Goal: Task Accomplishment & Management: Use online tool/utility

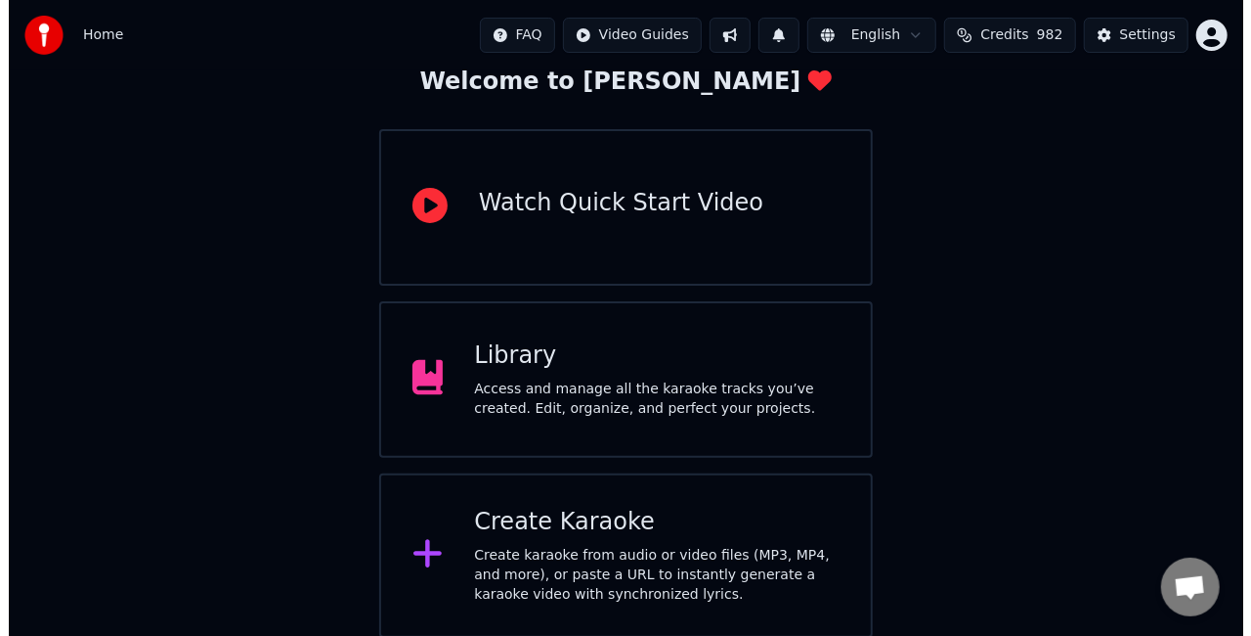
scroll to position [123, 0]
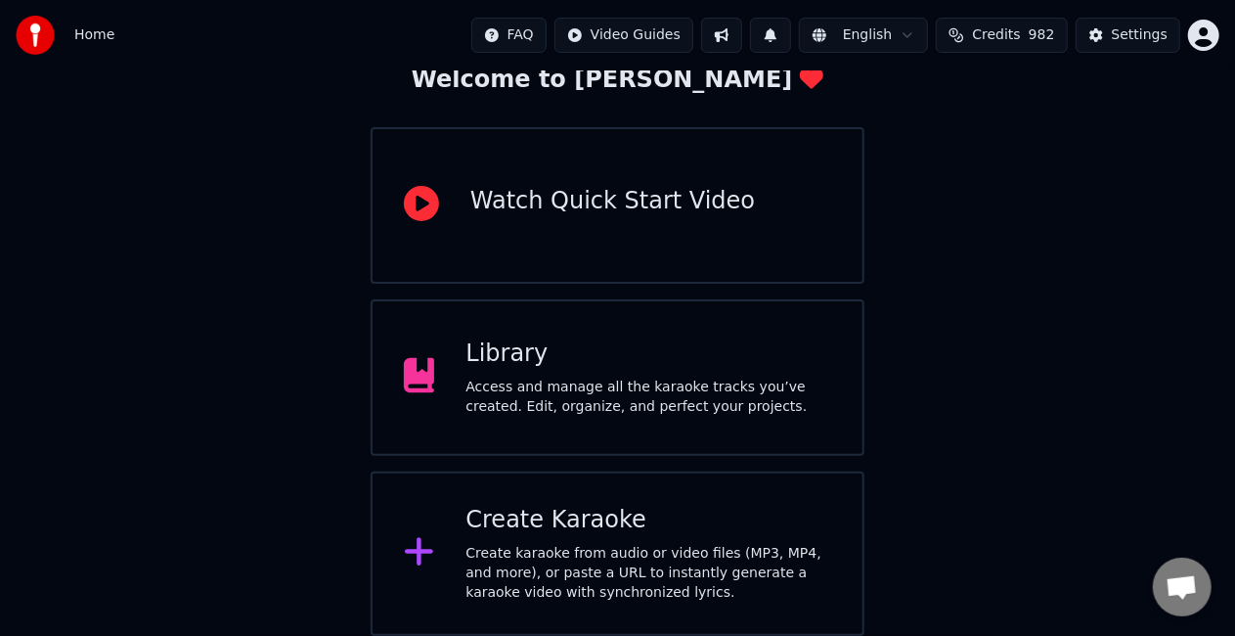
click at [551, 510] on div "Create Karaoke" at bounding box center [648, 520] width 366 height 31
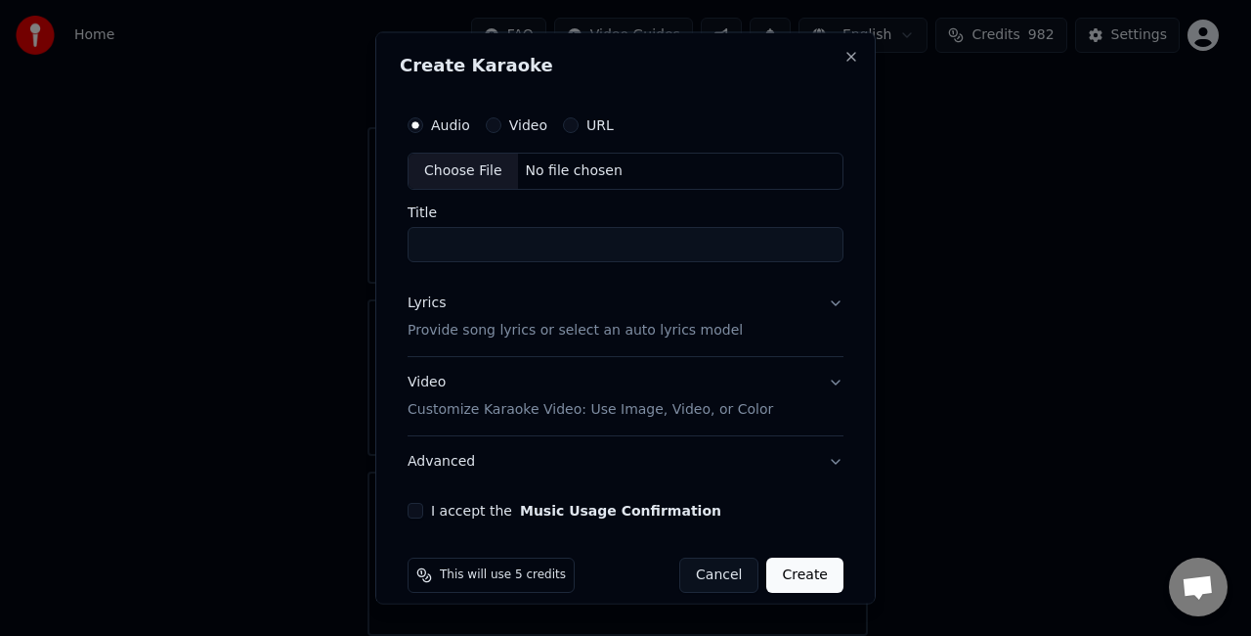
click at [593, 127] on label "URL" at bounding box center [600, 125] width 27 height 14
click at [579, 127] on button "URL" at bounding box center [571, 125] width 16 height 16
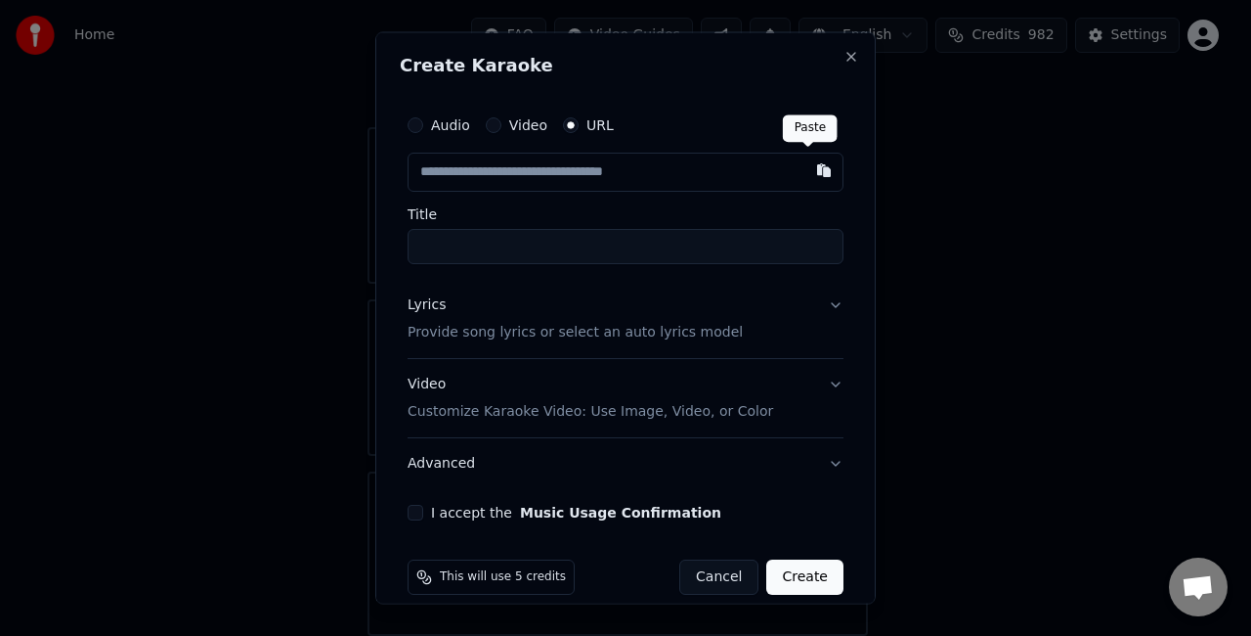
click at [810, 170] on button "button" at bounding box center [824, 170] width 39 height 35
type input "**********"
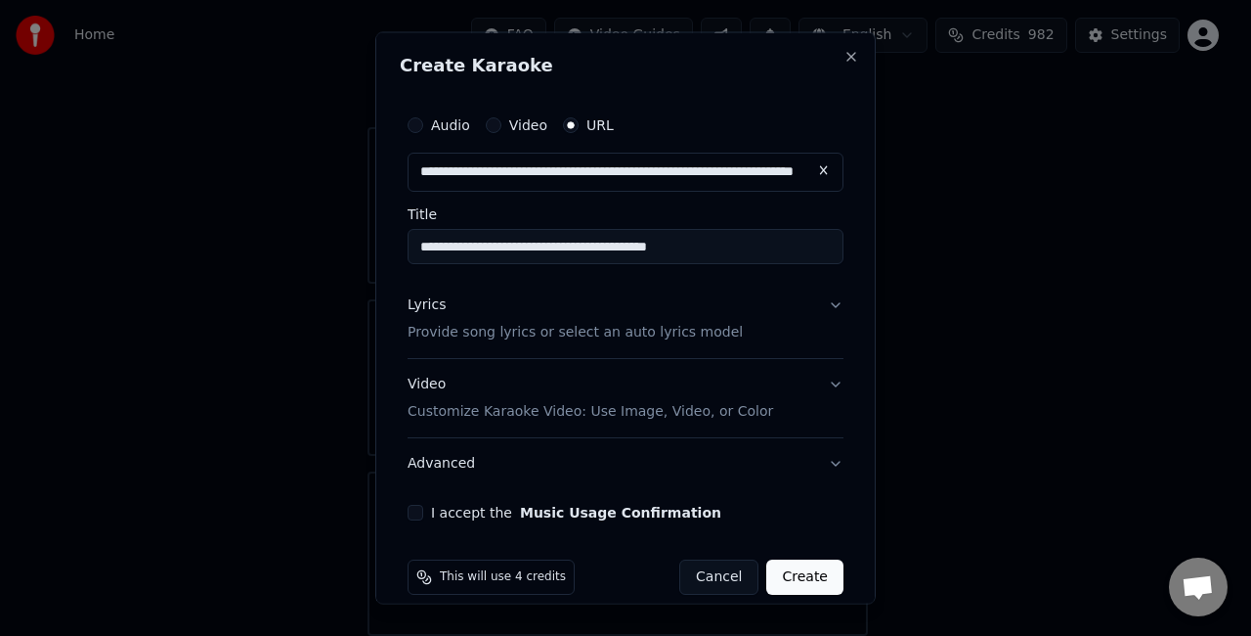
click at [776, 241] on input "**********" at bounding box center [626, 246] width 436 height 35
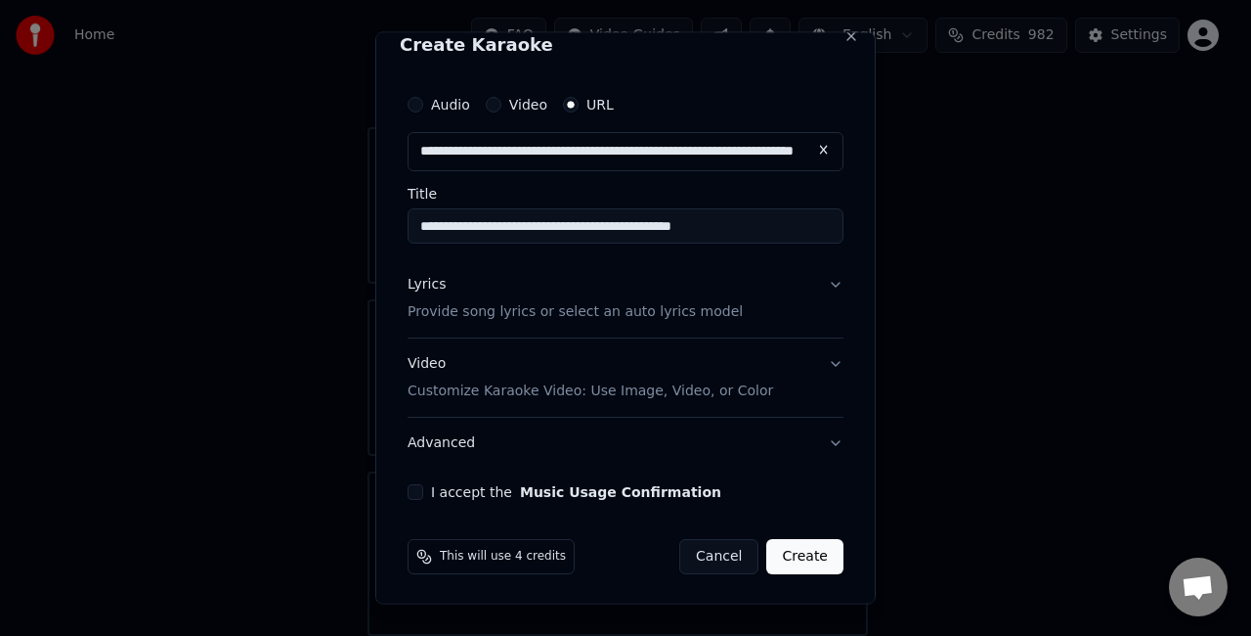
type input "**********"
click at [510, 310] on p "Provide song lyrics or select an auto lyrics model" at bounding box center [575, 311] width 335 height 20
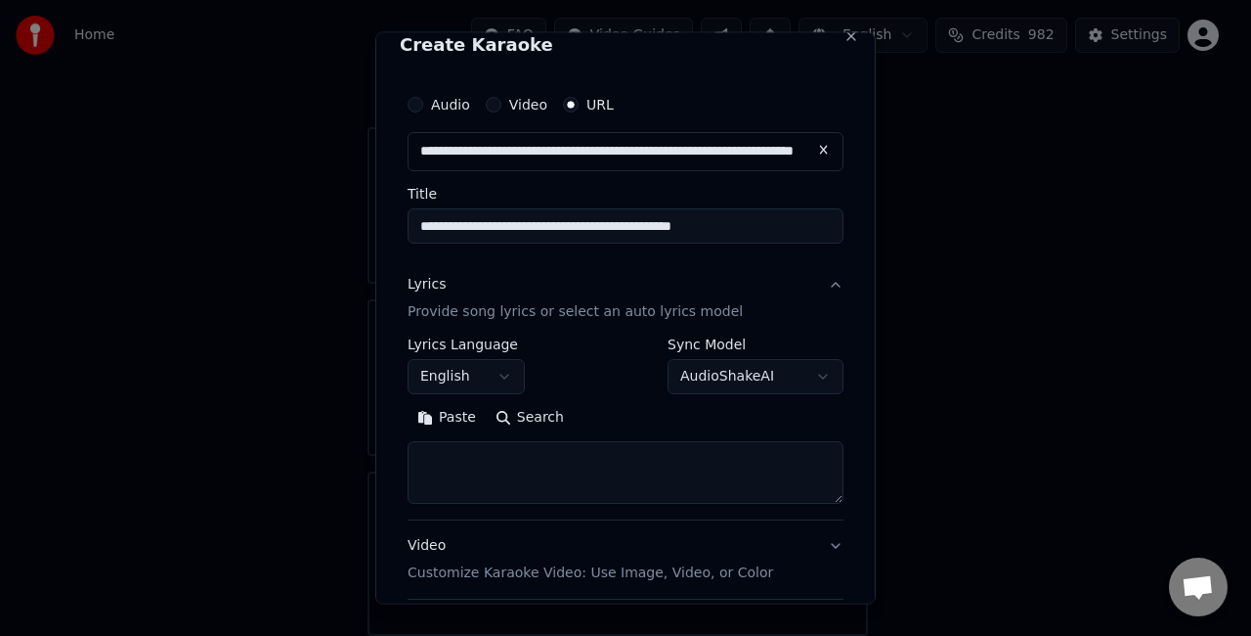
click at [576, 313] on p "Provide song lyrics or select an auto lyrics model" at bounding box center [575, 311] width 335 height 20
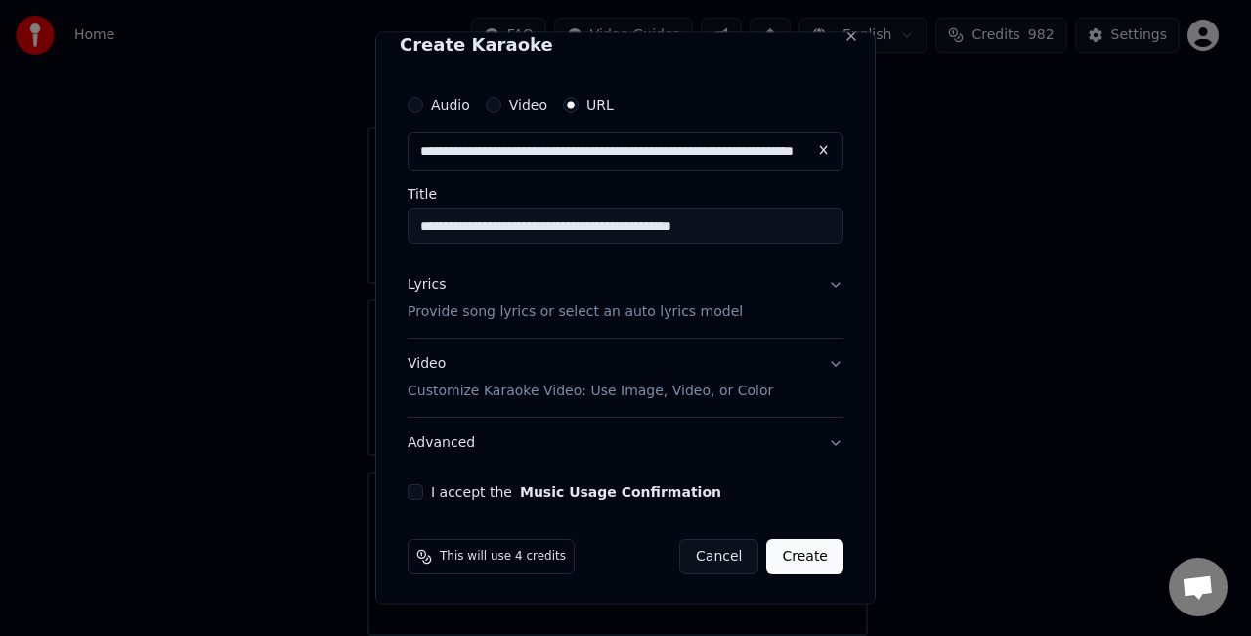
click at [561, 309] on p "Provide song lyrics or select an auto lyrics model" at bounding box center [575, 311] width 335 height 20
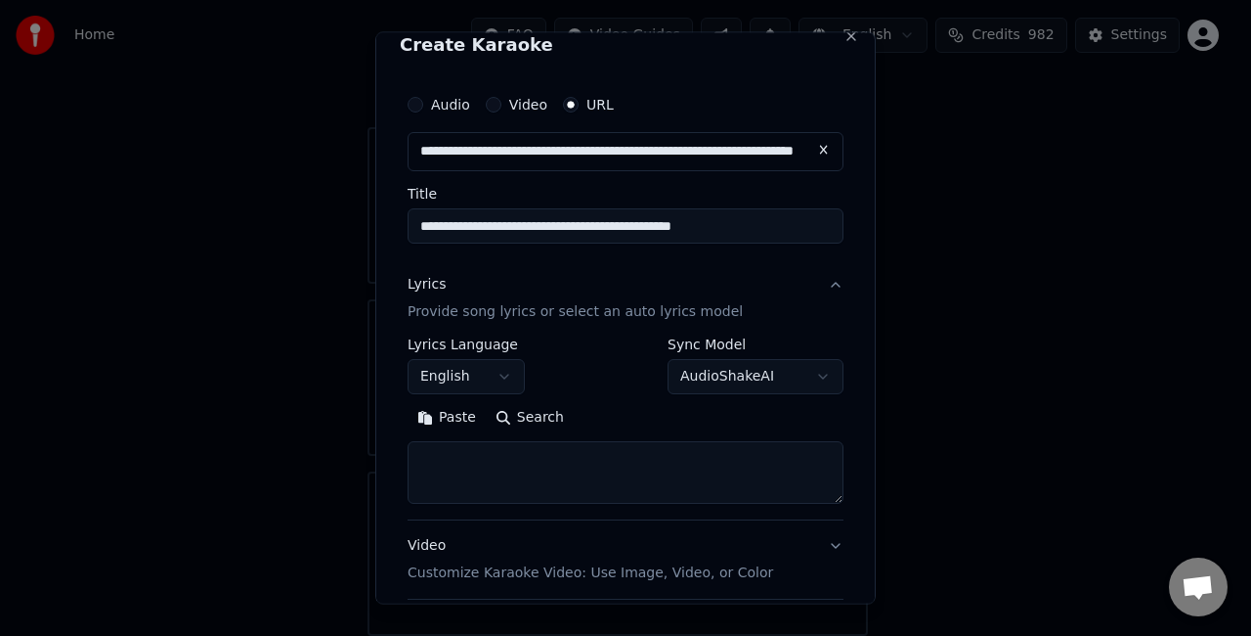
click at [448, 420] on button "Paste" at bounding box center [447, 416] width 78 height 31
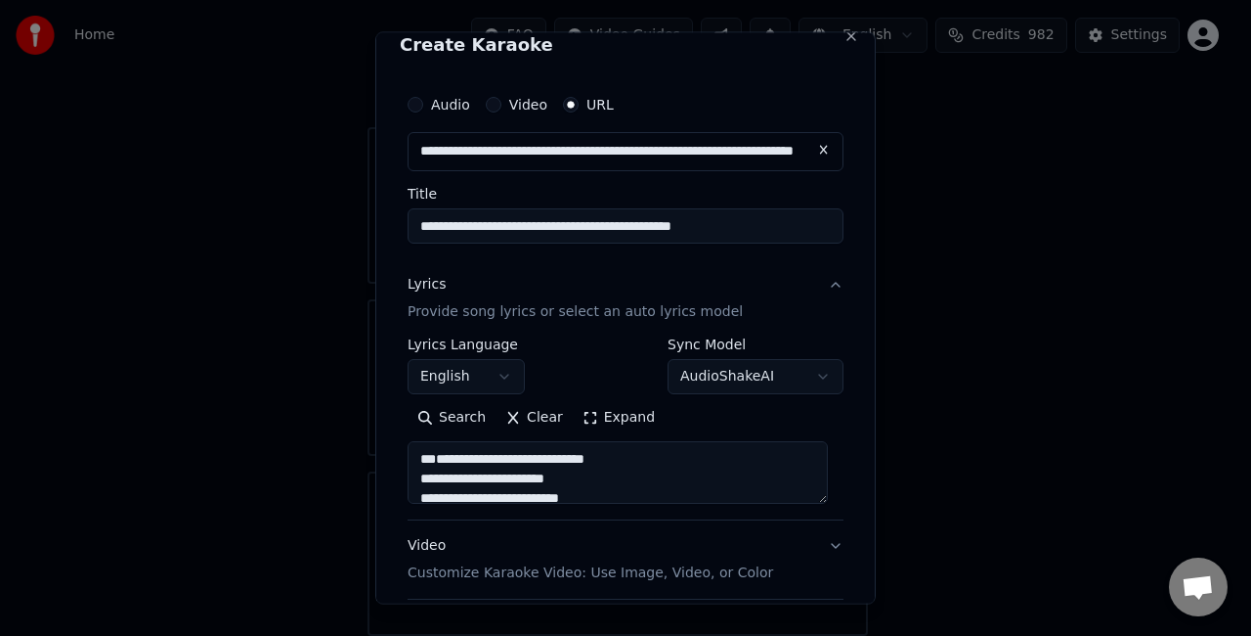
click at [673, 305] on p "Provide song lyrics or select an auto lyrics model" at bounding box center [575, 311] width 335 height 20
type textarea "**********"
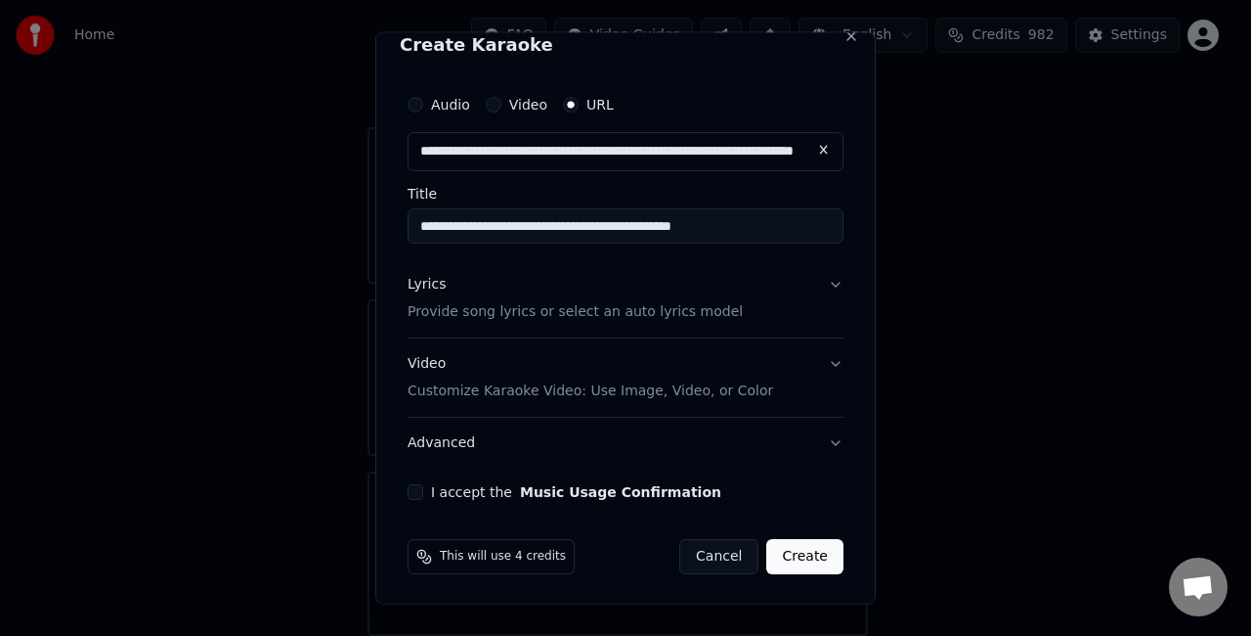
click at [673, 305] on p "Provide song lyrics or select an auto lyrics model" at bounding box center [575, 311] width 335 height 20
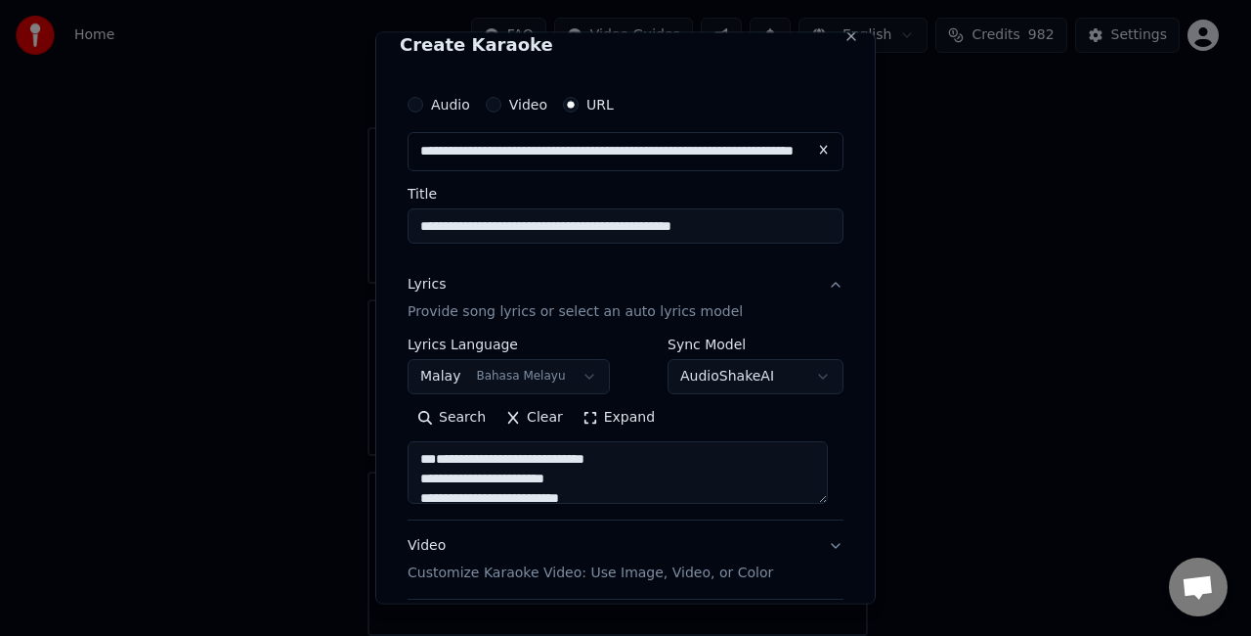
scroll to position [39, 0]
click at [419, 475] on textarea "**********" at bounding box center [618, 471] width 420 height 63
click at [499, 473] on textarea "**********" at bounding box center [618, 471] width 420 height 63
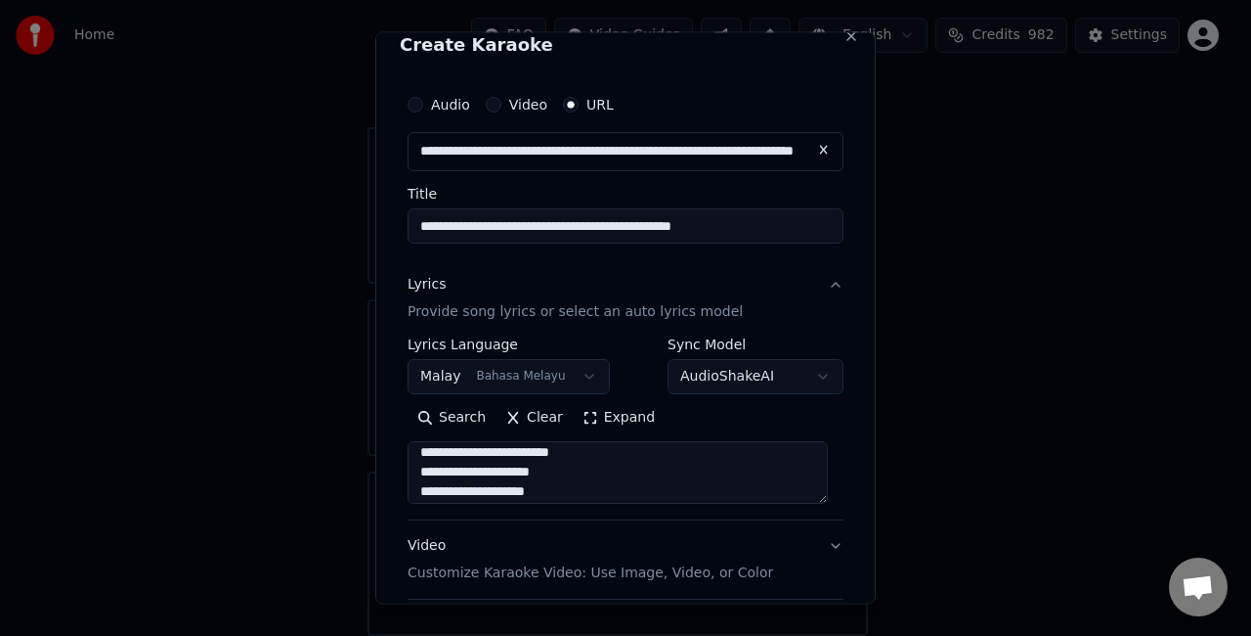
click at [436, 467] on textarea "**********" at bounding box center [618, 471] width 420 height 63
click at [424, 467] on textarea "**********" at bounding box center [618, 471] width 420 height 63
click at [495, 487] on textarea "**********" at bounding box center [618, 471] width 420 height 63
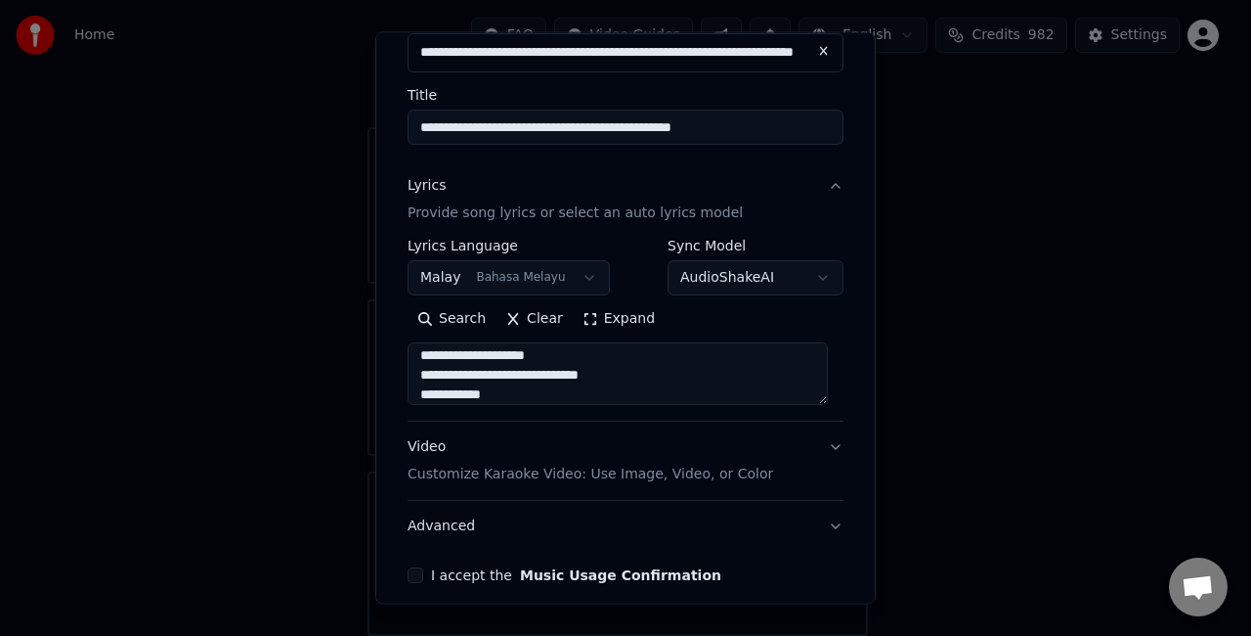
scroll to position [202, 0]
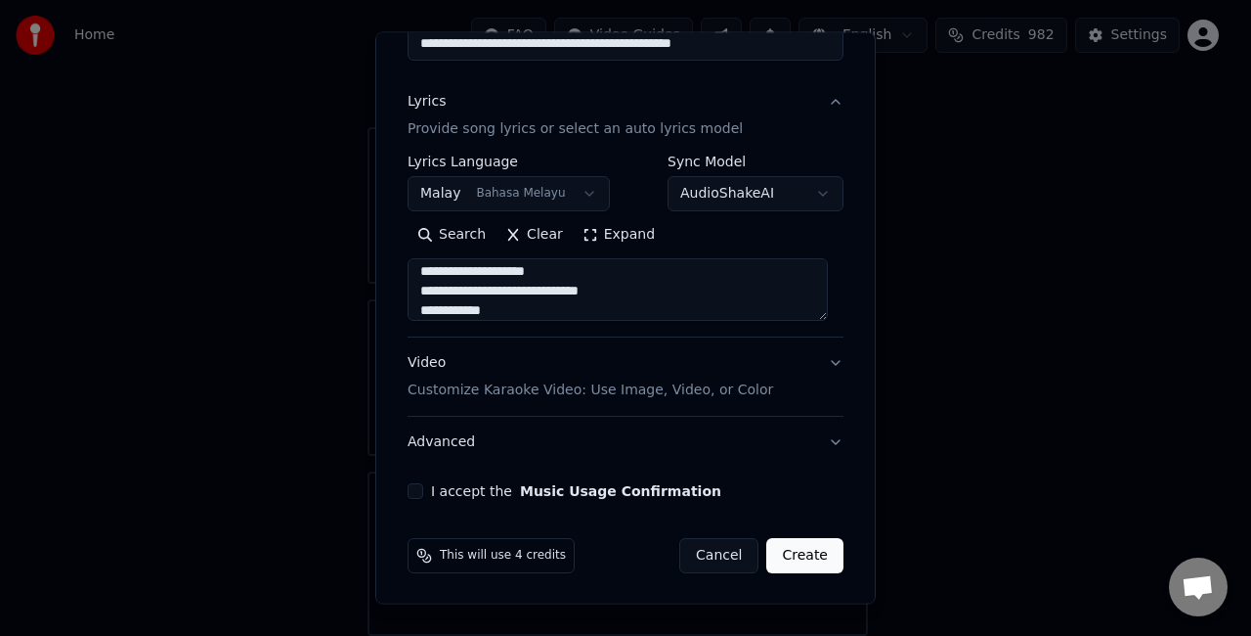
type textarea "**********"
click at [413, 493] on button "I accept the Music Usage Confirmation" at bounding box center [416, 491] width 16 height 16
click at [808, 549] on button "Create" at bounding box center [805, 555] width 77 height 35
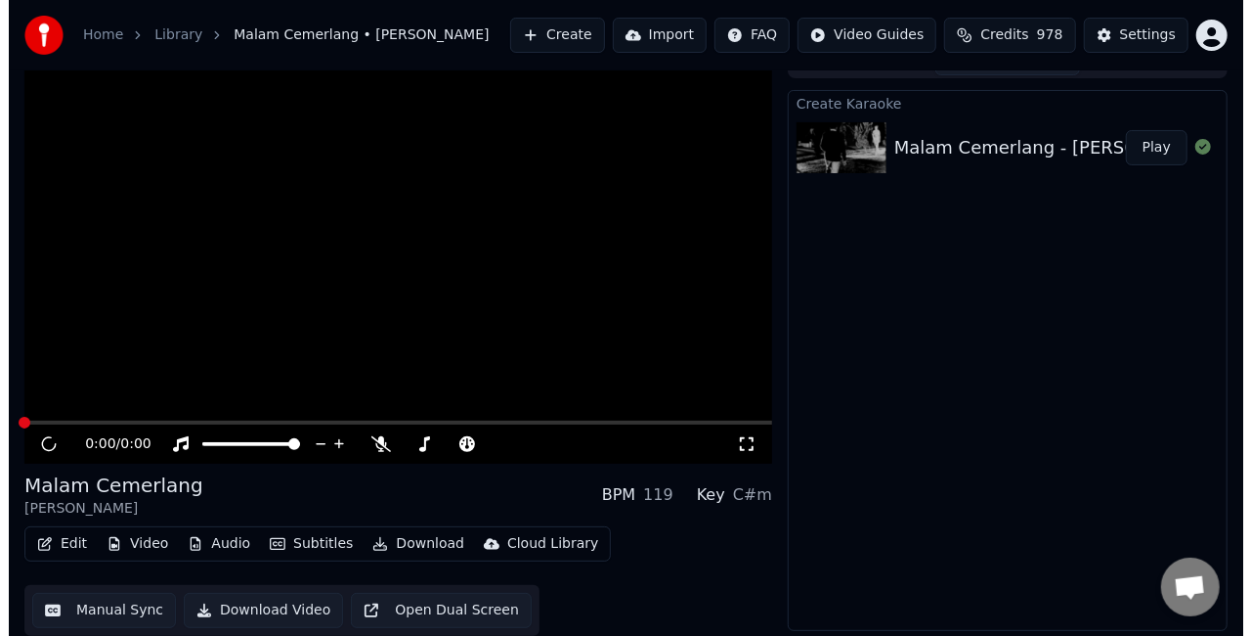
scroll to position [22, 0]
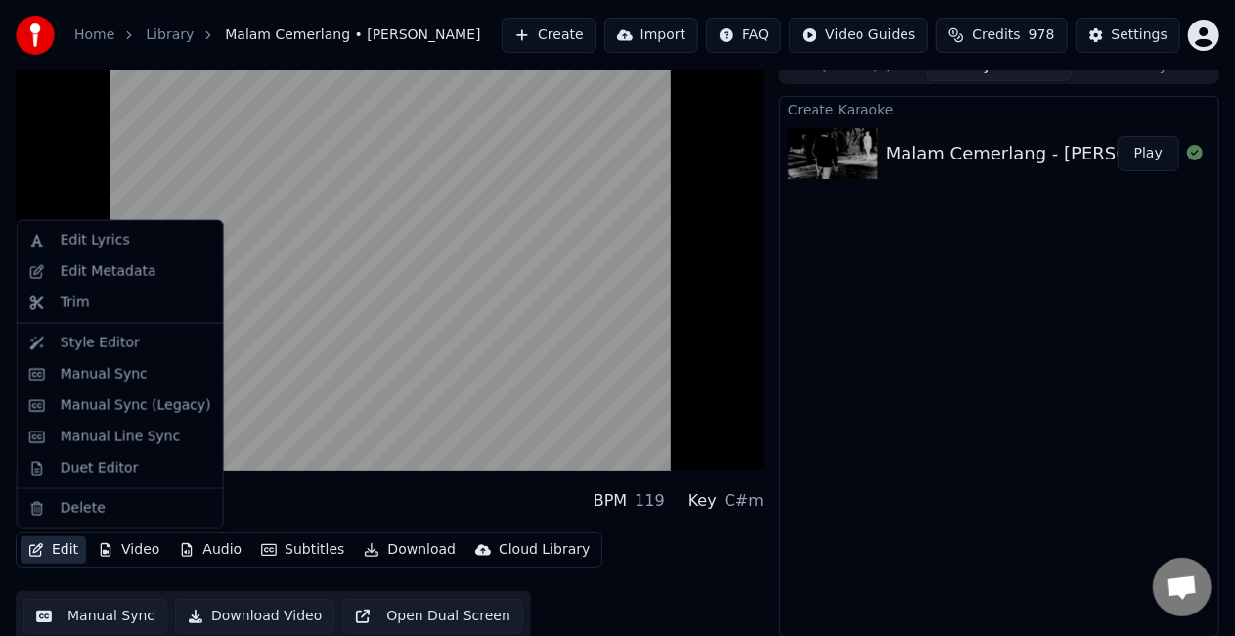
click at [55, 552] on button "Edit" at bounding box center [54, 549] width 66 height 27
click at [88, 273] on div "Edit Metadata" at bounding box center [109, 272] width 96 height 20
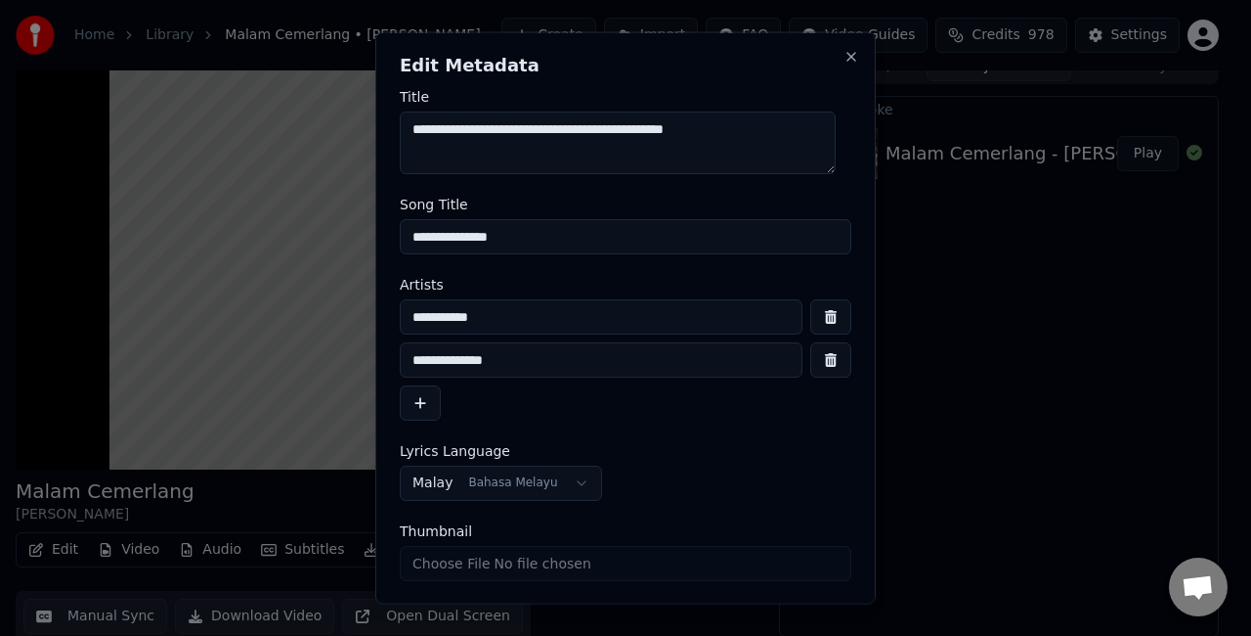
click at [634, 245] on input "**********" at bounding box center [626, 236] width 452 height 35
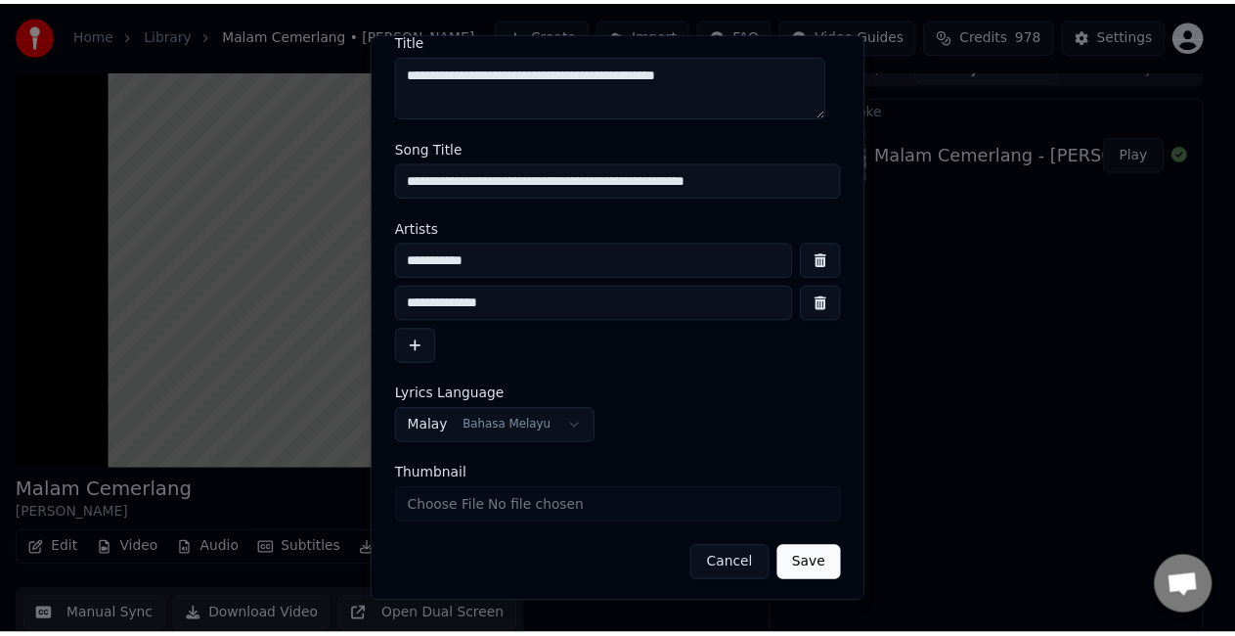
scroll to position [59, 0]
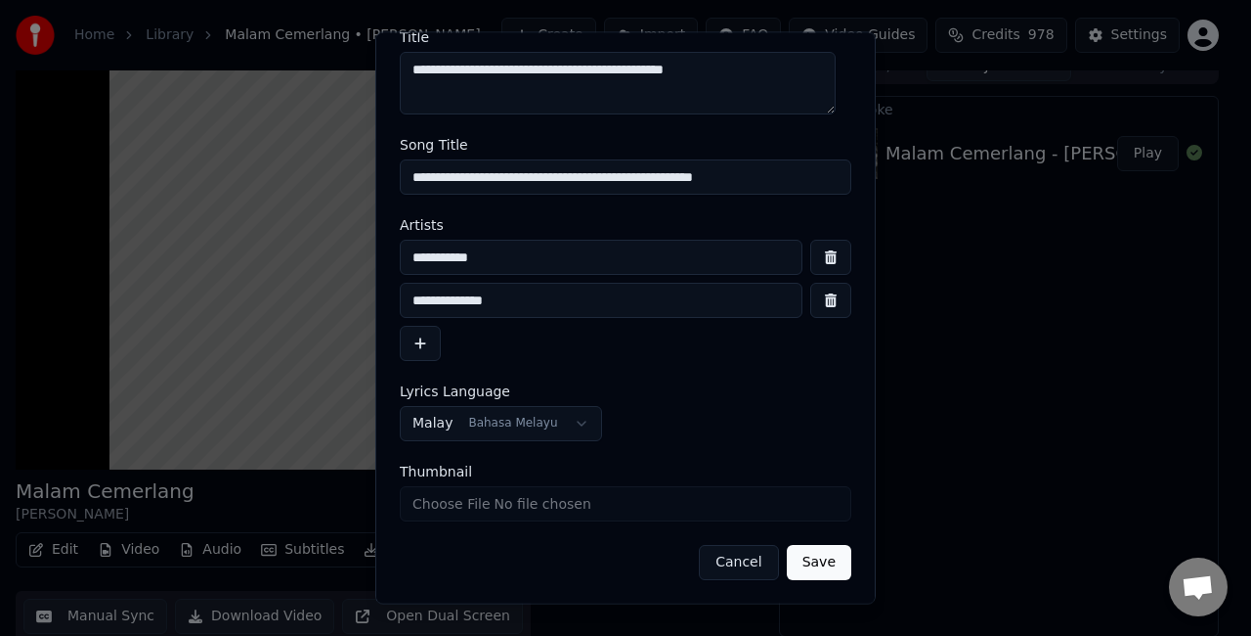
type input "**********"
click at [801, 561] on button "Save" at bounding box center [819, 563] width 65 height 35
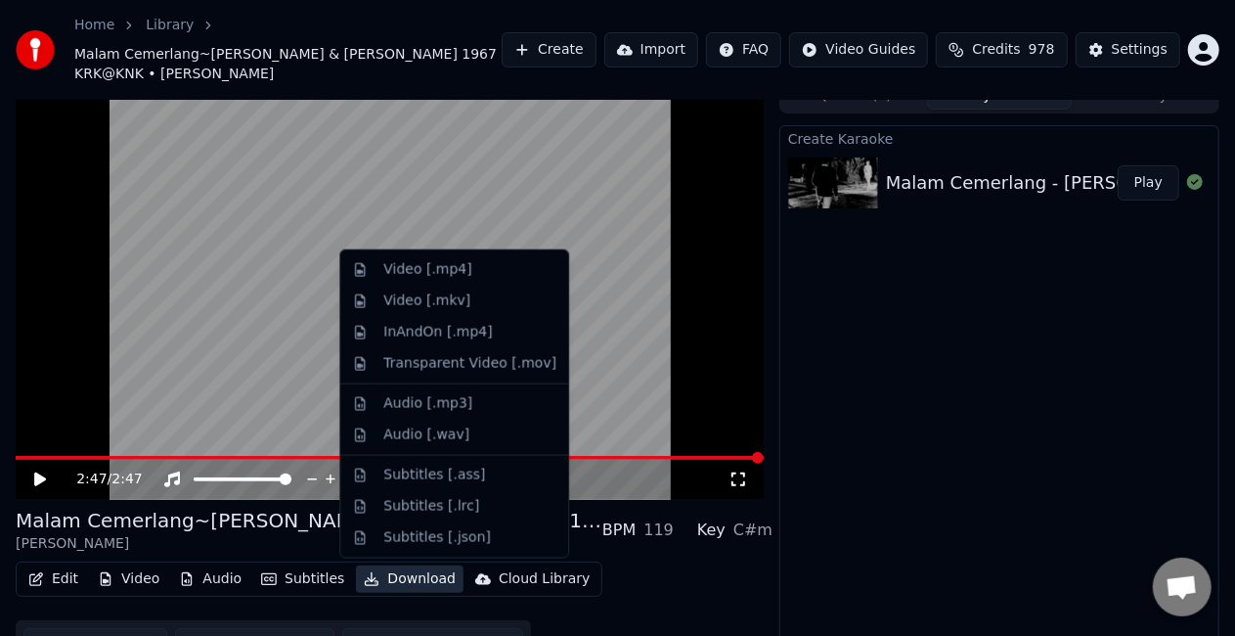
click at [398, 577] on button "Download" at bounding box center [410, 578] width 108 height 27
click at [393, 266] on div "Video [.mp4]" at bounding box center [427, 270] width 88 height 20
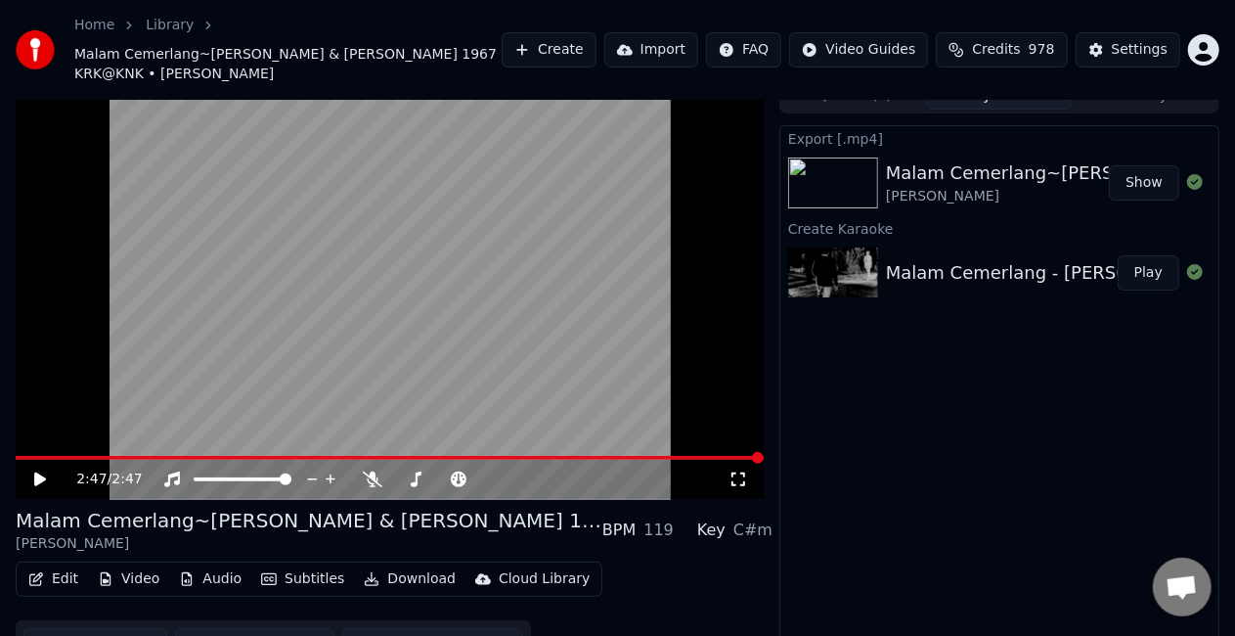
click at [1140, 188] on button "Show" at bounding box center [1144, 182] width 70 height 35
click at [63, 585] on button "Edit" at bounding box center [54, 578] width 66 height 27
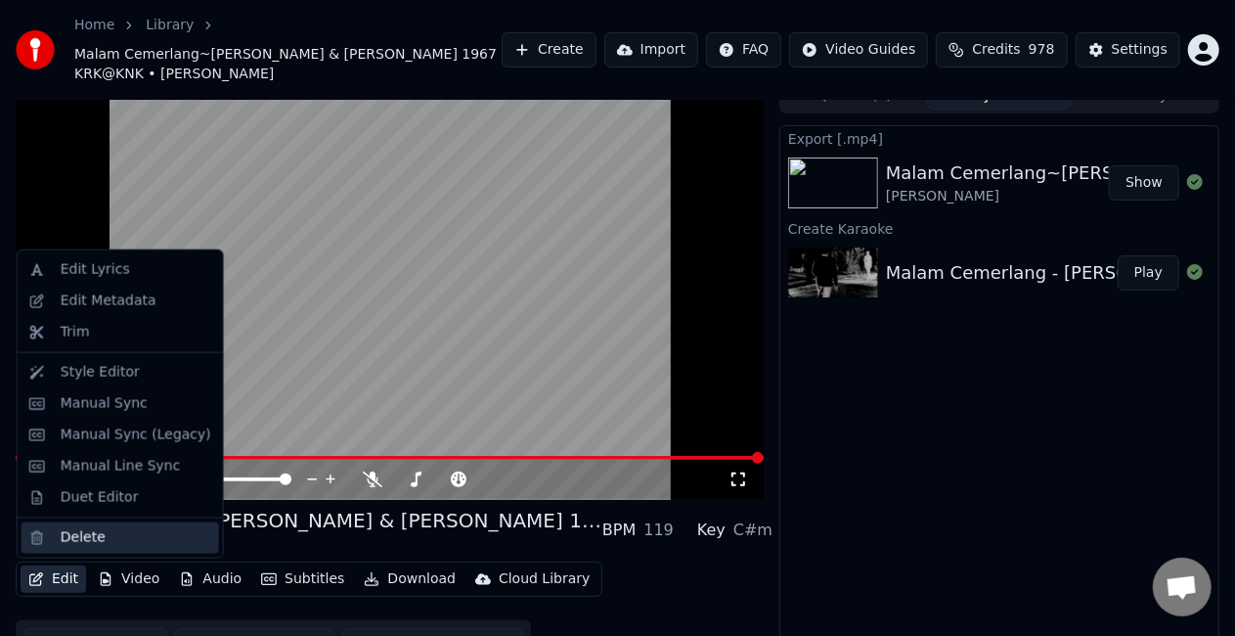
click at [70, 538] on div "Delete" at bounding box center [83, 538] width 45 height 20
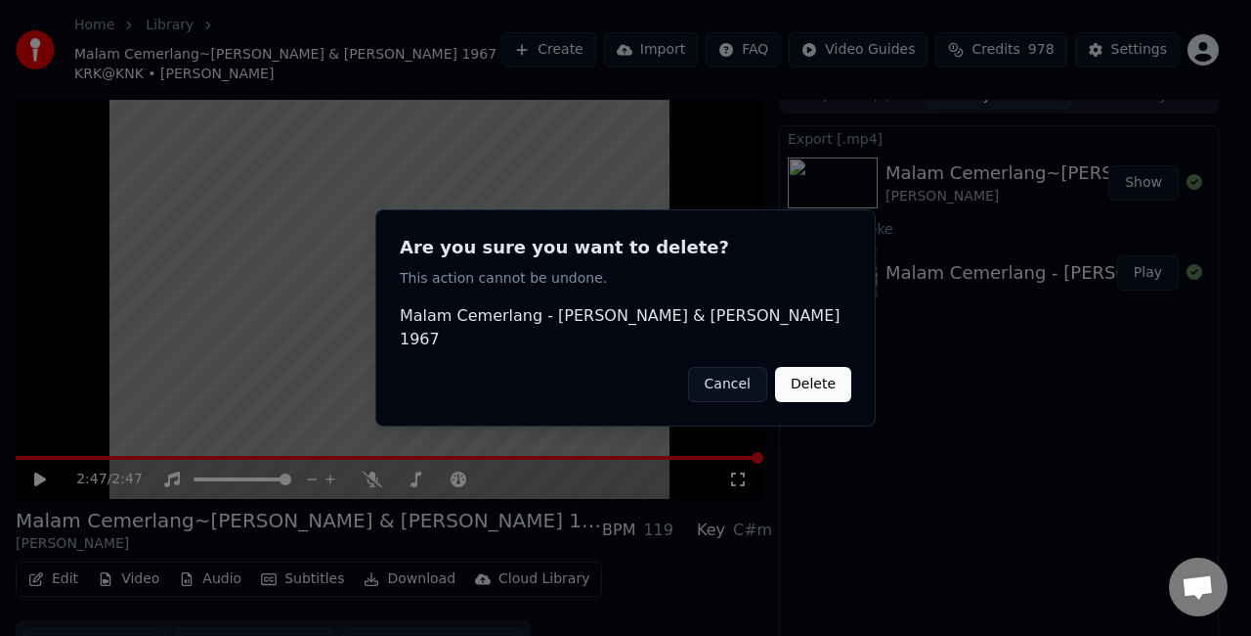
click at [819, 373] on button "Delete" at bounding box center [813, 384] width 76 height 35
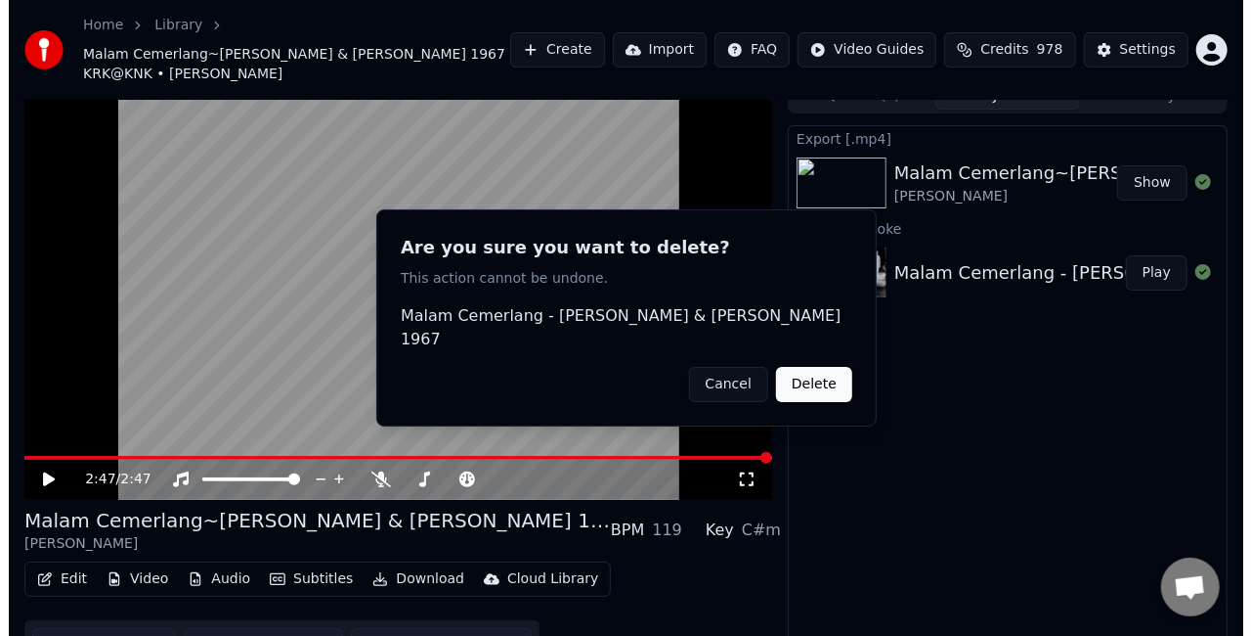
scroll to position [0, 0]
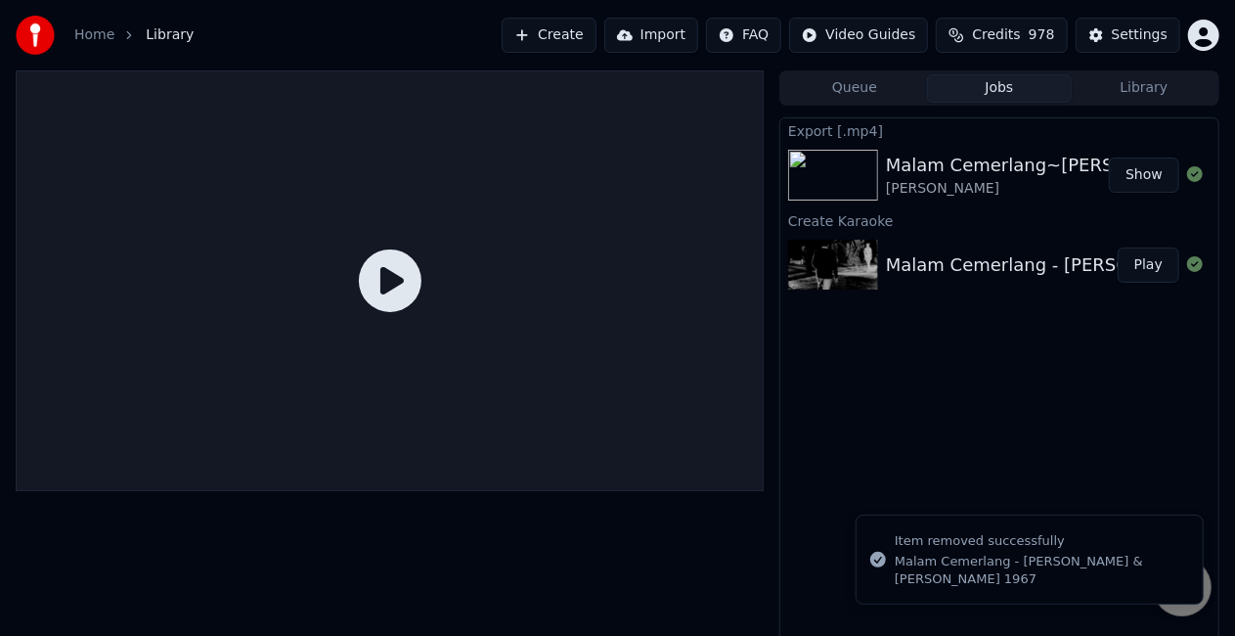
click at [596, 41] on button "Create" at bounding box center [549, 35] width 95 height 35
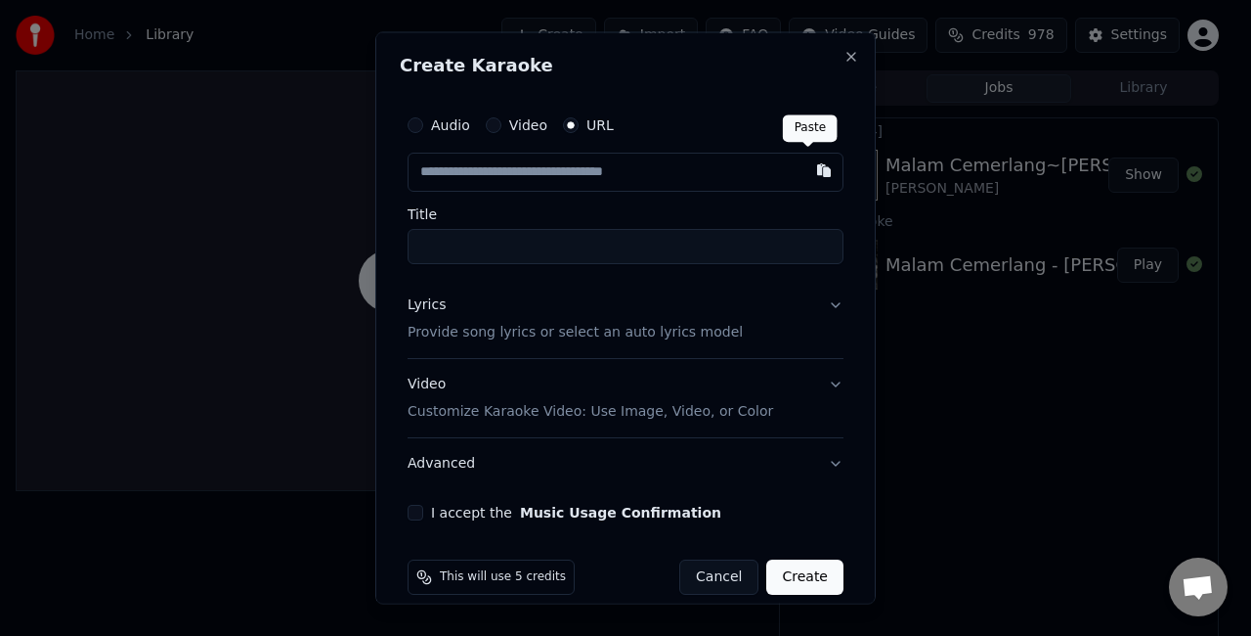
click at [807, 174] on button "button" at bounding box center [824, 170] width 39 height 35
type input "**********"
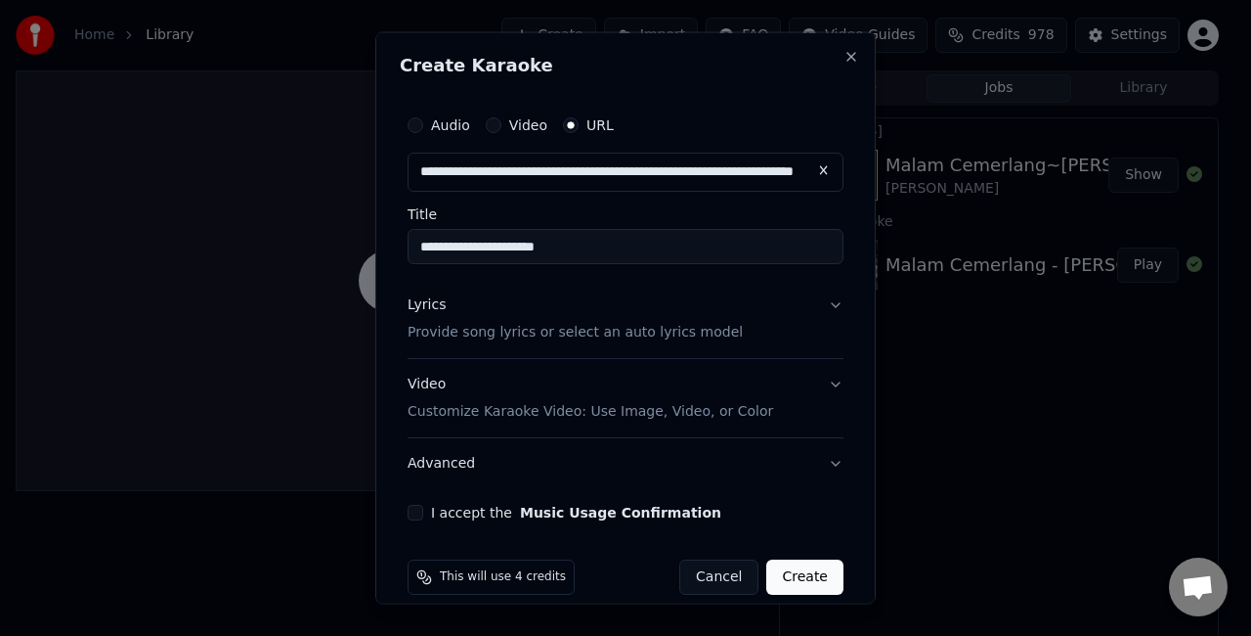
click at [713, 245] on input "**********" at bounding box center [626, 246] width 436 height 35
type input "**********"
click at [702, 344] on button "Lyrics Provide song lyrics or select an auto lyrics model" at bounding box center [626, 319] width 436 height 78
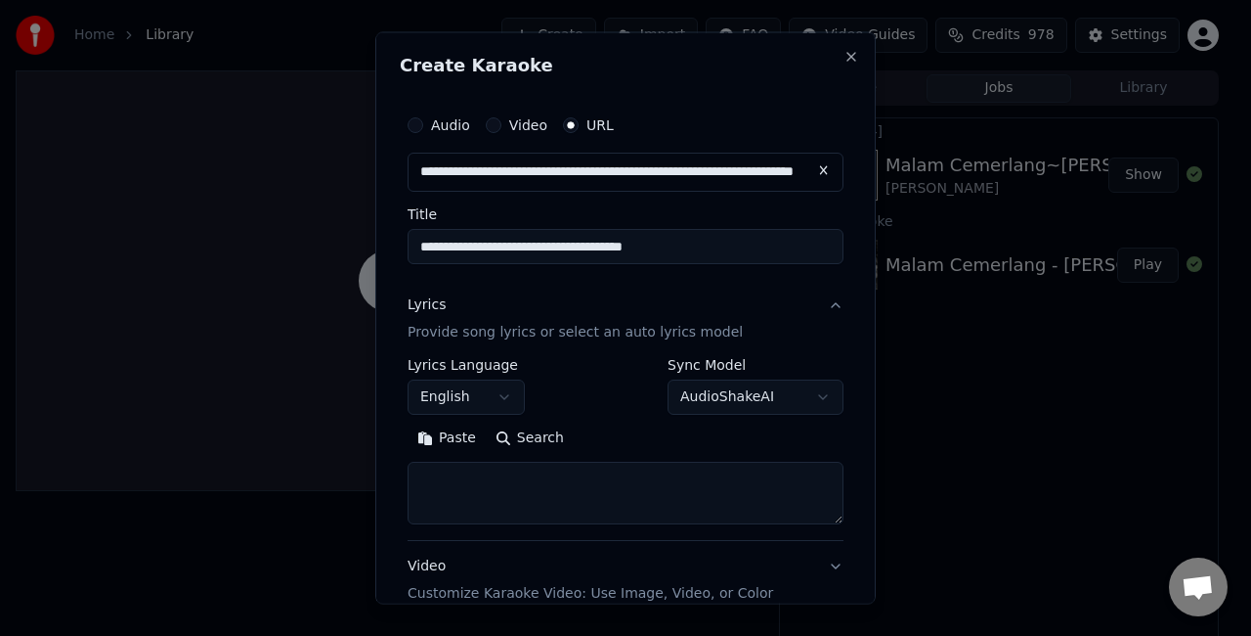
click at [522, 329] on p "Provide song lyrics or select an auto lyrics model" at bounding box center [575, 332] width 335 height 20
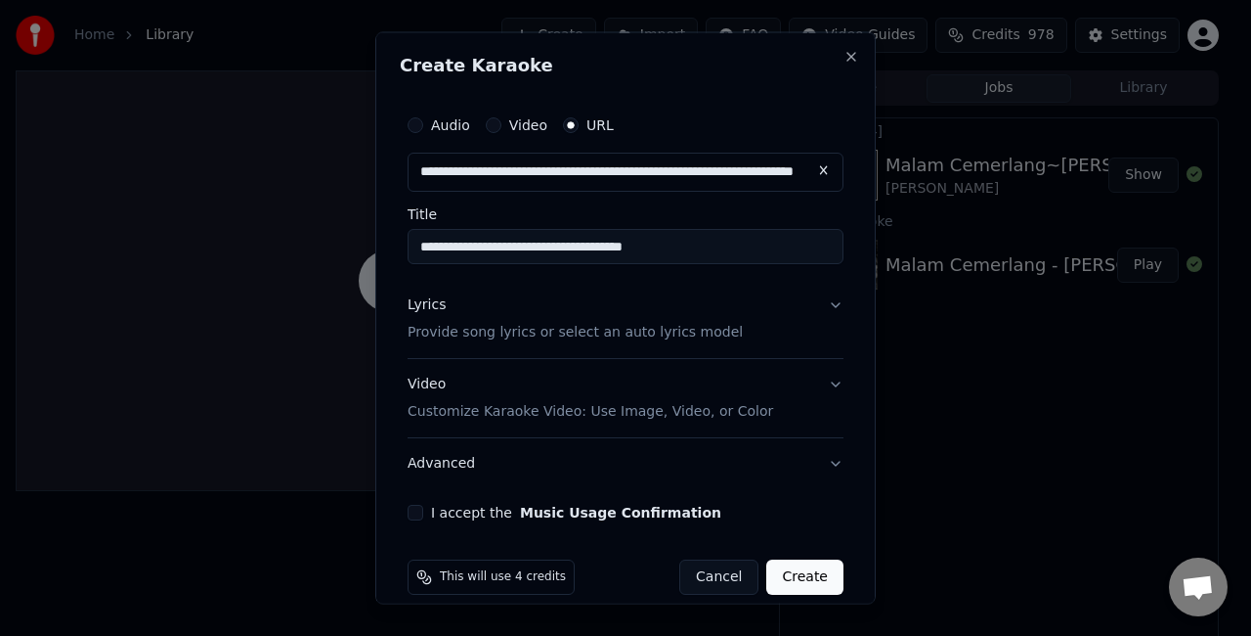
click at [522, 329] on p "Provide song lyrics or select an auto lyrics model" at bounding box center [575, 332] width 335 height 20
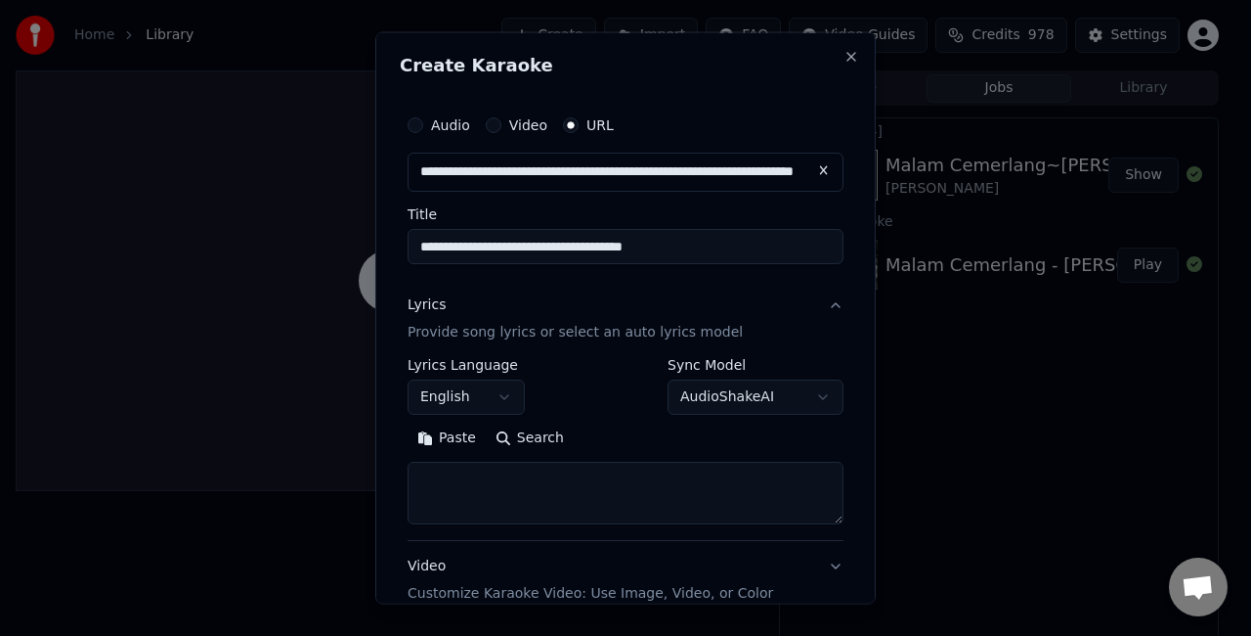
click at [458, 440] on button "Paste" at bounding box center [447, 436] width 78 height 31
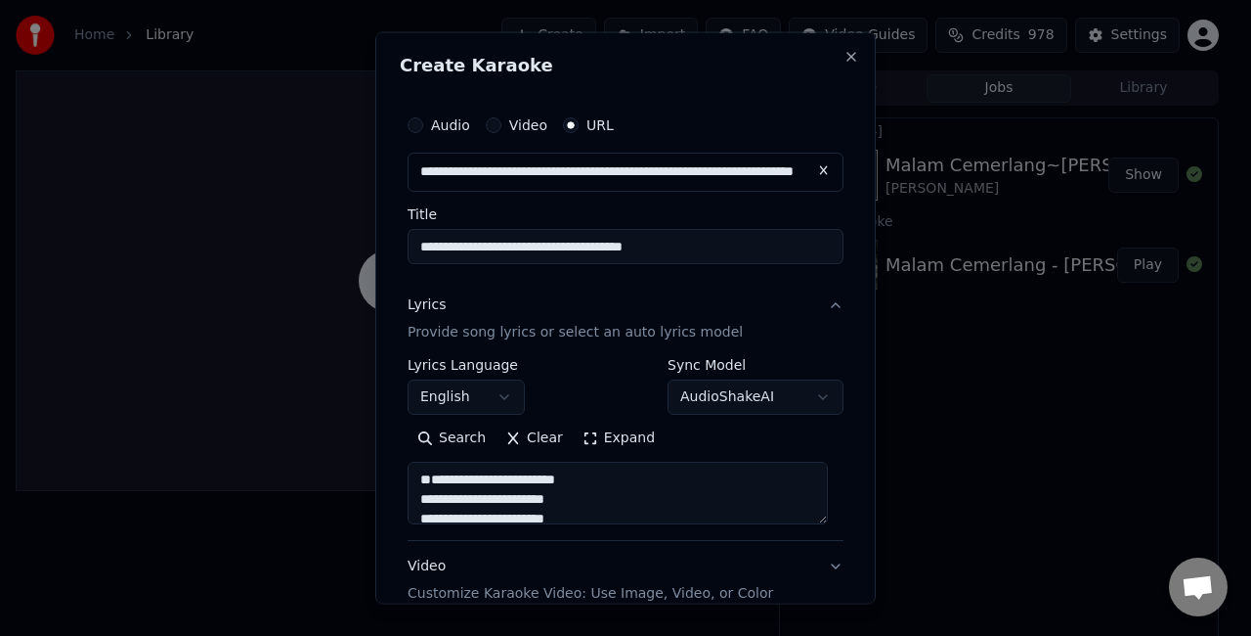
click at [415, 519] on textarea "**********" at bounding box center [618, 492] width 420 height 63
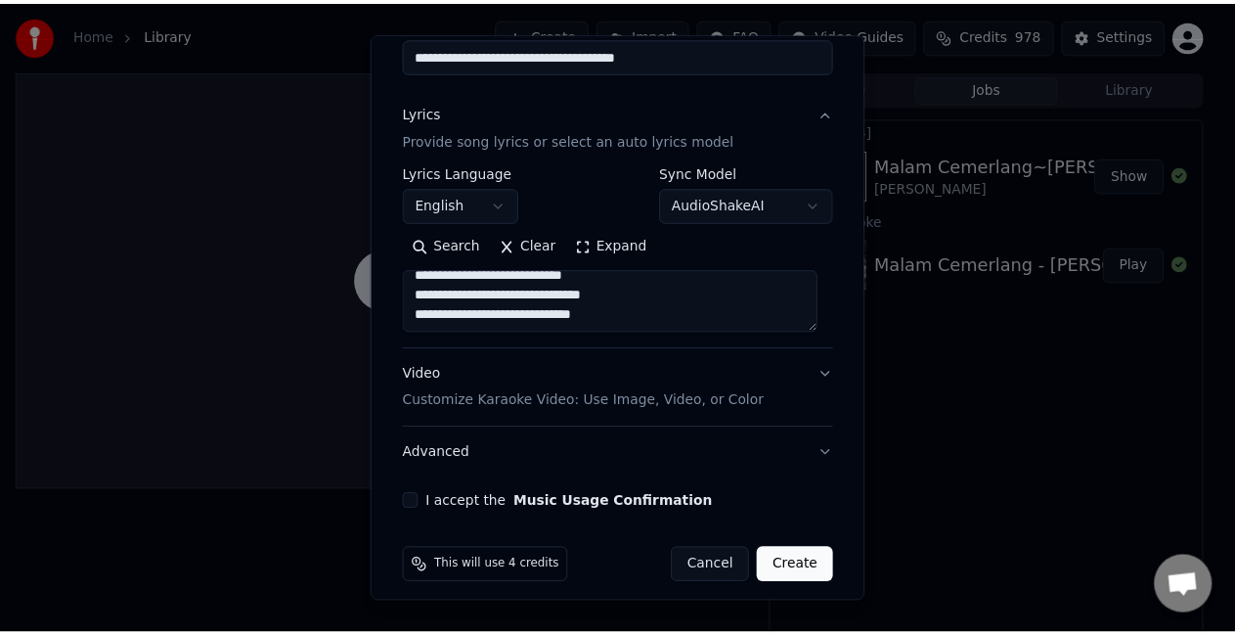
scroll to position [196, 0]
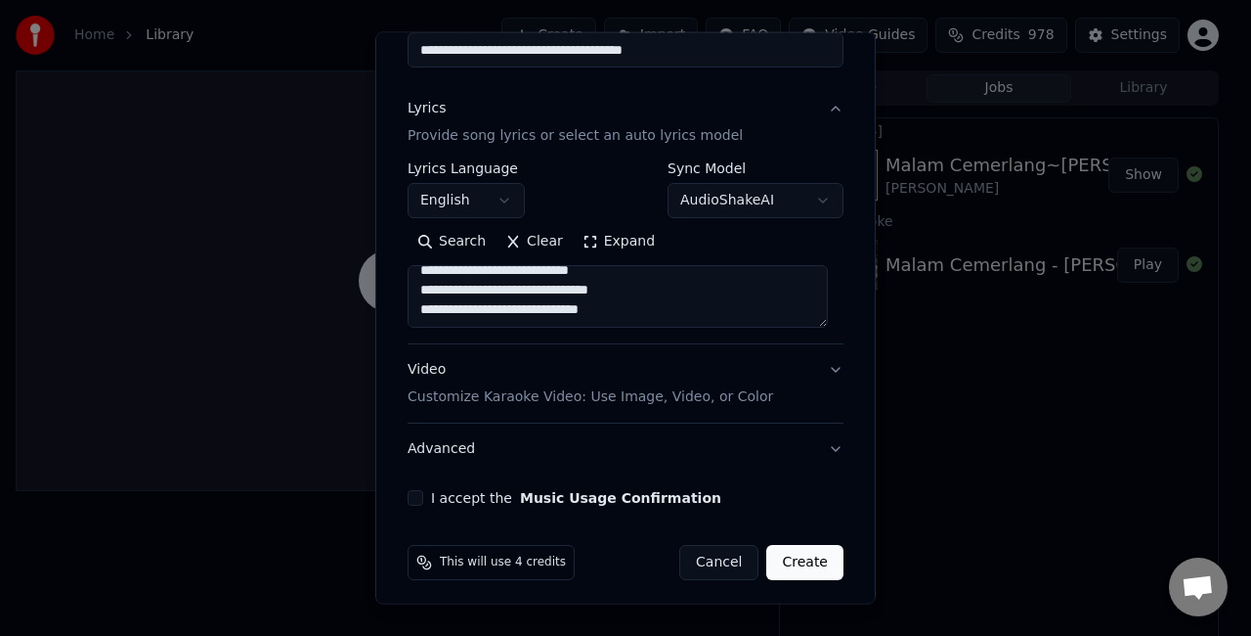
type textarea "**********"
click at [415, 499] on button "I accept the Music Usage Confirmation" at bounding box center [416, 498] width 16 height 16
click at [799, 566] on button "Create" at bounding box center [805, 562] width 77 height 35
select select "**"
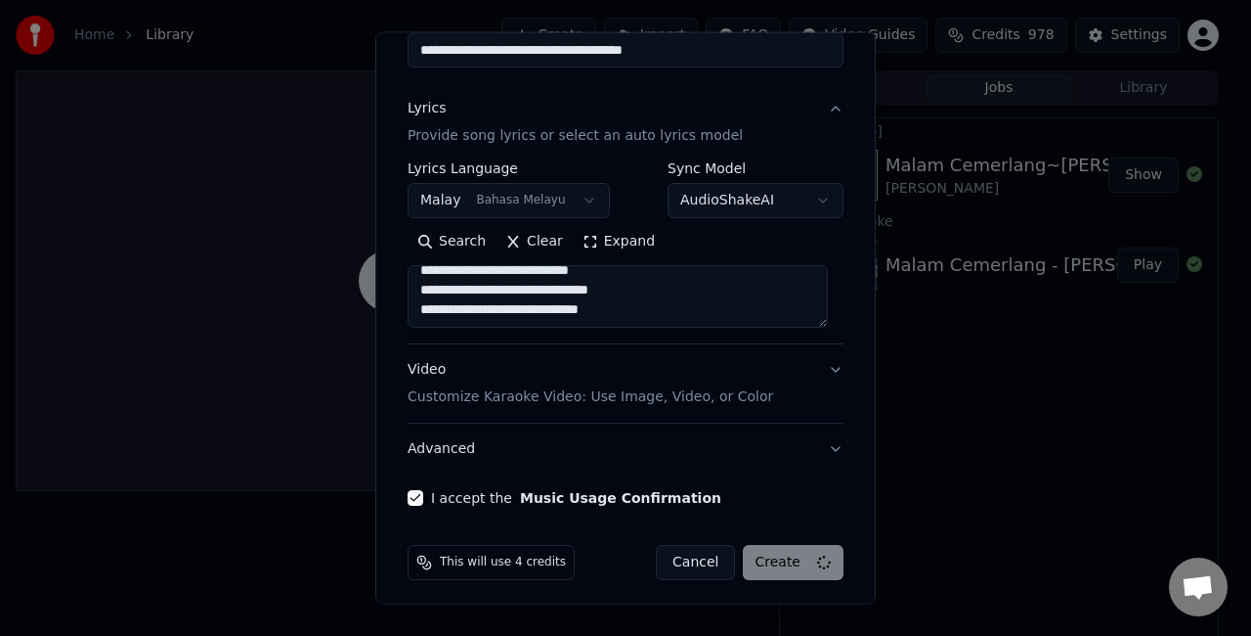
select select
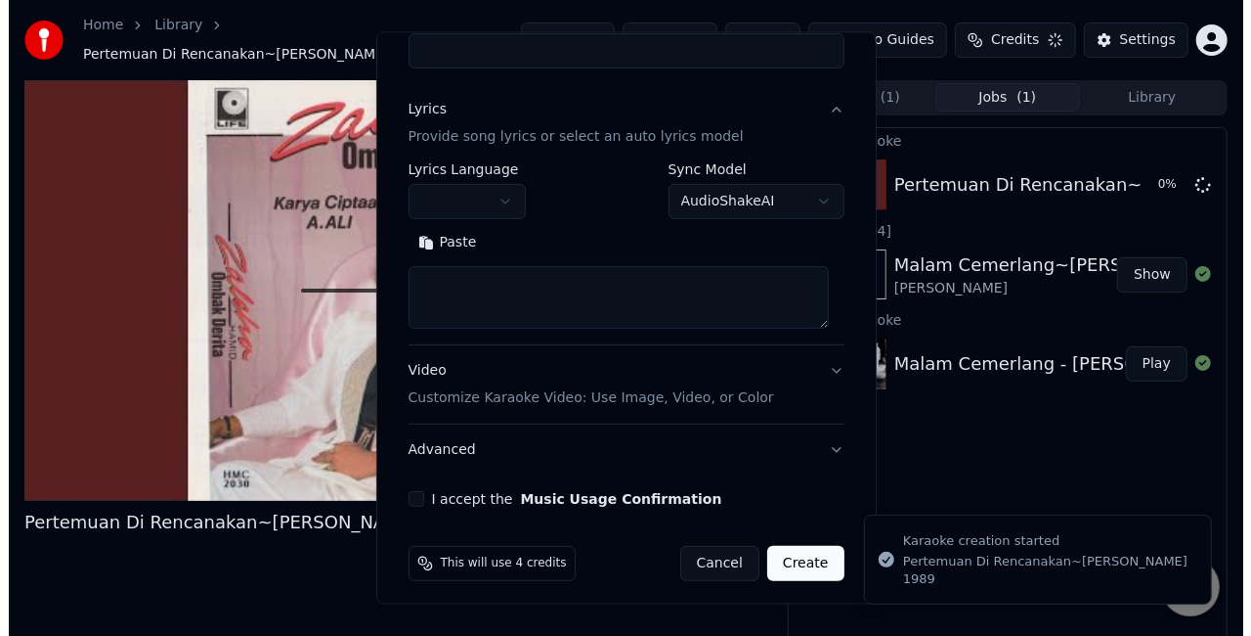
scroll to position [0, 0]
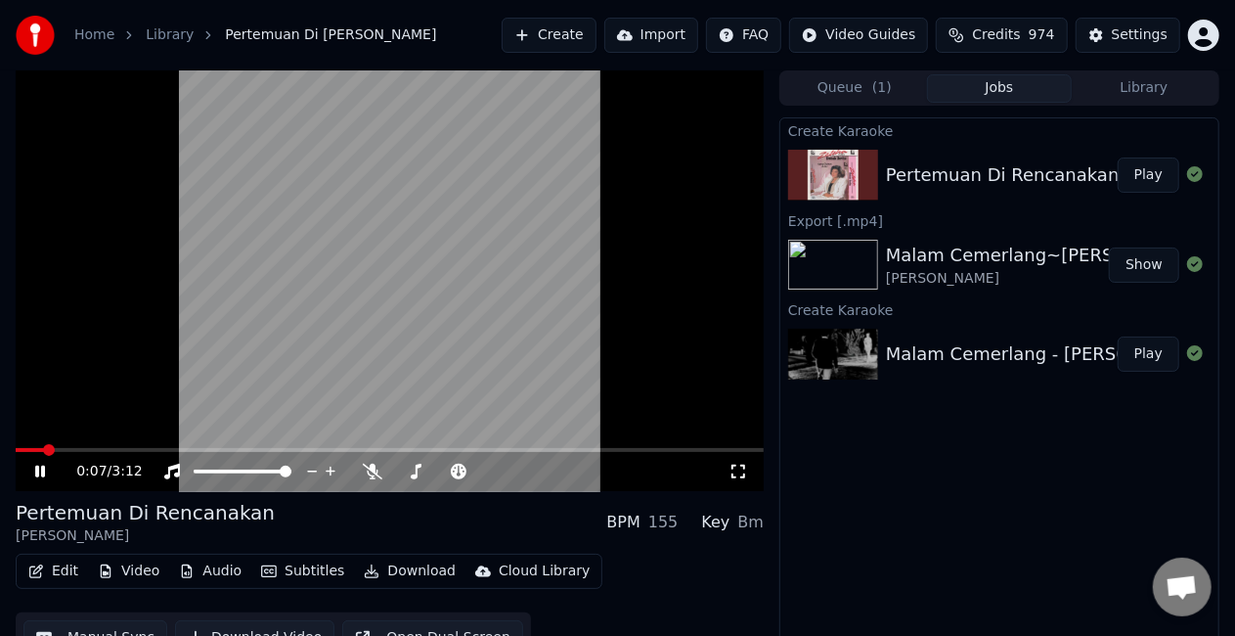
click at [65, 572] on button "Edit" at bounding box center [54, 570] width 66 height 27
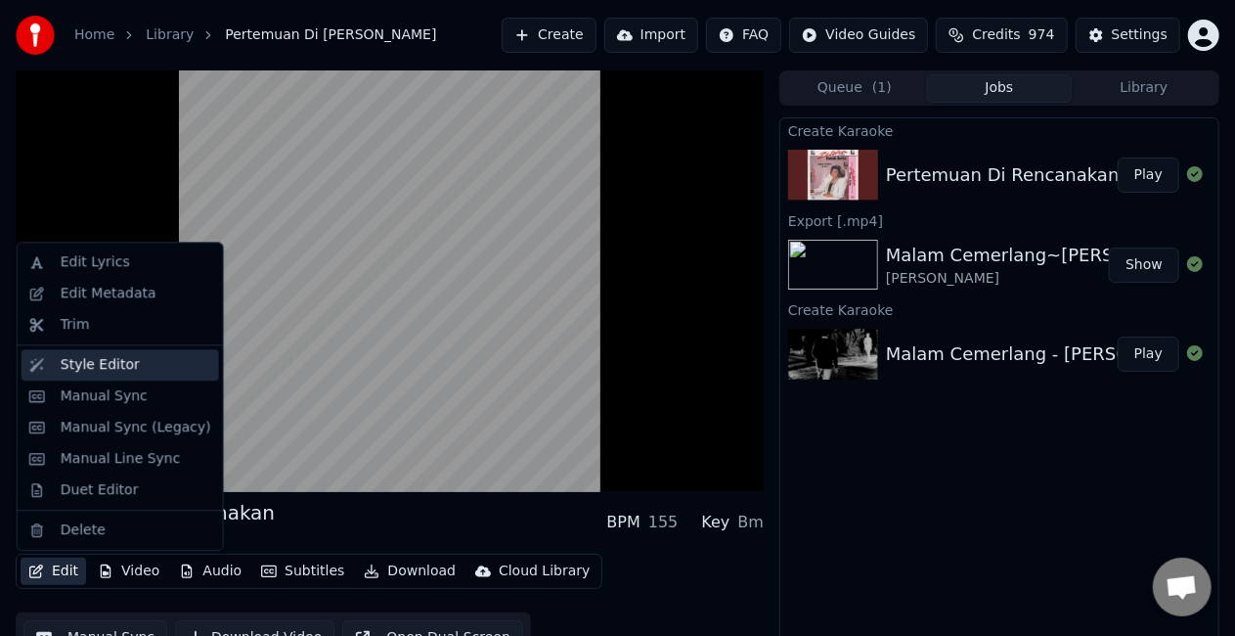
click at [151, 372] on div "Style Editor" at bounding box center [136, 365] width 151 height 20
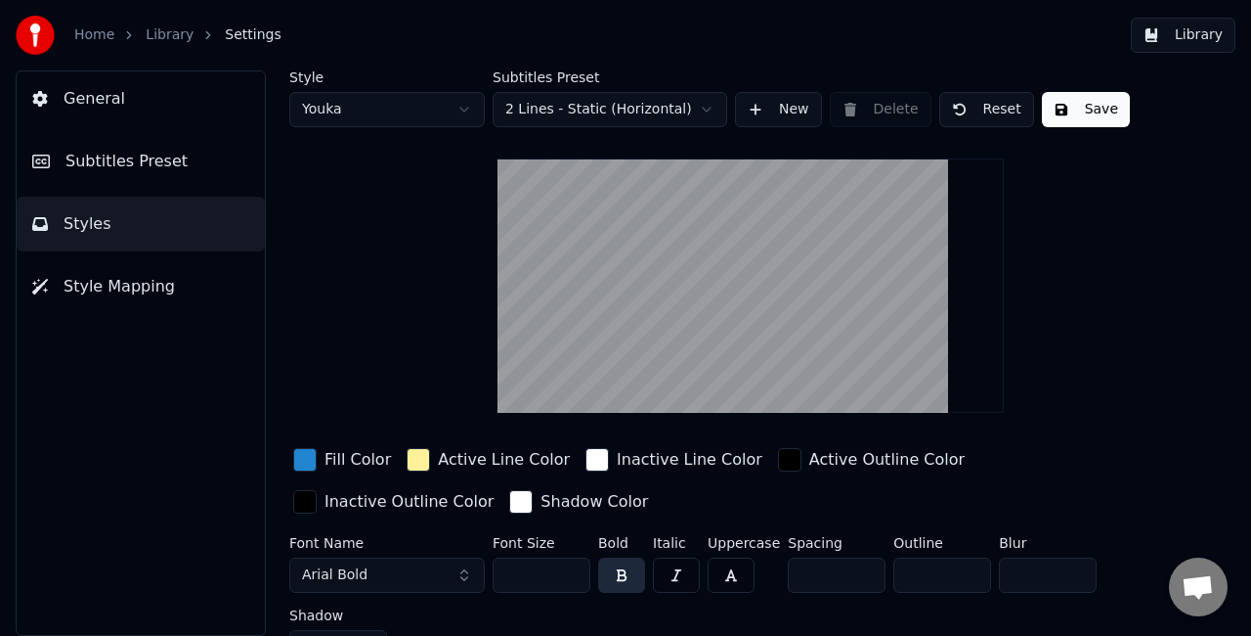
click at [301, 463] on div "button" at bounding box center [304, 459] width 23 height 23
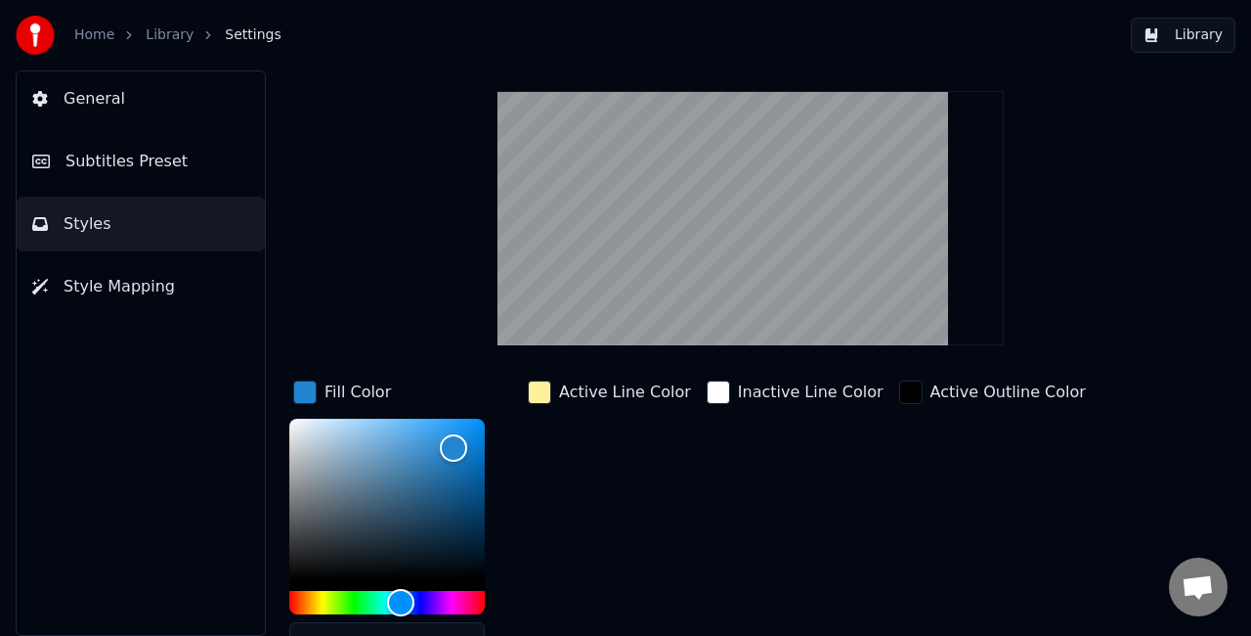
scroll to position [98, 0]
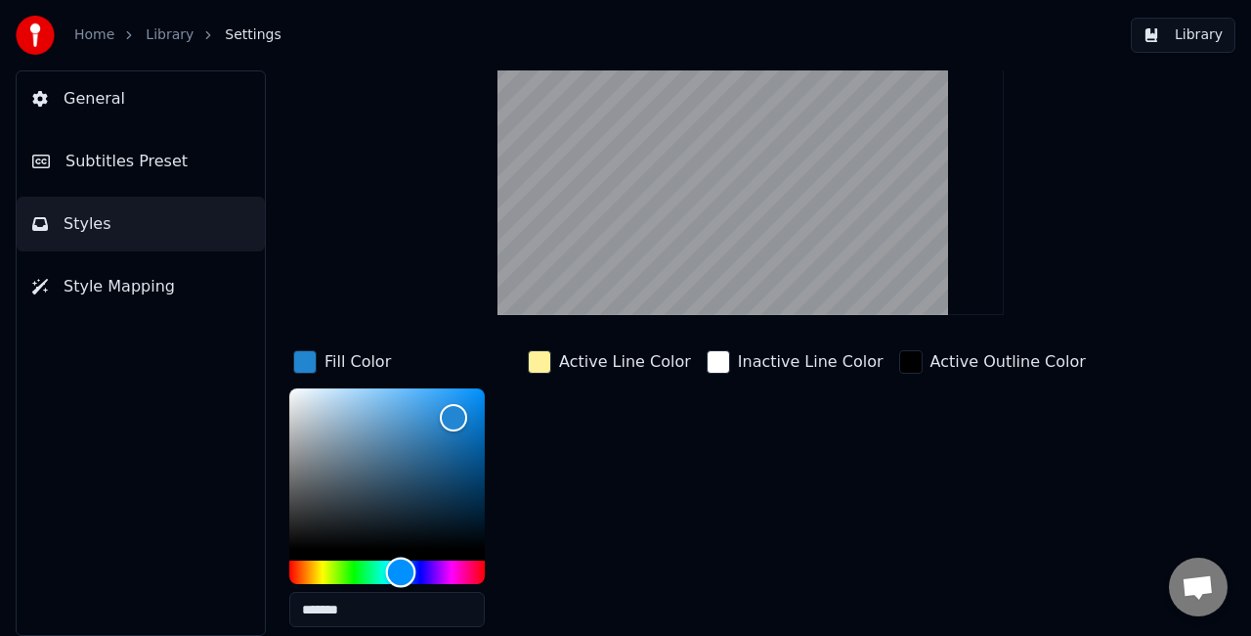
click at [311, 569] on div "Hue" at bounding box center [387, 571] width 196 height 23
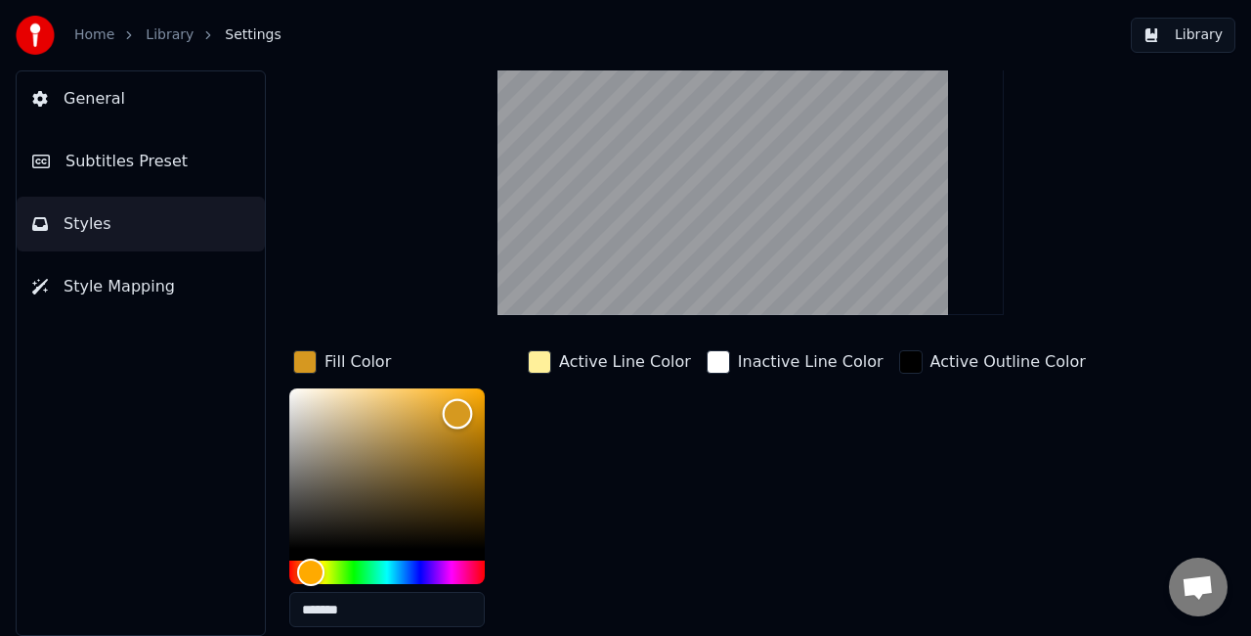
type input "*******"
drag, startPoint x: 455, startPoint y: 415, endPoint x: 468, endPoint y: 403, distance: 18.0
click at [468, 403] on div "Color" at bounding box center [469, 404] width 30 height 30
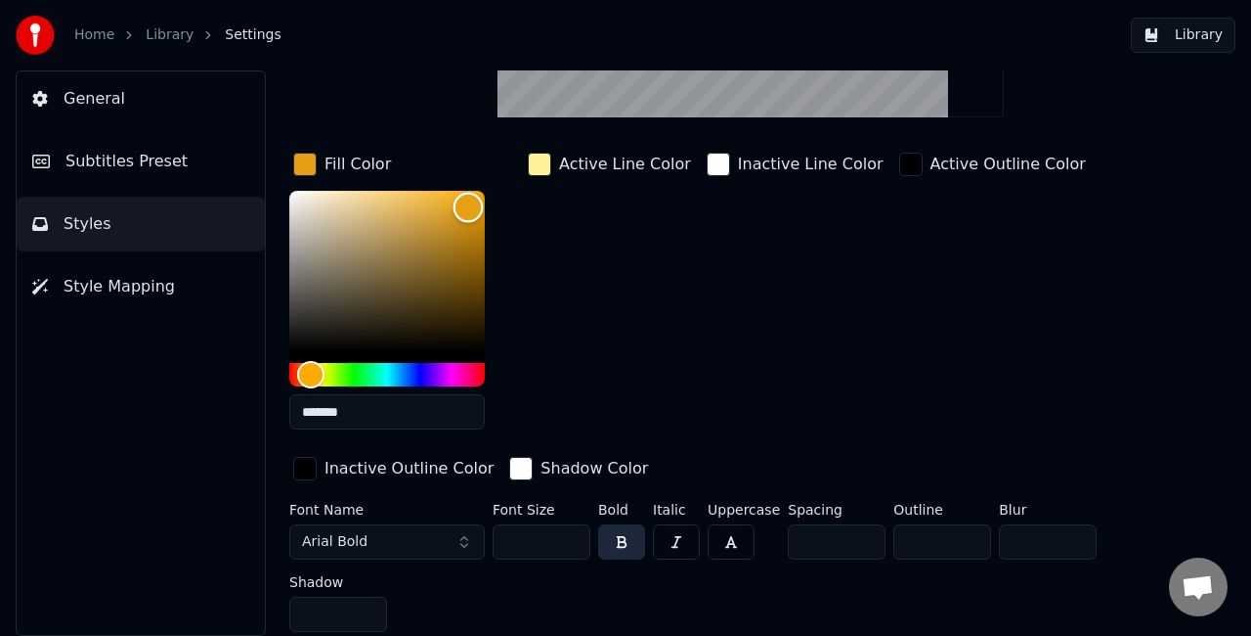
scroll to position [295, 0]
click at [1183, 43] on button "Library" at bounding box center [1183, 35] width 105 height 35
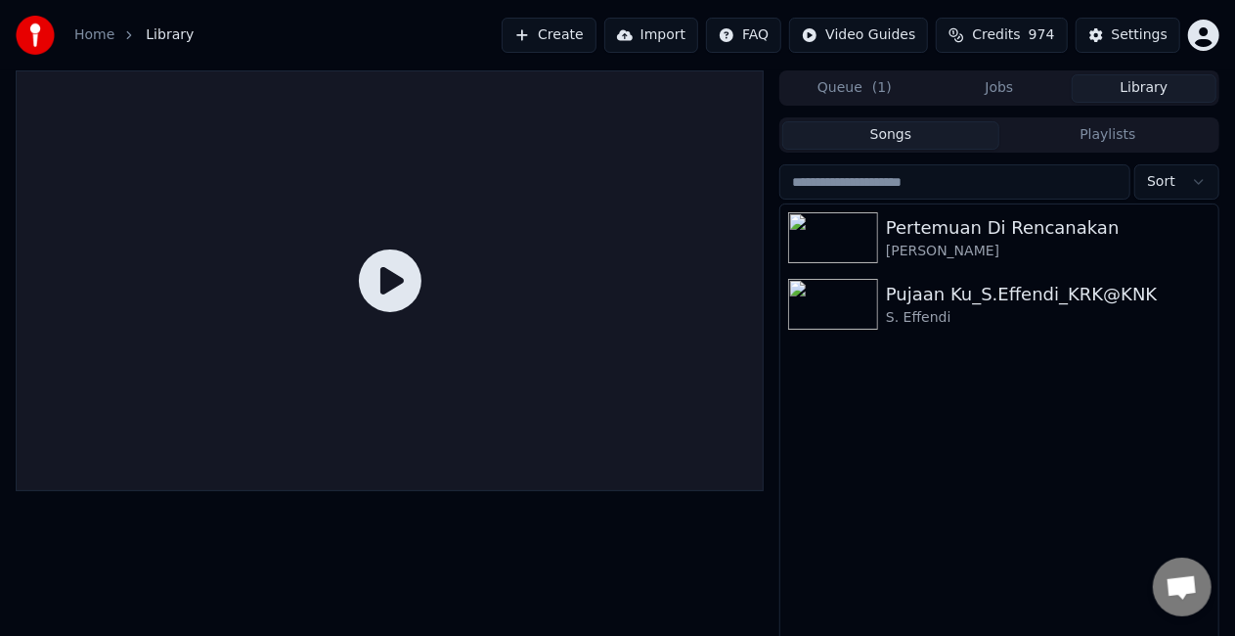
click at [993, 89] on button "Jobs" at bounding box center [999, 88] width 145 height 28
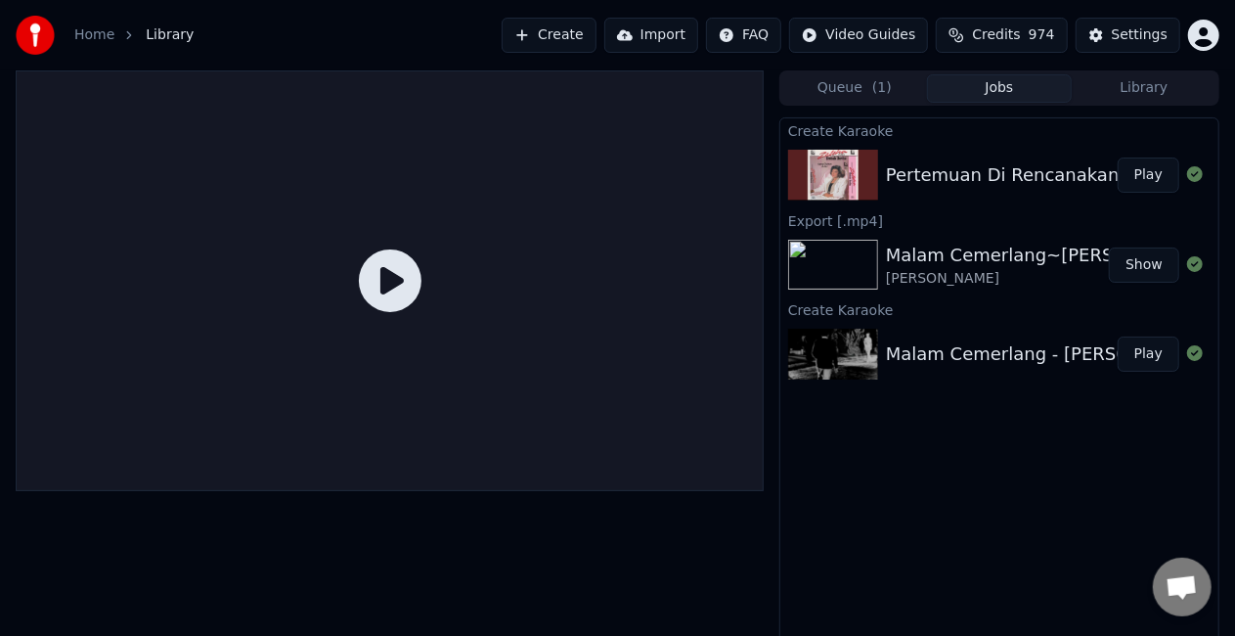
click at [1146, 178] on button "Play" at bounding box center [1149, 174] width 62 height 35
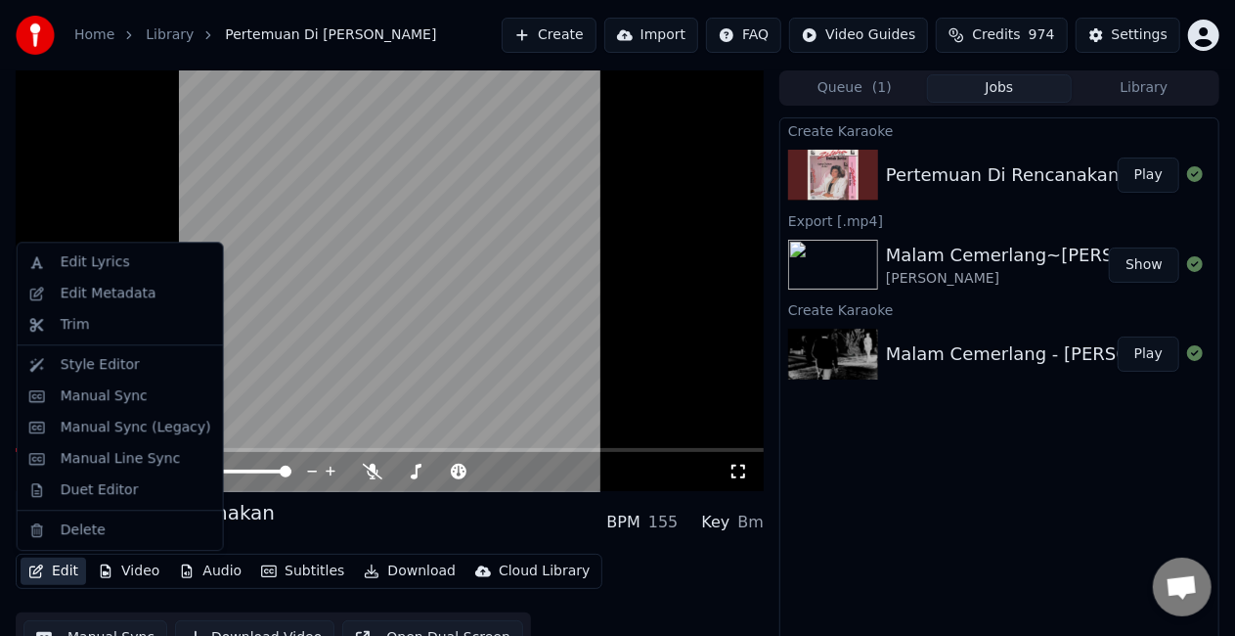
click at [62, 566] on button "Edit" at bounding box center [54, 570] width 66 height 27
click at [125, 289] on div "Edit Metadata" at bounding box center [109, 294] width 96 height 20
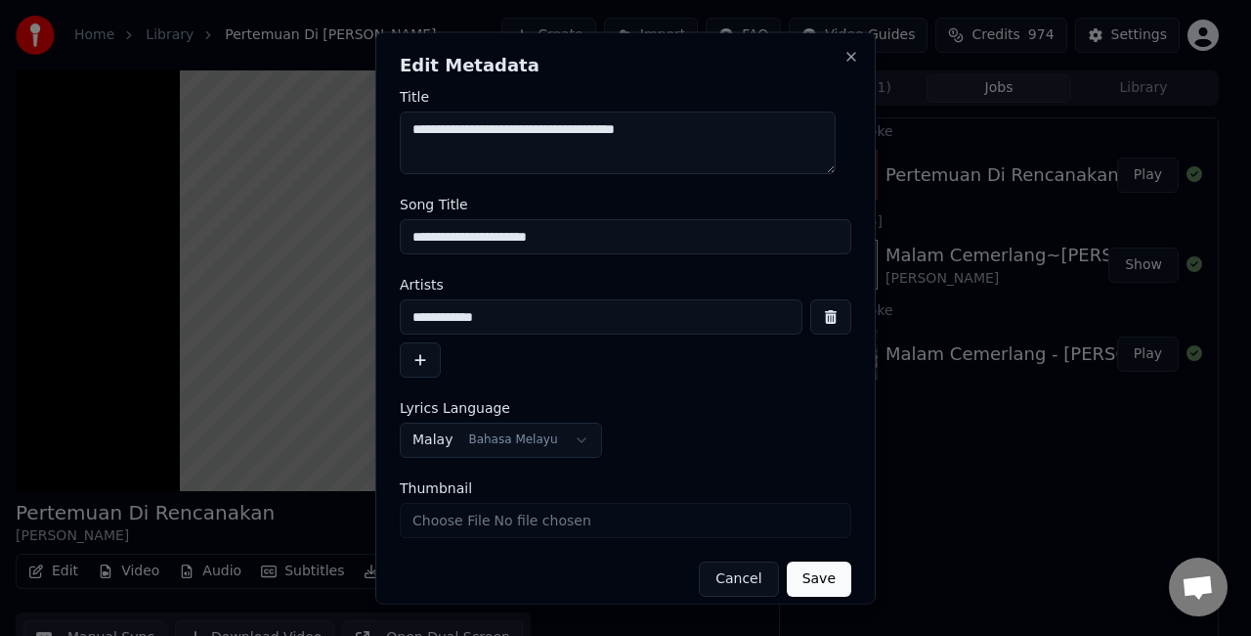
click at [689, 233] on input "**********" at bounding box center [626, 236] width 452 height 35
type input "**********"
click at [825, 582] on button "Save" at bounding box center [819, 578] width 65 height 35
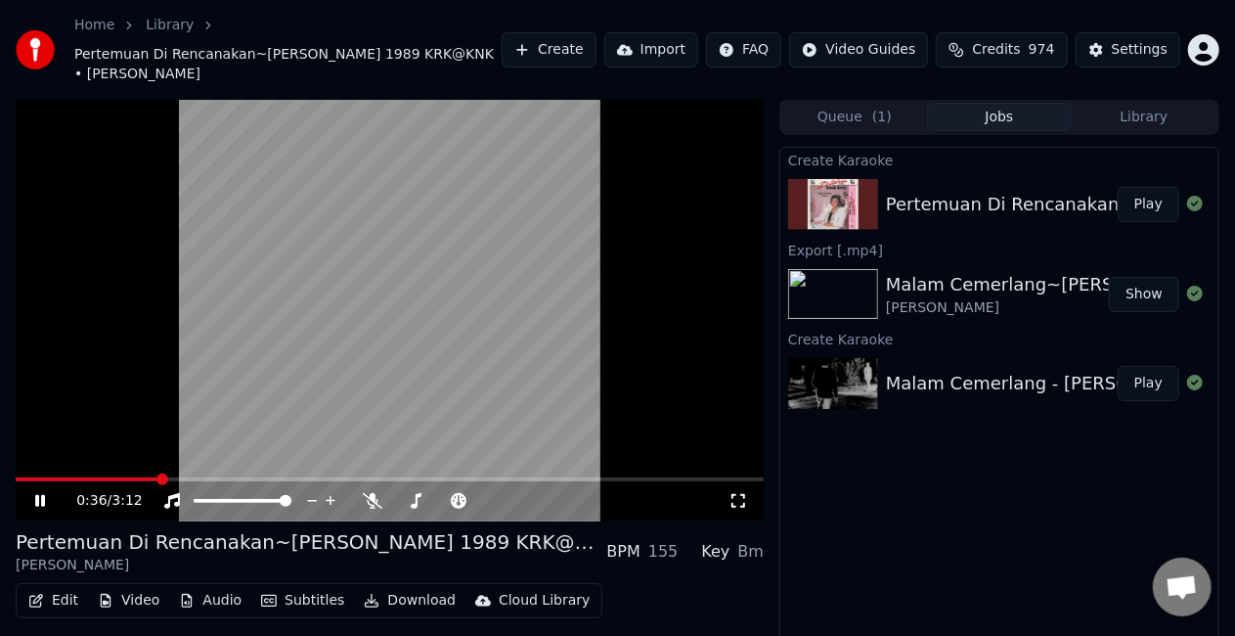
click at [49, 493] on icon at bounding box center [53, 501] width 45 height 16
click at [48, 595] on div "Edit Video Audio Subtitles Download Cloud Library" at bounding box center [309, 600] width 587 height 35
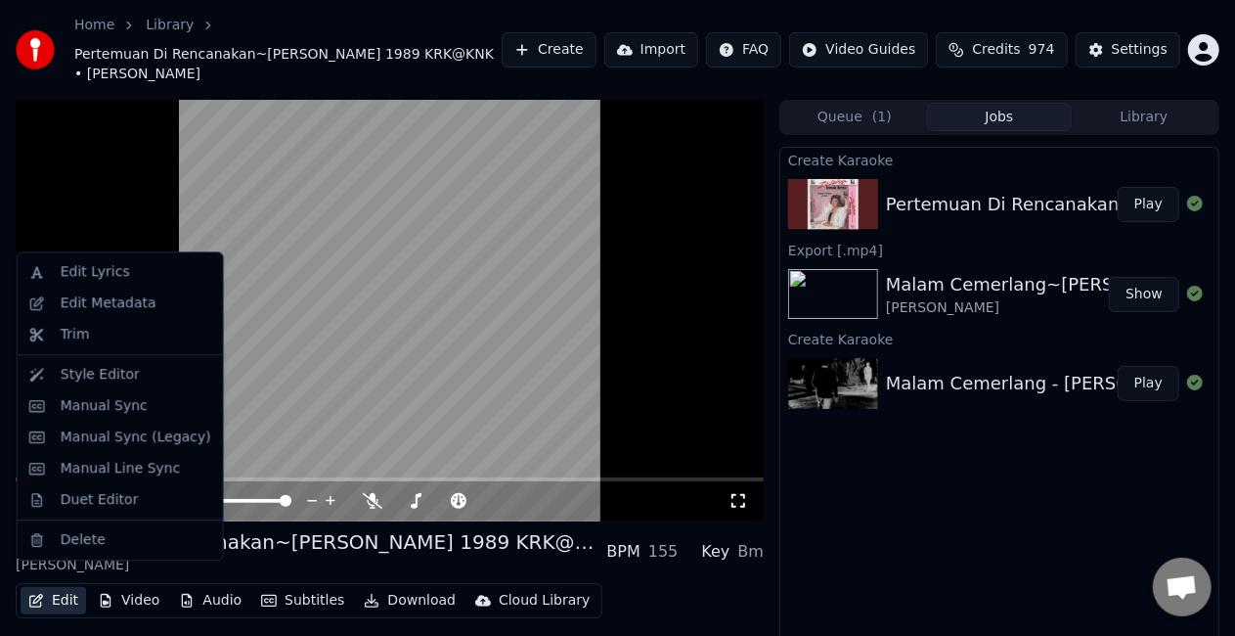
click at [57, 587] on button "Edit" at bounding box center [54, 600] width 66 height 27
click at [130, 375] on div "Style Editor" at bounding box center [136, 375] width 151 height 20
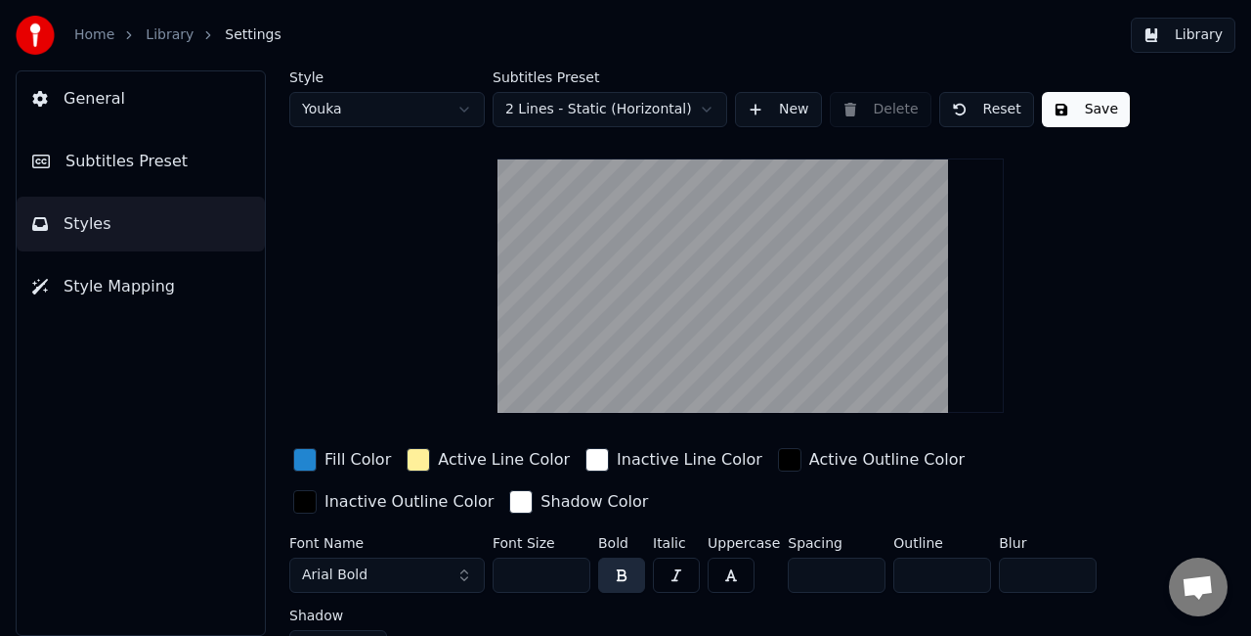
click at [299, 465] on div "button" at bounding box center [304, 459] width 23 height 23
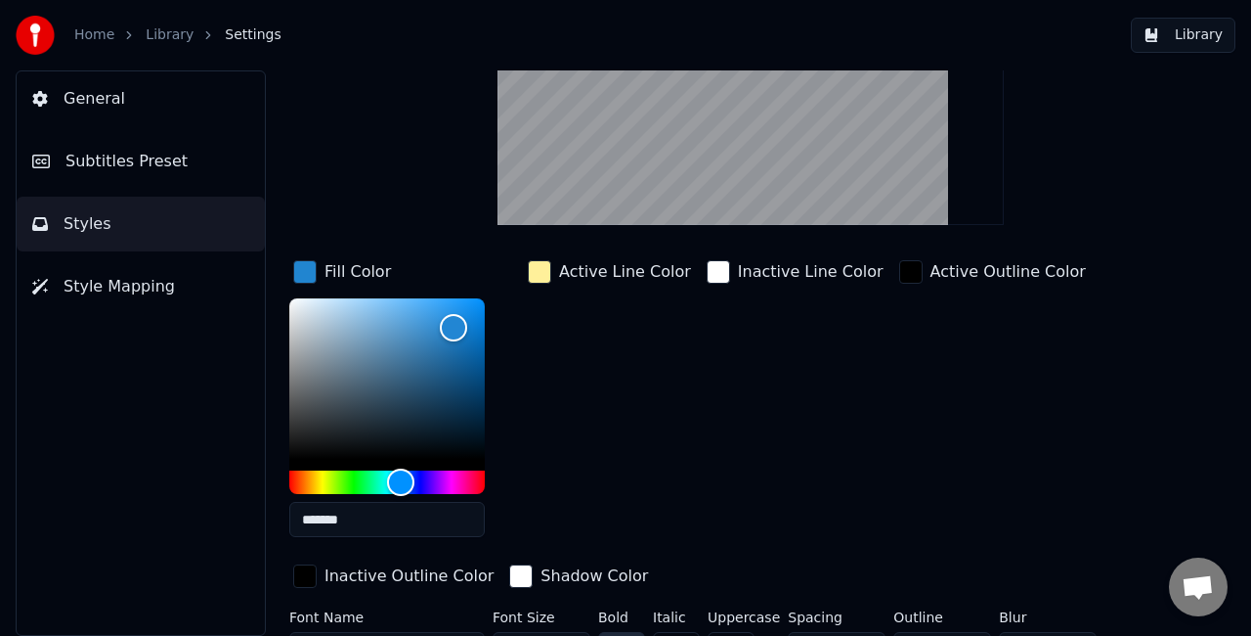
scroll to position [196, 0]
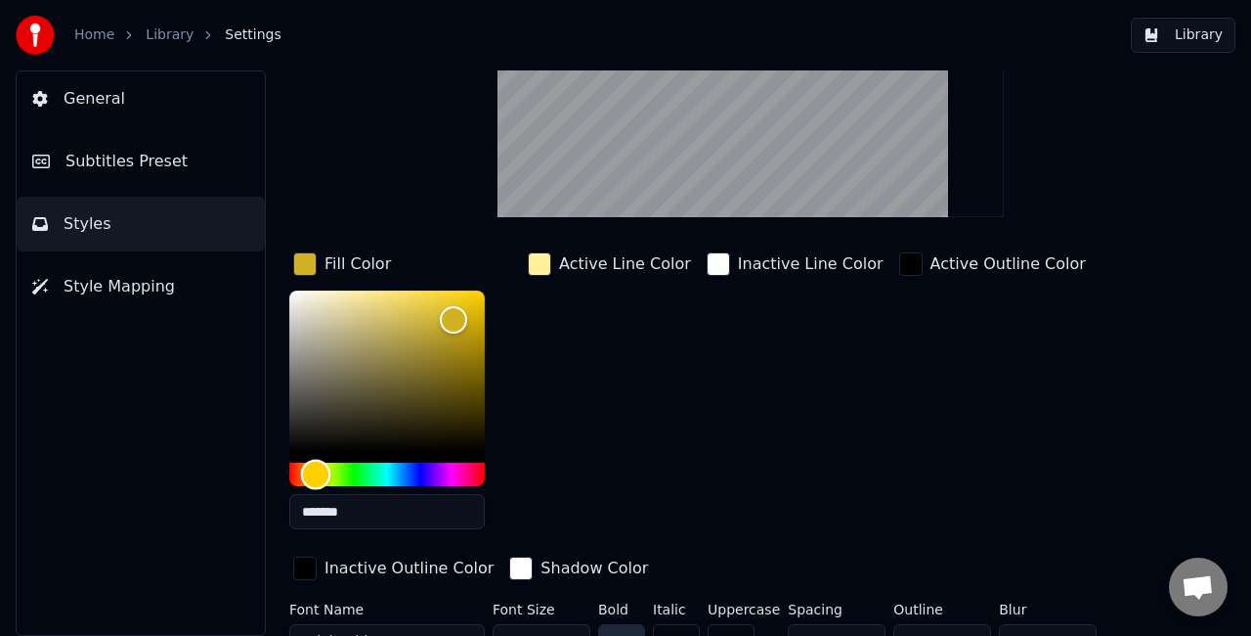
click at [316, 472] on div "Hue" at bounding box center [387, 473] width 196 height 23
type input "*******"
drag, startPoint x: 458, startPoint y: 318, endPoint x: 469, endPoint y: 307, distance: 15.9
click at [469, 307] on div "Color" at bounding box center [470, 308] width 30 height 30
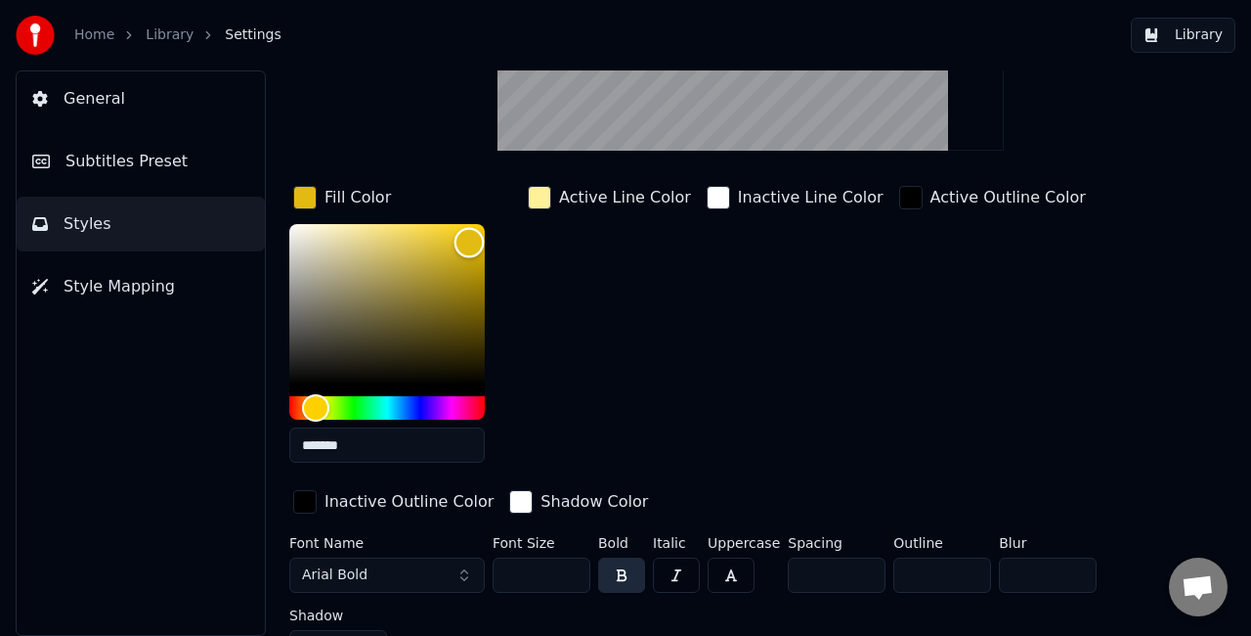
scroll to position [293, 0]
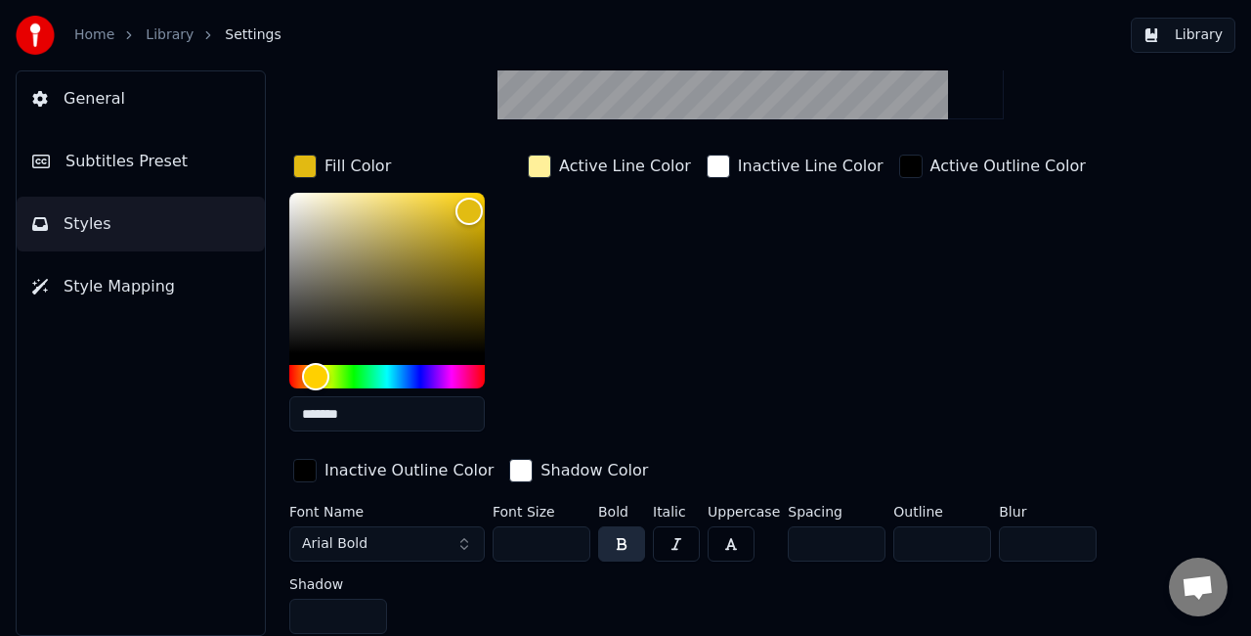
click at [1188, 32] on button "Library" at bounding box center [1183, 35] width 105 height 35
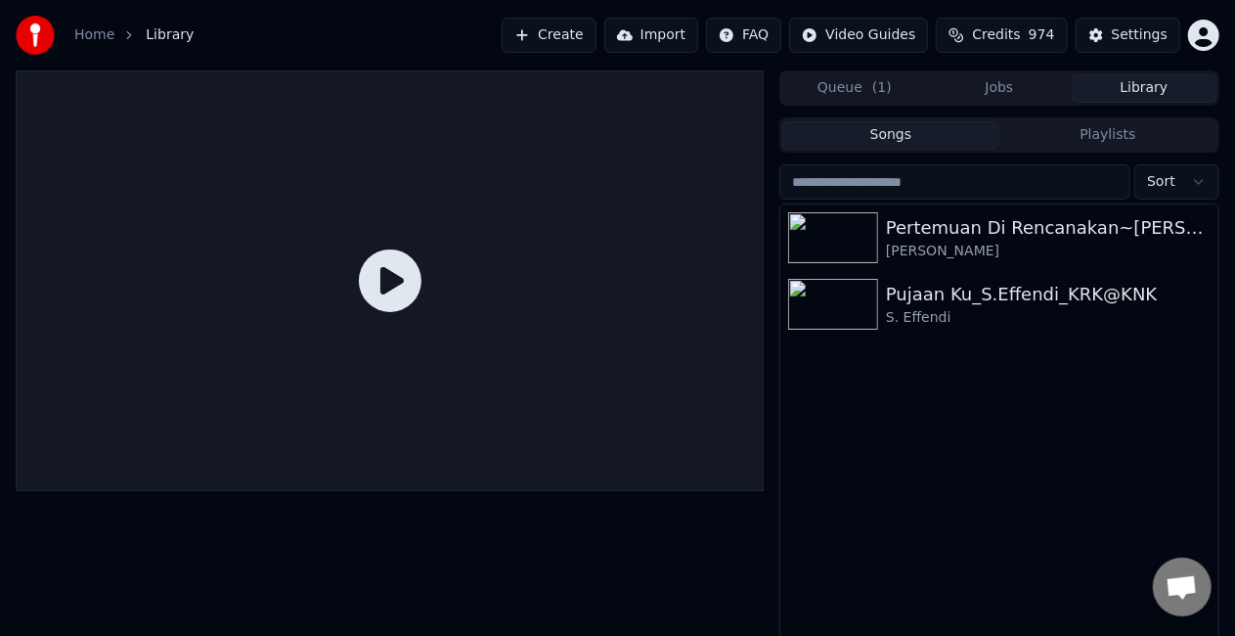
click at [1015, 88] on button "Jobs" at bounding box center [999, 88] width 145 height 28
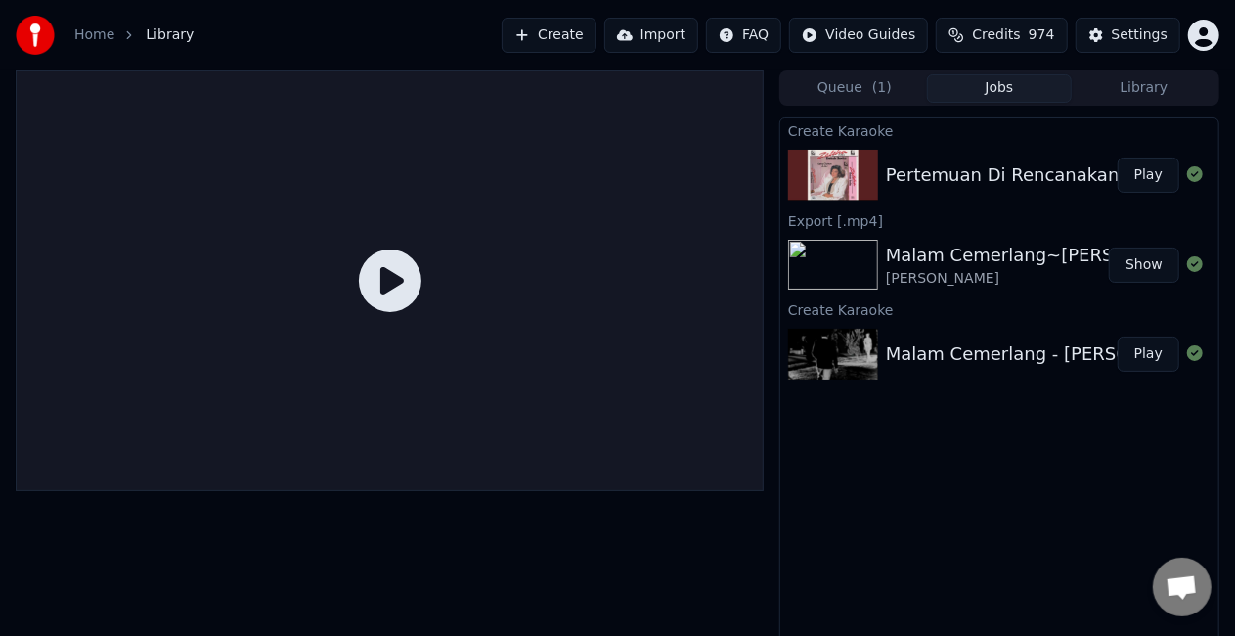
click at [1148, 178] on button "Play" at bounding box center [1149, 174] width 62 height 35
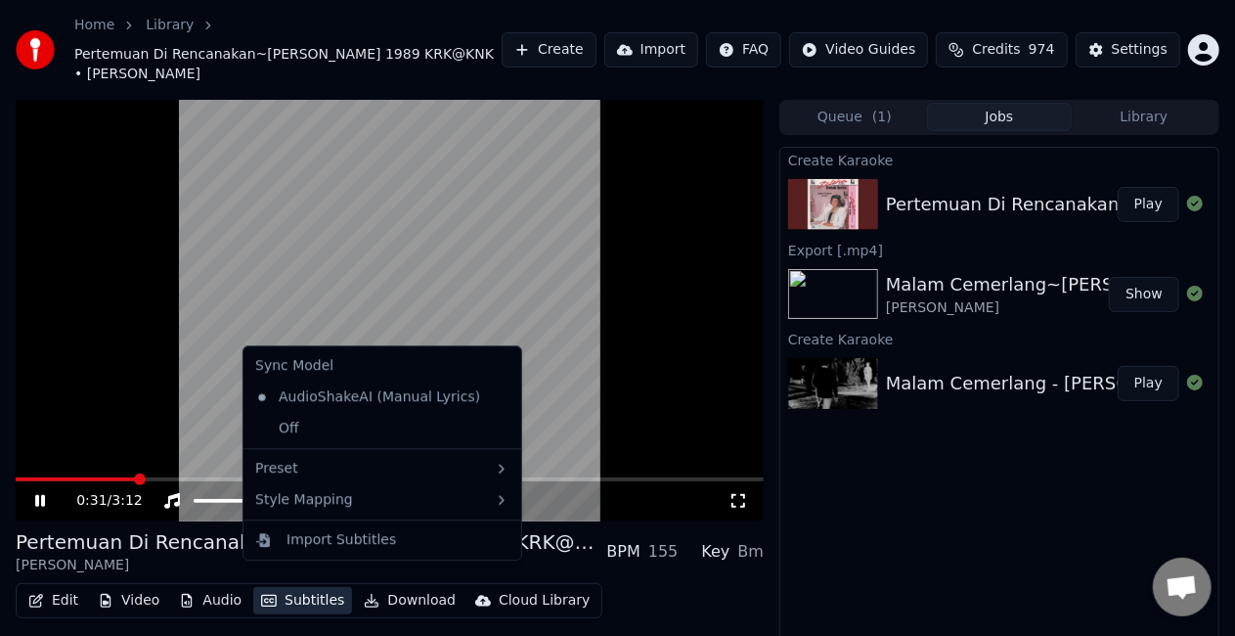
click at [305, 590] on button "Subtitles" at bounding box center [302, 600] width 99 height 27
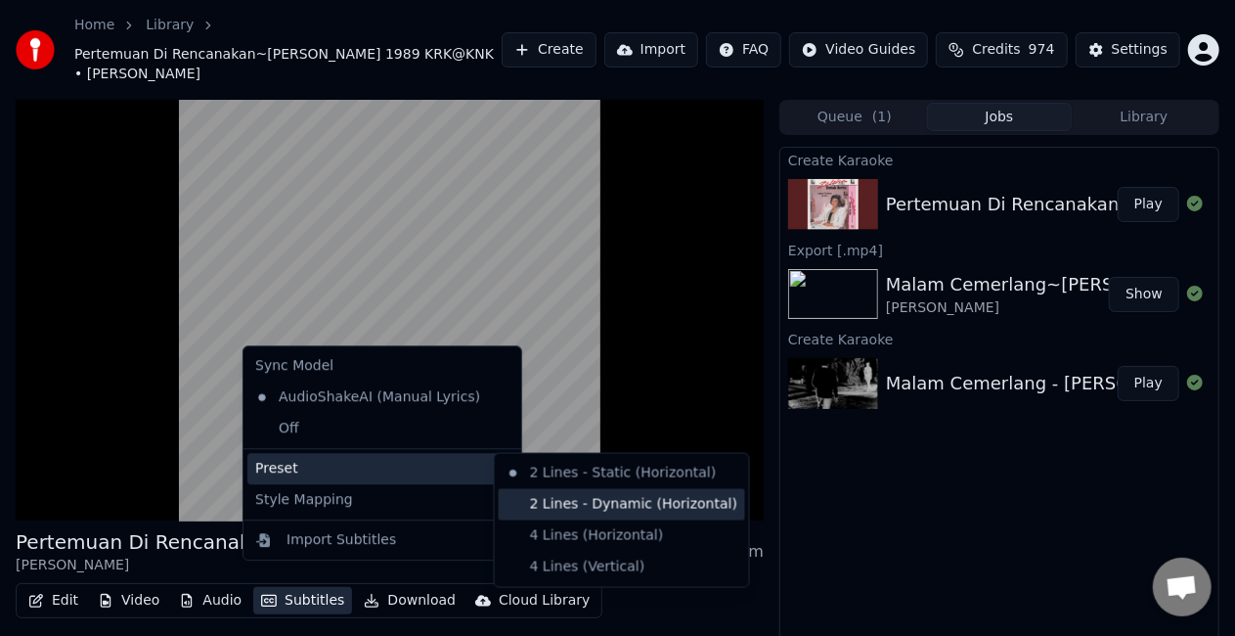
click at [533, 504] on div "2 Lines - Dynamic (Horizontal)" at bounding box center [622, 504] width 246 height 31
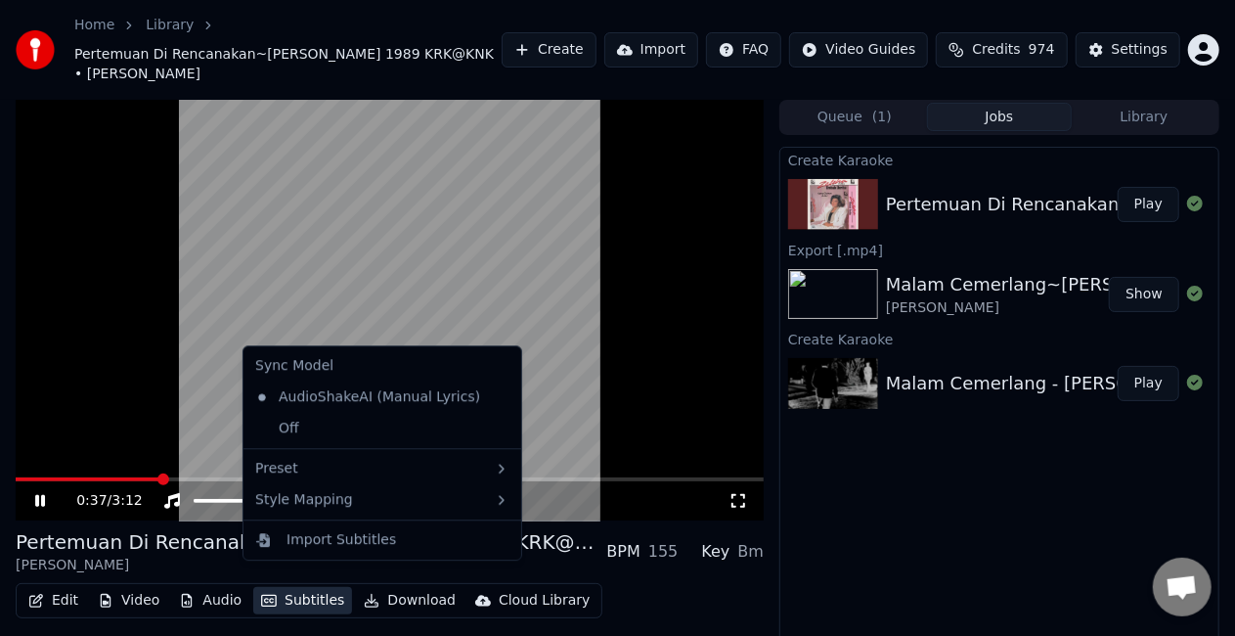
click at [332, 587] on button "Subtitles" at bounding box center [302, 600] width 99 height 27
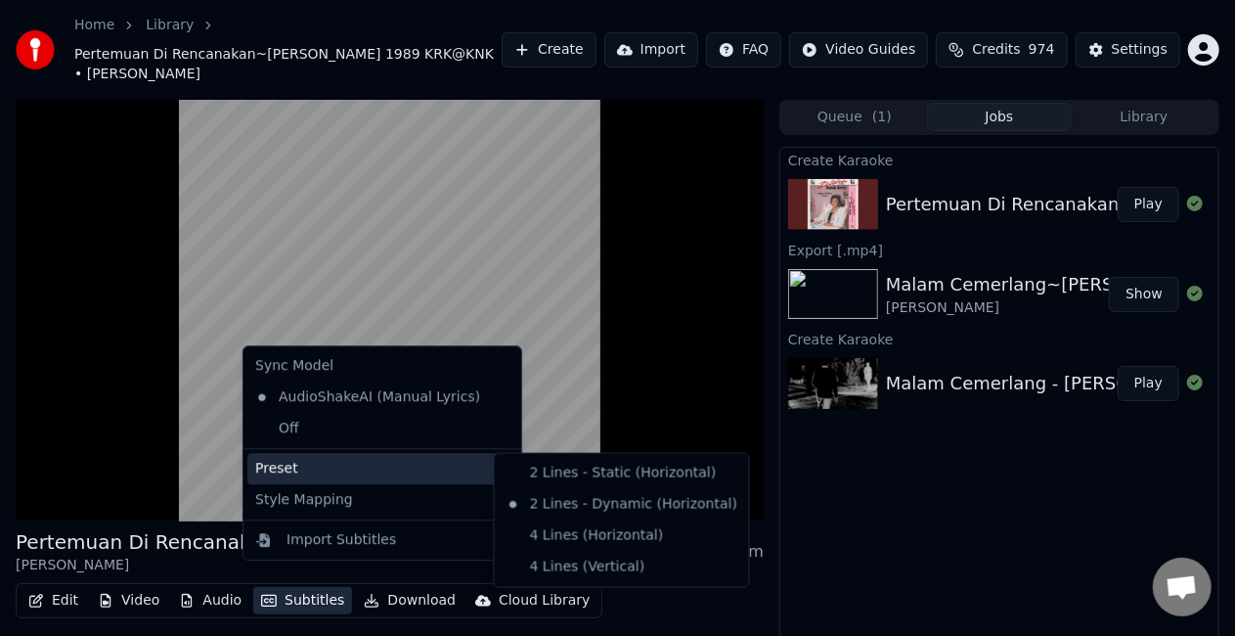
click at [400, 457] on div "Preset" at bounding box center [382, 468] width 270 height 31
click at [526, 527] on div "4 Lines (Horizontal)" at bounding box center [622, 535] width 246 height 31
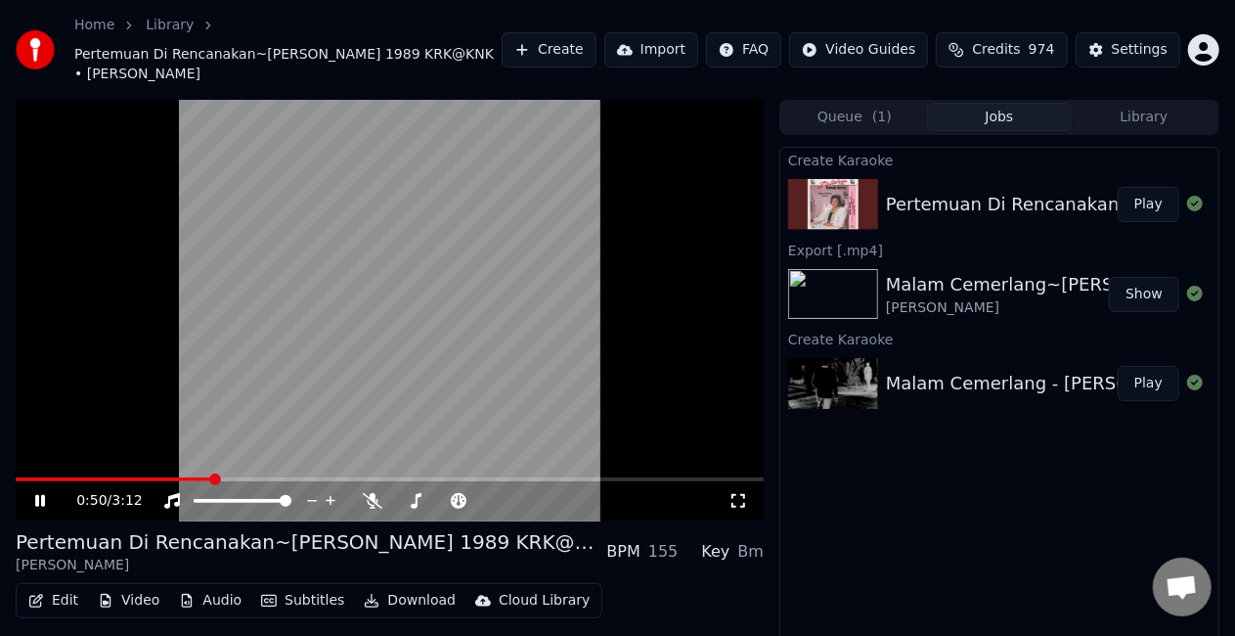
click at [329, 587] on button "Subtitles" at bounding box center [302, 600] width 99 height 27
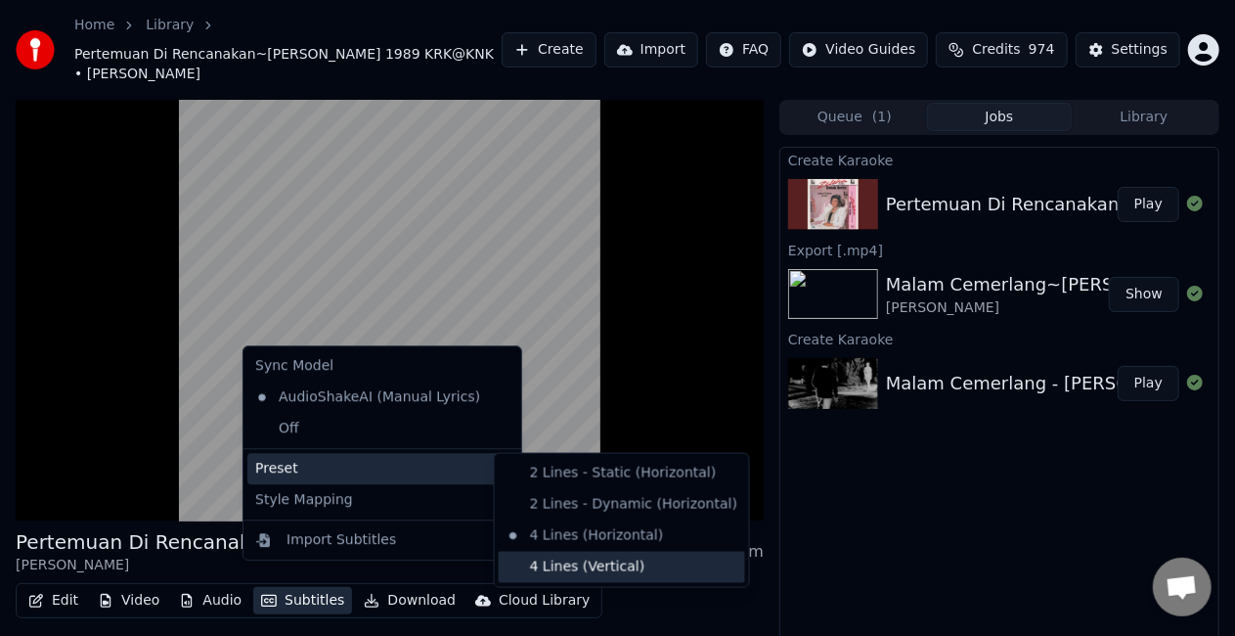
click at [594, 563] on div "4 Lines (Vertical)" at bounding box center [622, 566] width 246 height 31
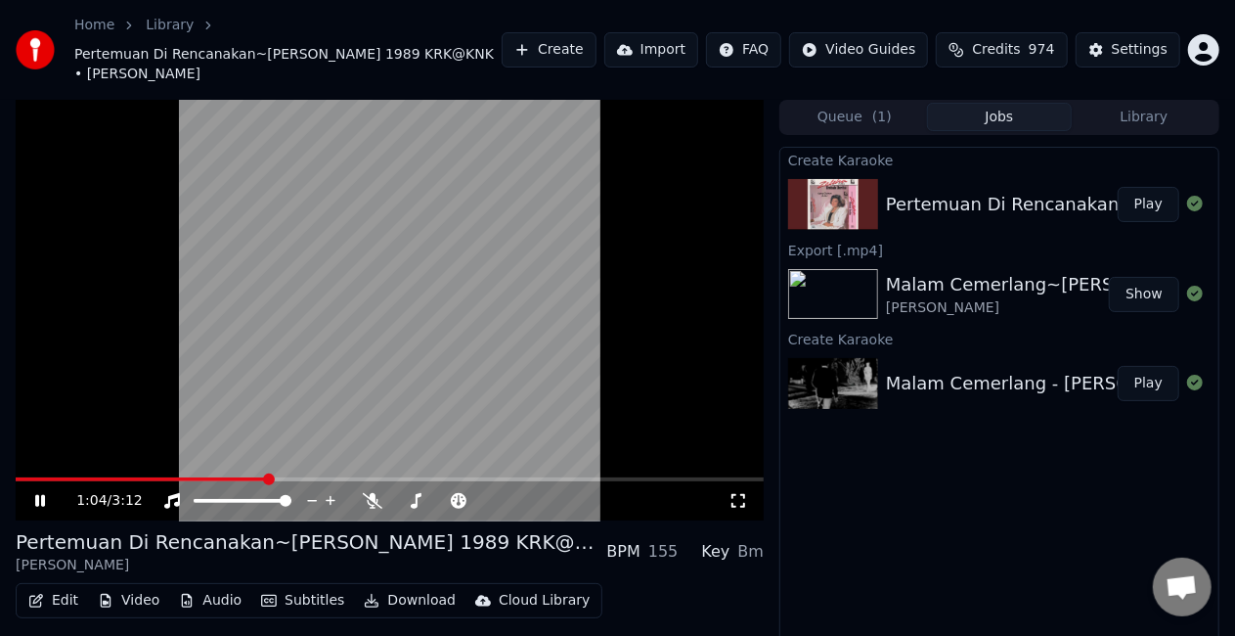
click at [139, 359] on video at bounding box center [390, 310] width 748 height 420
click at [1122, 47] on div "Settings" at bounding box center [1140, 50] width 56 height 20
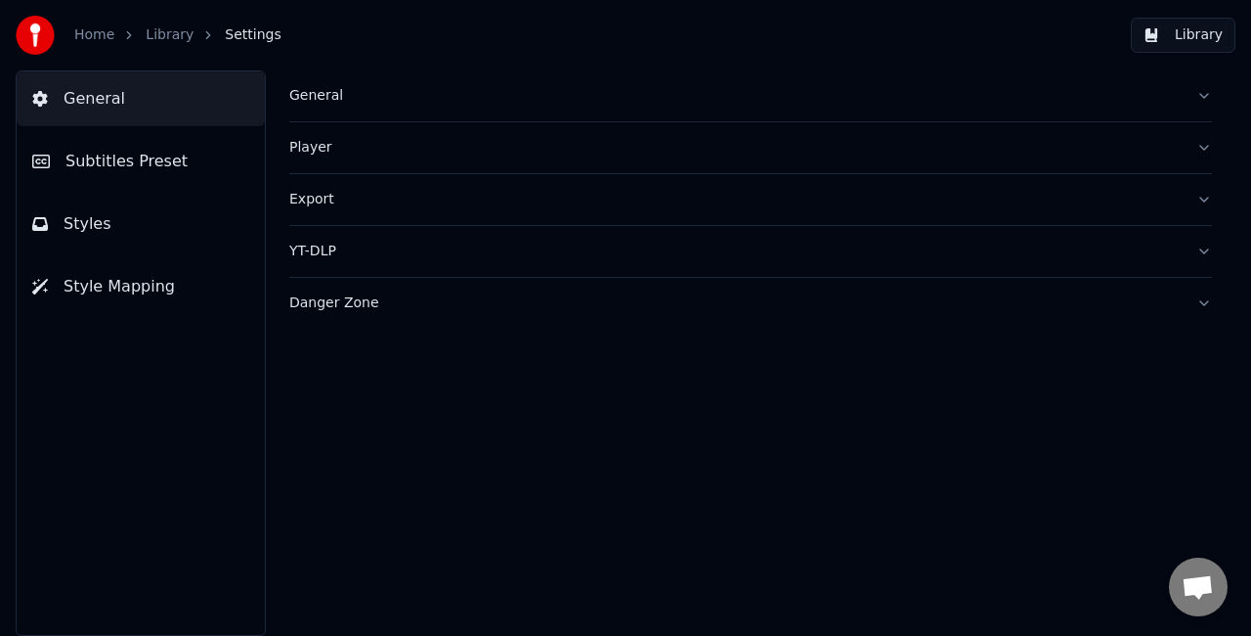
click at [166, 180] on button "Subtitles Preset" at bounding box center [141, 161] width 248 height 55
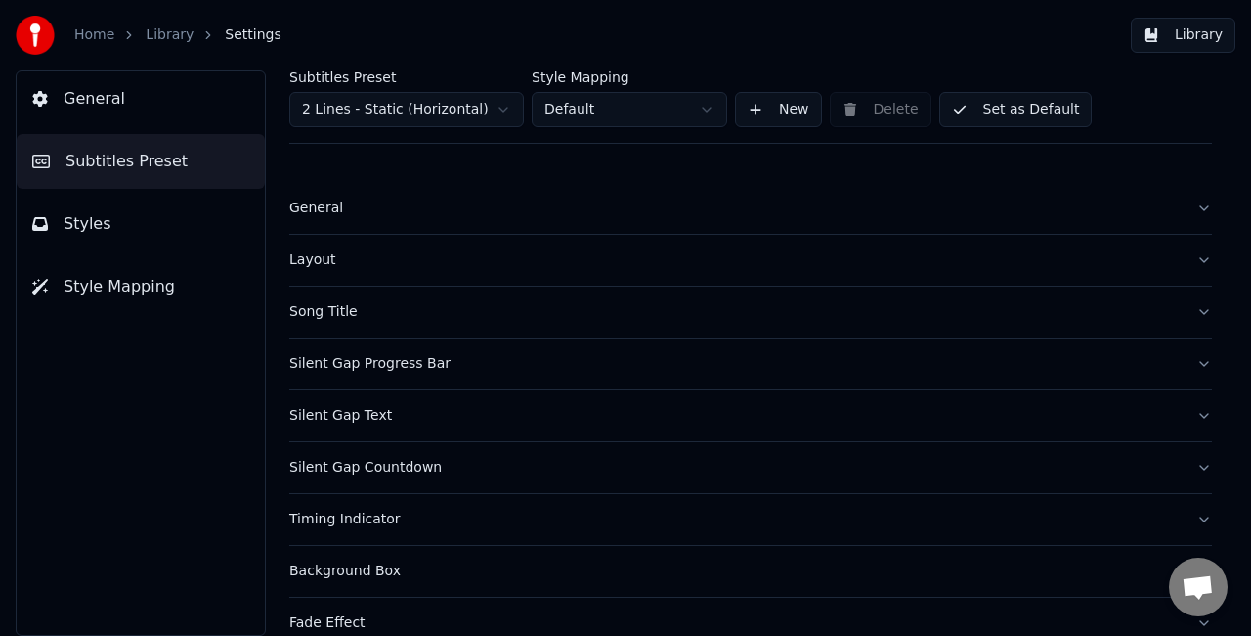
click at [215, 227] on button "Styles" at bounding box center [141, 224] width 248 height 55
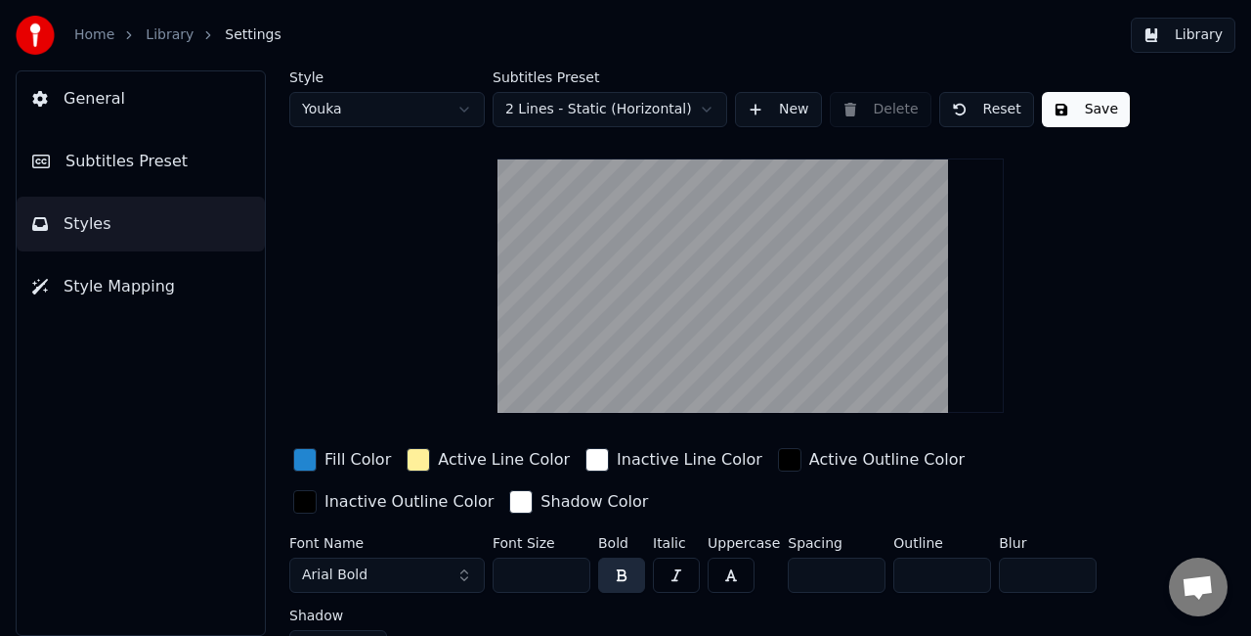
click at [301, 465] on div "button" at bounding box center [304, 459] width 23 height 23
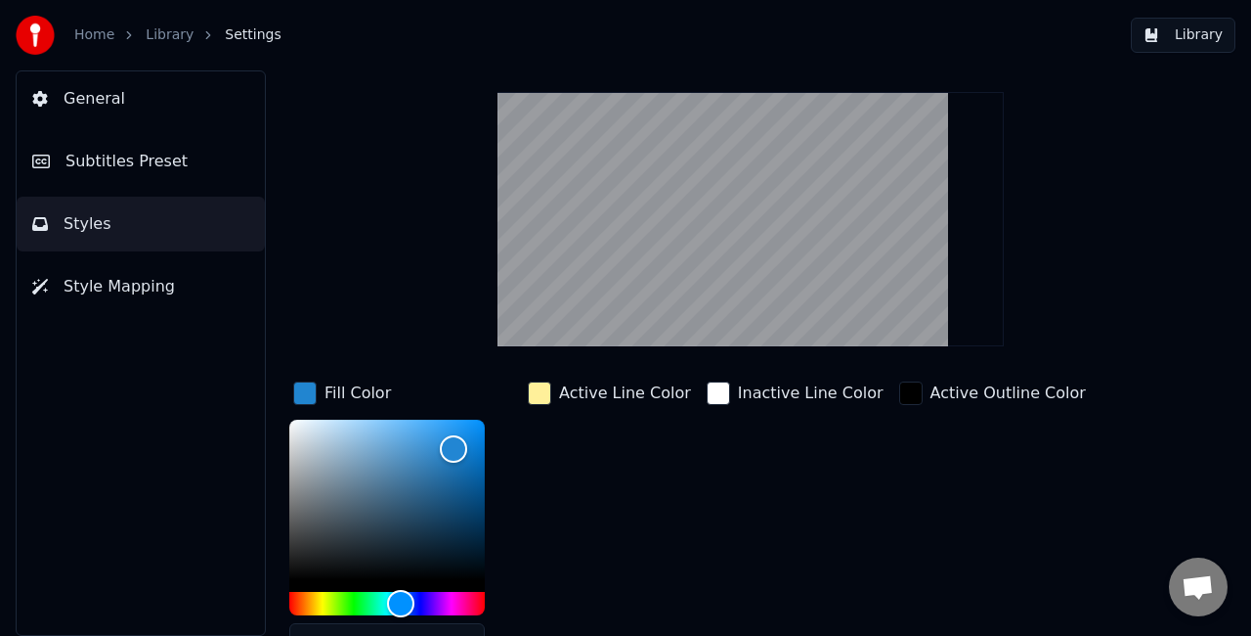
scroll to position [98, 0]
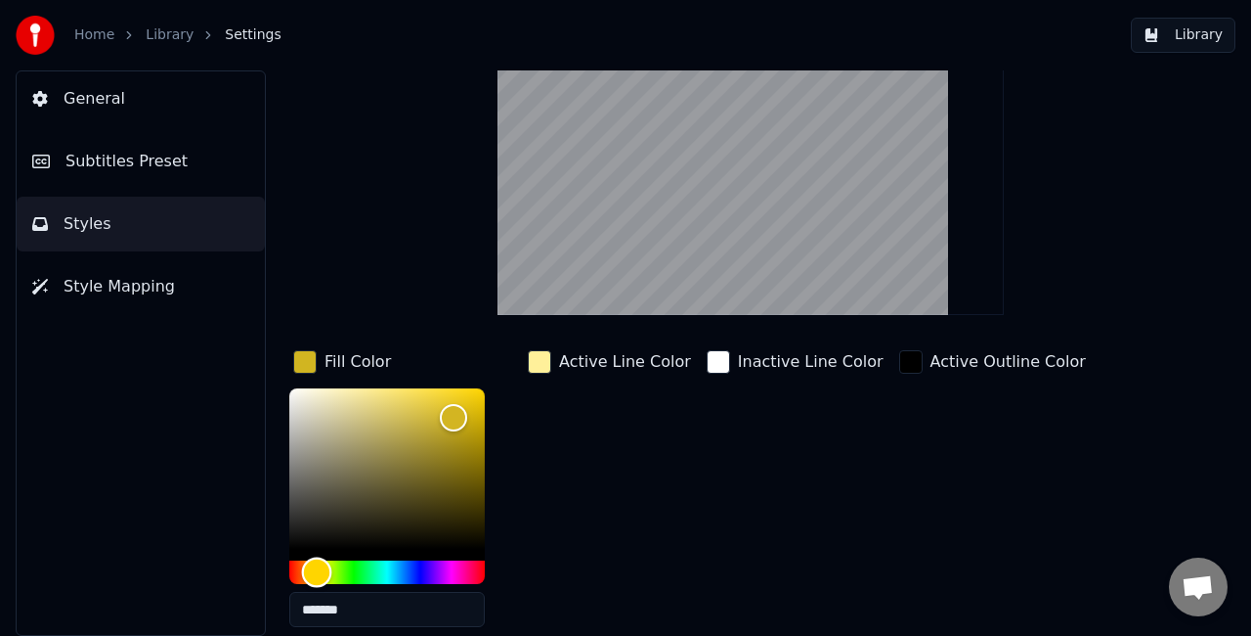
click at [317, 568] on div "Hue" at bounding box center [387, 571] width 196 height 23
type input "*******"
drag, startPoint x: 451, startPoint y: 417, endPoint x: 461, endPoint y: 404, distance: 17.4
click at [461, 404] on div "Color" at bounding box center [462, 405] width 30 height 30
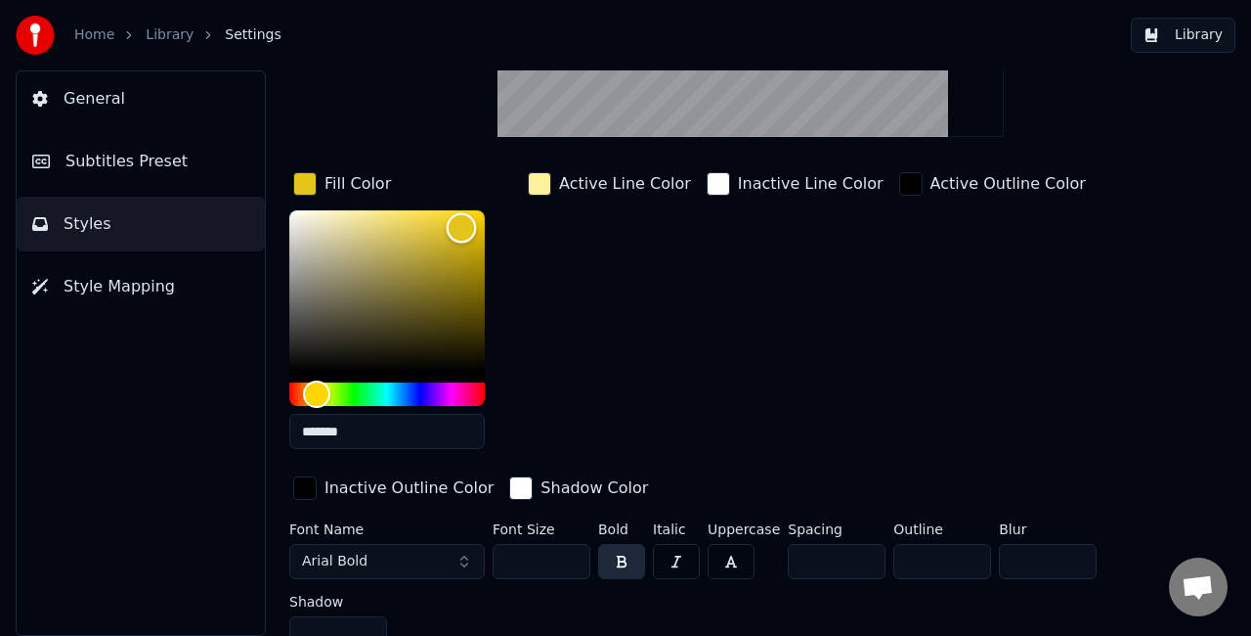
scroll to position [293, 0]
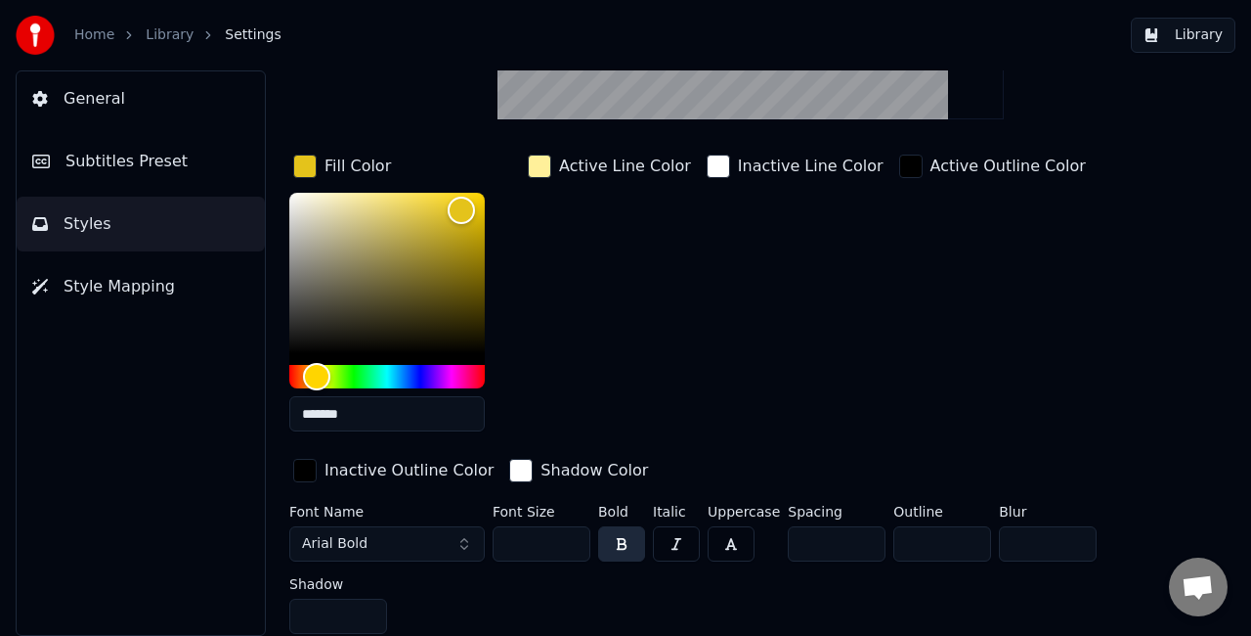
click at [302, 472] on div "button" at bounding box center [304, 470] width 23 height 23
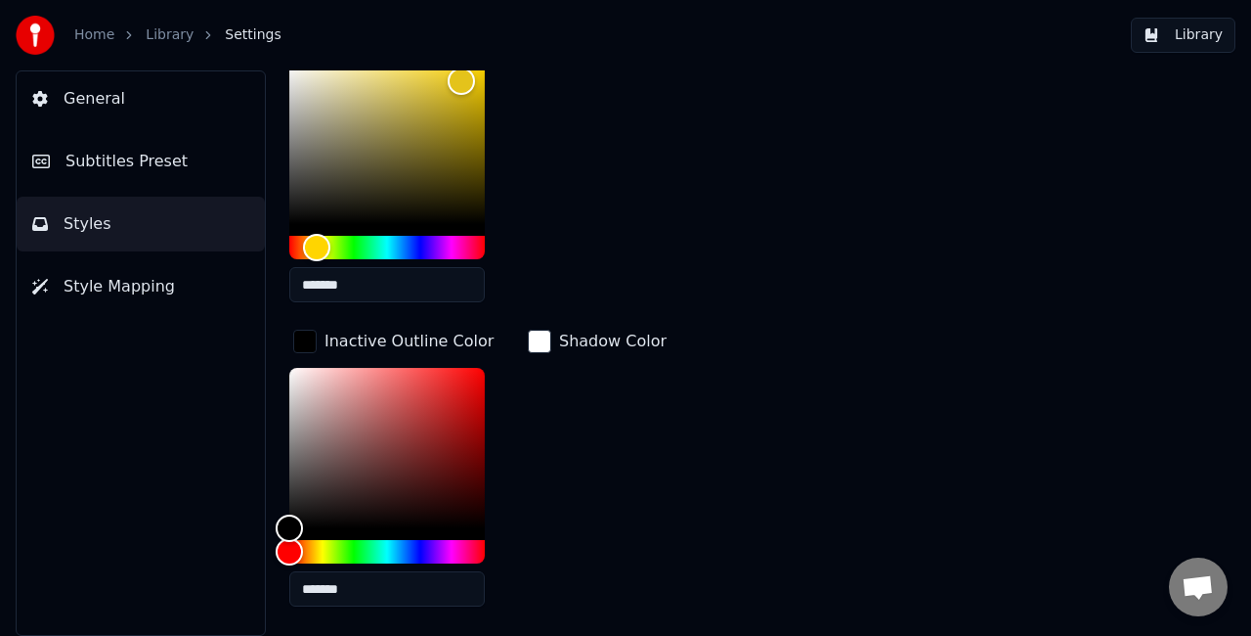
scroll to position [489, 0]
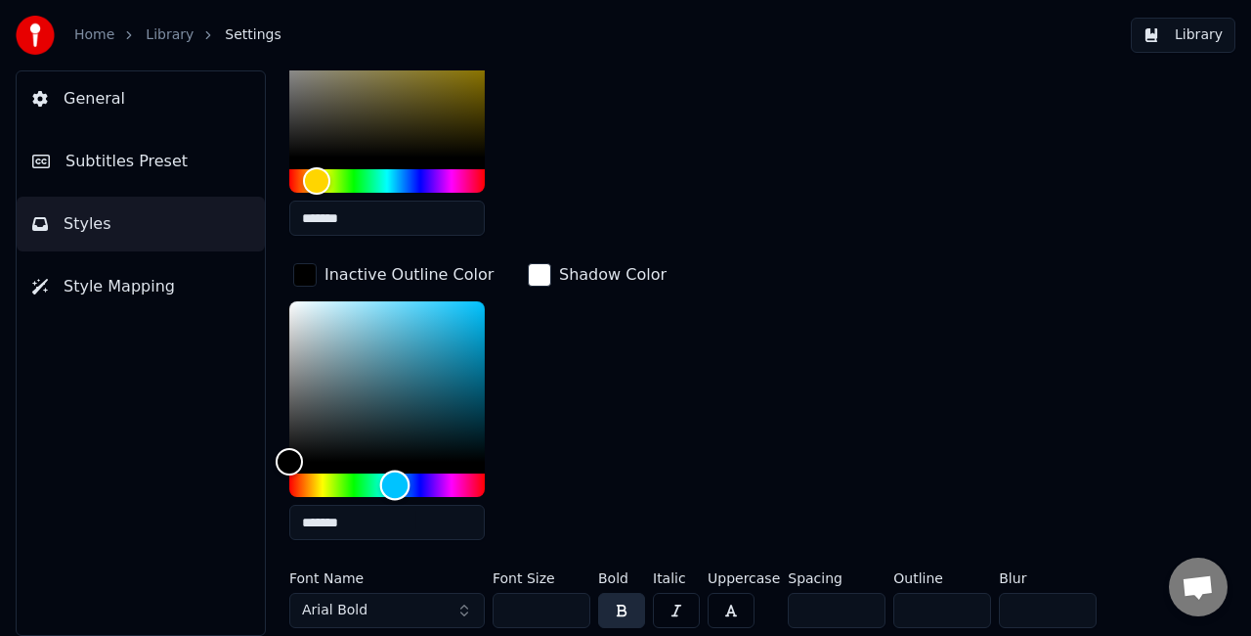
click at [395, 481] on div "Hue" at bounding box center [387, 484] width 196 height 23
type input "*******"
click at [461, 310] on div "Color" at bounding box center [387, 381] width 196 height 160
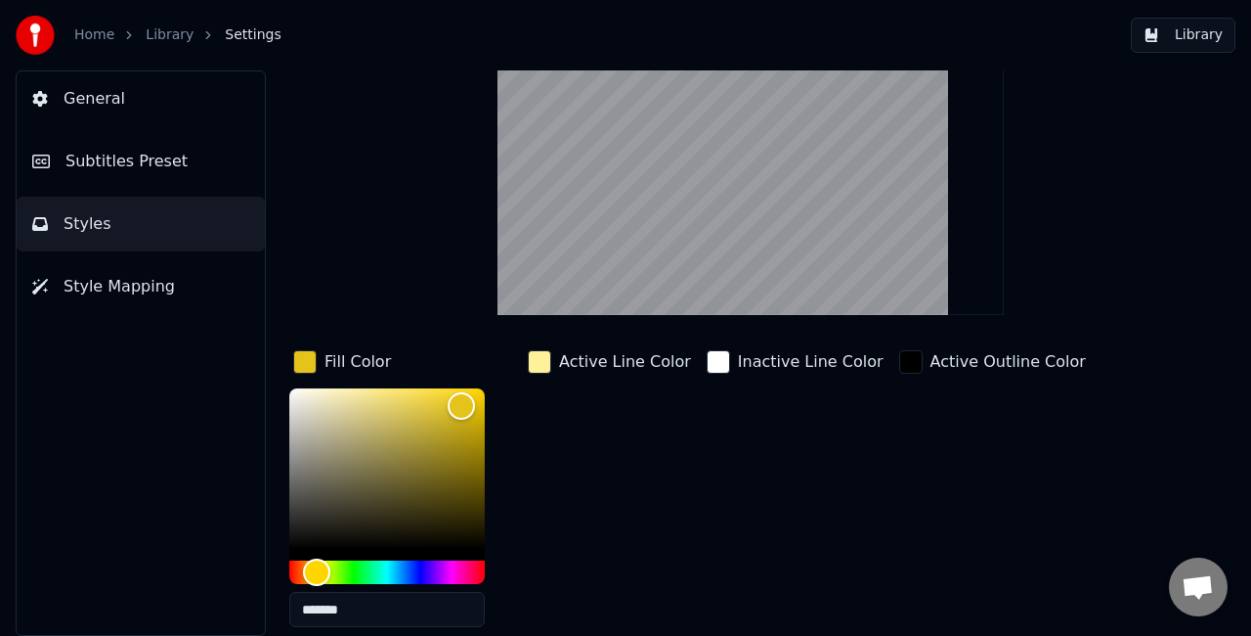
scroll to position [0, 0]
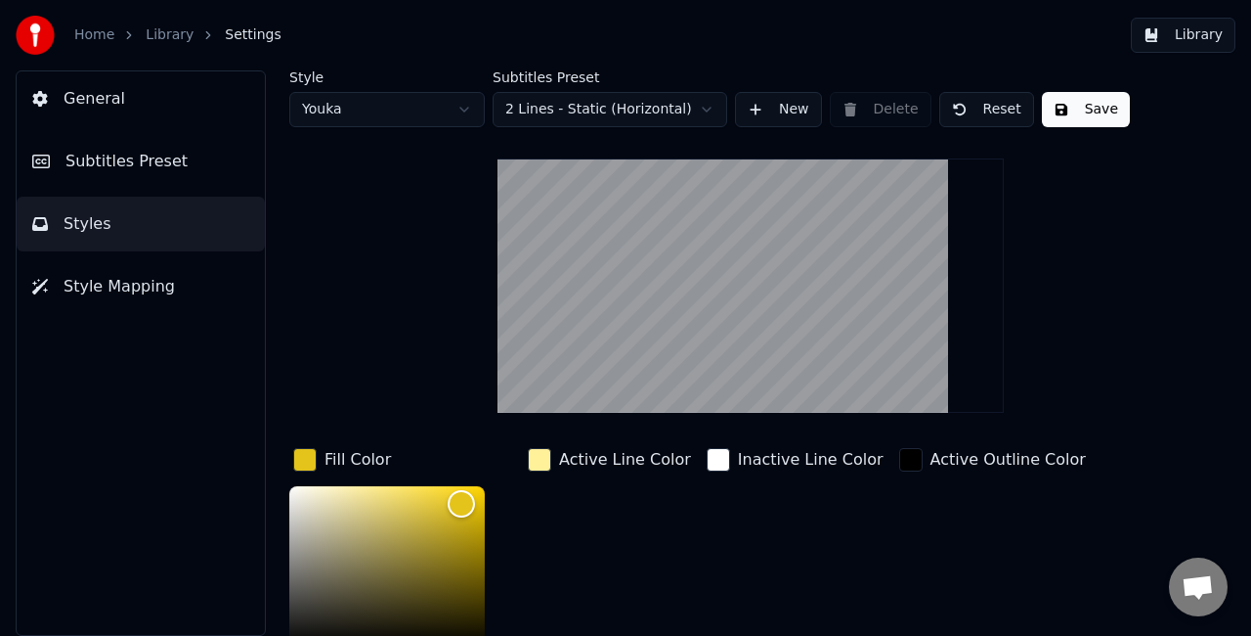
click at [1065, 101] on button "Save" at bounding box center [1086, 109] width 88 height 35
click at [1201, 38] on button "Library" at bounding box center [1183, 35] width 105 height 35
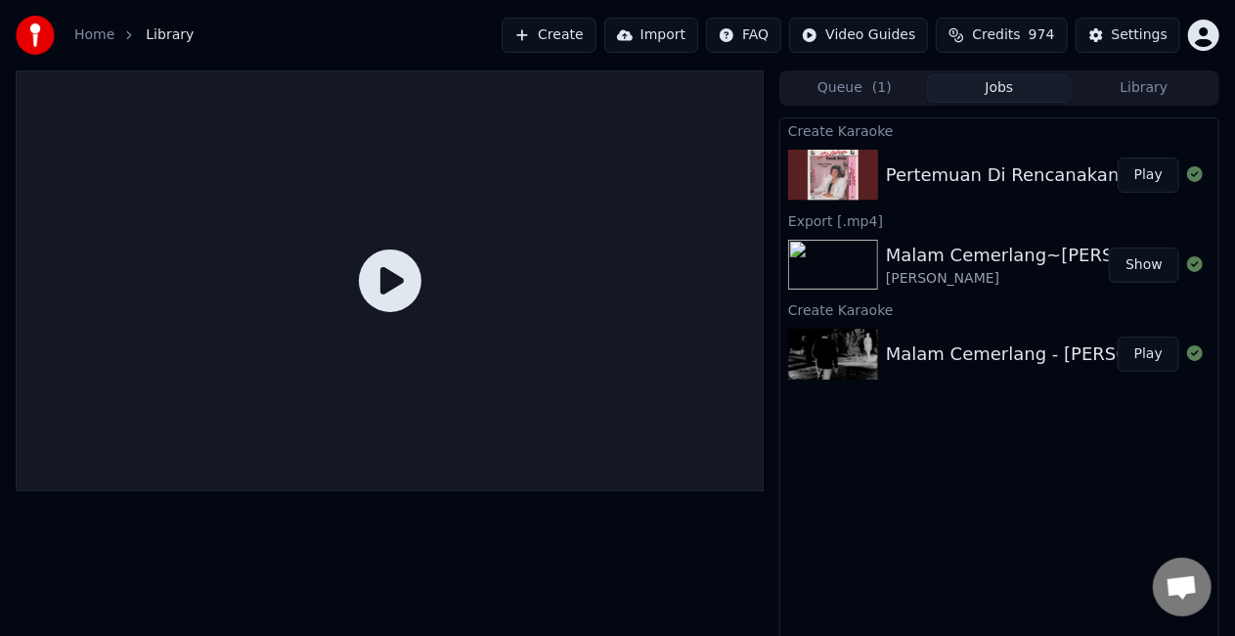
click at [980, 94] on button "Jobs" at bounding box center [999, 88] width 145 height 28
click at [1144, 172] on button "Play" at bounding box center [1149, 174] width 62 height 35
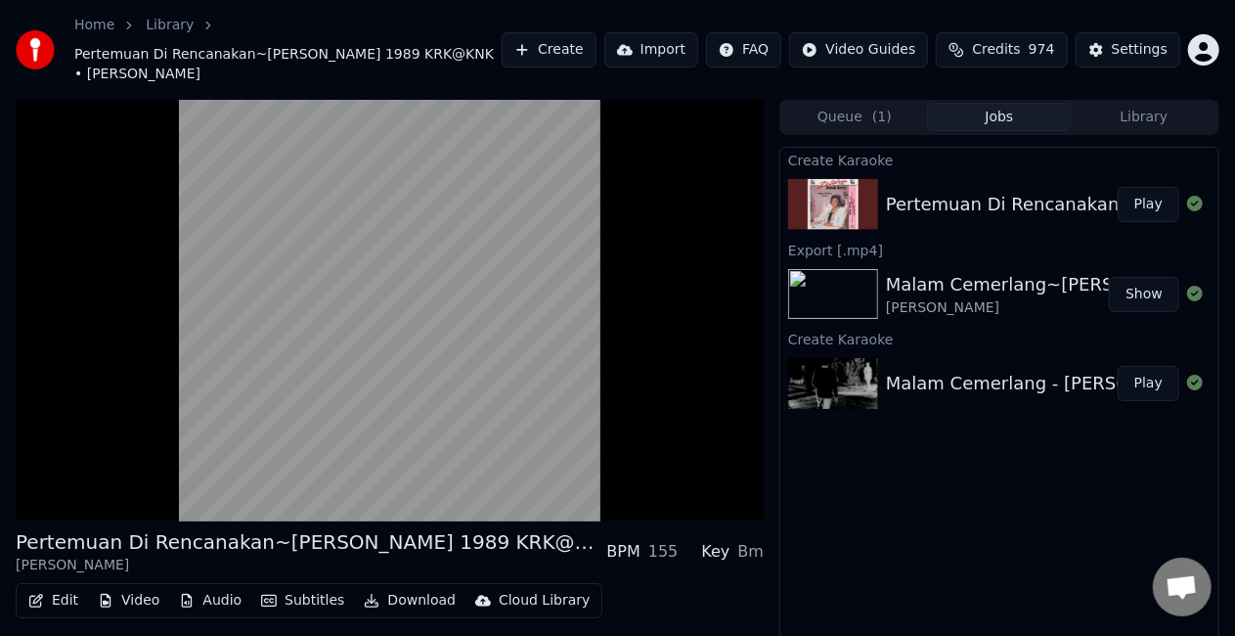
click at [296, 587] on button "Subtitles" at bounding box center [302, 600] width 99 height 27
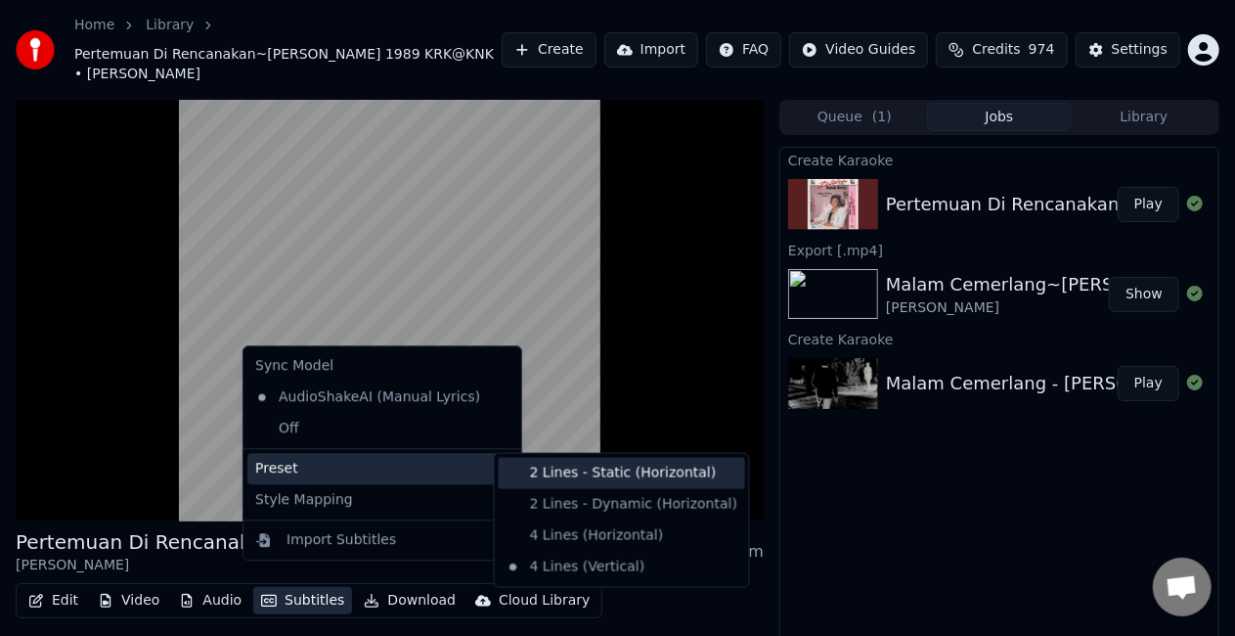
click at [551, 470] on div "2 Lines - Static (Horizontal)" at bounding box center [622, 473] width 246 height 31
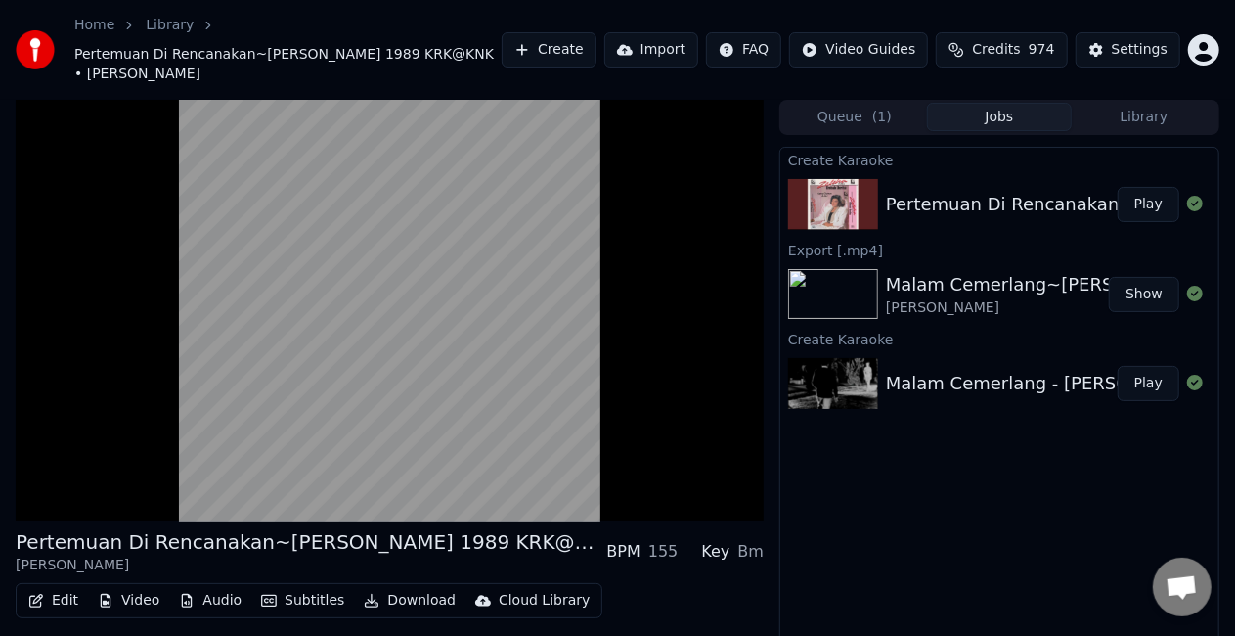
click at [295, 587] on button "Subtitles" at bounding box center [302, 600] width 99 height 27
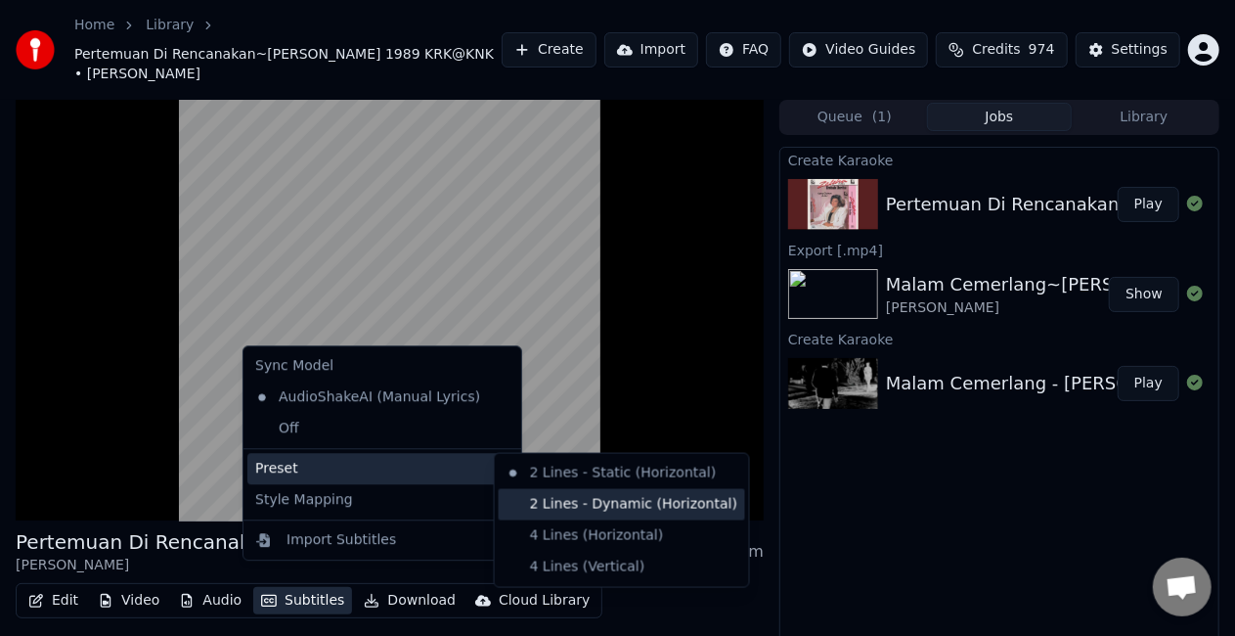
click at [534, 503] on div "2 Lines - Dynamic (Horizontal)" at bounding box center [622, 504] width 246 height 31
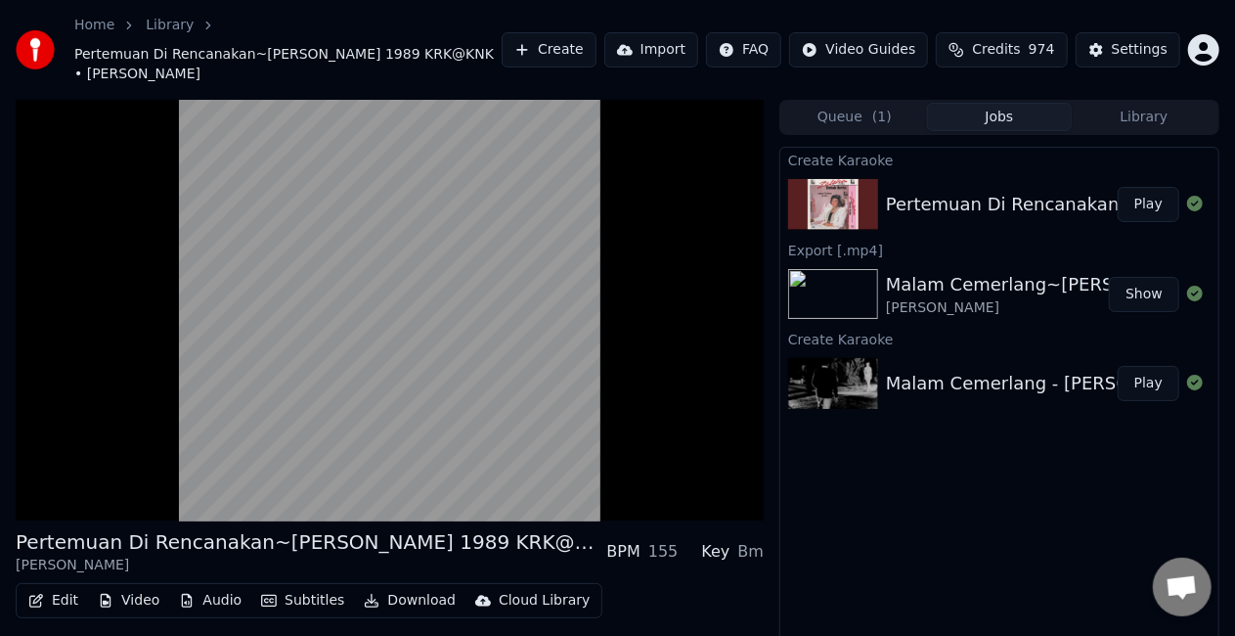
click at [307, 587] on button "Subtitles" at bounding box center [302, 600] width 99 height 27
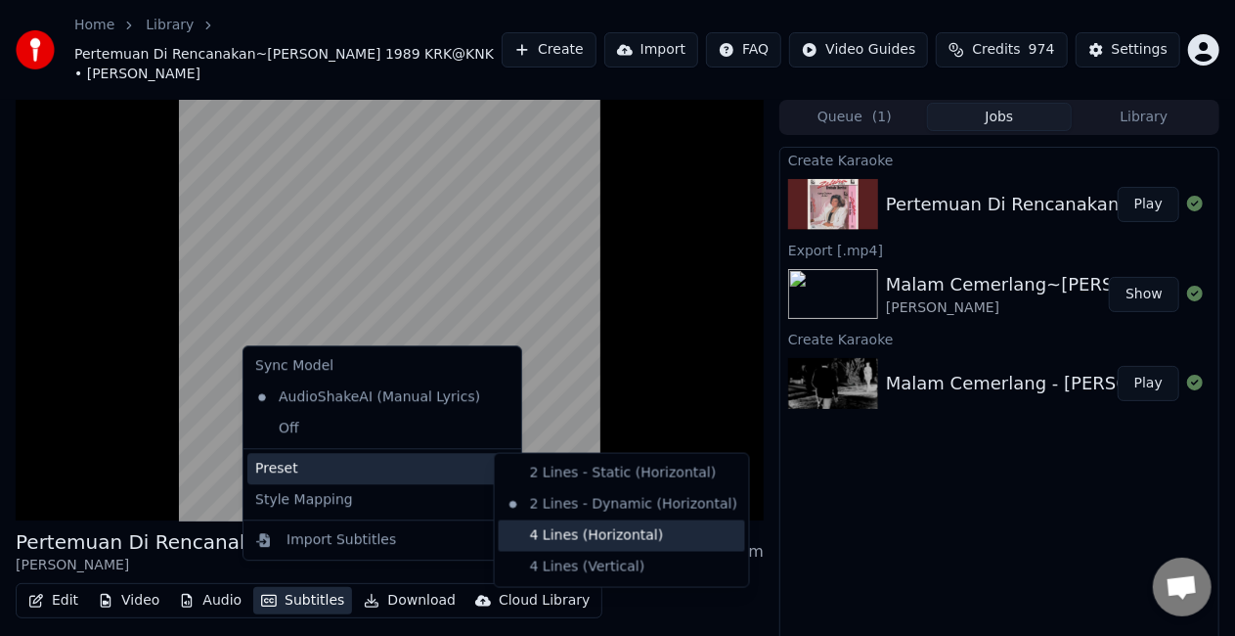
click at [555, 532] on div "4 Lines (Horizontal)" at bounding box center [622, 535] width 246 height 31
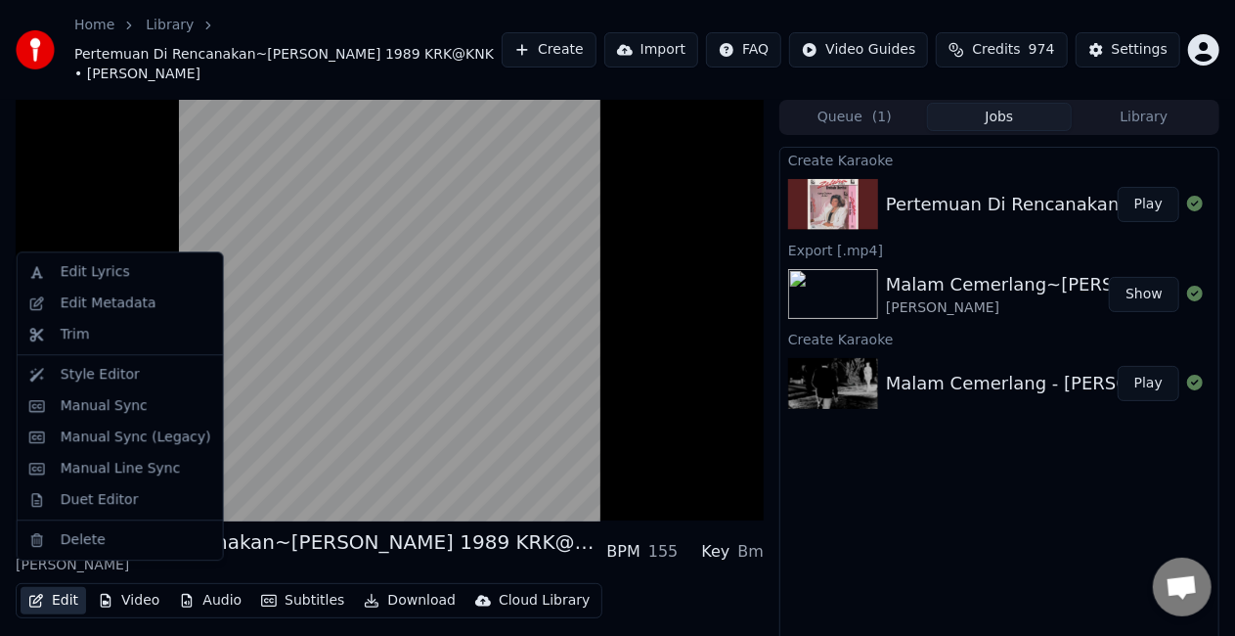
click at [76, 587] on button "Edit" at bounding box center [54, 600] width 66 height 27
click at [110, 368] on div "Style Editor" at bounding box center [100, 375] width 79 height 20
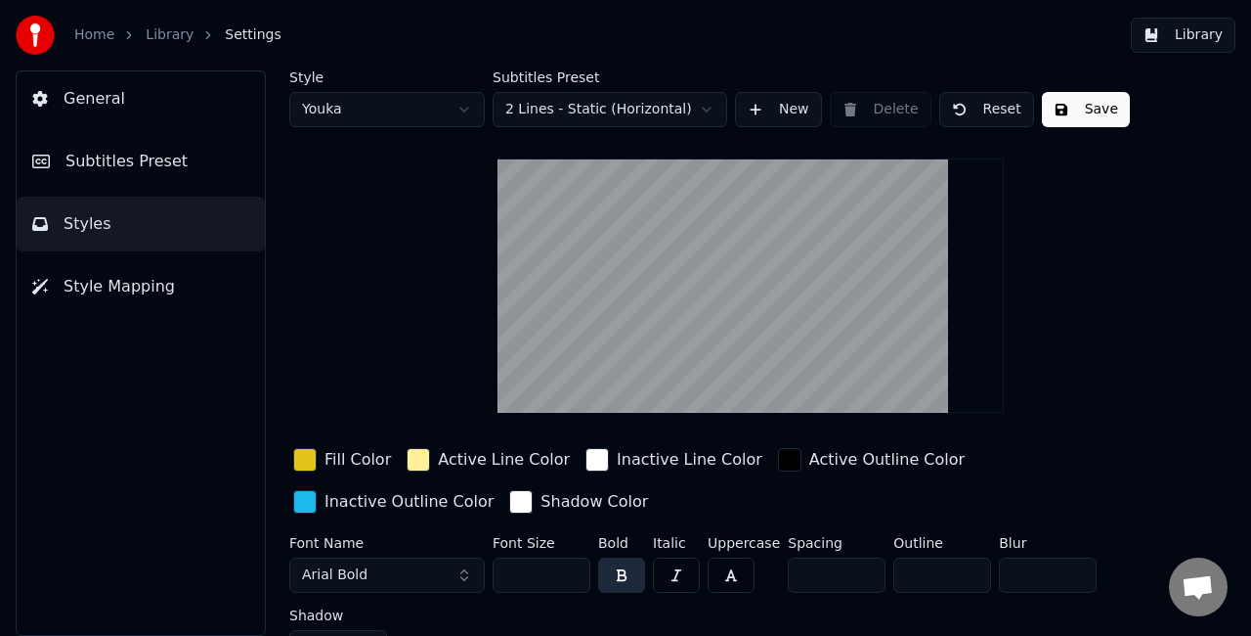
click at [418, 465] on div "button" at bounding box center [418, 459] width 23 height 23
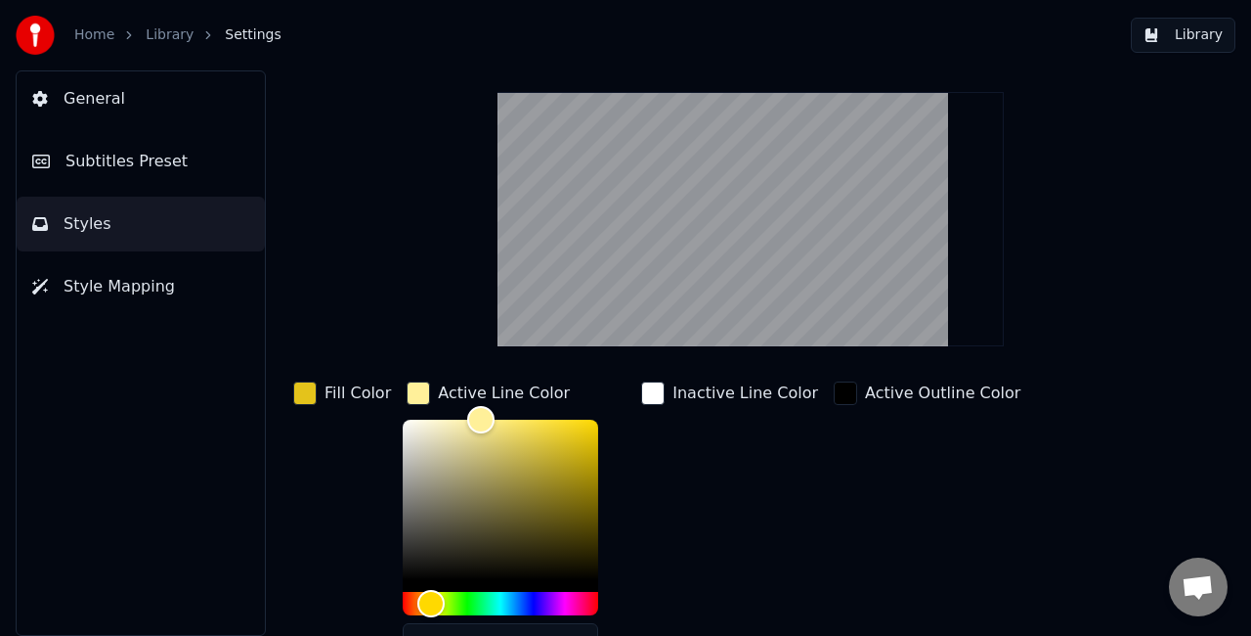
scroll to position [98, 0]
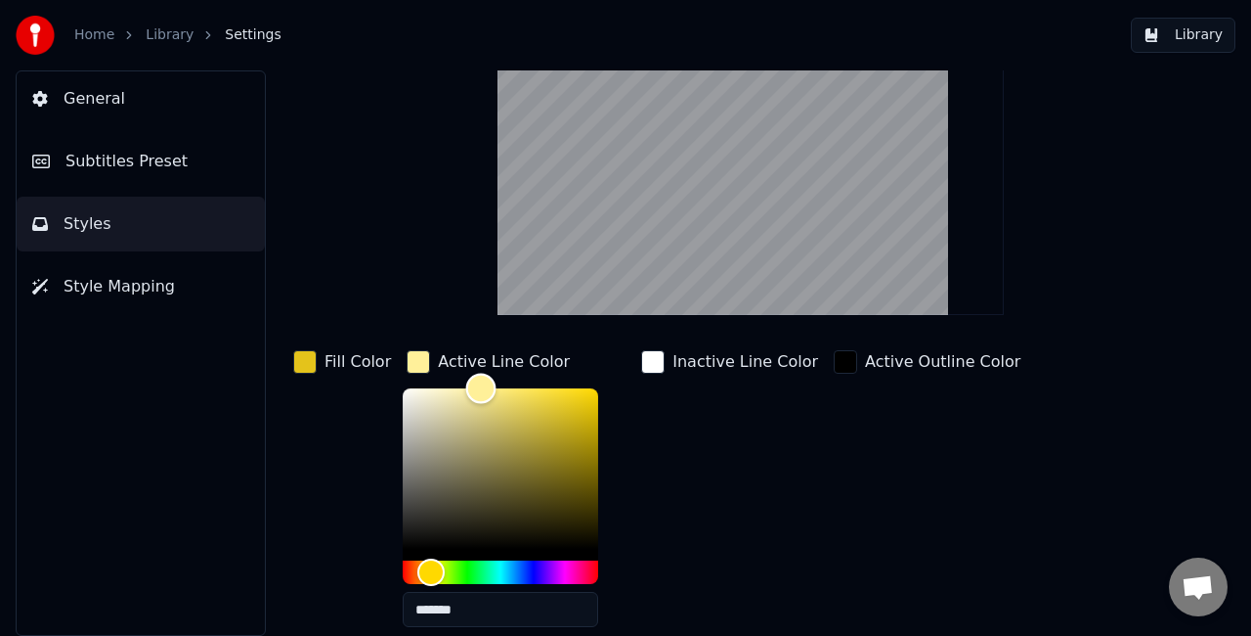
type input "*******"
click at [405, 536] on div "Color" at bounding box center [501, 468] width 196 height 160
click at [1182, 40] on button "Library" at bounding box center [1183, 35] width 105 height 35
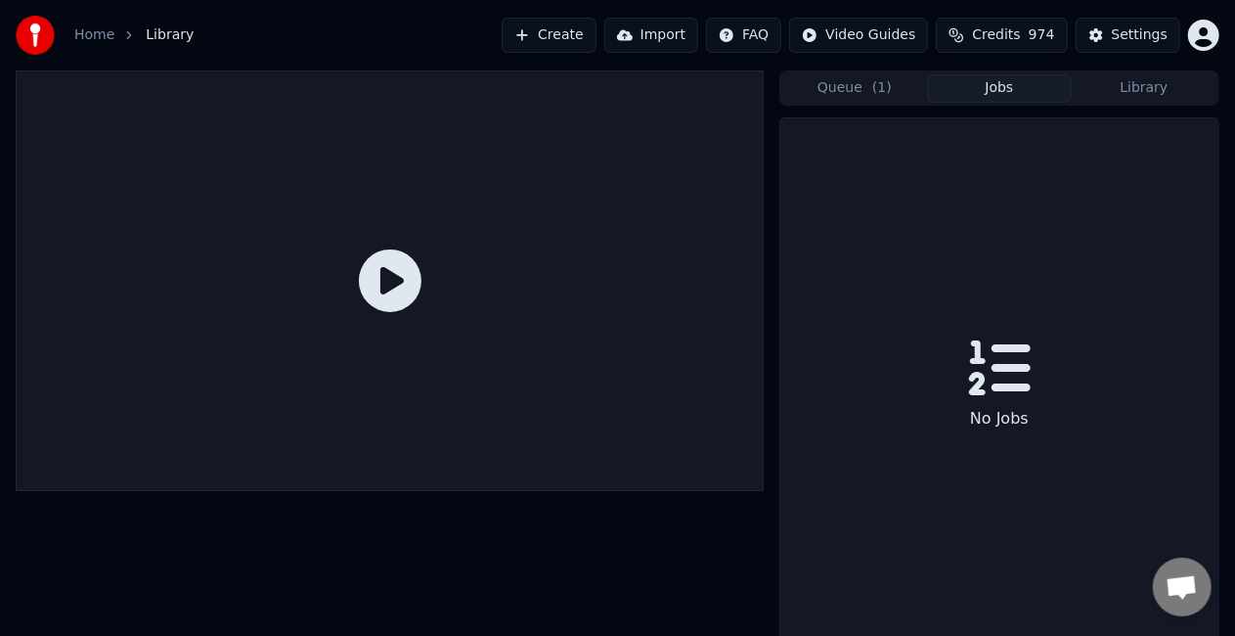
click at [1036, 90] on button "Jobs" at bounding box center [999, 88] width 145 height 28
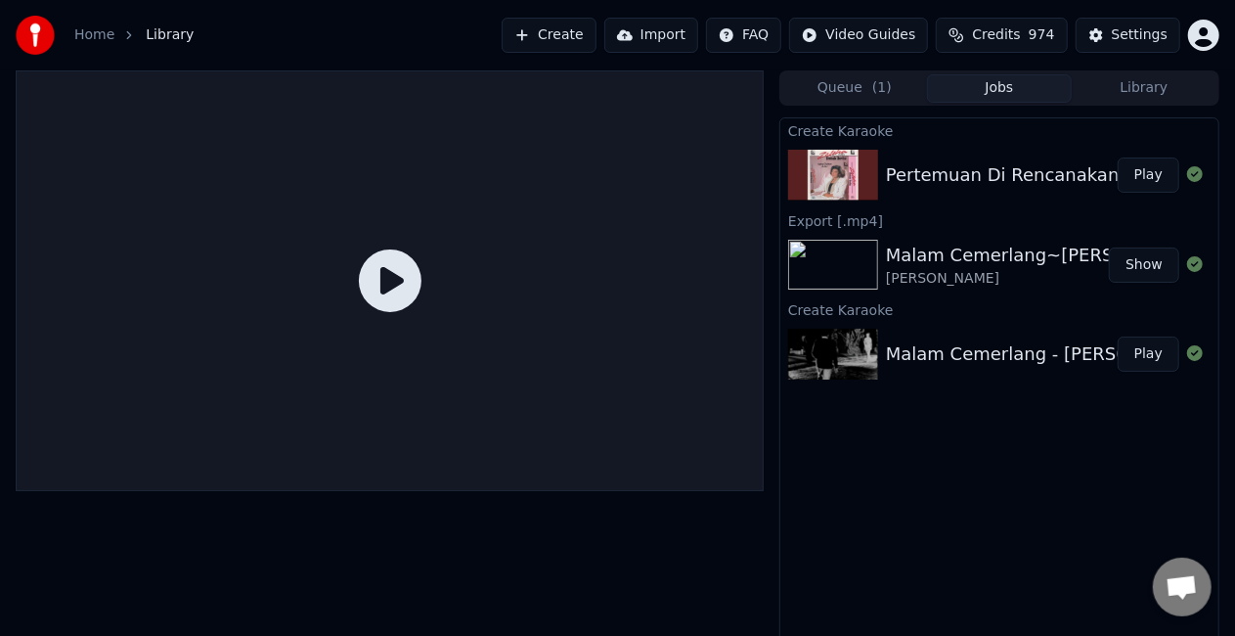
click at [1154, 173] on button "Play" at bounding box center [1149, 174] width 62 height 35
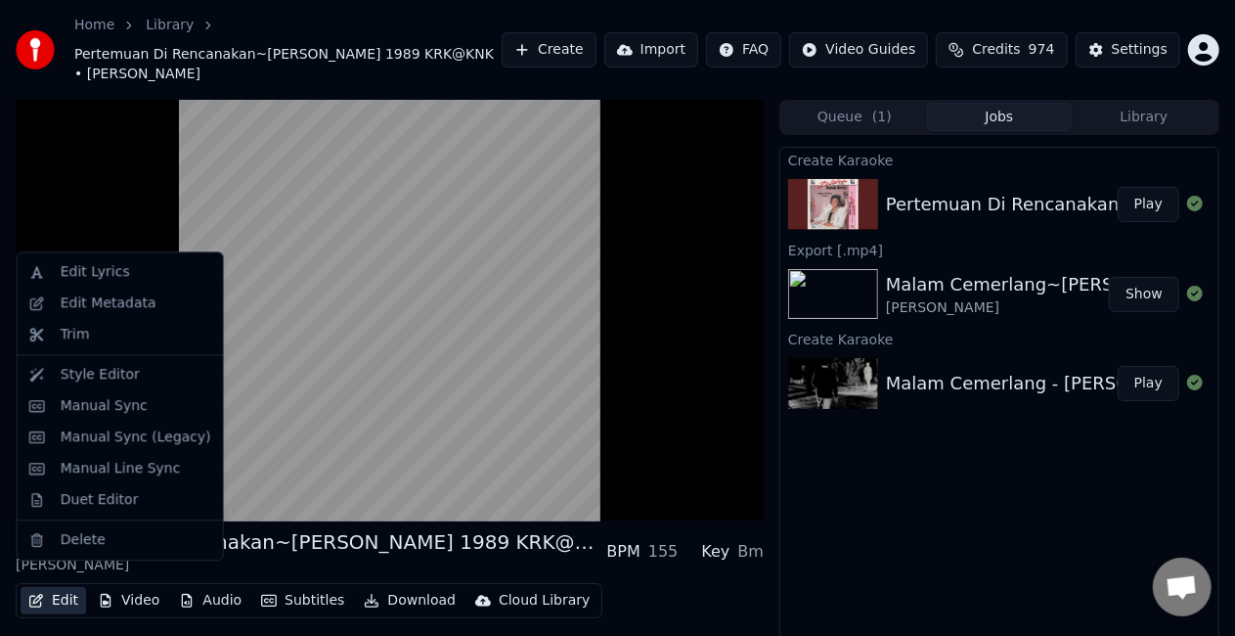
click at [57, 589] on button "Edit" at bounding box center [54, 600] width 66 height 27
click at [115, 372] on div "Style Editor" at bounding box center [100, 375] width 79 height 20
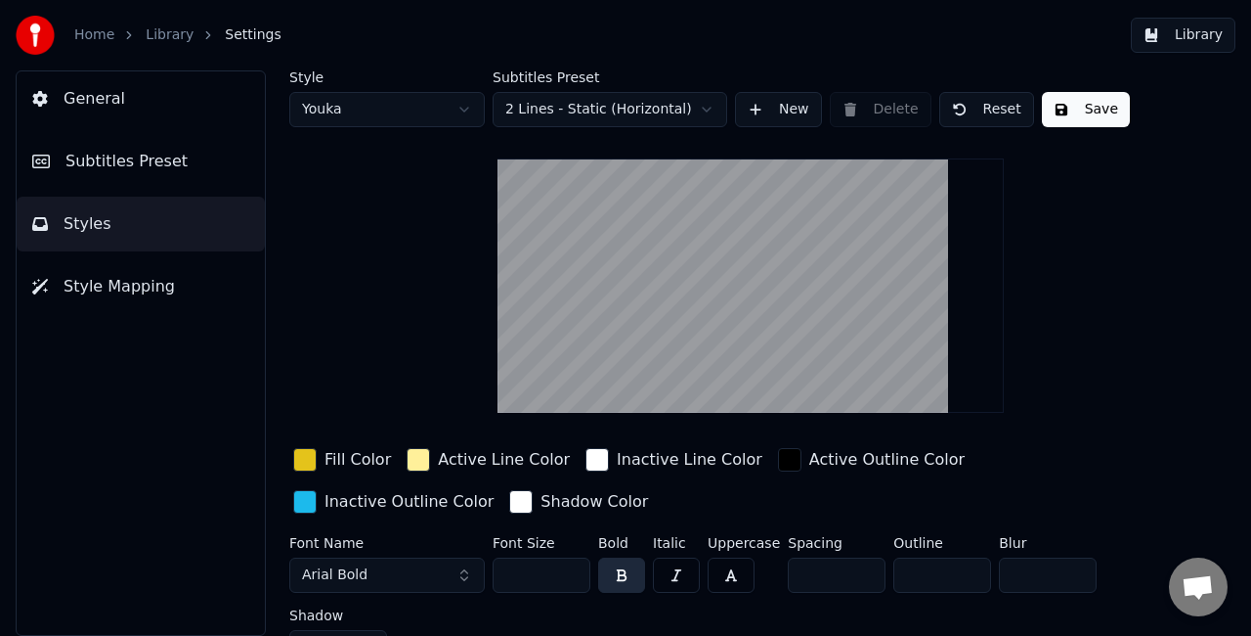
click at [411, 465] on div "button" at bounding box center [418, 459] width 23 height 23
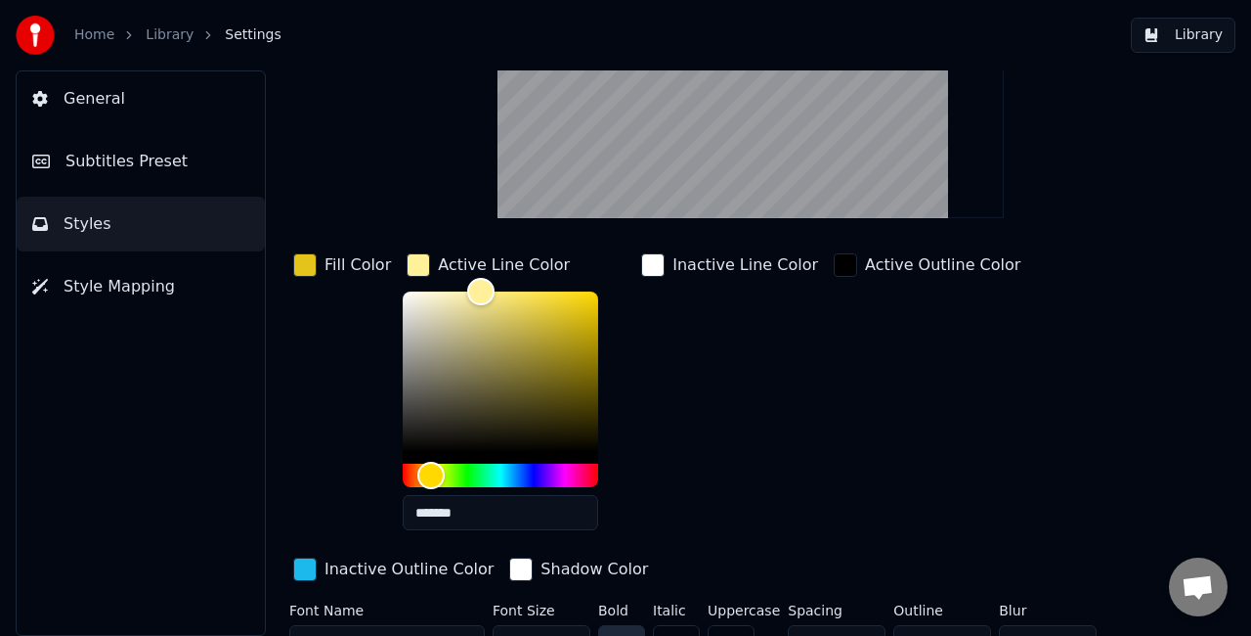
scroll to position [196, 0]
type input "*******"
click at [407, 440] on div "Color" at bounding box center [501, 370] width 196 height 160
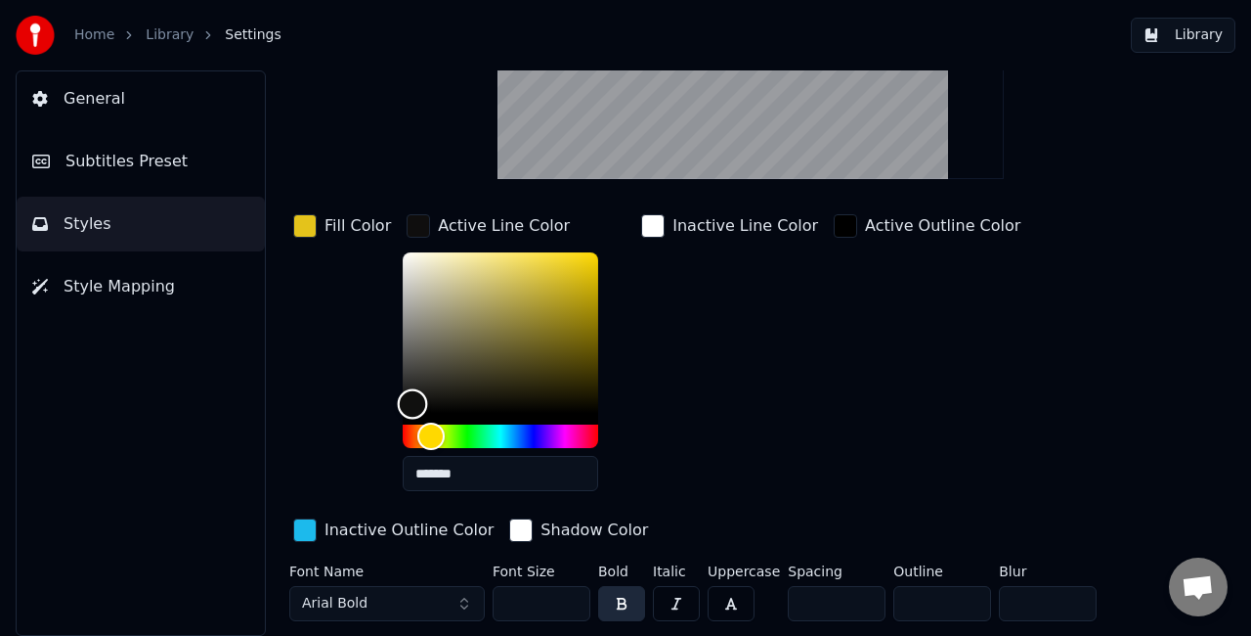
scroll to position [293, 0]
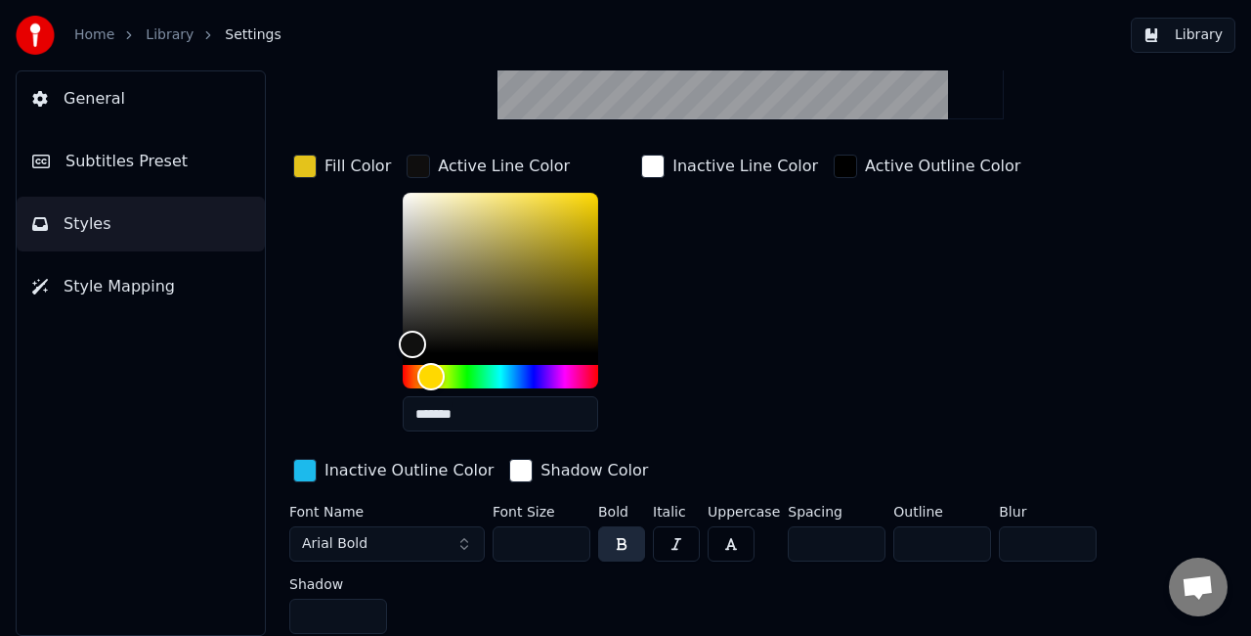
click at [509, 478] on div "button" at bounding box center [520, 470] width 23 height 23
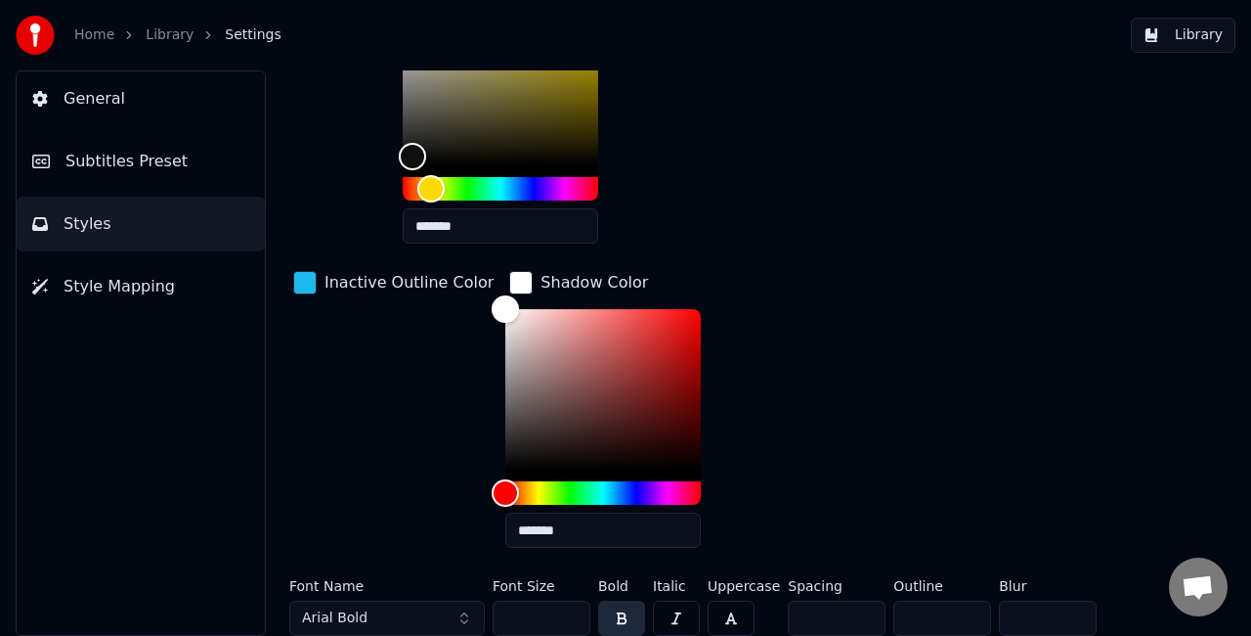
scroll to position [489, 0]
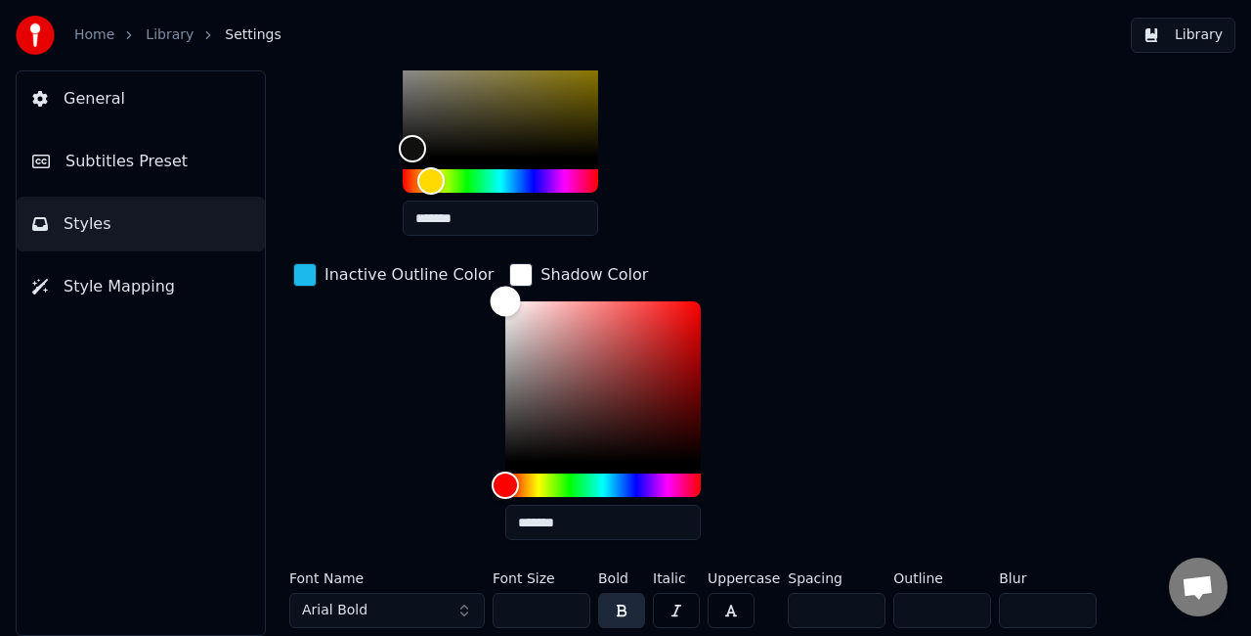
type input "*******"
click at [505, 452] on div "Color" at bounding box center [603, 381] width 196 height 160
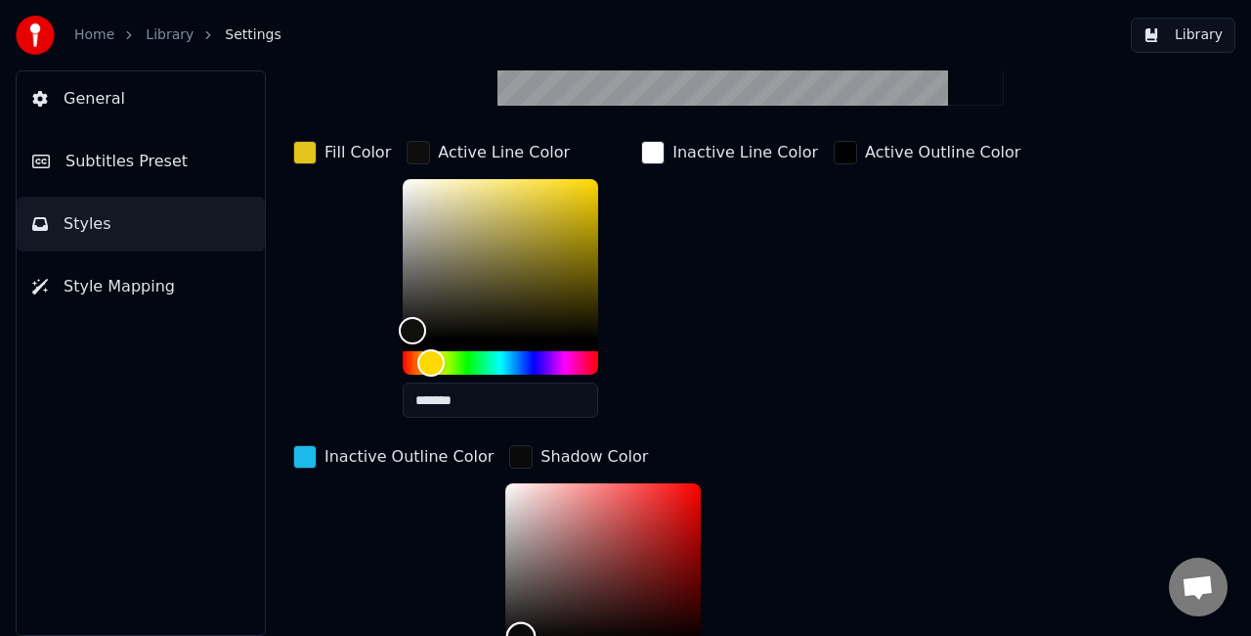
scroll to position [293, 0]
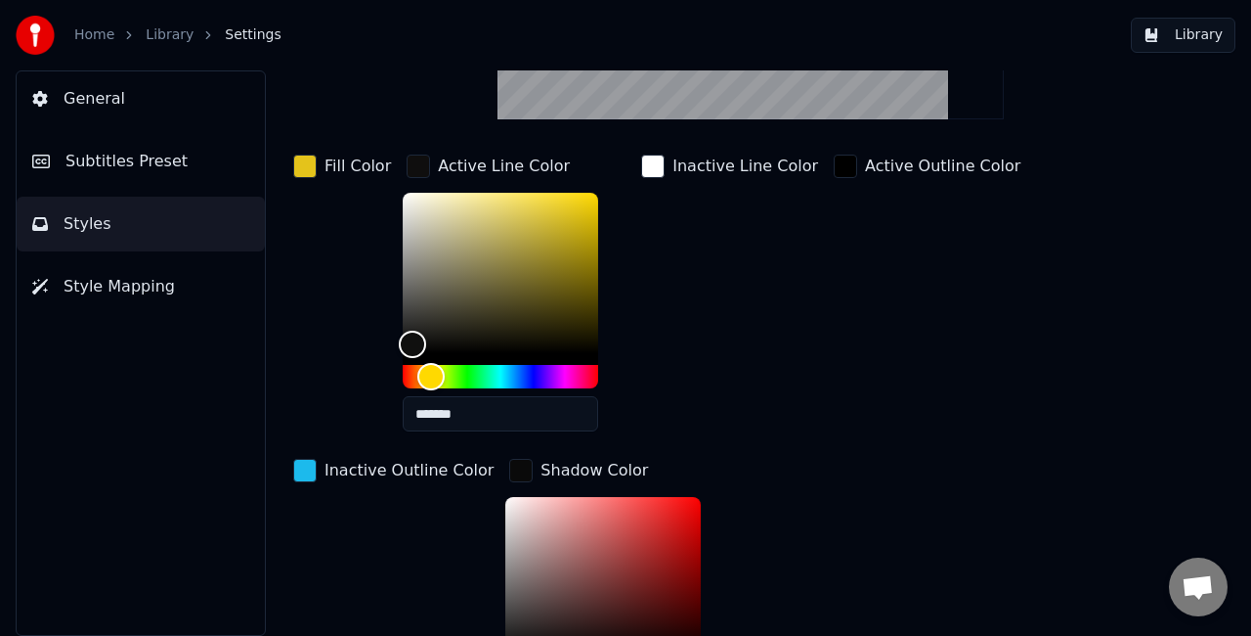
click at [305, 160] on div "button" at bounding box center [304, 165] width 23 height 23
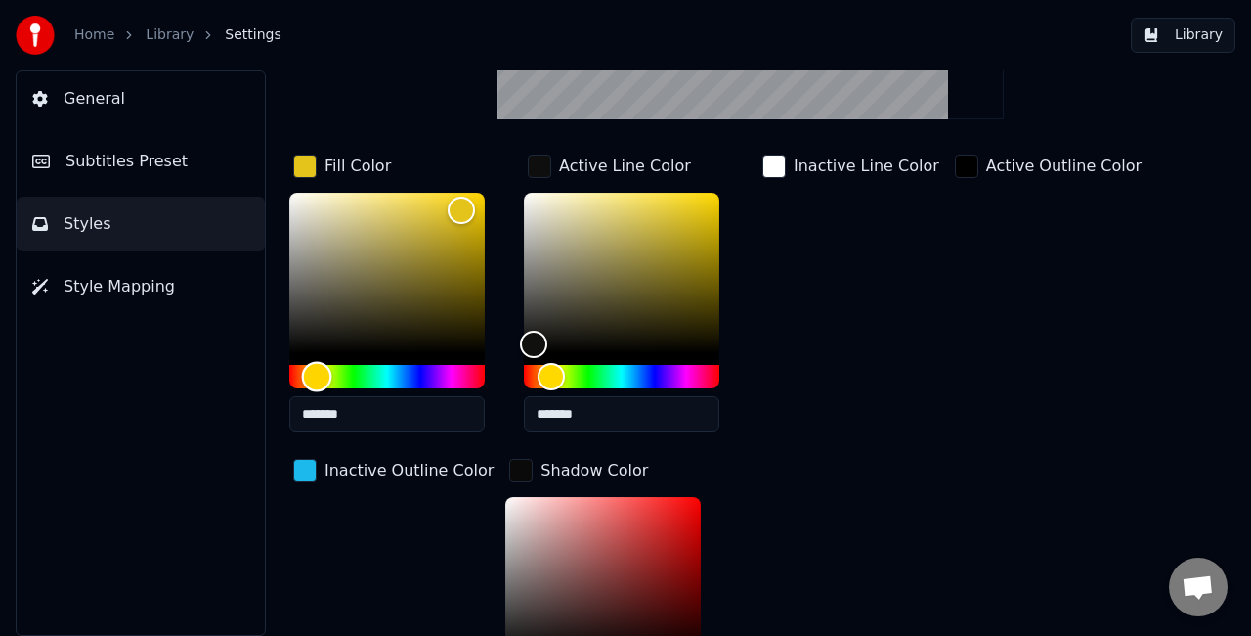
type input "*******"
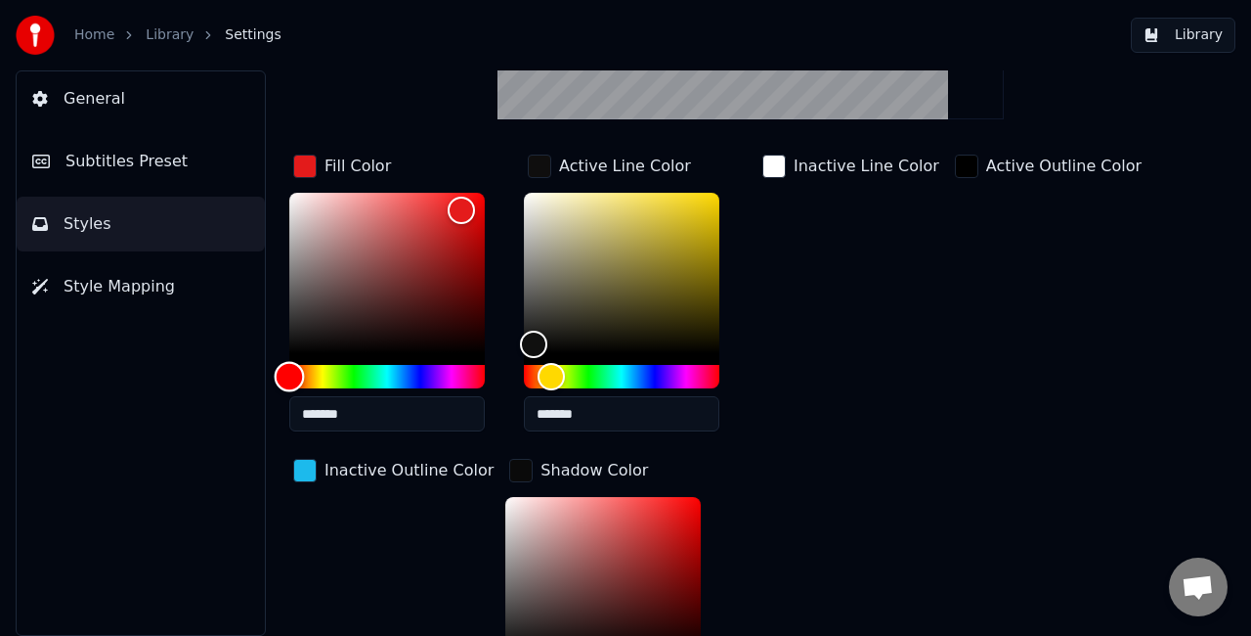
click at [289, 375] on div "Hue" at bounding box center [387, 376] width 196 height 23
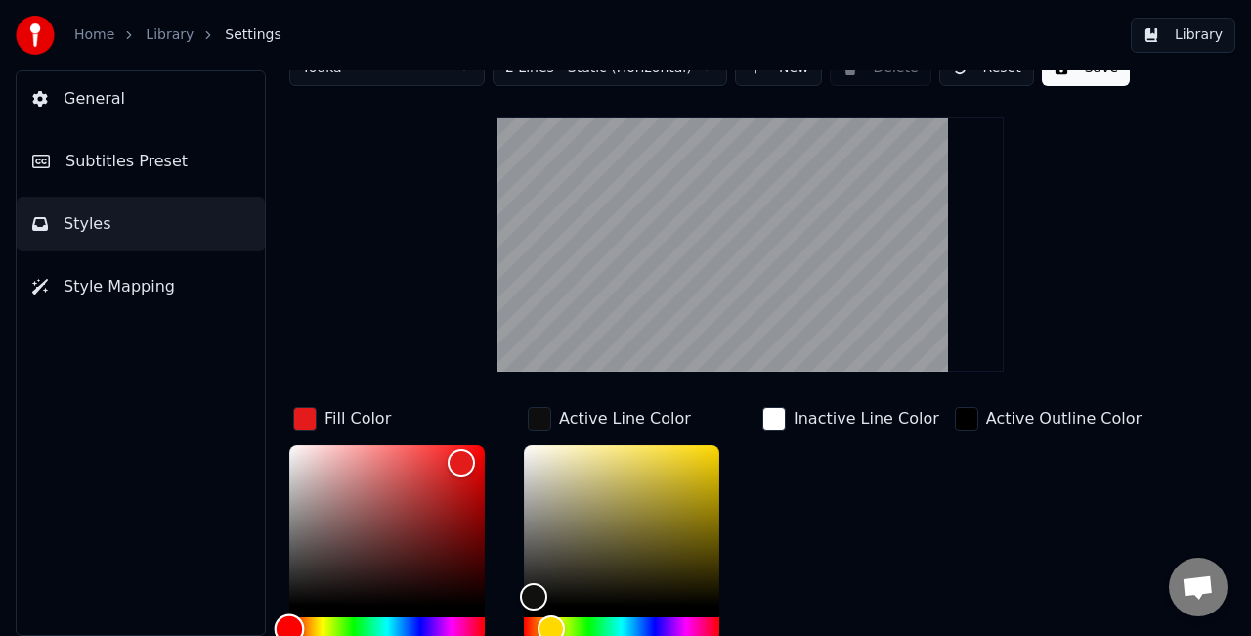
scroll to position [0, 0]
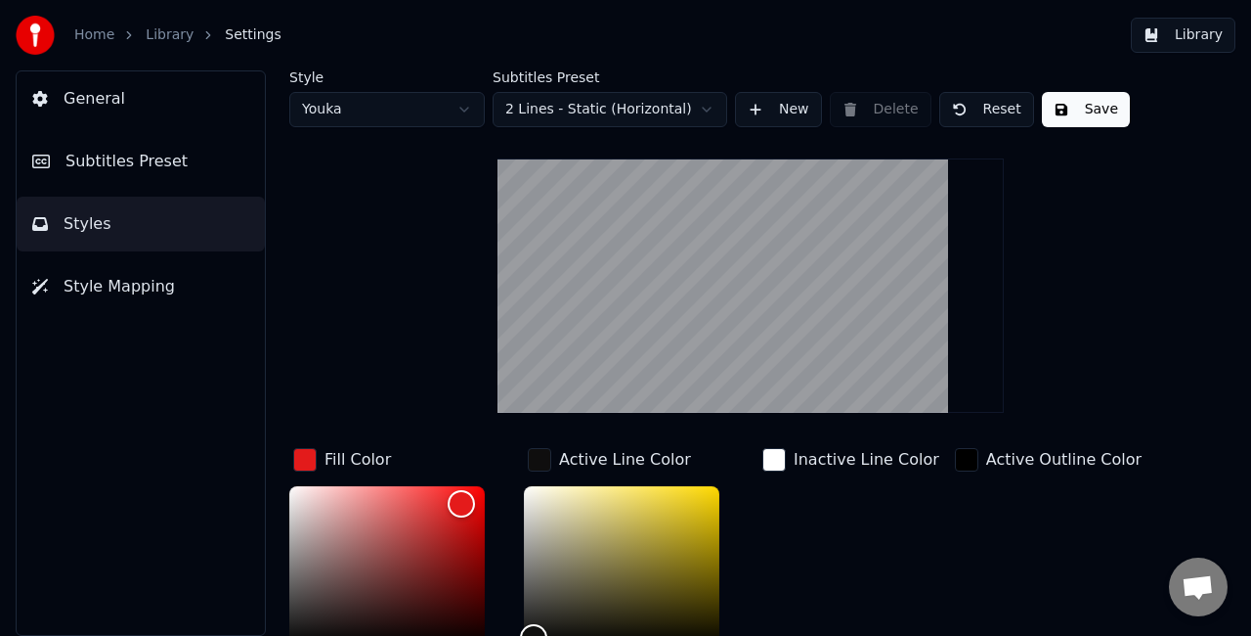
click at [1071, 110] on button "Save" at bounding box center [1086, 109] width 88 height 35
click at [1201, 33] on button "Library" at bounding box center [1183, 35] width 105 height 35
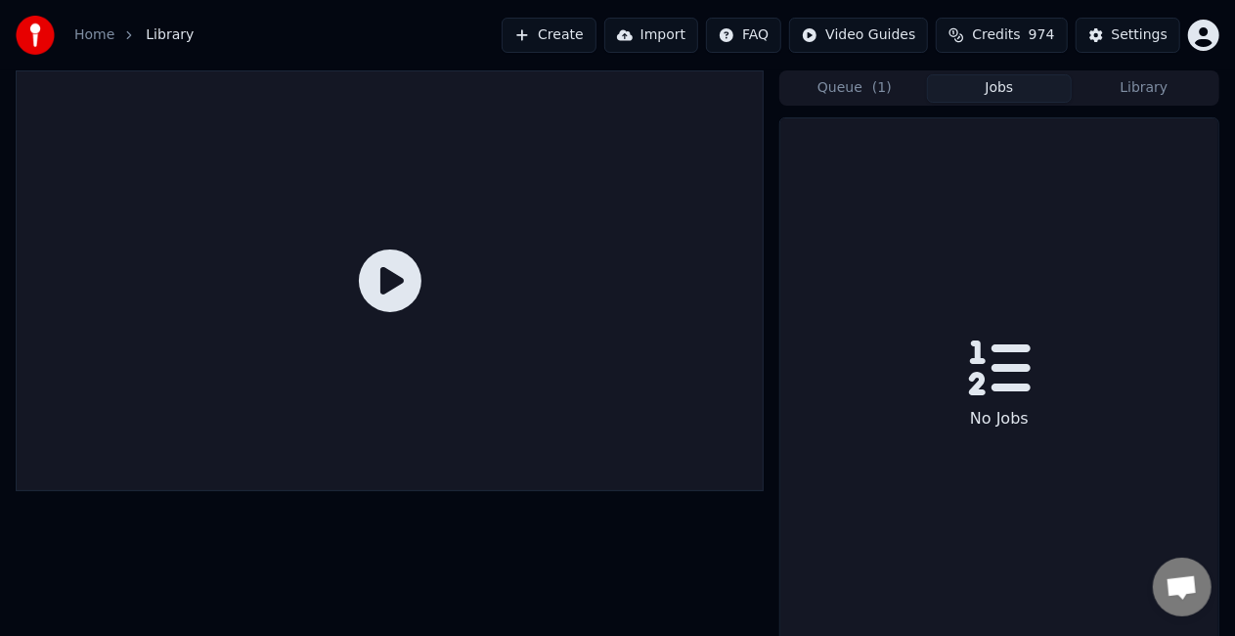
click at [985, 86] on button "Jobs" at bounding box center [999, 88] width 145 height 28
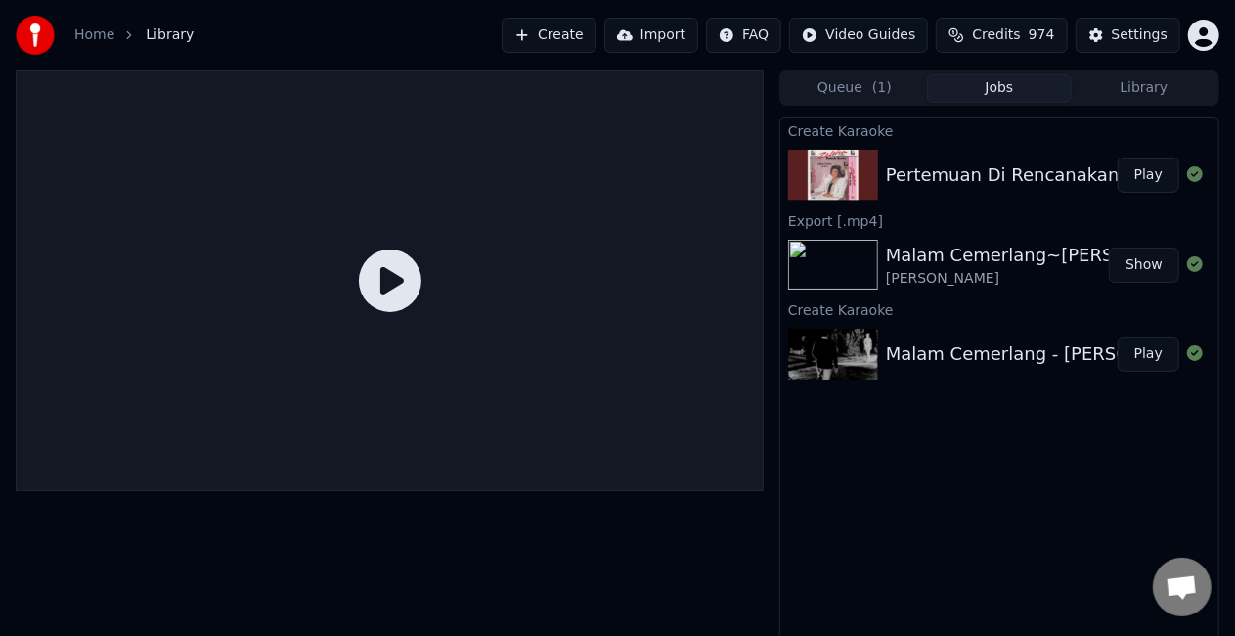
click at [1149, 182] on button "Play" at bounding box center [1149, 174] width 62 height 35
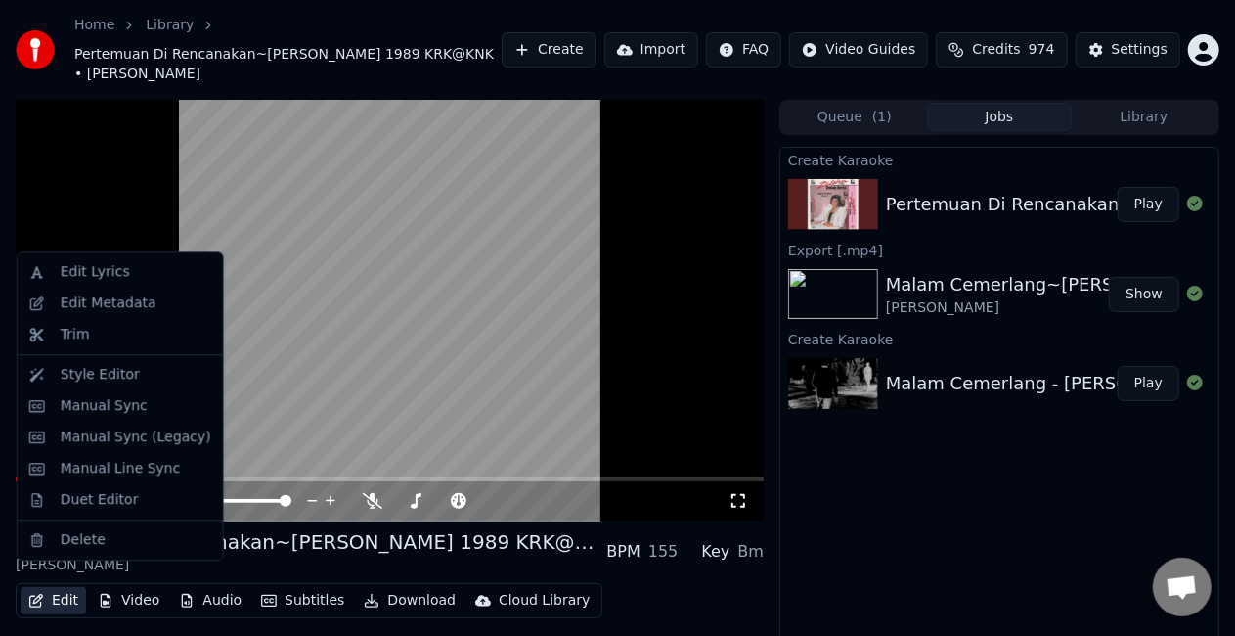
click at [63, 590] on button "Edit" at bounding box center [54, 600] width 66 height 27
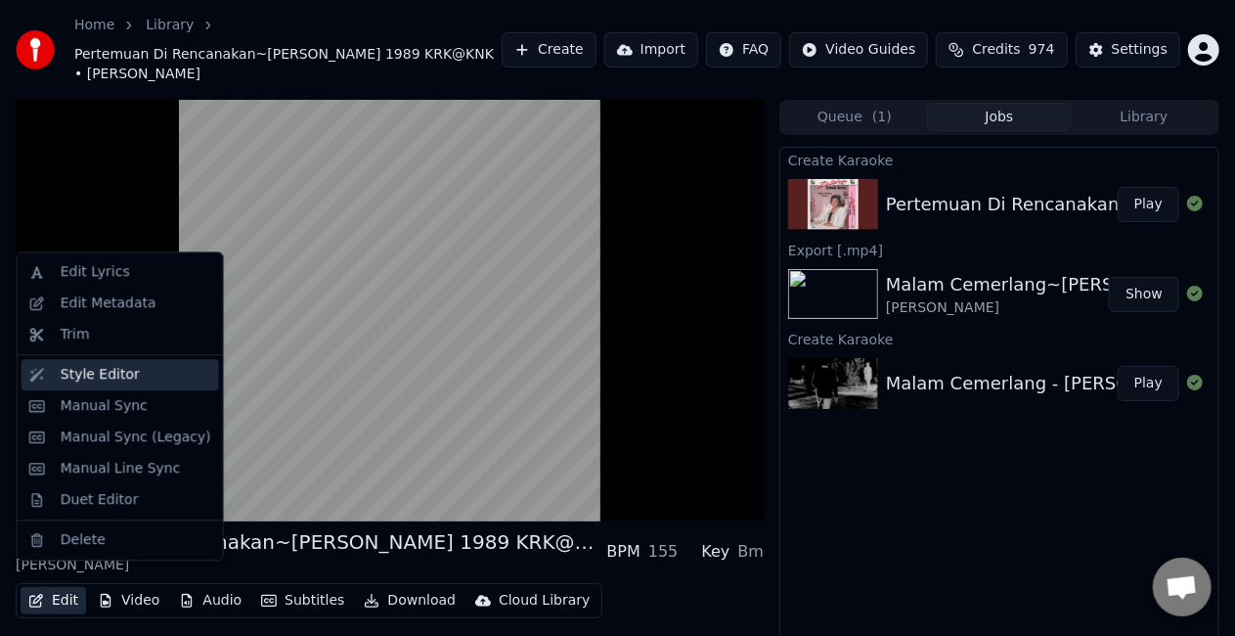
click at [120, 375] on div "Style Editor" at bounding box center [100, 375] width 79 height 20
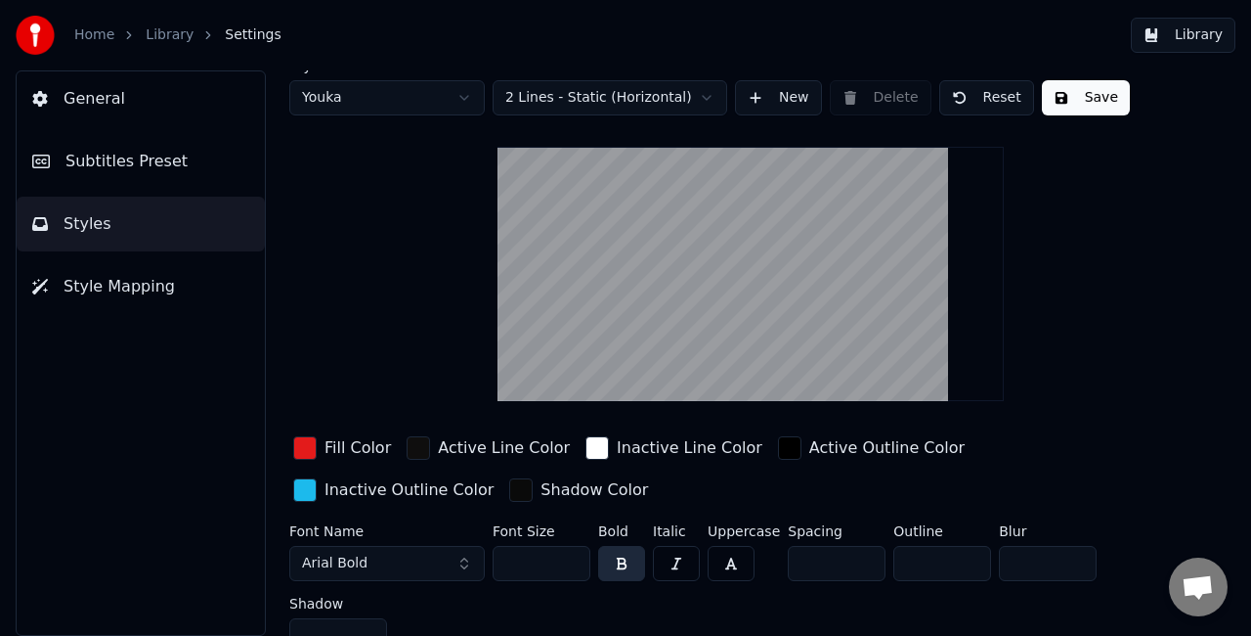
scroll to position [33, 0]
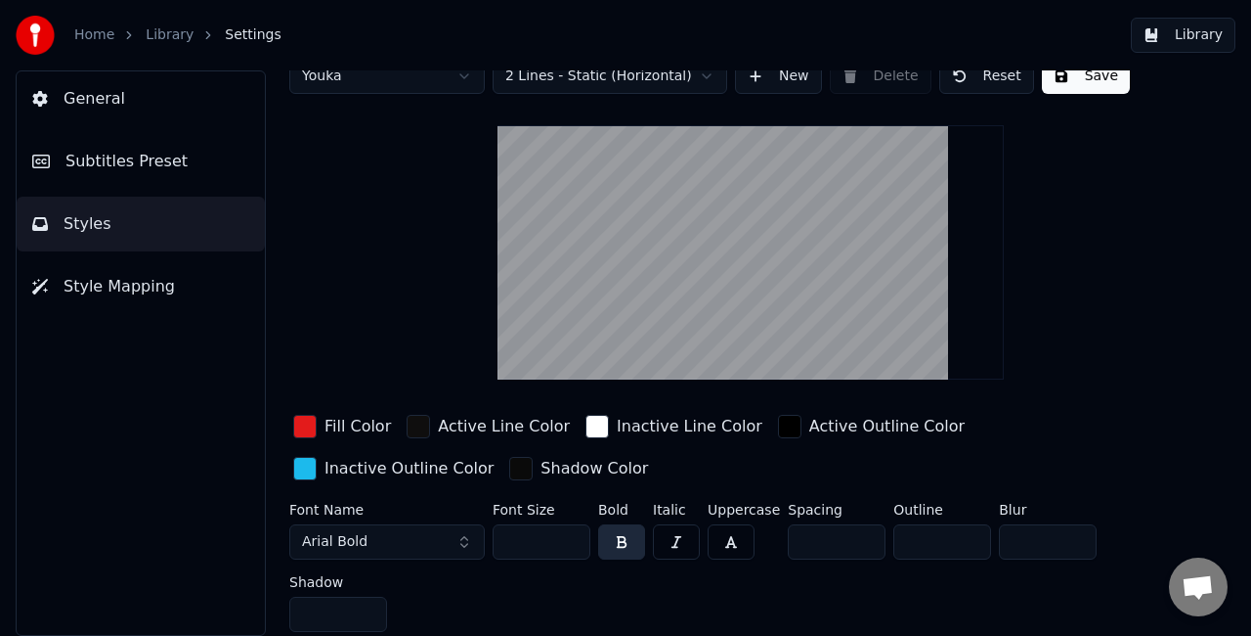
click at [569, 542] on input "**" at bounding box center [542, 541] width 98 height 35
type input "**"
click at [569, 542] on input "**" at bounding box center [542, 541] width 98 height 35
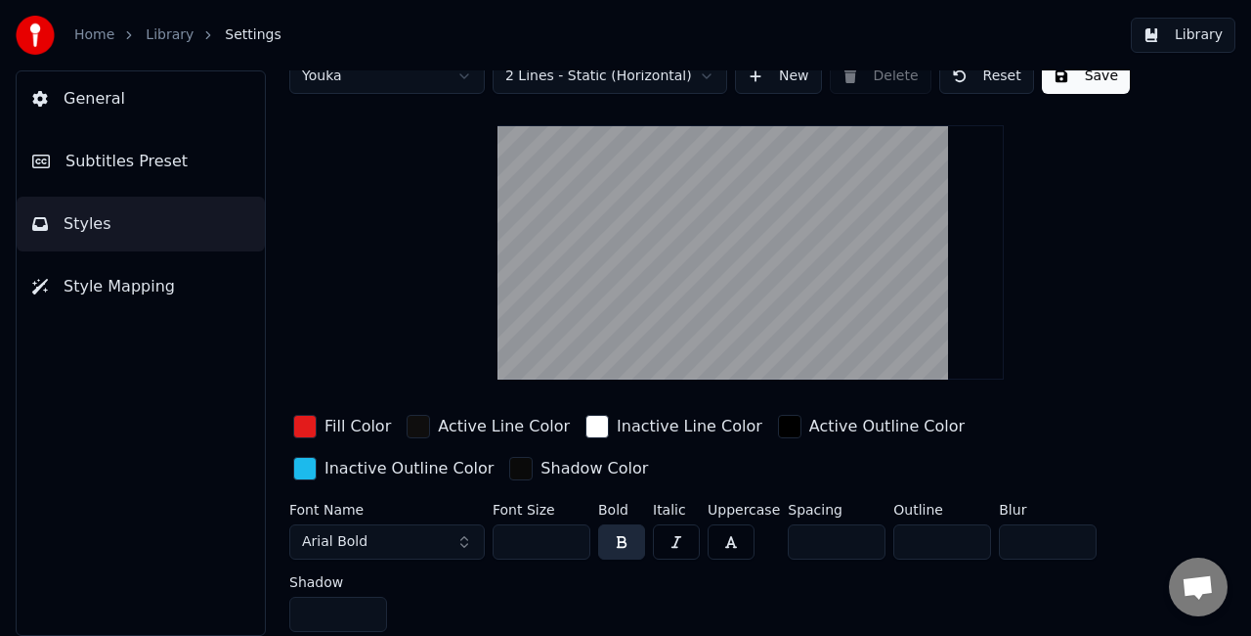
click at [1085, 84] on button "Save" at bounding box center [1086, 76] width 88 height 35
click at [1181, 30] on button "Library" at bounding box center [1183, 35] width 105 height 35
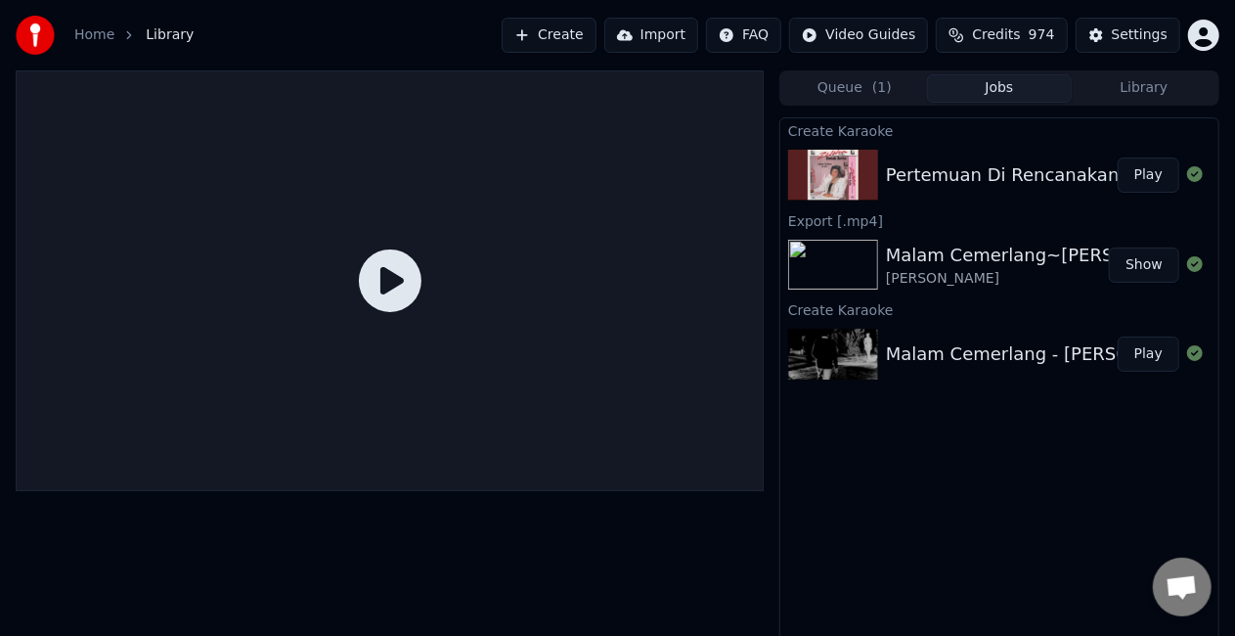
click at [1009, 97] on button "Jobs" at bounding box center [999, 88] width 145 height 28
click at [1147, 176] on button "Play" at bounding box center [1149, 174] width 62 height 35
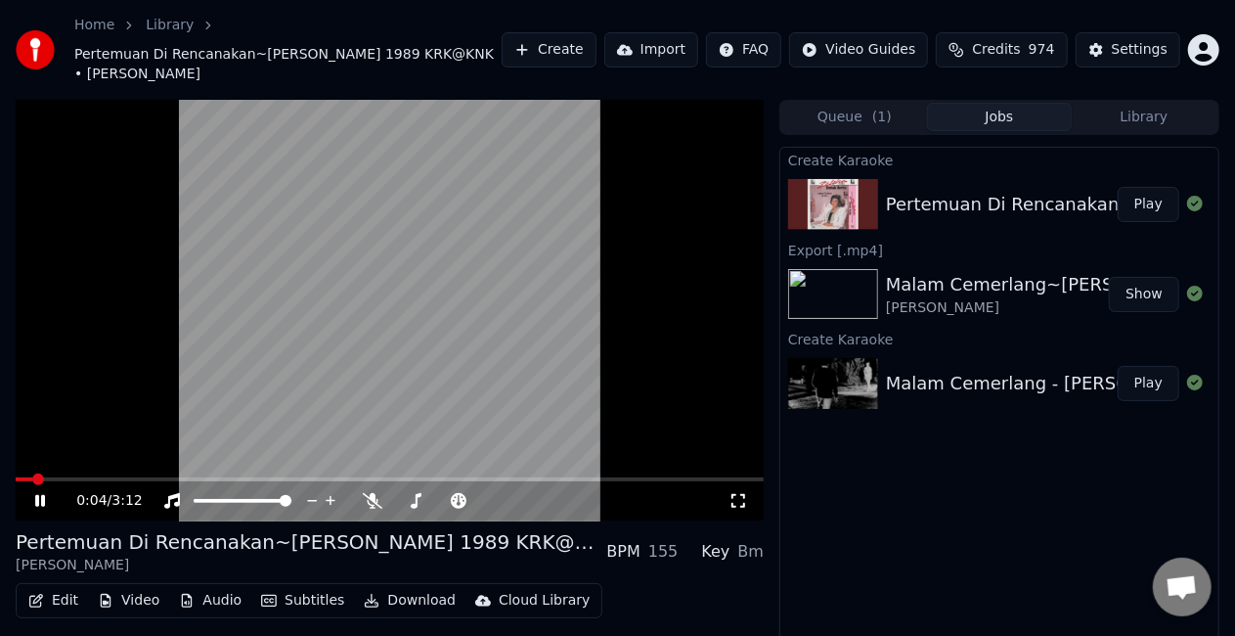
click at [254, 359] on video at bounding box center [390, 310] width 748 height 420
click at [1121, 40] on div "Settings" at bounding box center [1140, 50] width 56 height 20
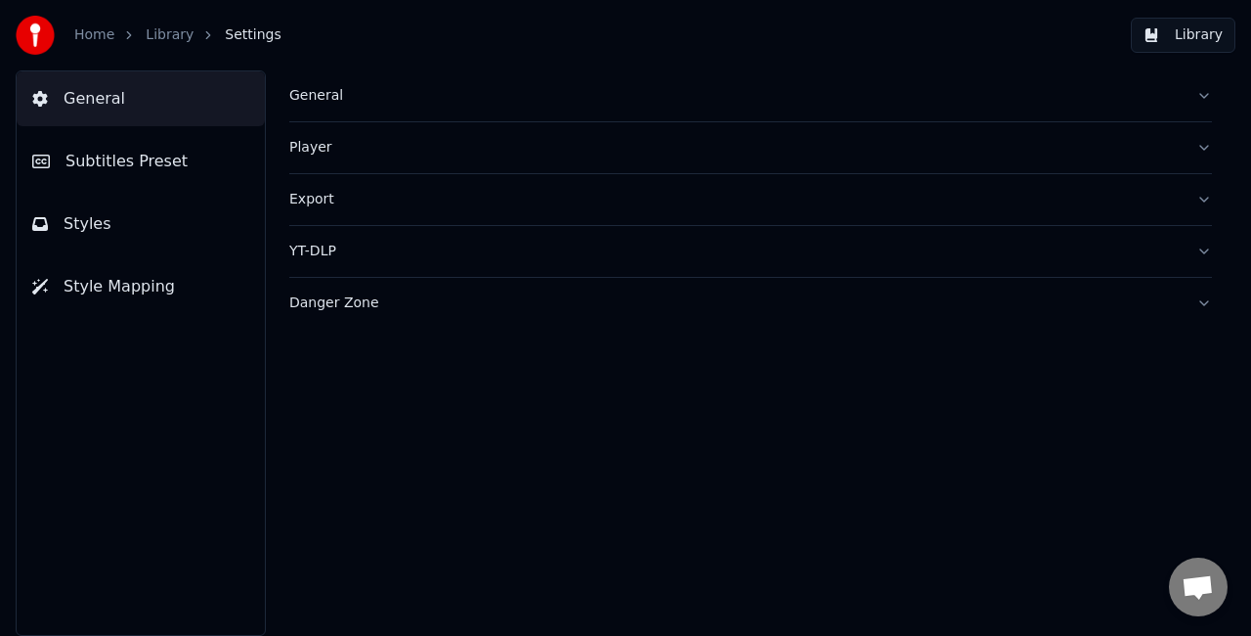
click at [137, 156] on span "Subtitles Preset" at bounding box center [127, 161] width 122 height 23
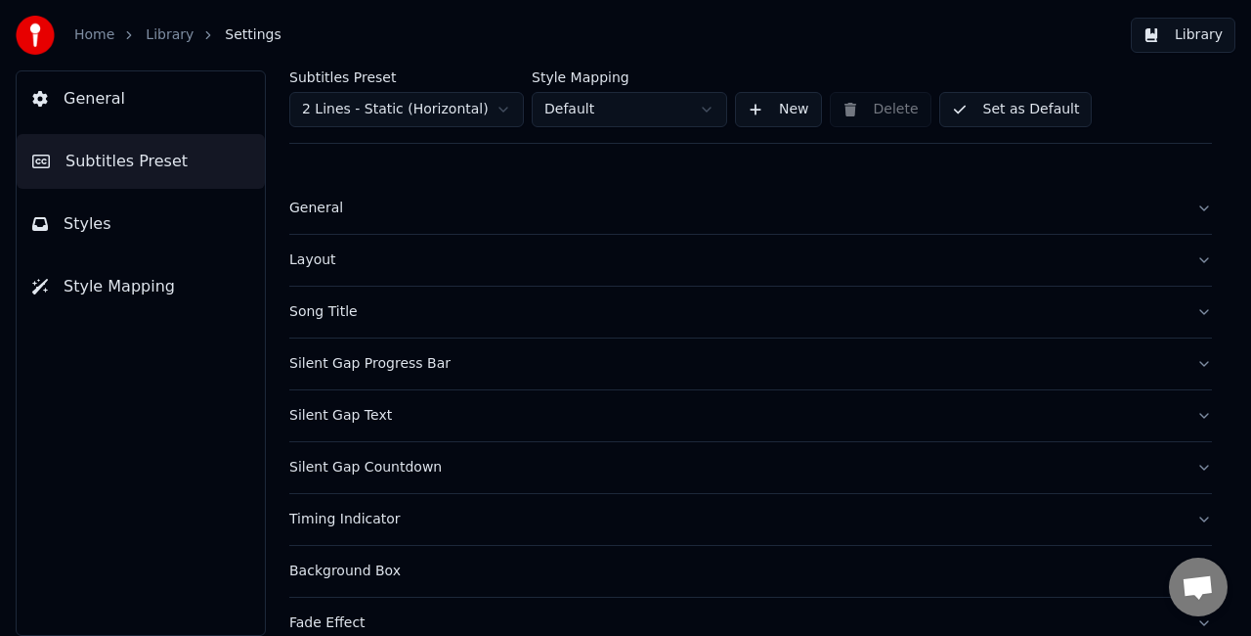
click at [423, 309] on div "Song Title" at bounding box center [735, 312] width 892 height 20
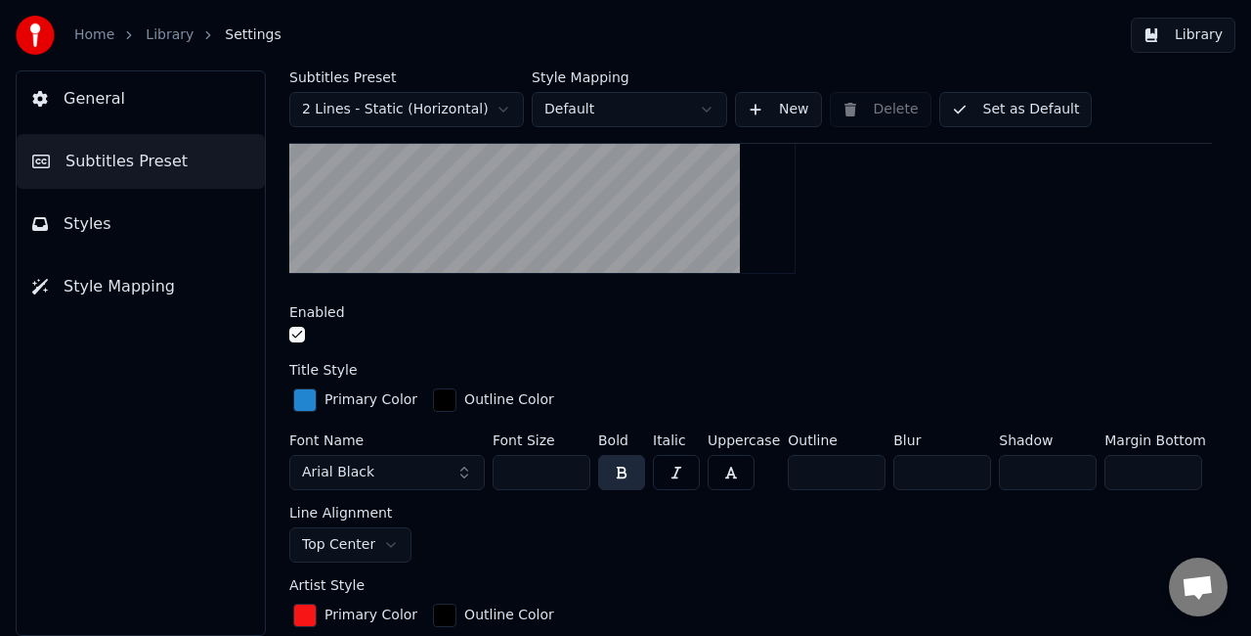
scroll to position [391, 0]
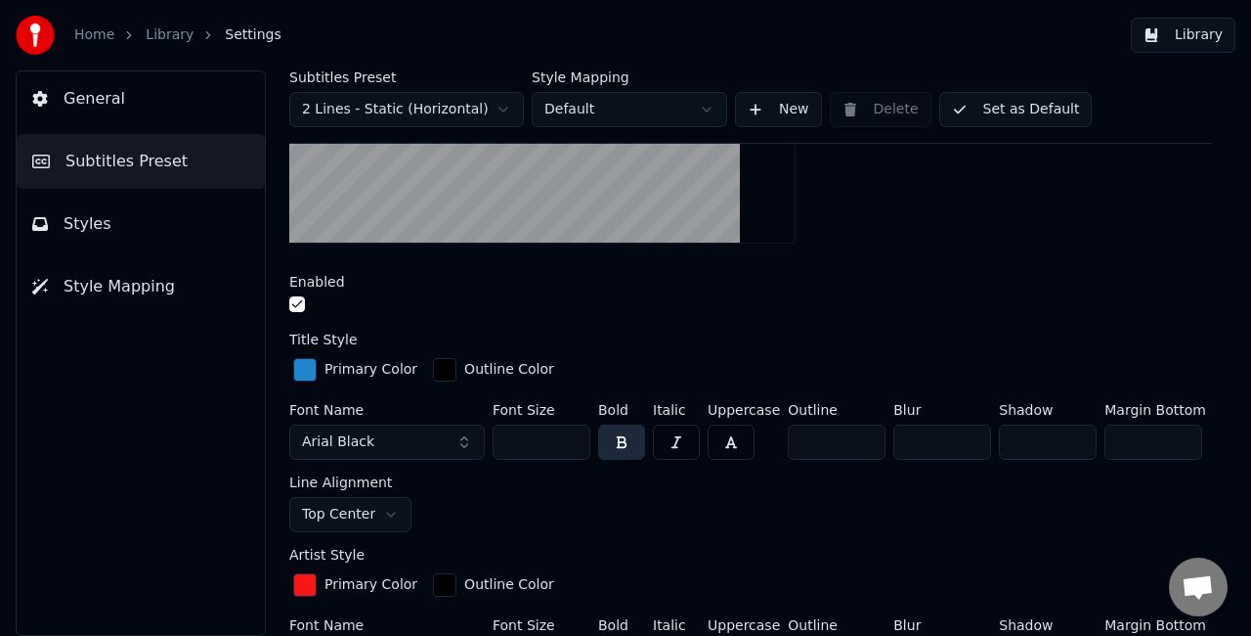
click at [571, 444] on input "***" at bounding box center [542, 441] width 98 height 35
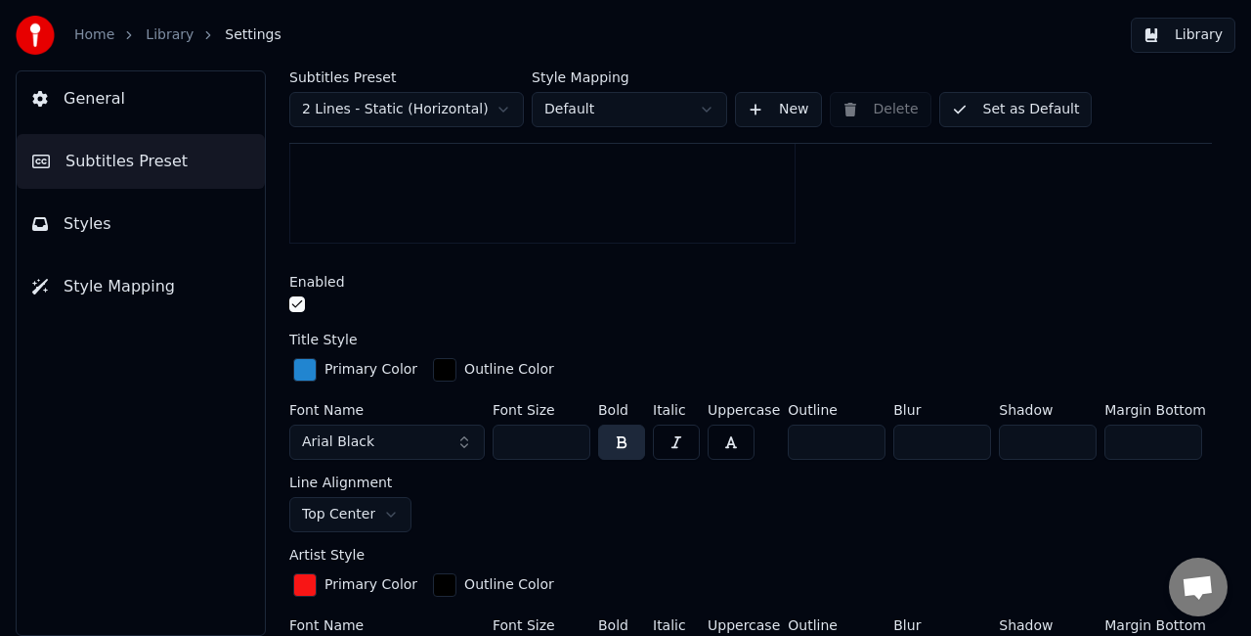
click at [571, 444] on input "***" at bounding box center [542, 441] width 98 height 35
click at [573, 445] on input "***" at bounding box center [542, 441] width 98 height 35
click at [573, 446] on input "***" at bounding box center [542, 441] width 98 height 35
click at [572, 446] on input "***" at bounding box center [542, 441] width 98 height 35
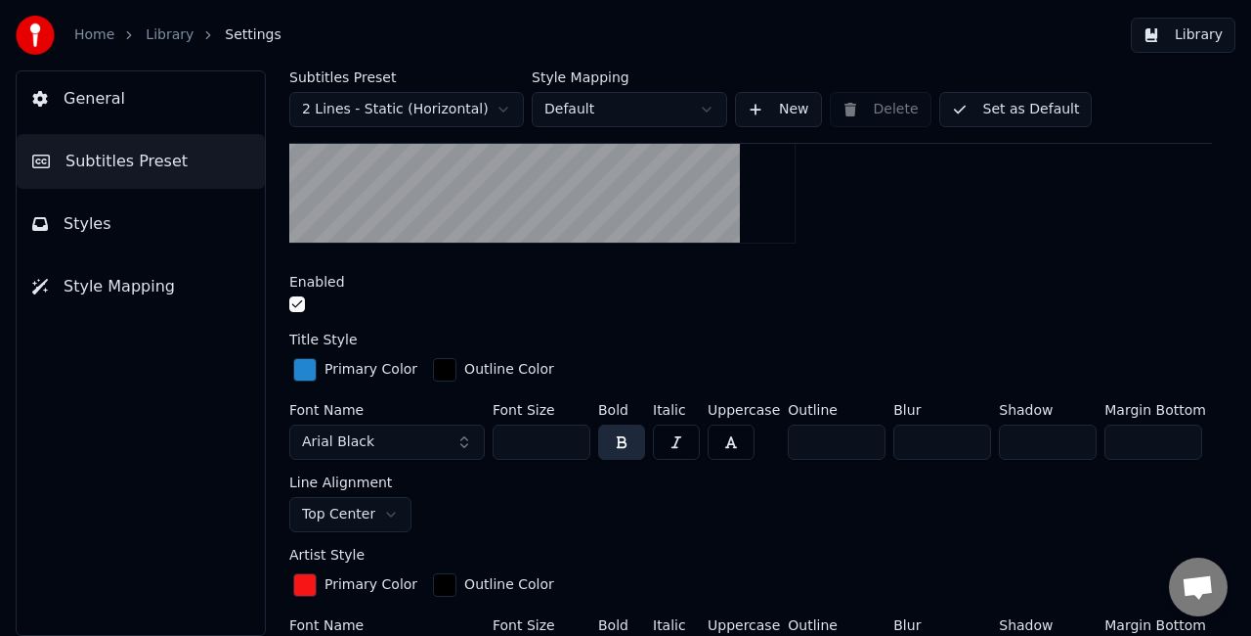
click at [572, 446] on input "***" at bounding box center [542, 441] width 98 height 35
type input "***"
click at [572, 446] on input "***" at bounding box center [542, 441] width 98 height 35
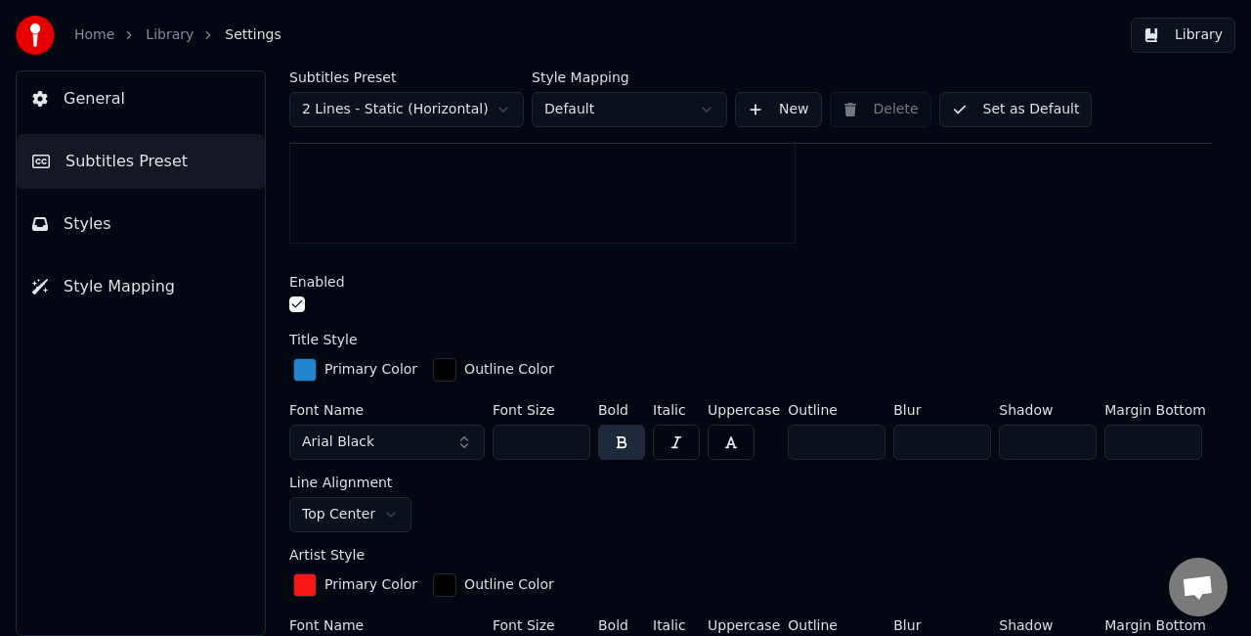
click at [1175, 443] on input "***" at bounding box center [1154, 441] width 98 height 35
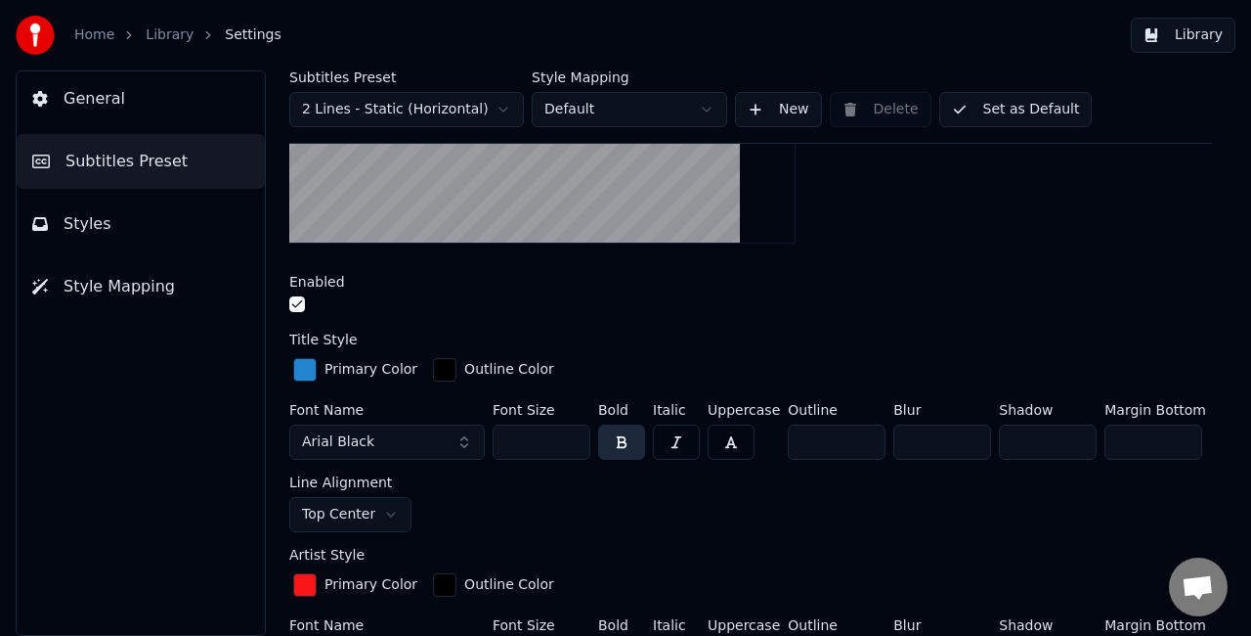
click at [1173, 442] on input "***" at bounding box center [1154, 441] width 98 height 35
type input "***"
click at [1173, 442] on input "***" at bounding box center [1154, 441] width 98 height 35
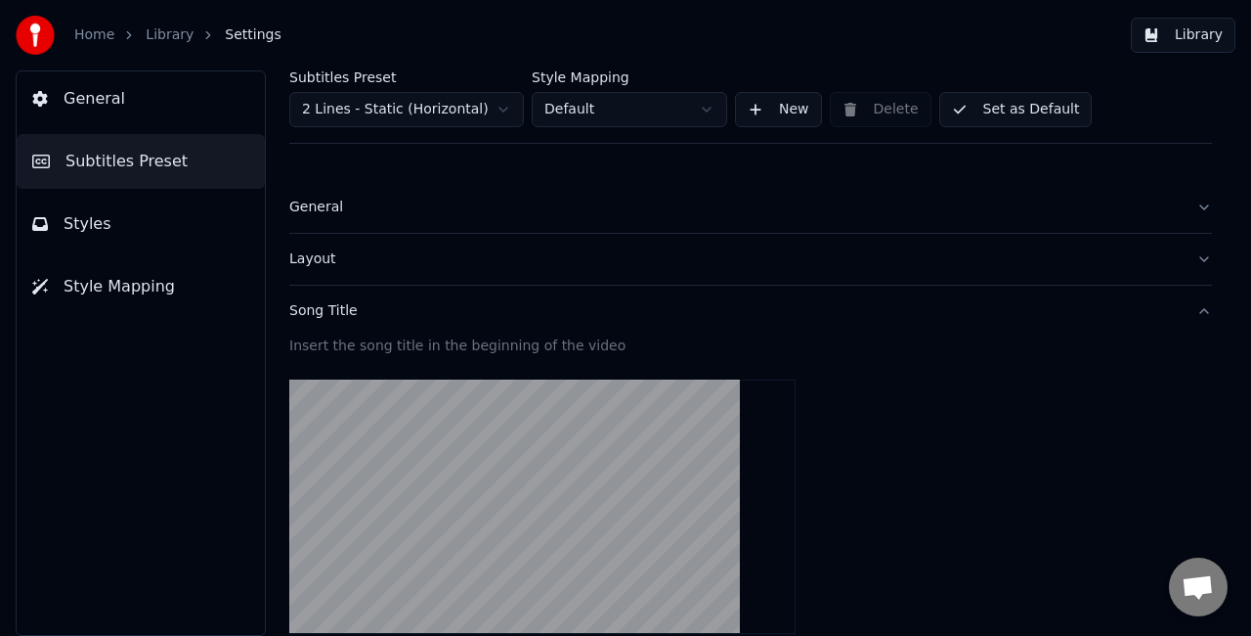
scroll to position [0, 0]
click at [1213, 42] on button "Library" at bounding box center [1183, 35] width 105 height 35
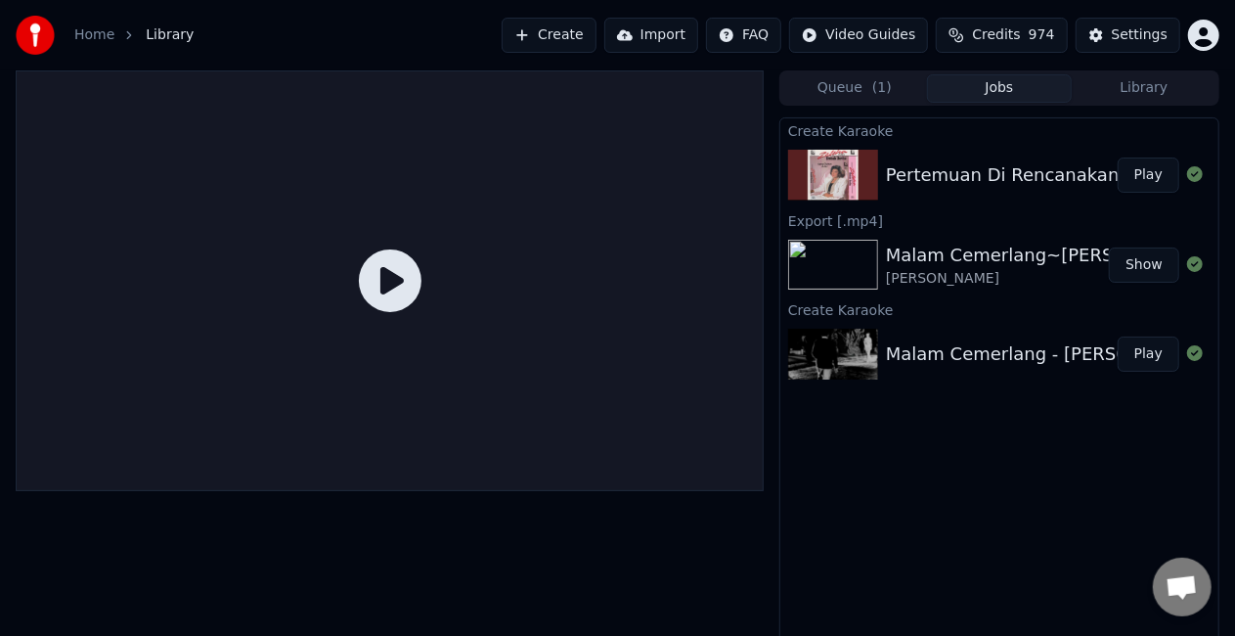
click at [1023, 90] on button "Jobs" at bounding box center [999, 88] width 145 height 28
click at [1143, 174] on button "Play" at bounding box center [1149, 174] width 62 height 35
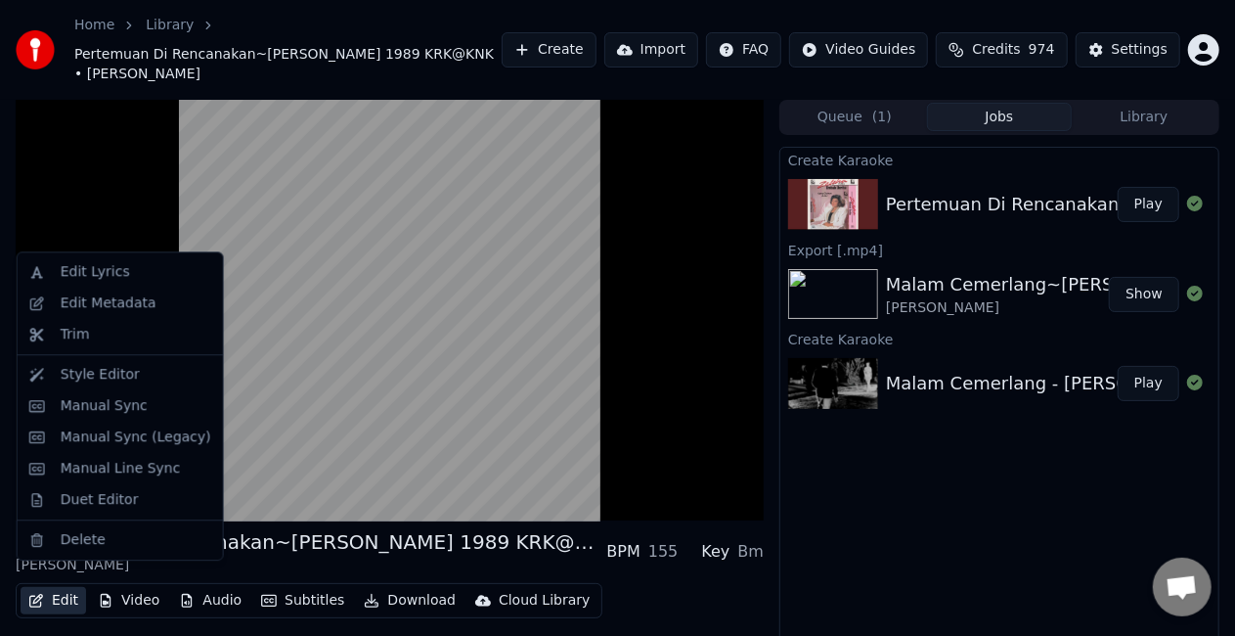
click at [51, 587] on button "Edit" at bounding box center [54, 600] width 66 height 27
click at [60, 590] on button "Edit" at bounding box center [54, 600] width 66 height 27
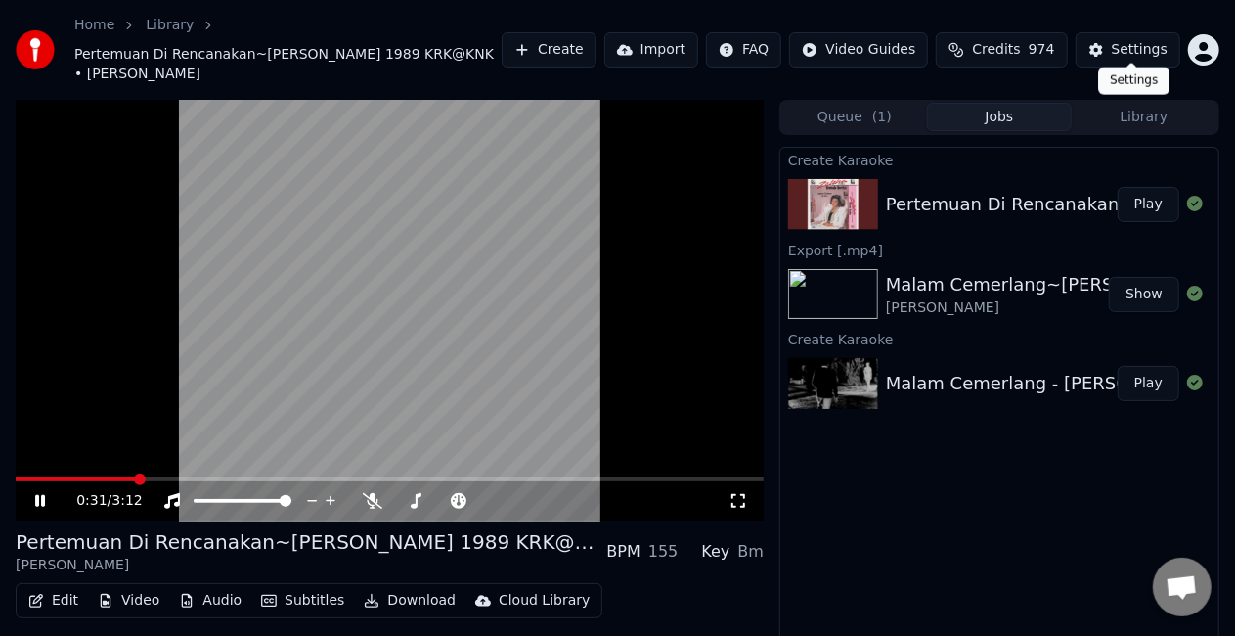
click at [1130, 40] on div "Settings" at bounding box center [1140, 50] width 56 height 20
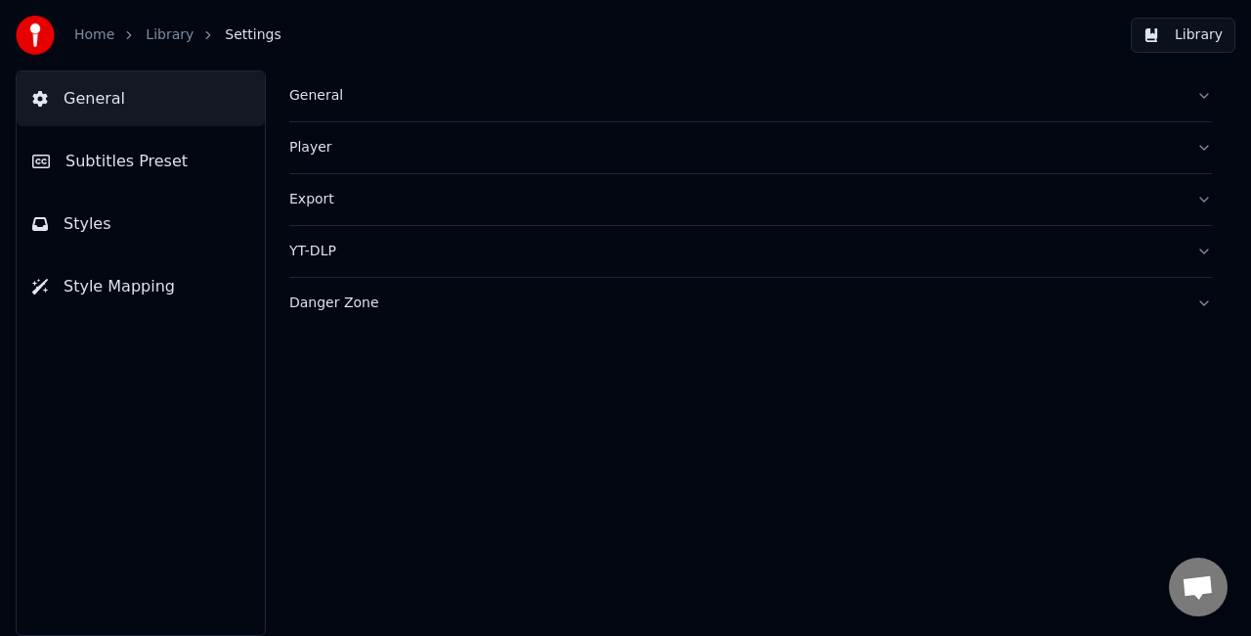
click at [158, 184] on button "Subtitles Preset" at bounding box center [141, 161] width 248 height 55
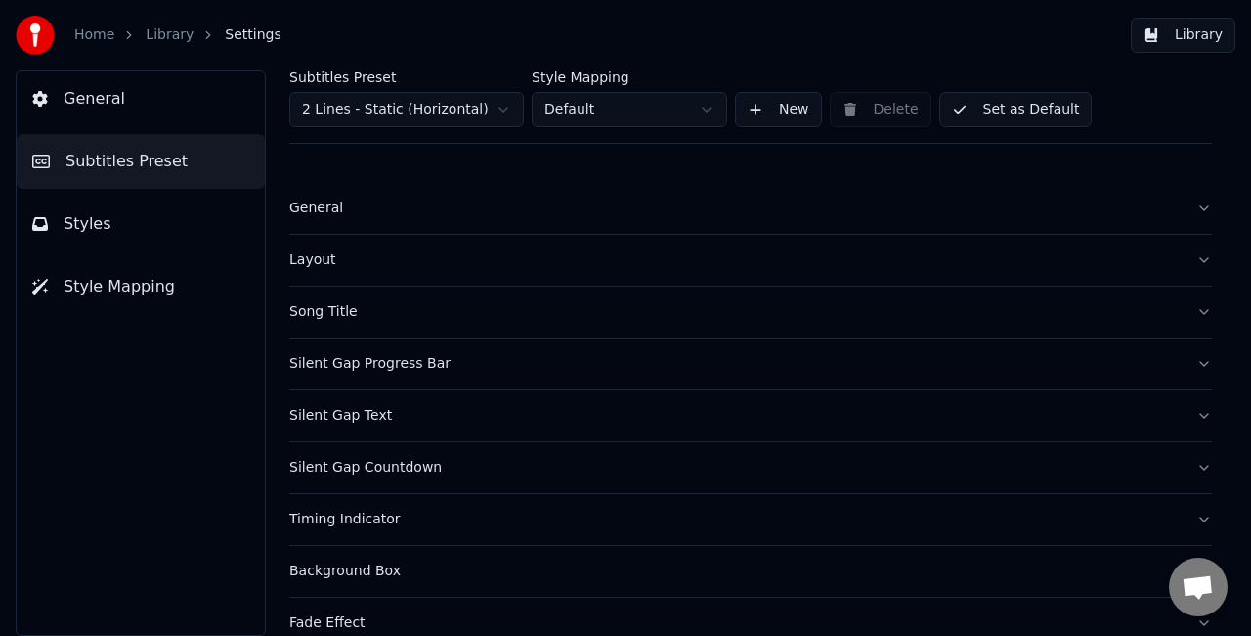
click at [528, 315] on div "Song Title" at bounding box center [735, 312] width 892 height 20
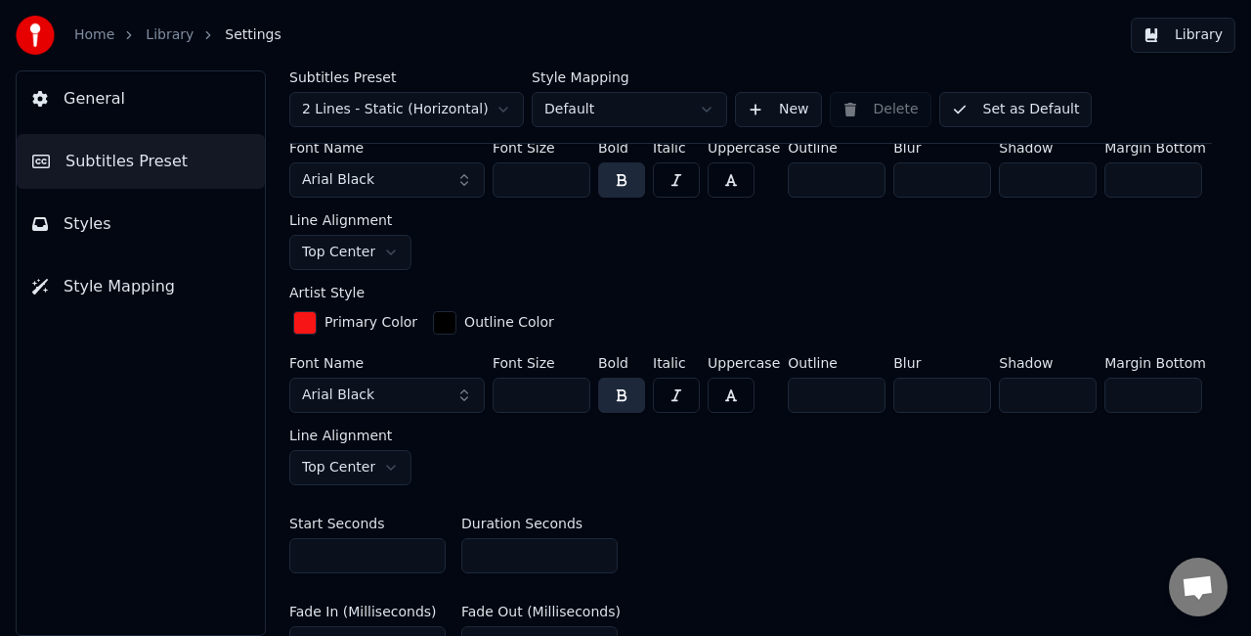
scroll to position [684, 0]
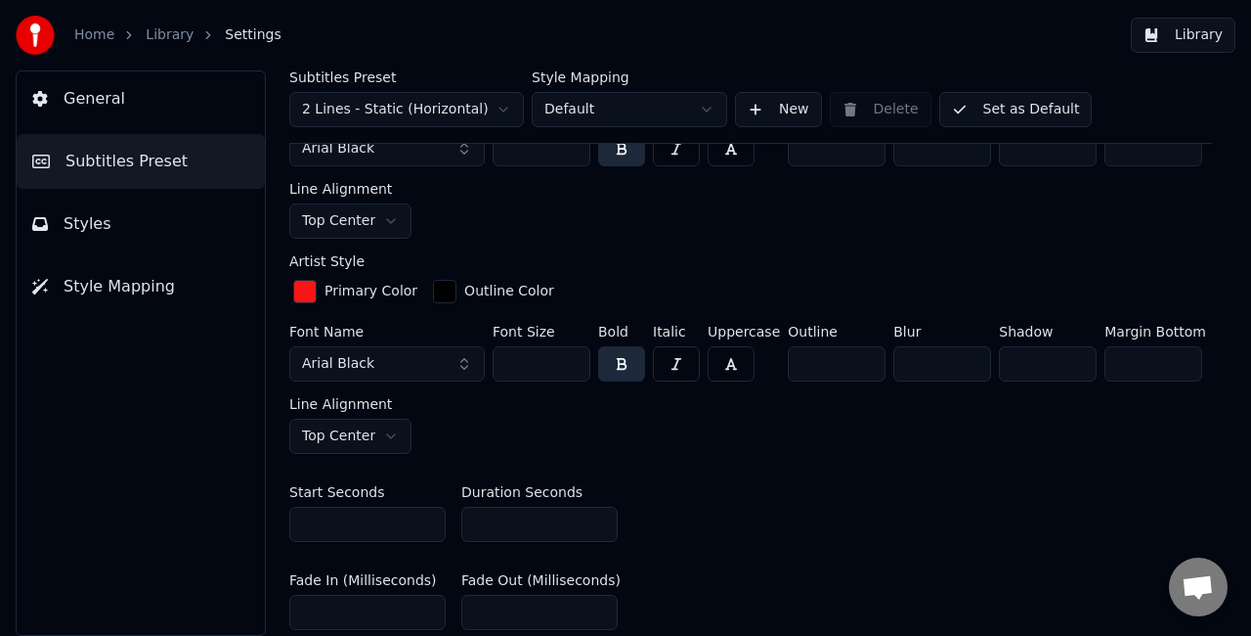
click at [569, 364] on input "***" at bounding box center [542, 363] width 98 height 35
type input "***"
click at [569, 364] on input "***" at bounding box center [542, 363] width 98 height 35
click at [1177, 365] on input "***" at bounding box center [1154, 363] width 98 height 35
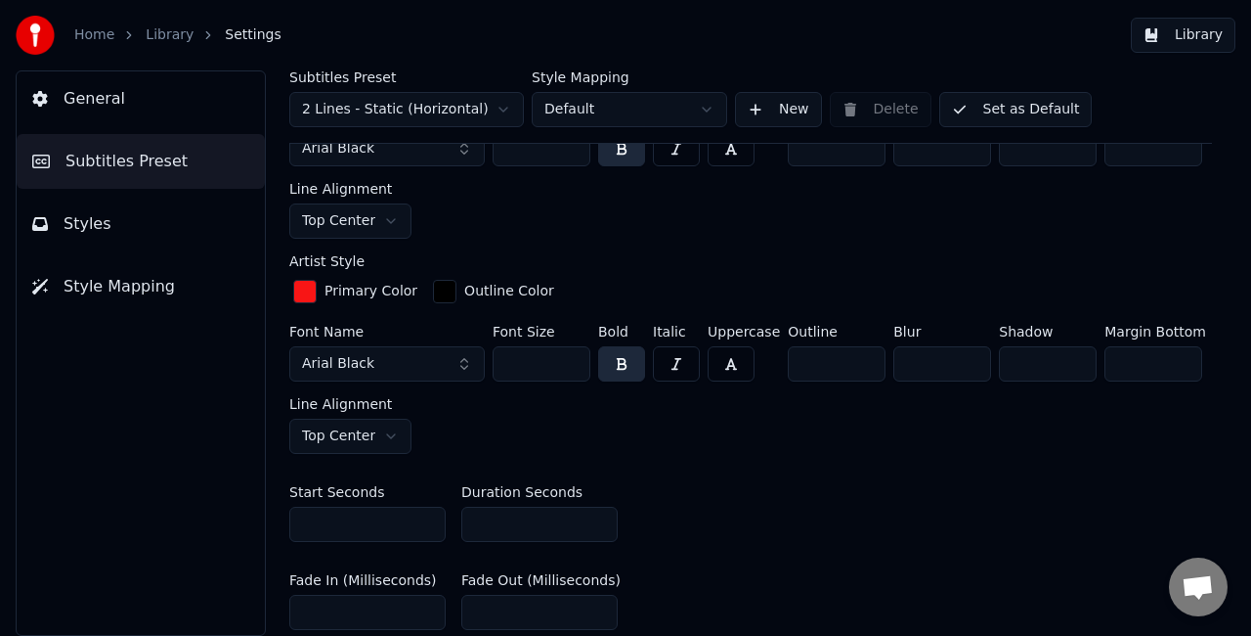
click at [1177, 365] on input "***" at bounding box center [1154, 363] width 98 height 35
type input "***"
click at [1177, 365] on input "***" at bounding box center [1154, 363] width 98 height 35
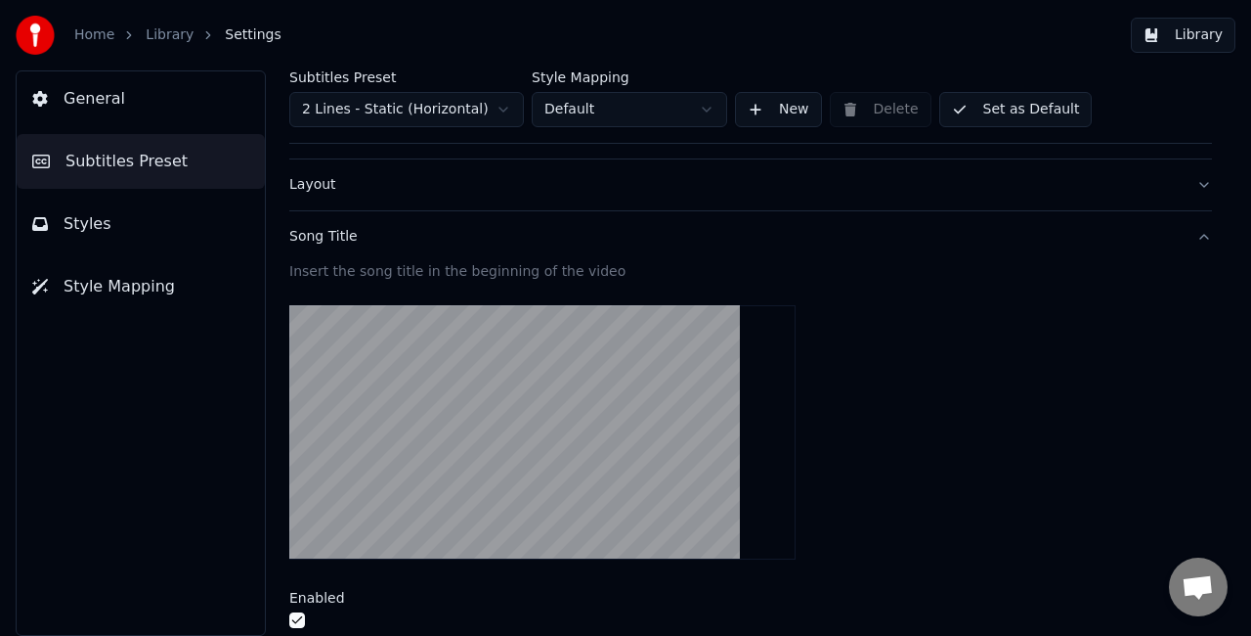
scroll to position [0, 0]
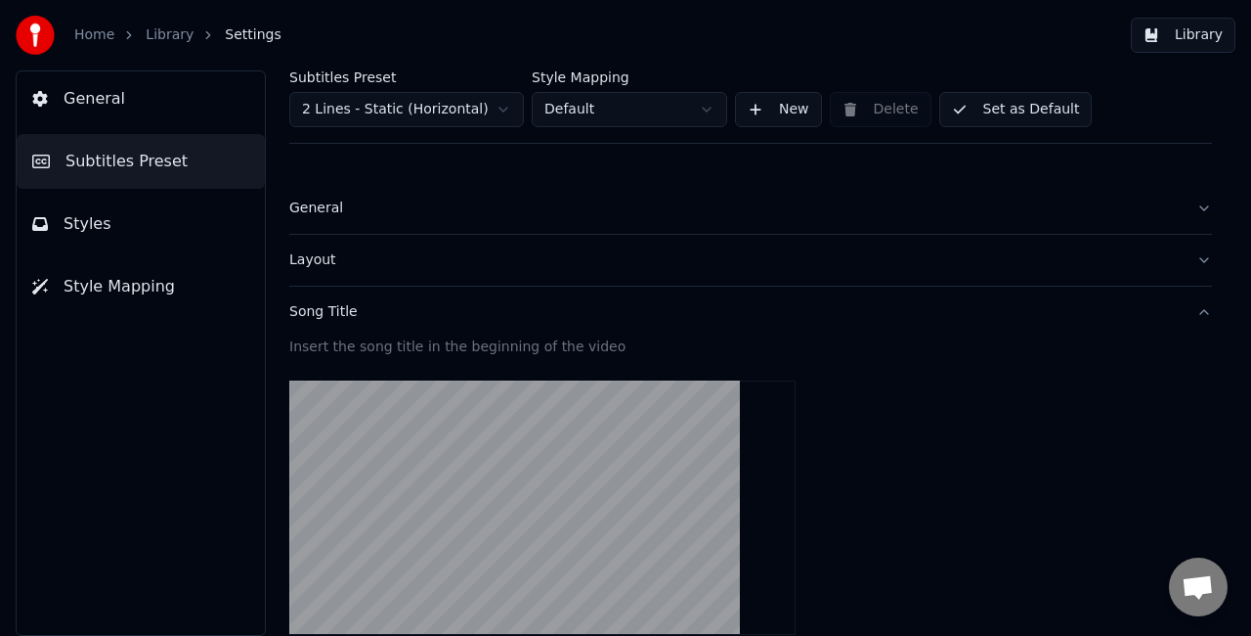
click at [1179, 34] on button "Library" at bounding box center [1183, 35] width 105 height 35
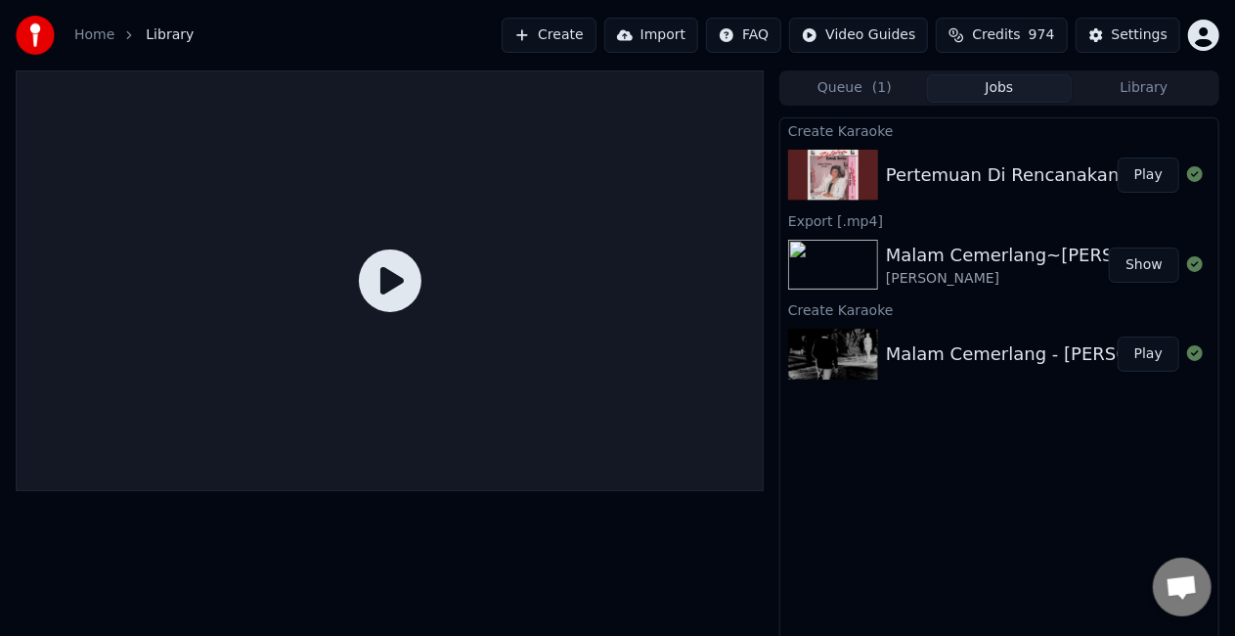
click at [1048, 82] on button "Jobs" at bounding box center [999, 88] width 145 height 28
click at [1148, 174] on button "Play" at bounding box center [1149, 174] width 62 height 35
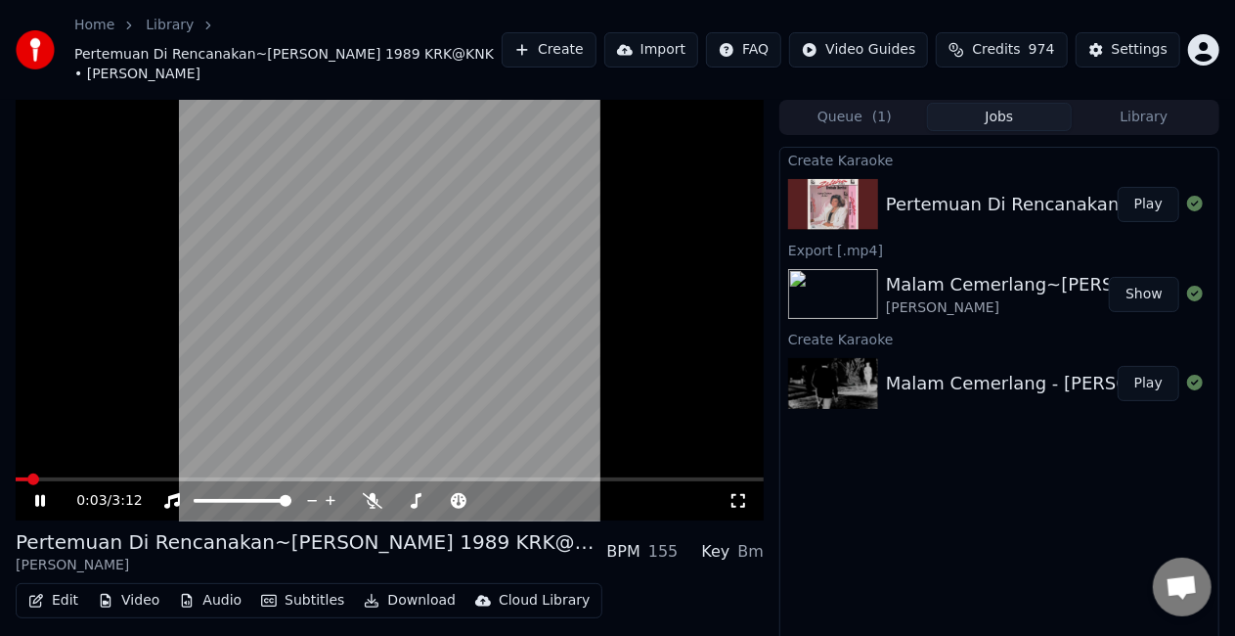
click at [27, 473] on span at bounding box center [33, 479] width 12 height 12
click at [33, 493] on icon at bounding box center [53, 501] width 45 height 16
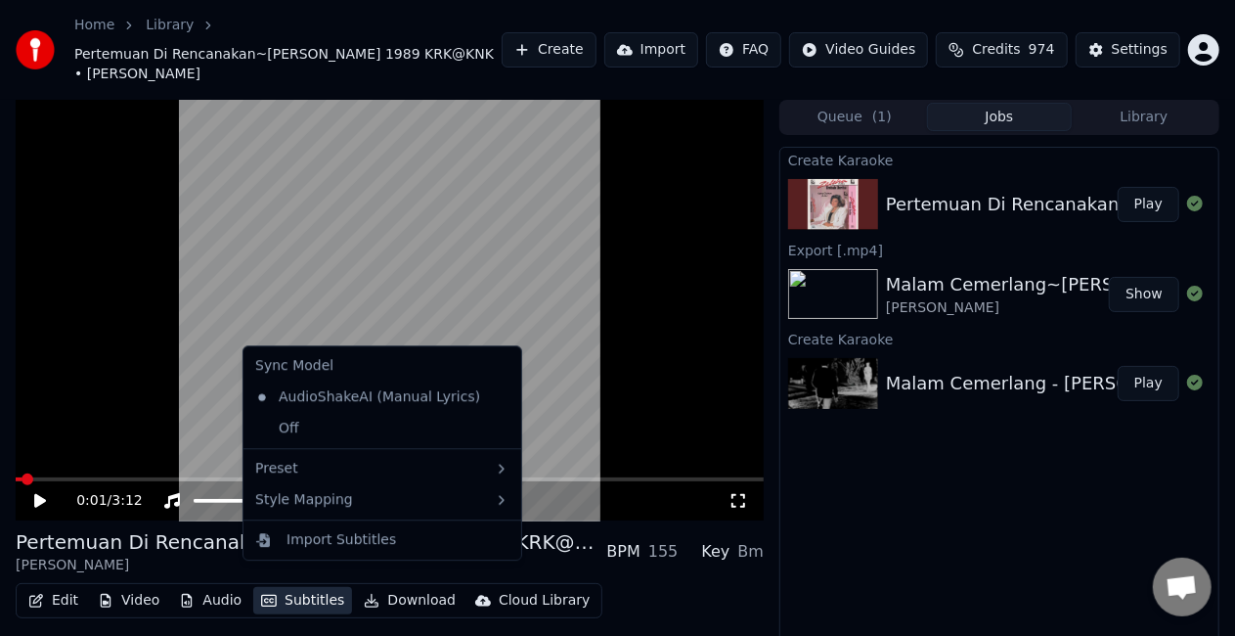
click at [325, 587] on button "Subtitles" at bounding box center [302, 600] width 99 height 27
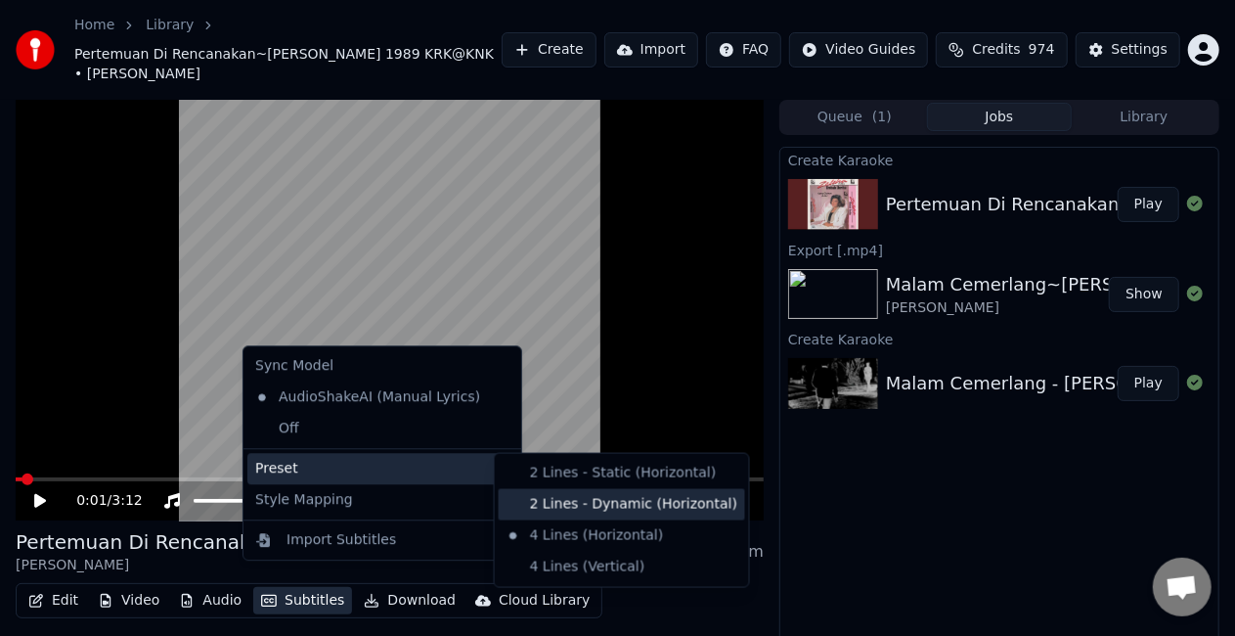
click at [568, 499] on div "2 Lines - Dynamic (Horizontal)" at bounding box center [622, 504] width 246 height 31
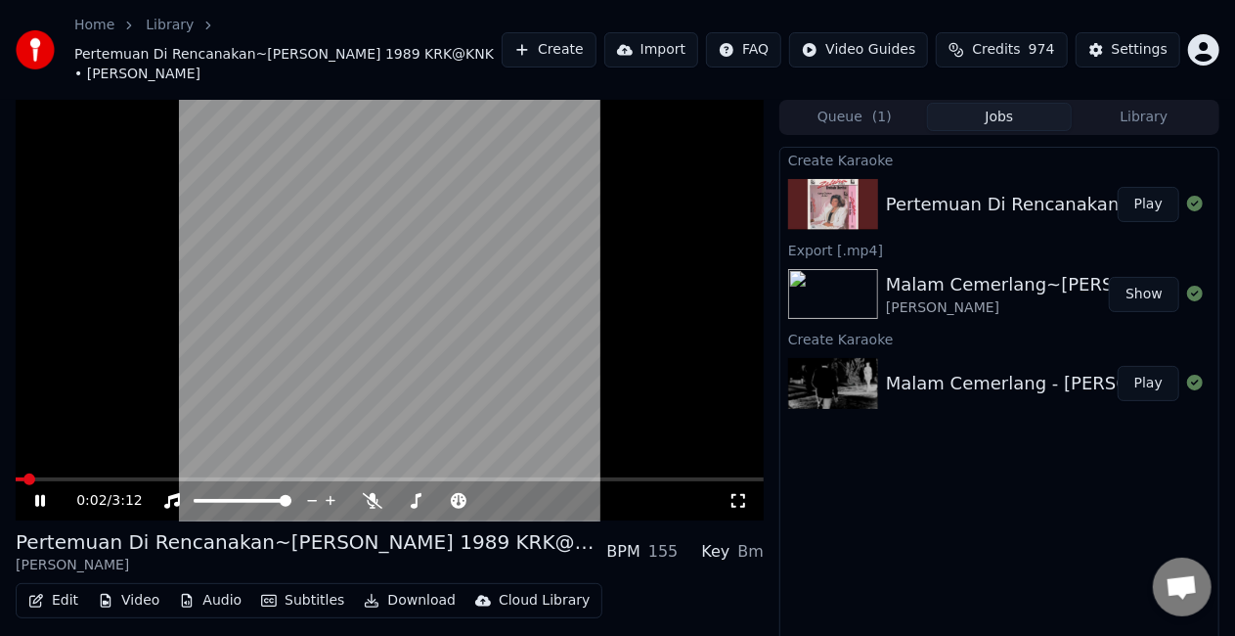
click at [23, 473] on span at bounding box center [29, 479] width 12 height 12
click at [39, 493] on icon at bounding box center [53, 501] width 45 height 16
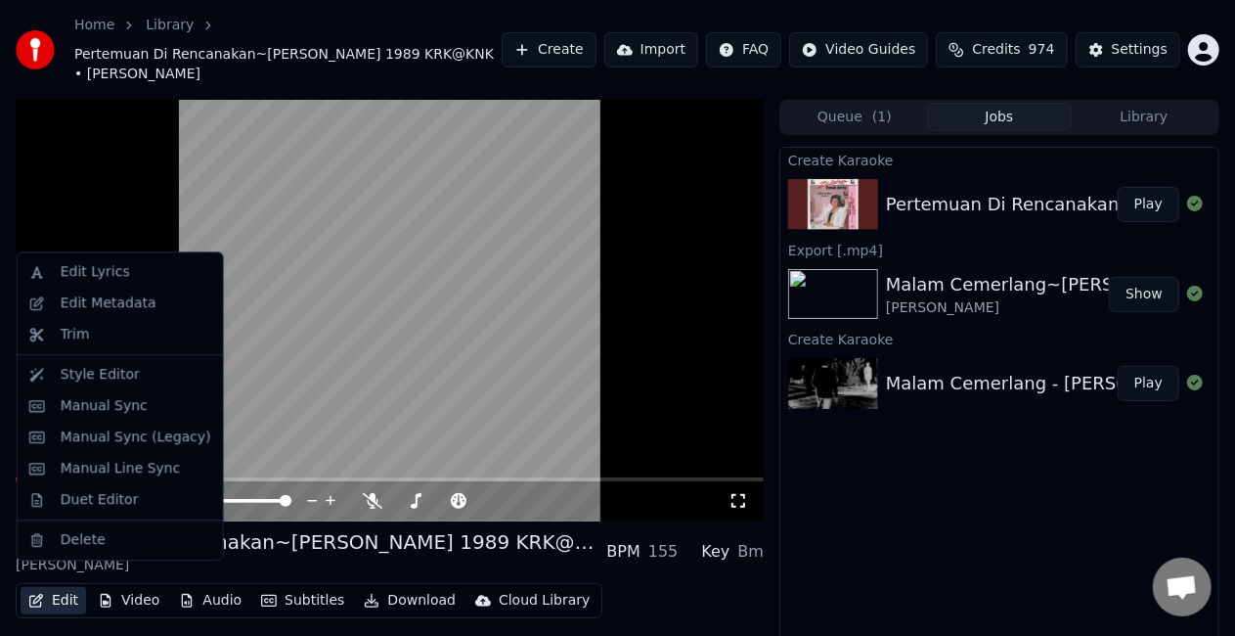
click at [65, 589] on button "Edit" at bounding box center [54, 600] width 66 height 27
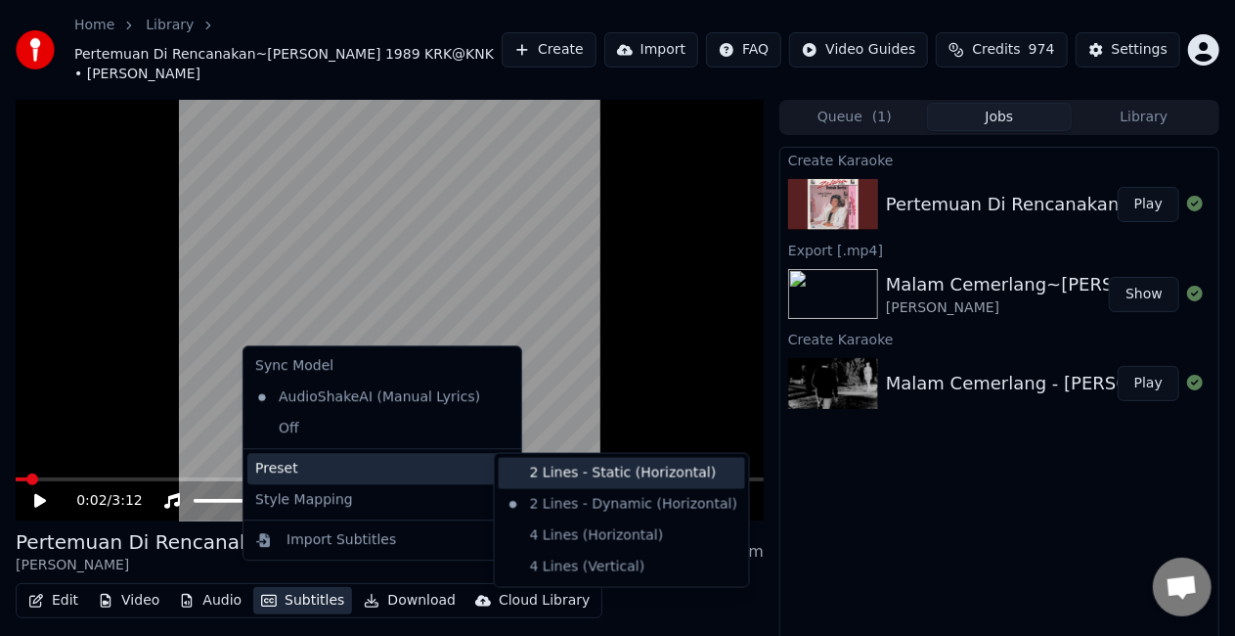
click at [544, 471] on div "2 Lines - Static (Horizontal)" at bounding box center [622, 473] width 246 height 31
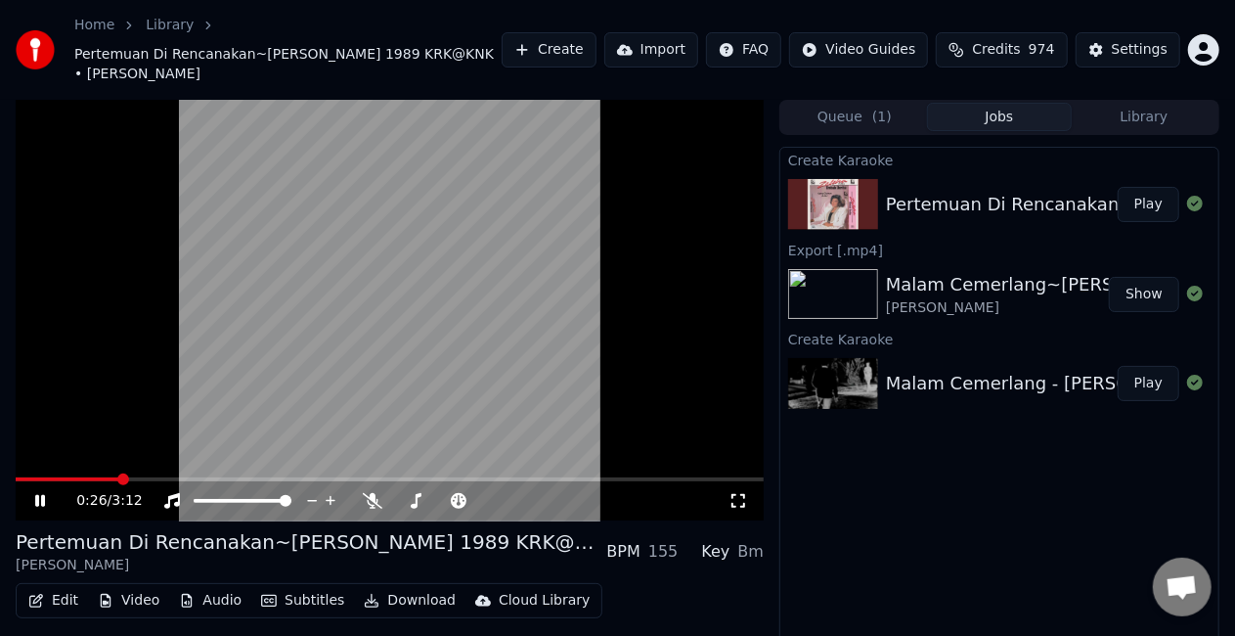
click at [37, 495] on icon at bounding box center [40, 501] width 10 height 12
click at [16, 484] on span at bounding box center [22, 479] width 12 height 12
click at [54, 587] on button "Edit" at bounding box center [54, 600] width 66 height 27
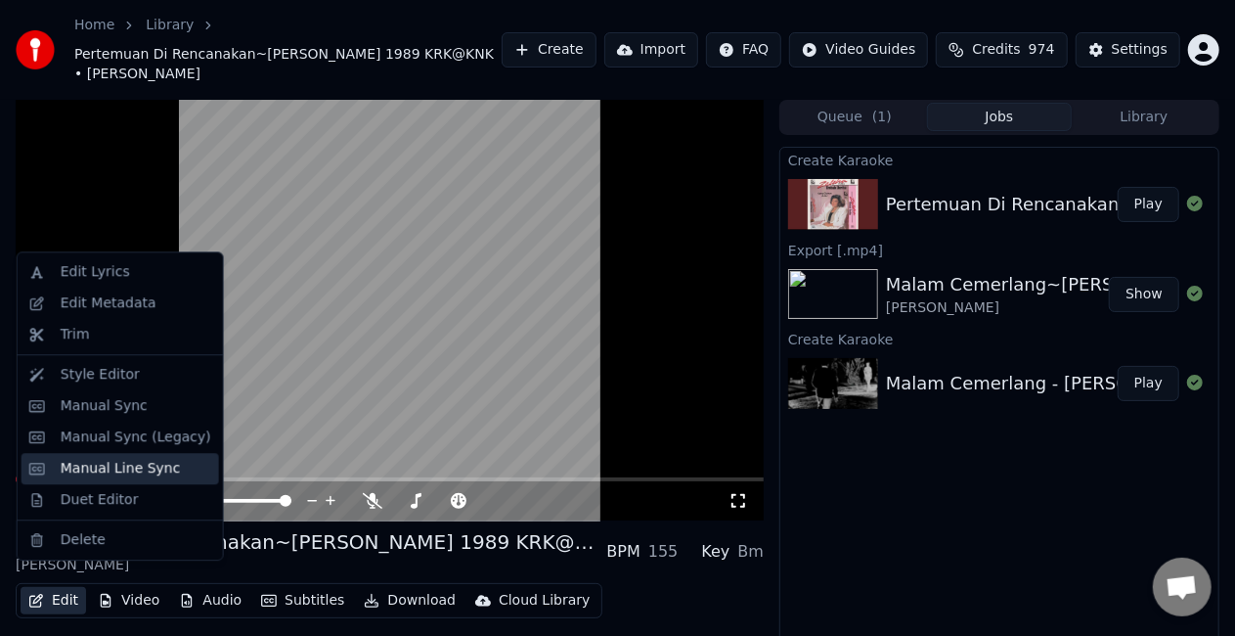
click at [144, 470] on div "Manual Line Sync" at bounding box center [121, 469] width 120 height 20
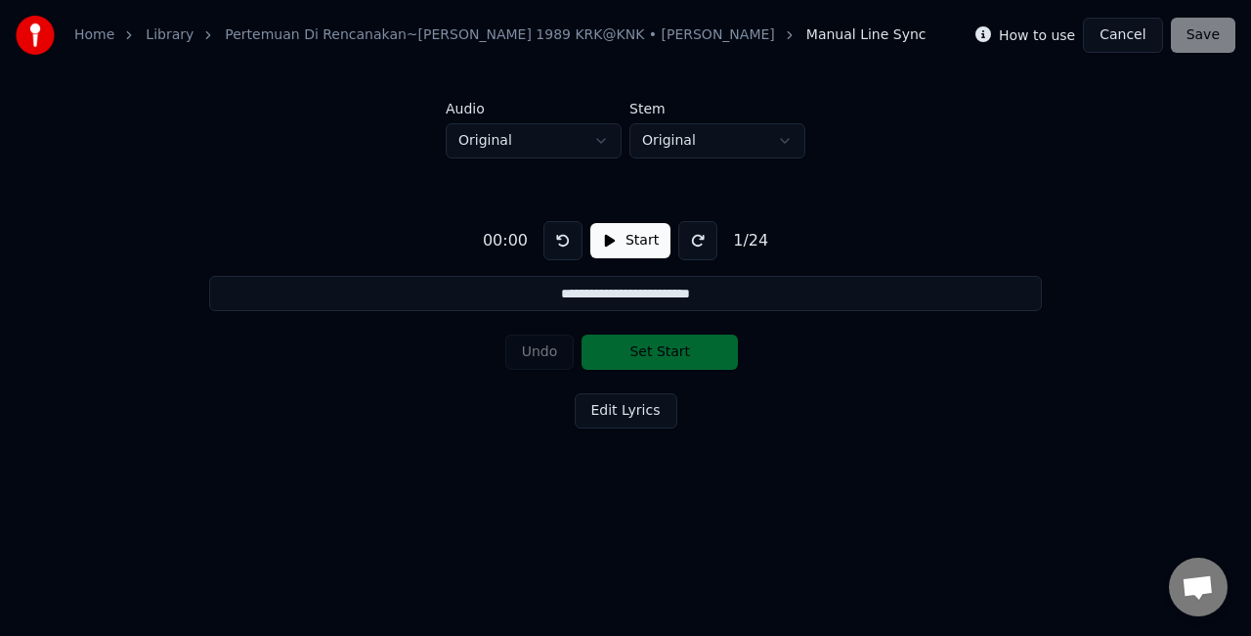
click at [631, 242] on button "Start" at bounding box center [631, 240] width 80 height 35
click at [656, 356] on button "Set Start" at bounding box center [660, 351] width 156 height 35
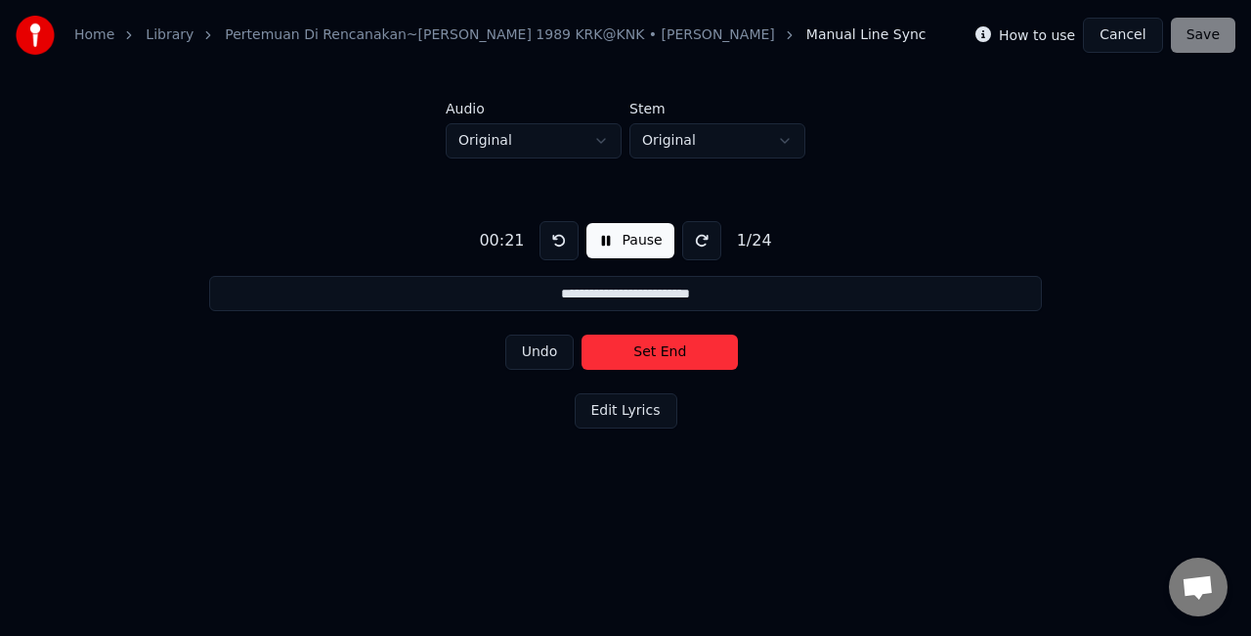
click at [656, 356] on button "Set End" at bounding box center [660, 351] width 156 height 35
click at [656, 356] on button "Set Start" at bounding box center [660, 351] width 156 height 35
click at [661, 352] on button "Set End" at bounding box center [660, 351] width 156 height 35
click at [663, 351] on button "Set Start" at bounding box center [660, 351] width 156 height 35
click at [663, 351] on button "Set End" at bounding box center [660, 351] width 156 height 35
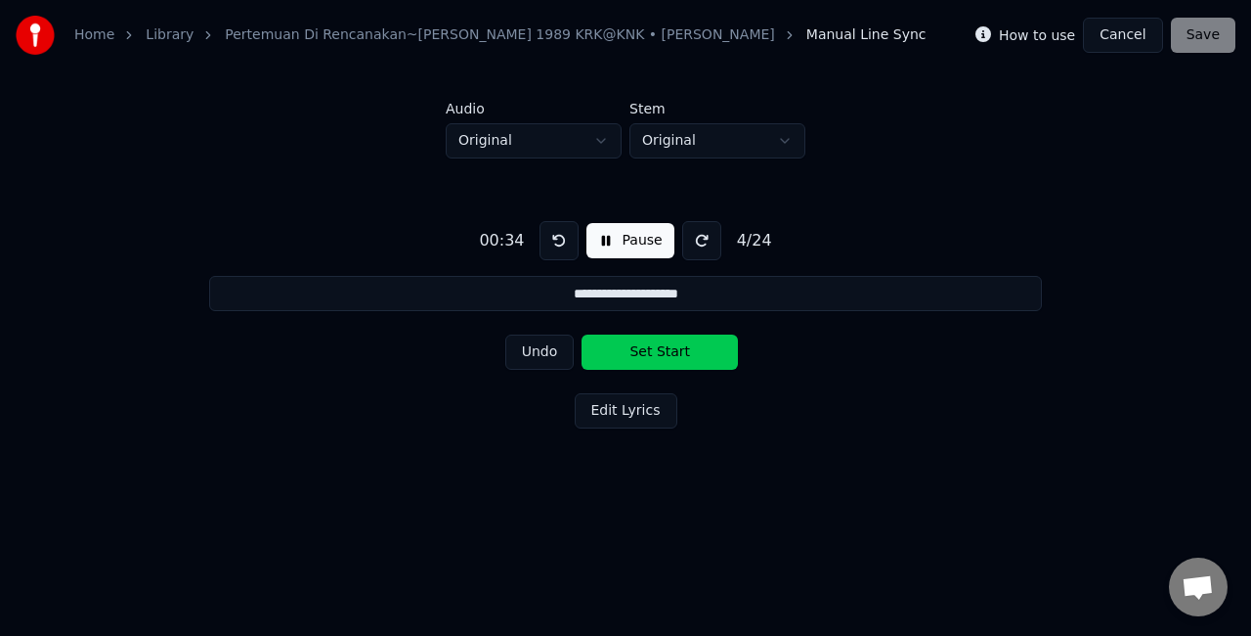
click at [663, 351] on button "Set Start" at bounding box center [660, 351] width 156 height 35
click at [626, 344] on button "Set End" at bounding box center [660, 351] width 156 height 35
click at [626, 344] on button "Set Start" at bounding box center [660, 351] width 156 height 35
click at [626, 344] on button "Set End" at bounding box center [660, 351] width 156 height 35
click at [626, 344] on button "Set Start" at bounding box center [660, 351] width 156 height 35
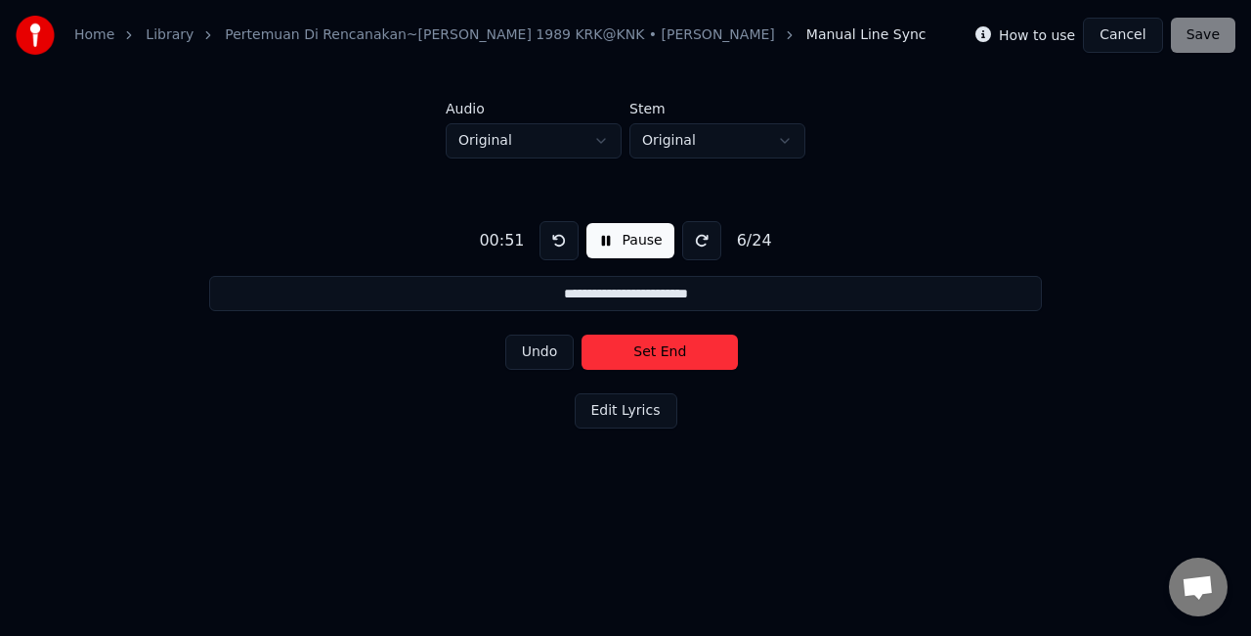
click at [637, 354] on button "Set End" at bounding box center [660, 351] width 156 height 35
click at [637, 354] on button "Set Start" at bounding box center [660, 351] width 156 height 35
click at [637, 354] on button "Set End" at bounding box center [660, 351] width 156 height 35
click at [637, 354] on button "Set Start" at bounding box center [660, 351] width 156 height 35
click at [637, 354] on button "Set End" at bounding box center [660, 351] width 156 height 35
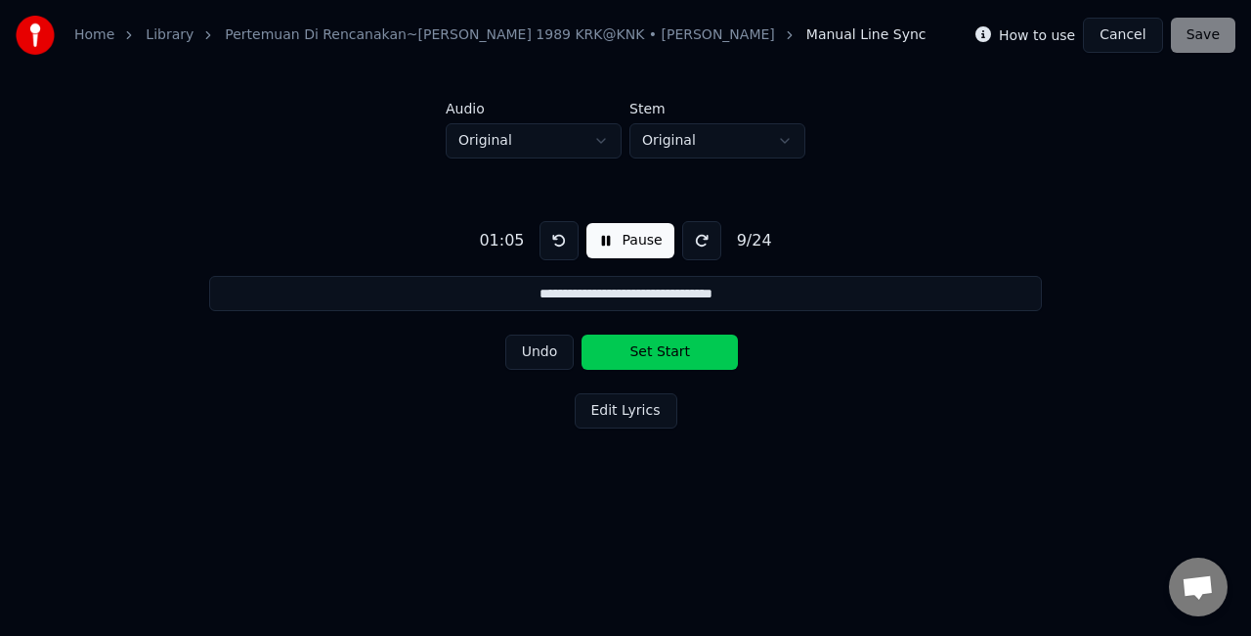
click at [637, 354] on button "Set Start" at bounding box center [660, 351] width 156 height 35
click at [637, 354] on button "Set End" at bounding box center [660, 351] width 156 height 35
click at [637, 354] on button "Set Start" at bounding box center [660, 351] width 156 height 35
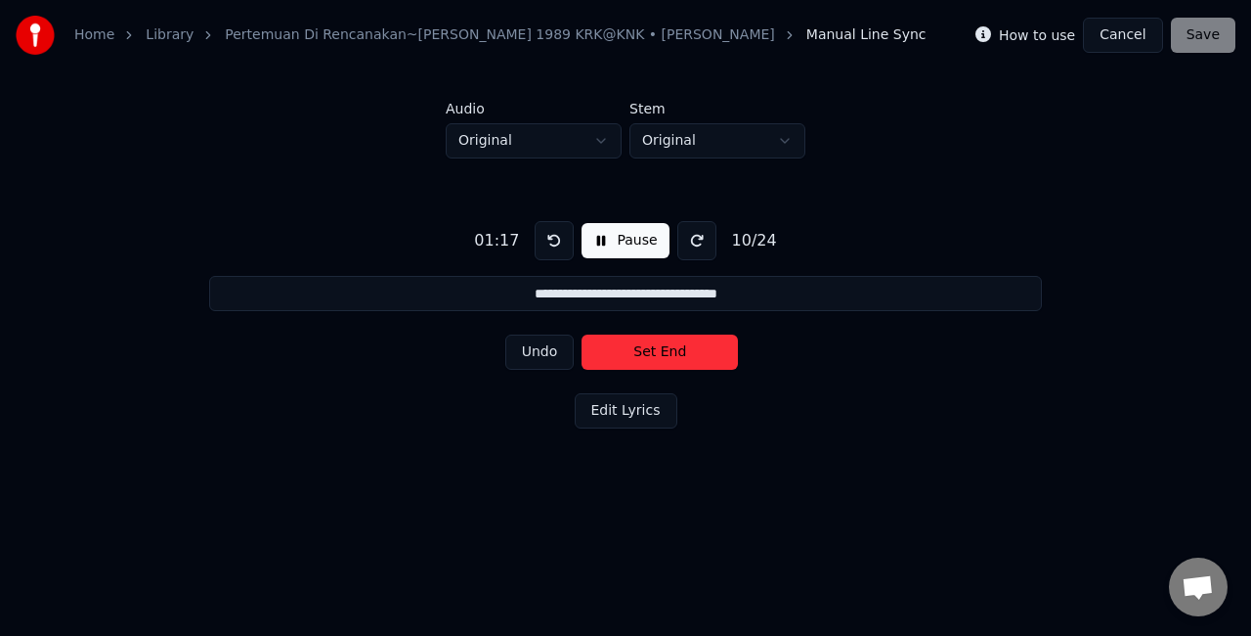
click at [637, 354] on button "Set End" at bounding box center [660, 351] width 156 height 35
click at [637, 354] on button "Set Start" at bounding box center [660, 351] width 156 height 35
click at [637, 354] on button "Set End" at bounding box center [660, 351] width 156 height 35
click at [637, 354] on button "Set Start" at bounding box center [660, 351] width 156 height 35
click at [641, 357] on button "Set End" at bounding box center [660, 351] width 156 height 35
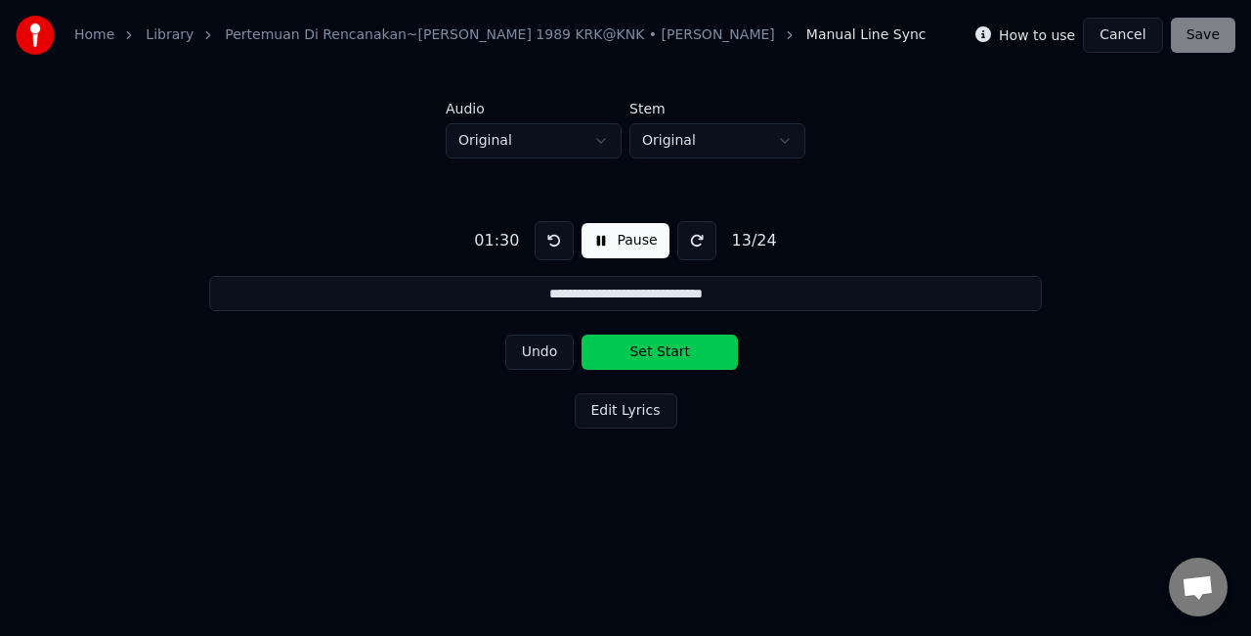
click at [641, 357] on button "Set Start" at bounding box center [660, 351] width 156 height 35
click at [645, 357] on button "Set End" at bounding box center [660, 351] width 156 height 35
click at [645, 357] on button "Set Start" at bounding box center [660, 351] width 156 height 35
click at [651, 356] on button "Set End" at bounding box center [660, 351] width 156 height 35
click at [647, 351] on button "Set Start" at bounding box center [660, 351] width 156 height 35
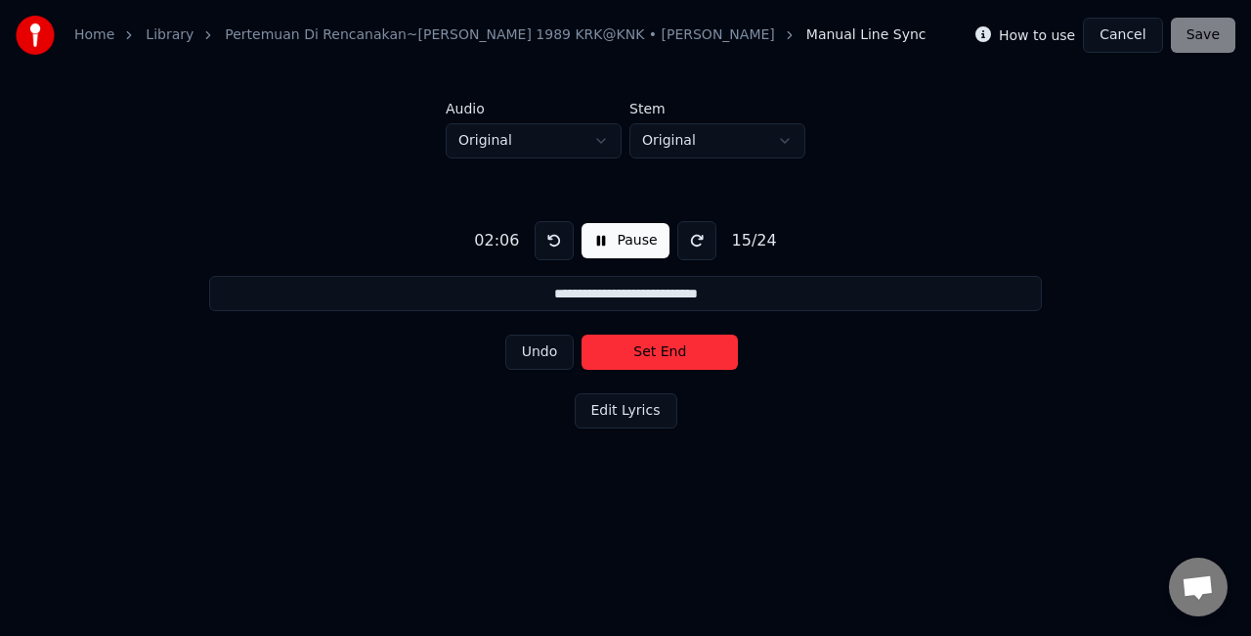
click at [640, 354] on button "Set End" at bounding box center [660, 351] width 156 height 35
click at [640, 354] on button "Set Start" at bounding box center [660, 351] width 156 height 35
click at [640, 354] on button "Set End" at bounding box center [660, 351] width 156 height 35
click at [640, 354] on button "Set Start" at bounding box center [660, 351] width 156 height 35
click at [640, 354] on button "Set End" at bounding box center [660, 351] width 156 height 35
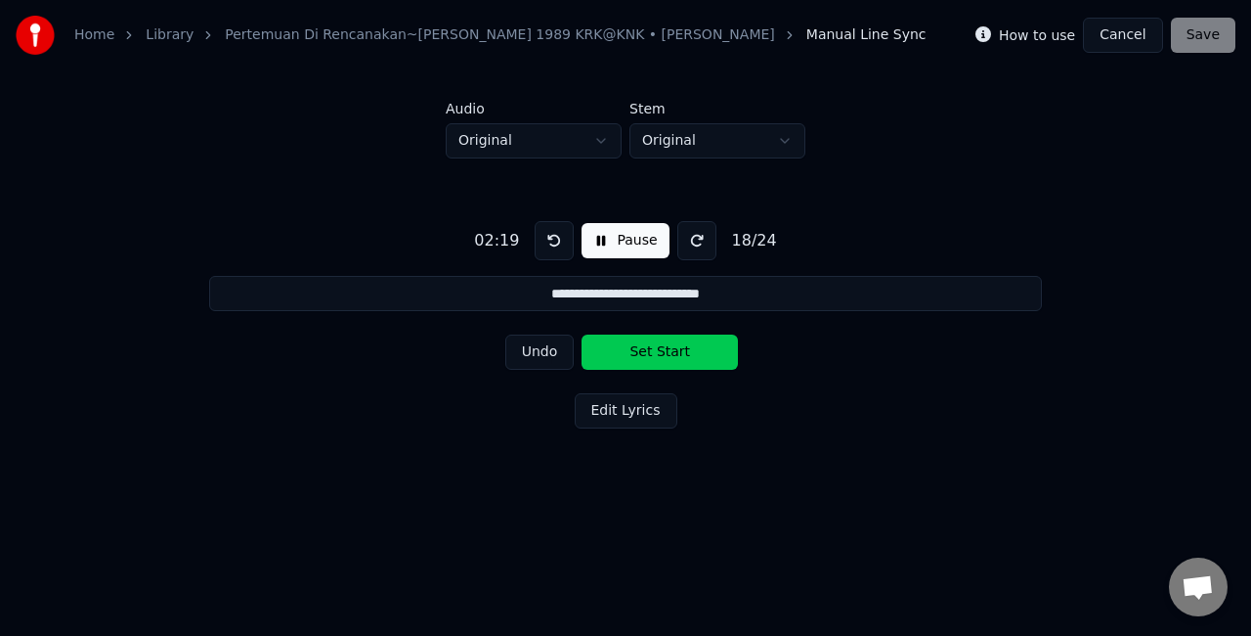
click at [640, 354] on button "Set Start" at bounding box center [660, 351] width 156 height 35
click at [640, 354] on button "Set End" at bounding box center [660, 351] width 156 height 35
click at [640, 354] on button "Set Start" at bounding box center [660, 351] width 156 height 35
click at [640, 354] on button "Set End" at bounding box center [660, 351] width 156 height 35
click at [640, 354] on button "Set Start" at bounding box center [660, 351] width 156 height 35
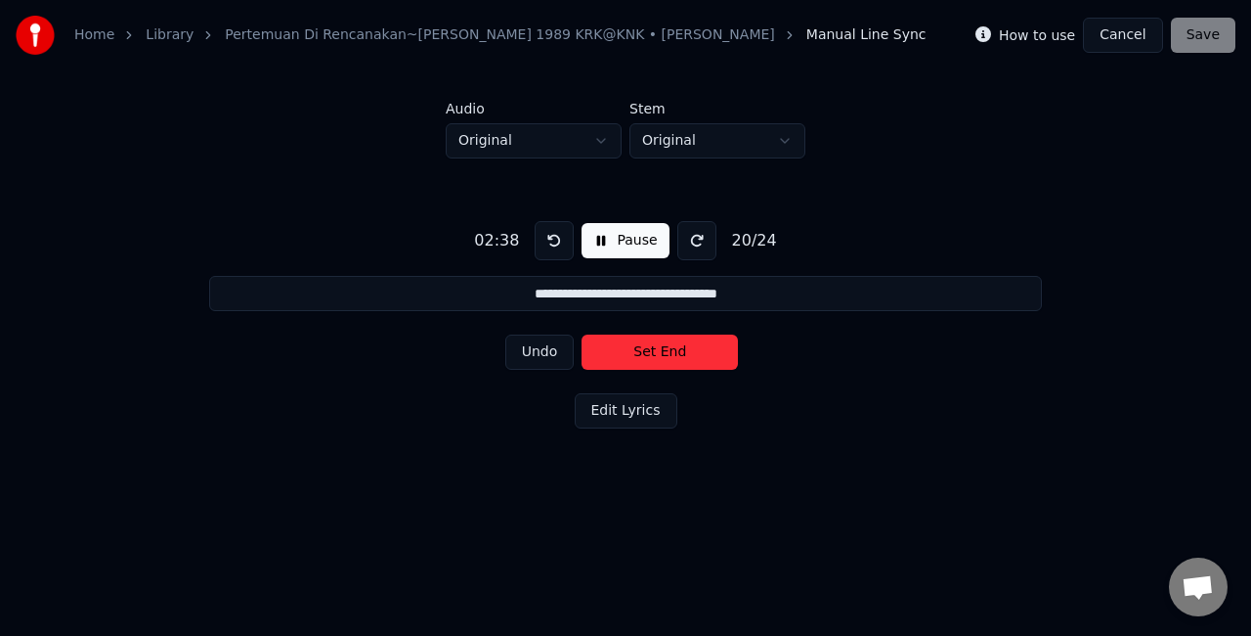
click at [640, 354] on button "Set End" at bounding box center [660, 351] width 156 height 35
click at [640, 354] on button "Set Start" at bounding box center [660, 351] width 156 height 35
click at [640, 354] on button "Set End" at bounding box center [660, 351] width 156 height 35
click at [640, 354] on button "Set Start" at bounding box center [660, 351] width 156 height 35
click at [634, 358] on button "Set End" at bounding box center [660, 351] width 156 height 35
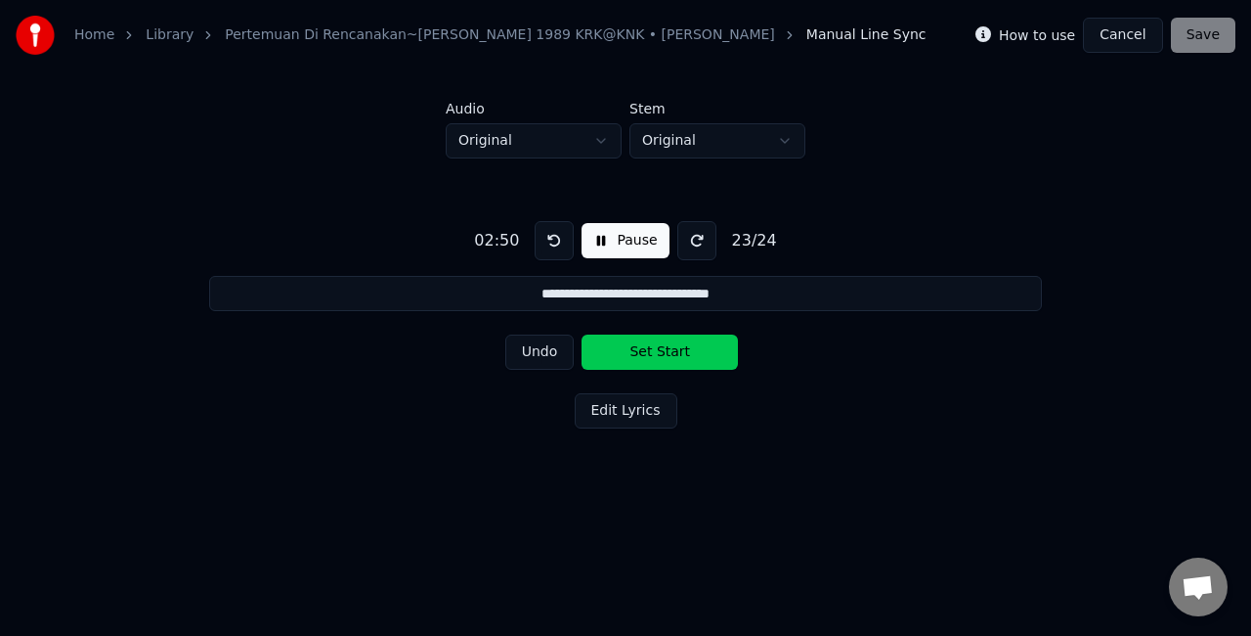
click at [634, 358] on button "Set Start" at bounding box center [660, 351] width 156 height 35
click at [655, 360] on button "Set End" at bounding box center [660, 351] width 156 height 35
type input "**********"
click at [655, 360] on button "Set Start" at bounding box center [660, 351] width 156 height 35
click at [663, 356] on button "Set End" at bounding box center [660, 351] width 156 height 35
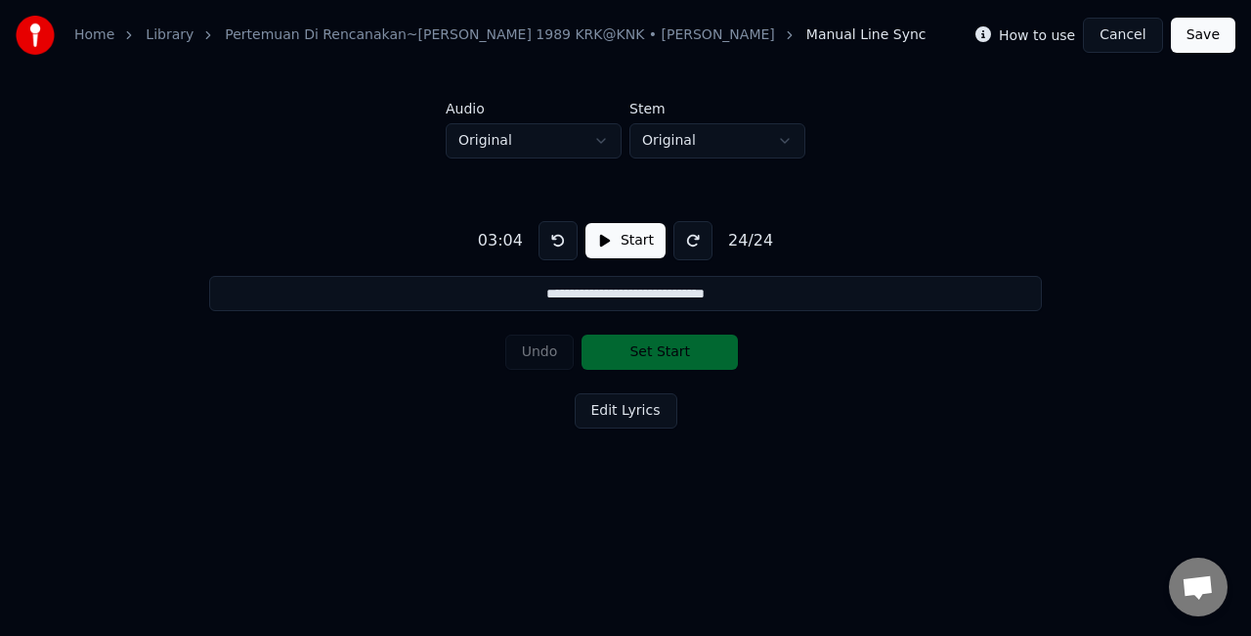
click at [1224, 22] on button "Save" at bounding box center [1203, 35] width 65 height 35
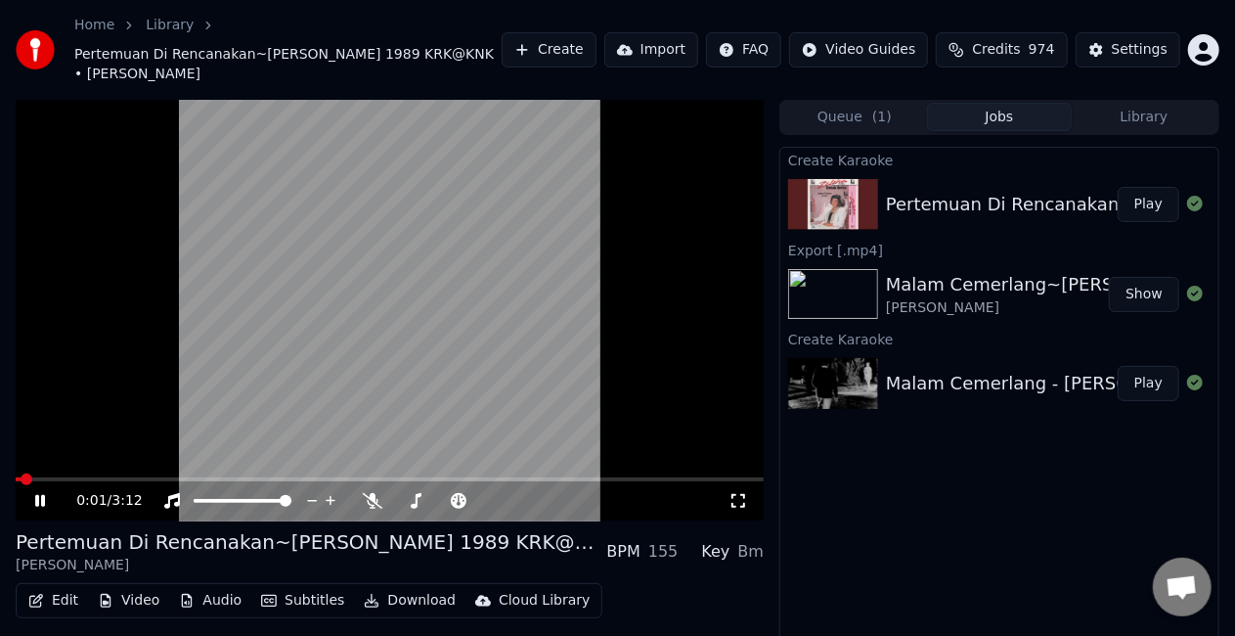
drag, startPoint x: 33, startPoint y: 481, endPoint x: 45, endPoint y: 475, distance: 13.1
click at [35, 493] on icon at bounding box center [53, 501] width 45 height 16
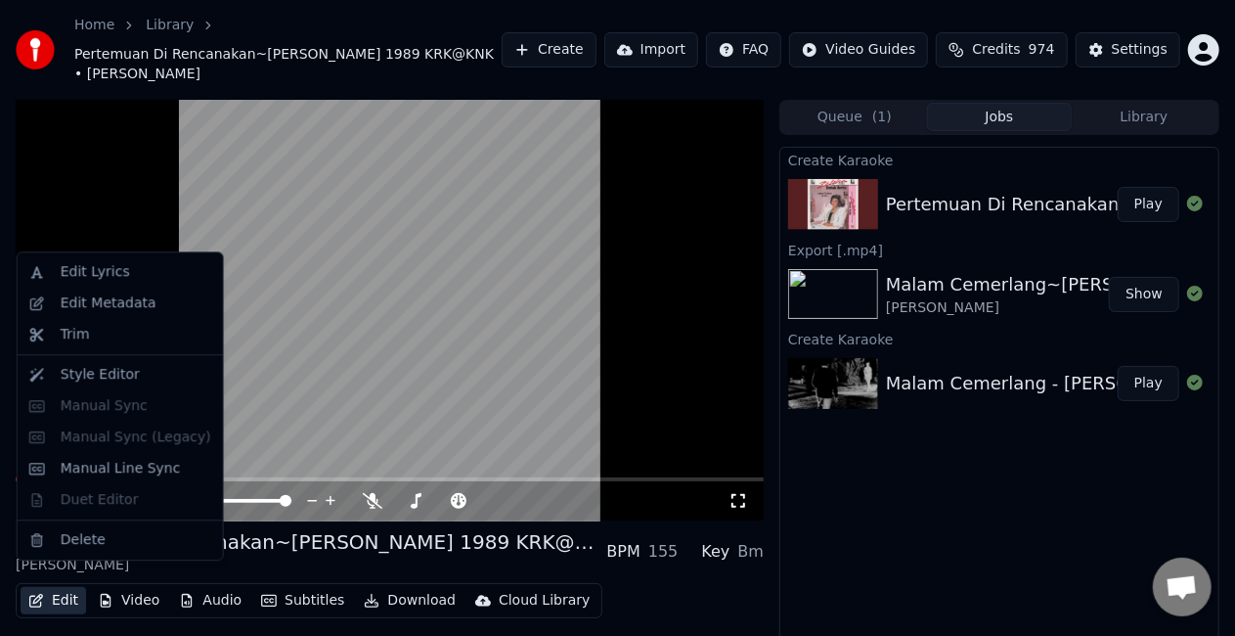
click at [70, 587] on button "Edit" at bounding box center [54, 600] width 66 height 27
click at [110, 276] on div "Edit Lyrics" at bounding box center [95, 272] width 69 height 20
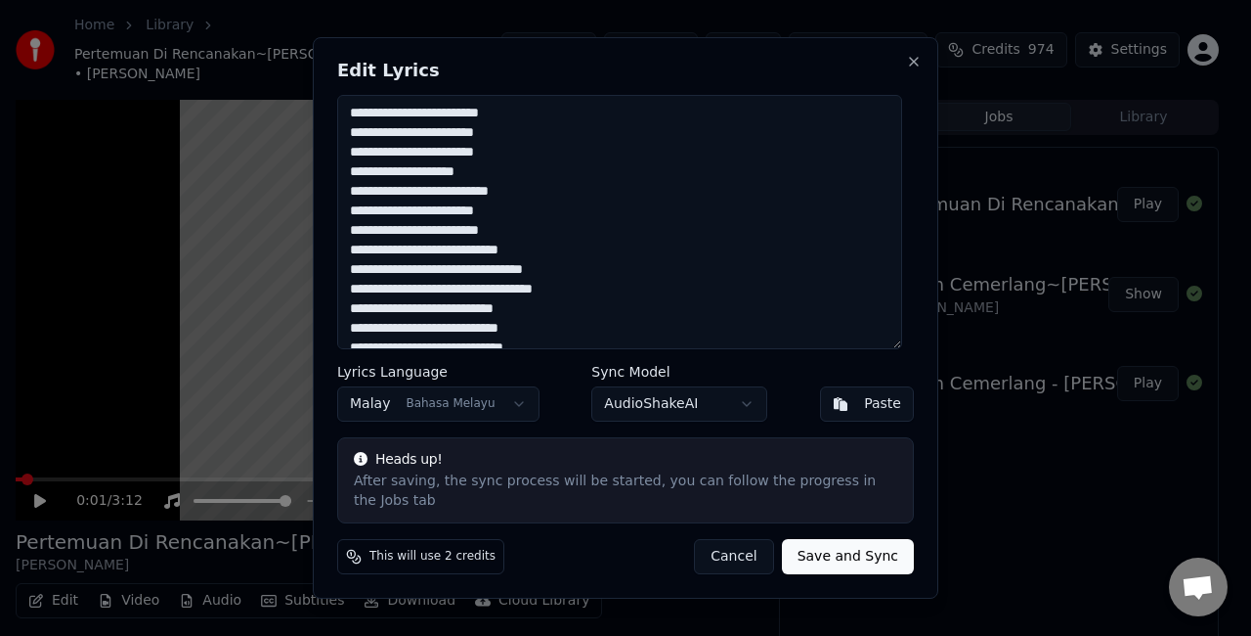
click at [400, 197] on textarea "**********" at bounding box center [619, 222] width 565 height 254
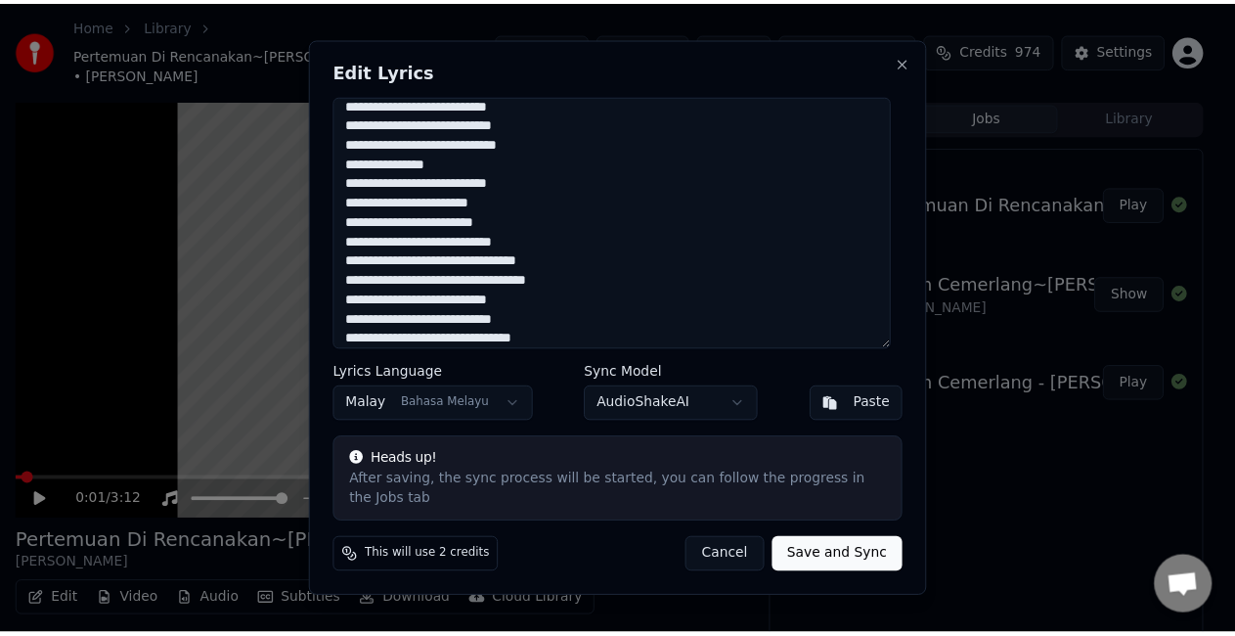
scroll to position [231, 0]
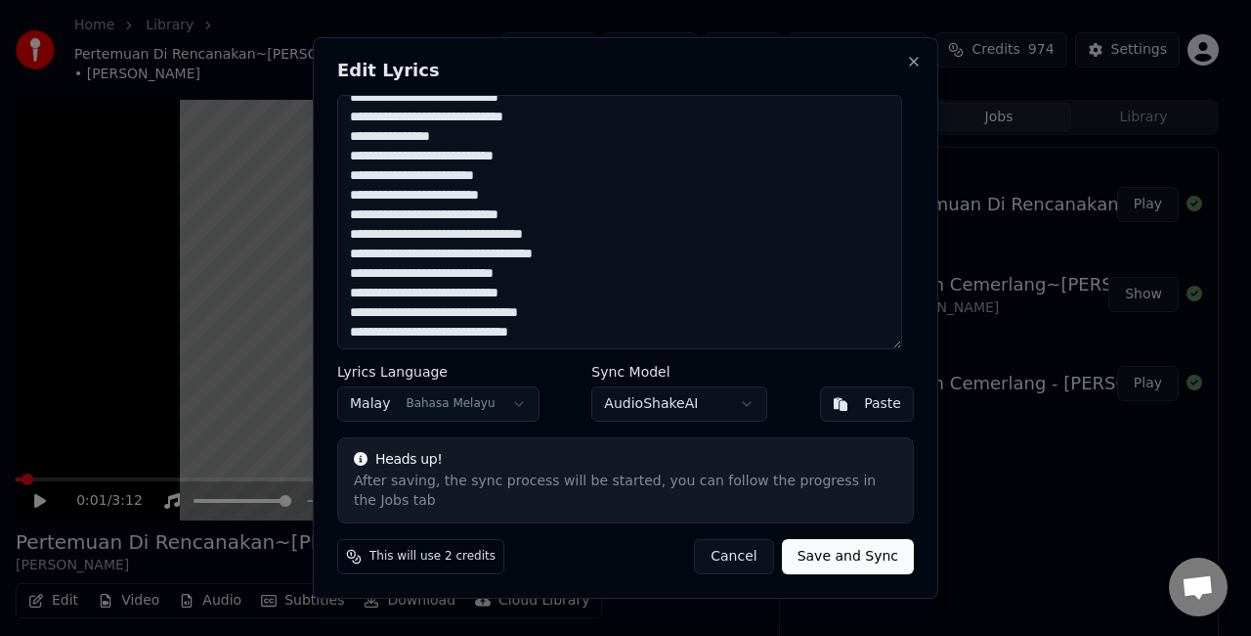
type textarea "**********"
click at [851, 550] on button "Save and Sync" at bounding box center [848, 556] width 132 height 35
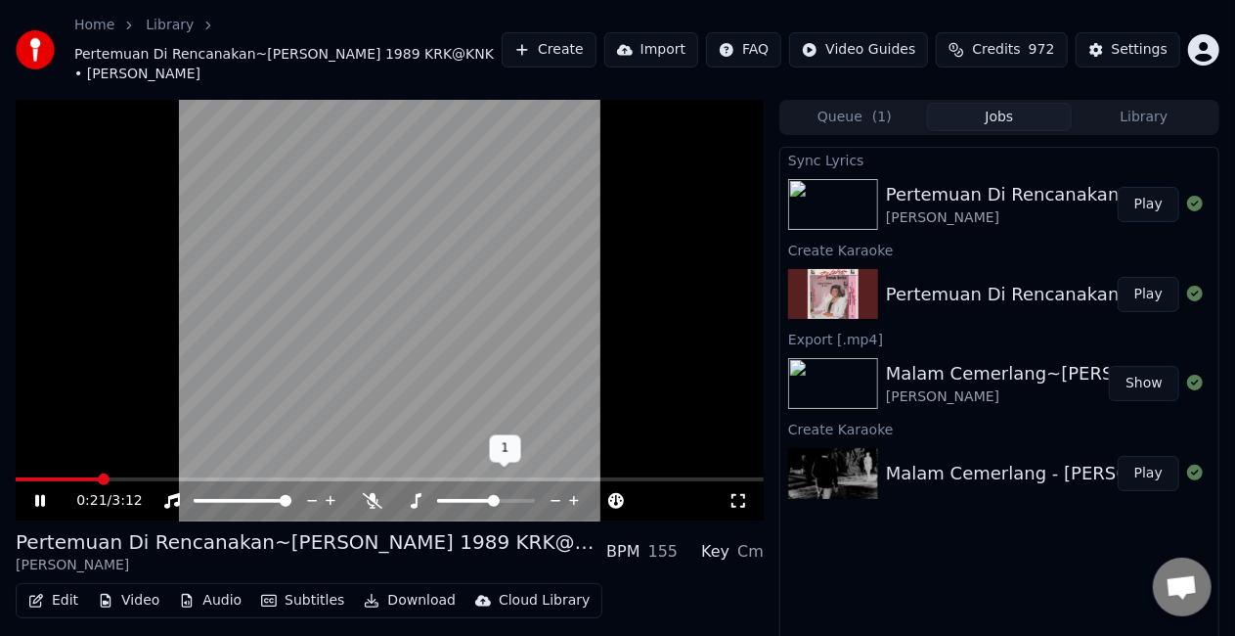
click at [496, 495] on span at bounding box center [494, 501] width 12 height 12
click at [233, 347] on video at bounding box center [390, 310] width 748 height 420
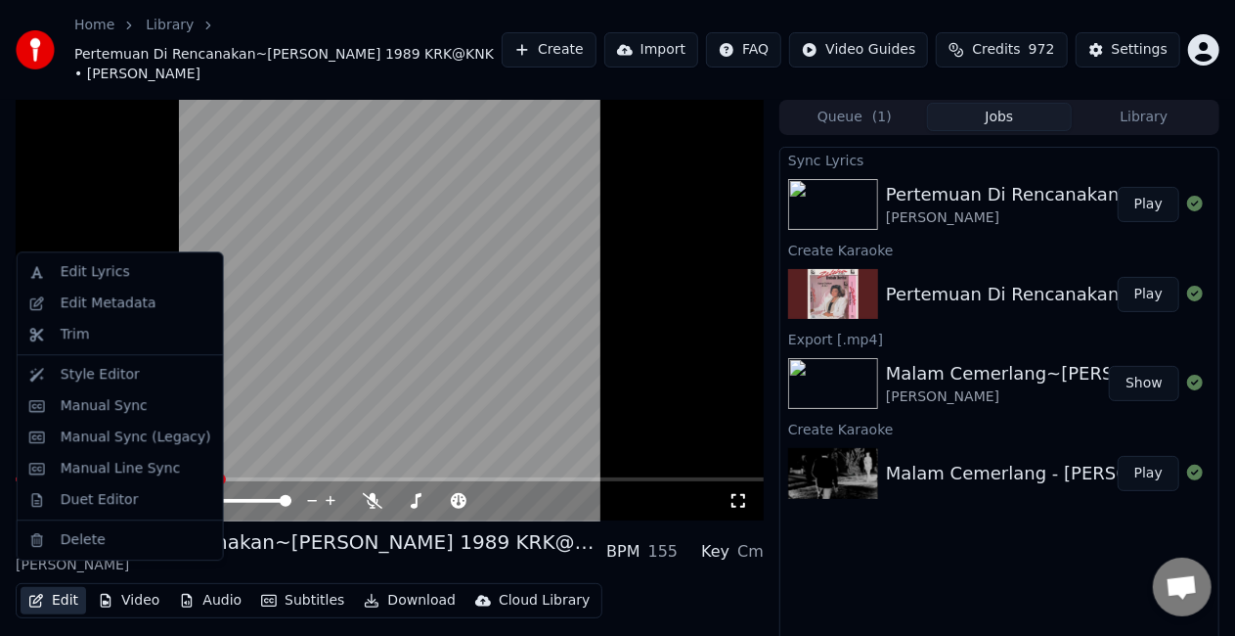
click at [66, 587] on button "Edit" at bounding box center [54, 600] width 66 height 27
click at [96, 500] on div "Duet Editor" at bounding box center [100, 500] width 78 height 20
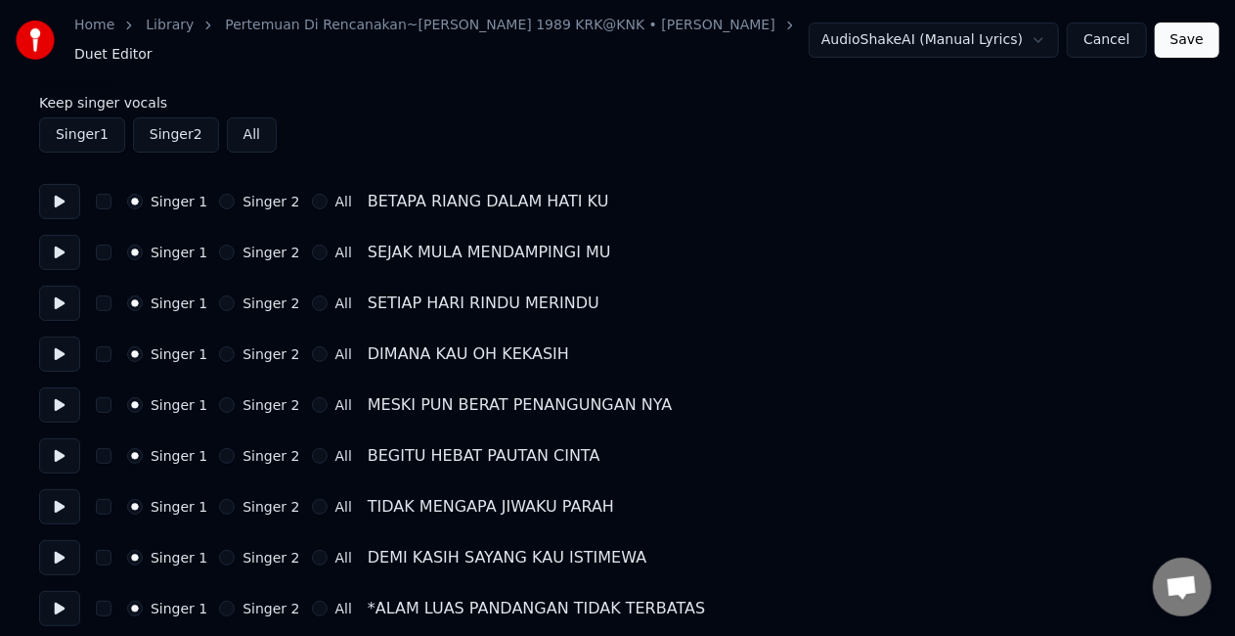
scroll to position [98, 0]
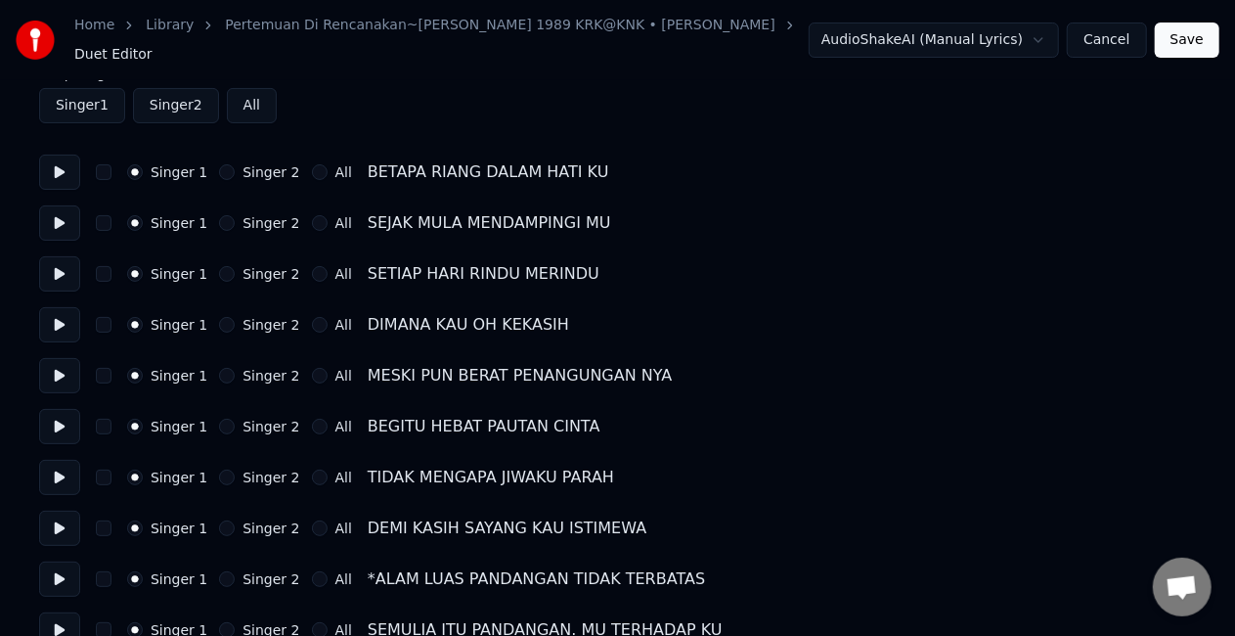
click at [219, 164] on button "Singer 2" at bounding box center [227, 172] width 16 height 16
click at [220, 215] on button "Singer 2" at bounding box center [227, 223] width 16 height 16
click at [223, 266] on button "Singer 2" at bounding box center [227, 274] width 16 height 16
click at [219, 321] on button "Singer 2" at bounding box center [227, 325] width 16 height 16
click at [219, 369] on button "Singer 2" at bounding box center [227, 376] width 16 height 16
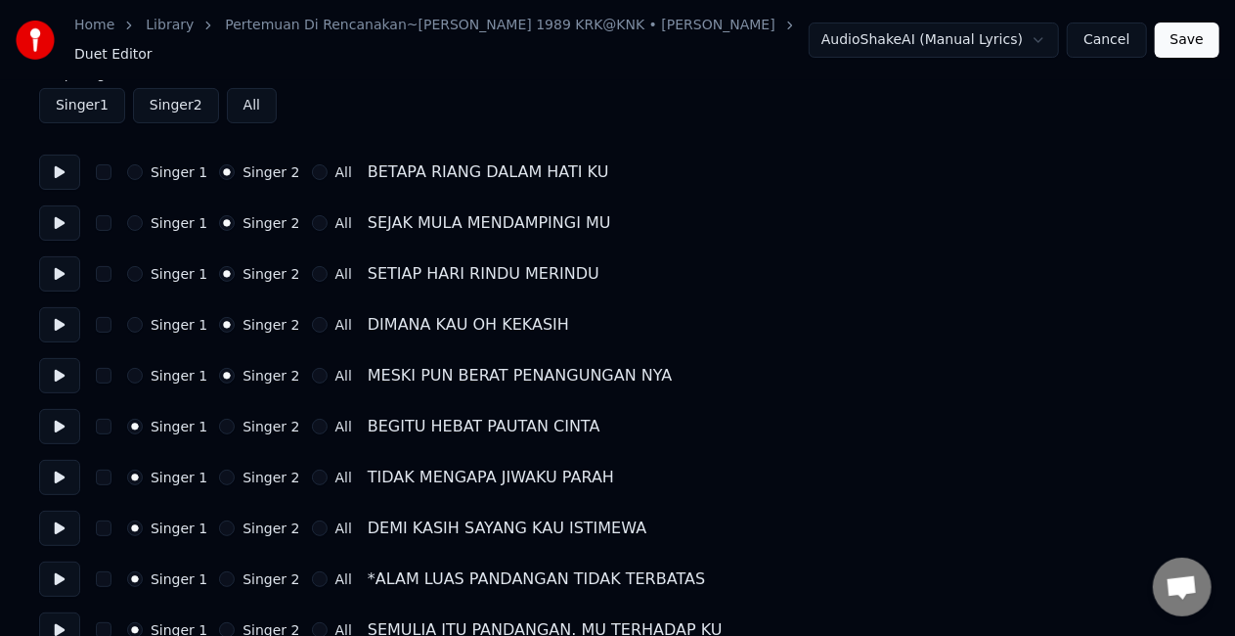
click at [219, 418] on button "Singer 2" at bounding box center [227, 426] width 16 height 16
click at [219, 469] on button "Singer 2" at bounding box center [227, 477] width 16 height 16
click at [221, 522] on button "Singer 2" at bounding box center [227, 528] width 16 height 16
click at [219, 571] on button "Singer 2" at bounding box center [227, 579] width 16 height 16
click at [220, 622] on button "Singer 2" at bounding box center [227, 630] width 16 height 16
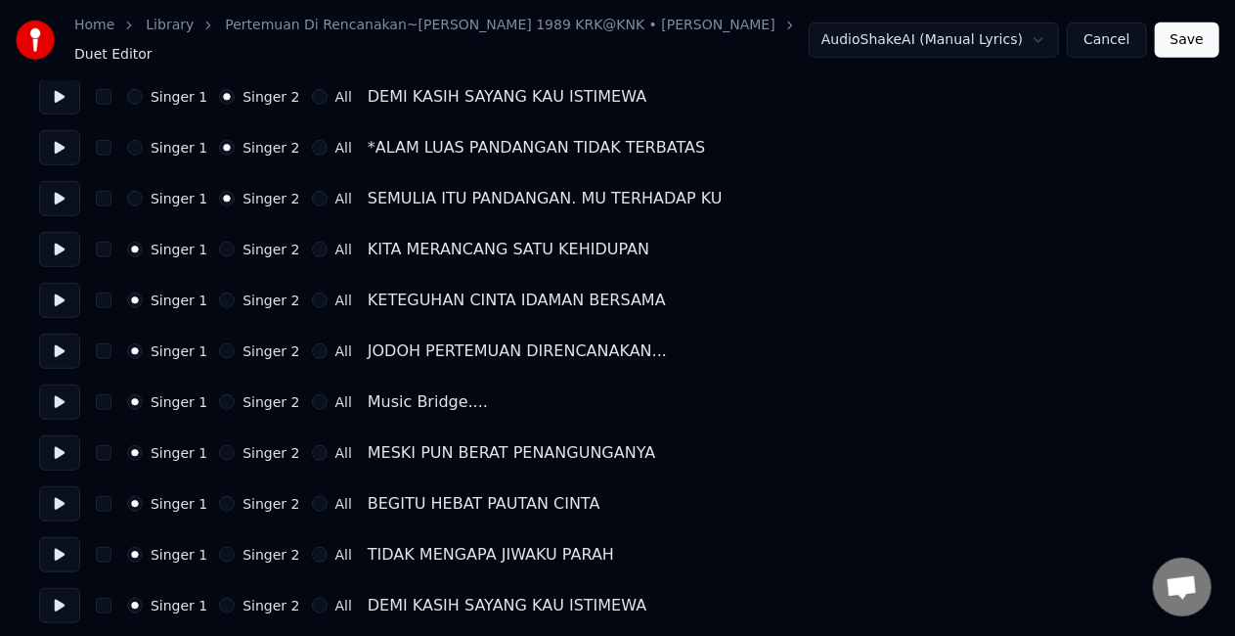
scroll to position [587, 0]
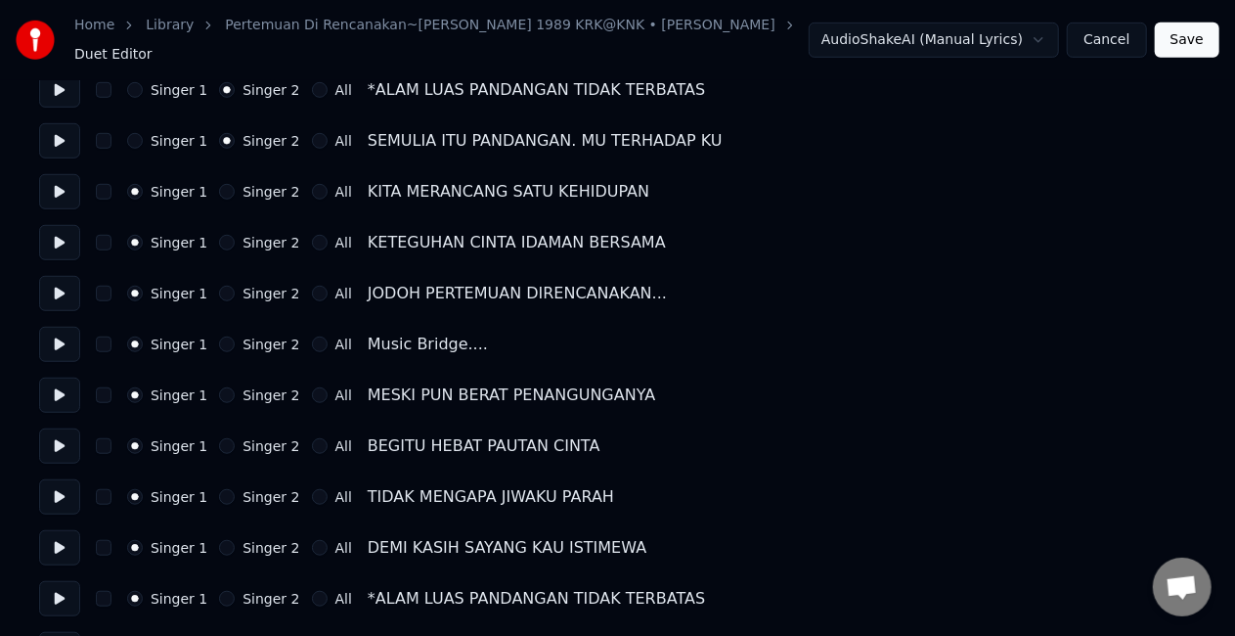
click at [224, 184] on button "Singer 2" at bounding box center [227, 192] width 16 height 16
click at [219, 235] on button "Singer 2" at bounding box center [227, 243] width 16 height 16
click at [220, 289] on button "Singer 2" at bounding box center [227, 293] width 16 height 16
click at [219, 341] on button "Singer 2" at bounding box center [227, 344] width 16 height 16
click at [219, 387] on button "Singer 2" at bounding box center [227, 395] width 16 height 16
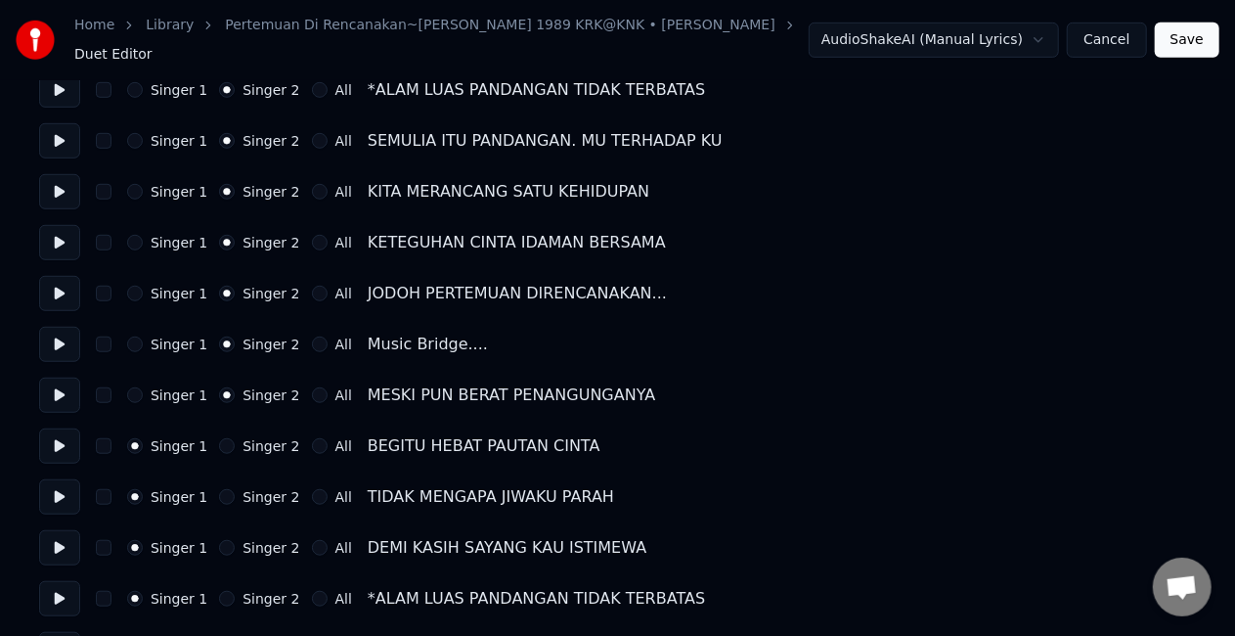
click at [223, 340] on icon "button" at bounding box center [227, 344] width 8 height 8
click at [219, 440] on button "Singer 2" at bounding box center [227, 446] width 16 height 16
click at [219, 489] on button "Singer 2" at bounding box center [227, 497] width 16 height 16
click at [219, 540] on button "Singer 2" at bounding box center [227, 548] width 16 height 16
click at [219, 593] on button "Singer 2" at bounding box center [227, 599] width 16 height 16
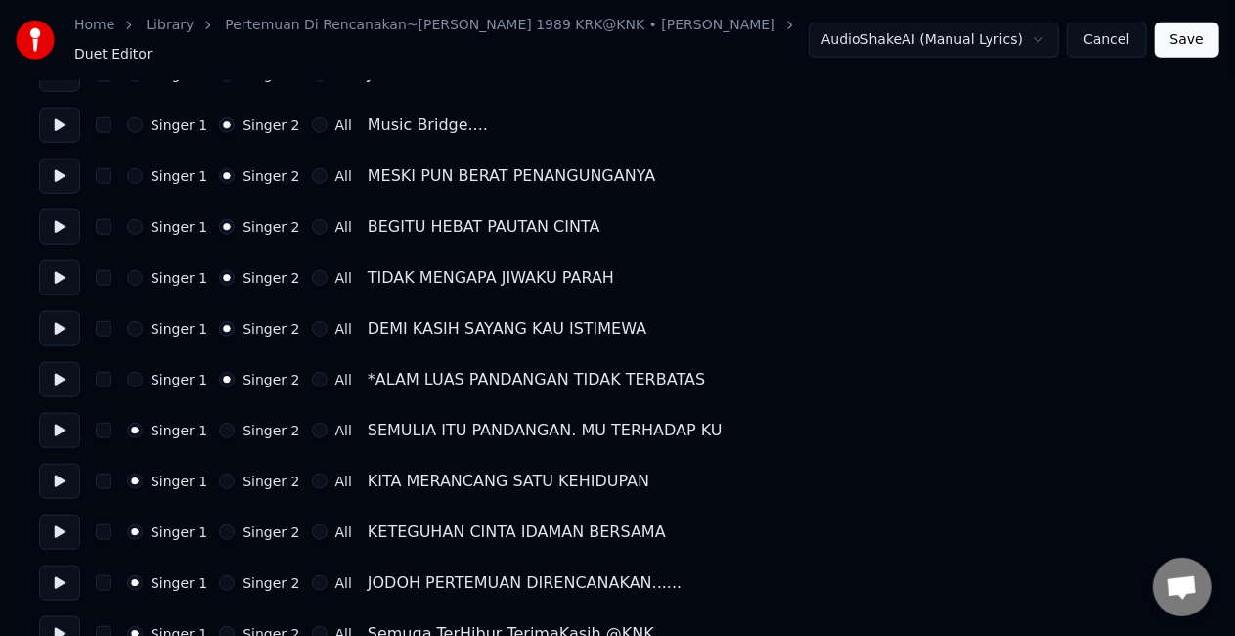
scroll to position [831, 0]
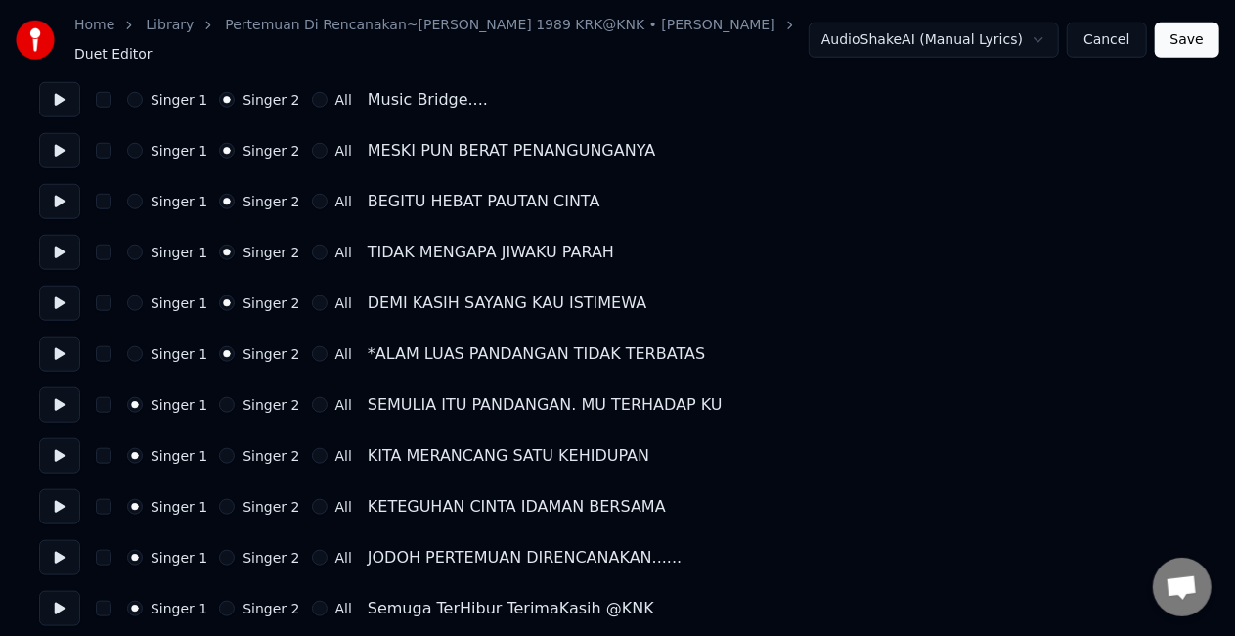
click at [219, 397] on button "Singer 2" at bounding box center [227, 405] width 16 height 16
click at [219, 448] on button "Singer 2" at bounding box center [227, 456] width 16 height 16
click at [219, 499] on button "Singer 2" at bounding box center [227, 507] width 16 height 16
click at [219, 549] on button "Singer 2" at bounding box center [227, 557] width 16 height 16
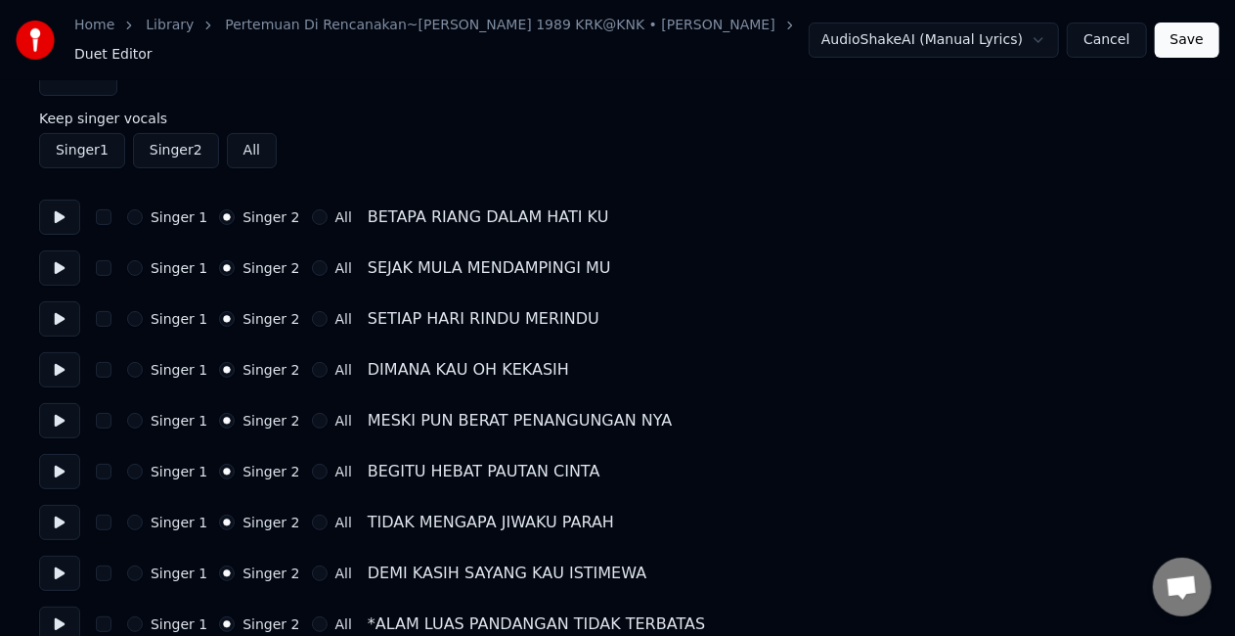
scroll to position [49, 0]
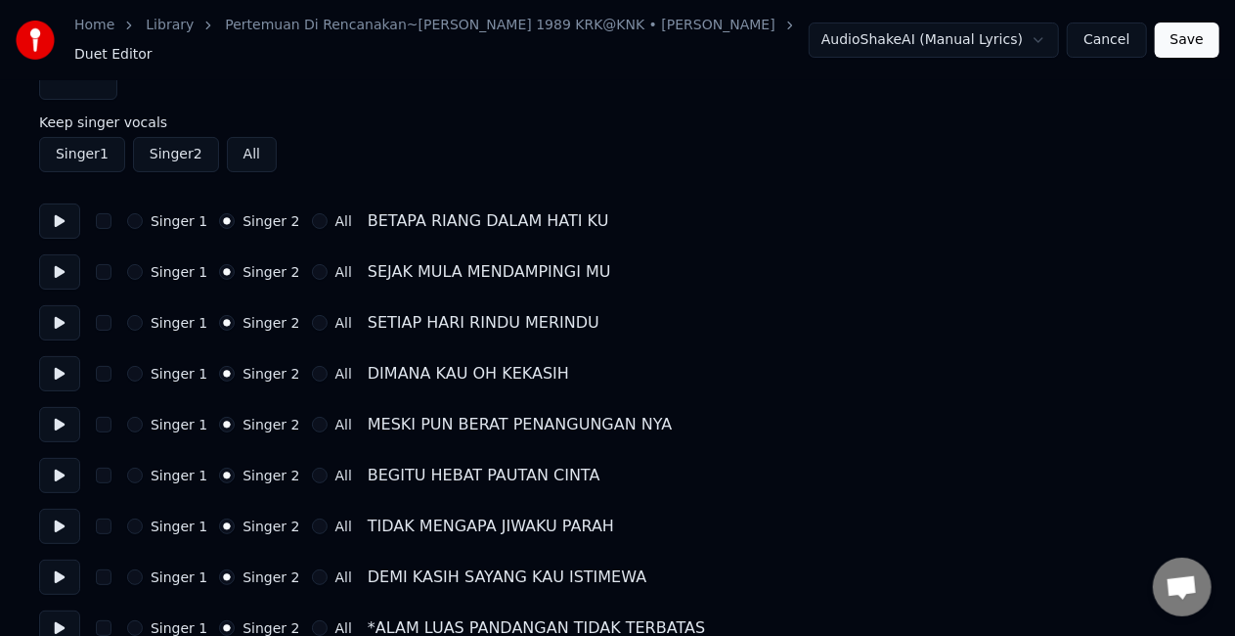
click at [1186, 33] on button "Save" at bounding box center [1187, 39] width 65 height 35
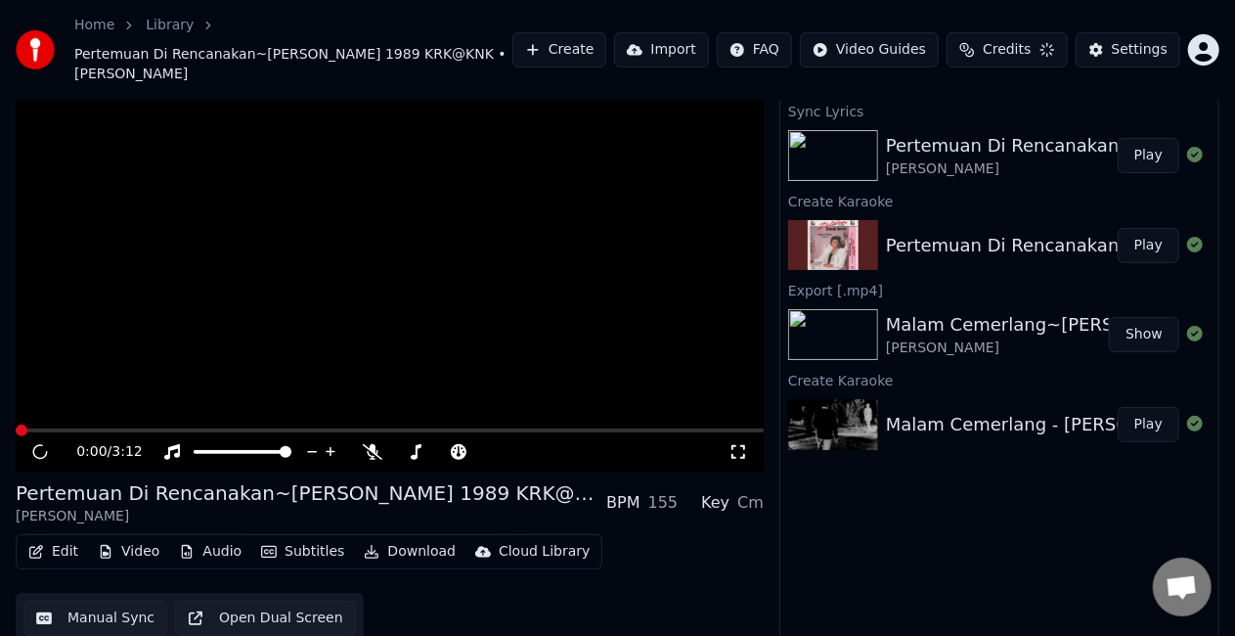
scroll to position [37, 0]
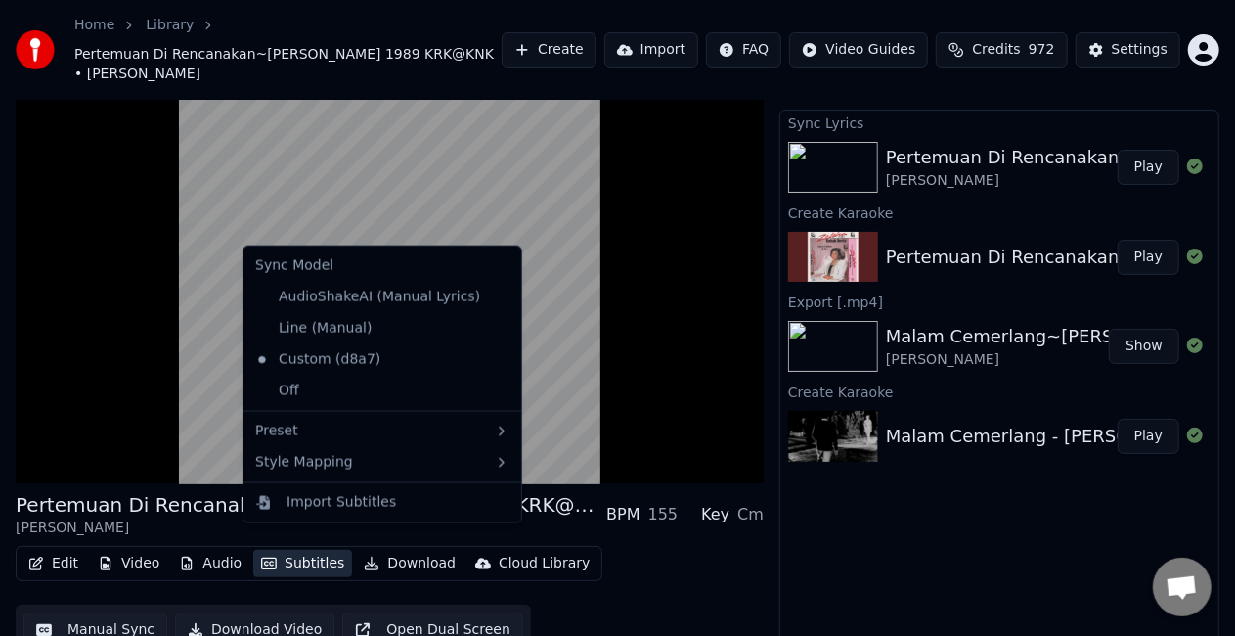
click at [319, 549] on button "Subtitles" at bounding box center [302, 562] width 99 height 27
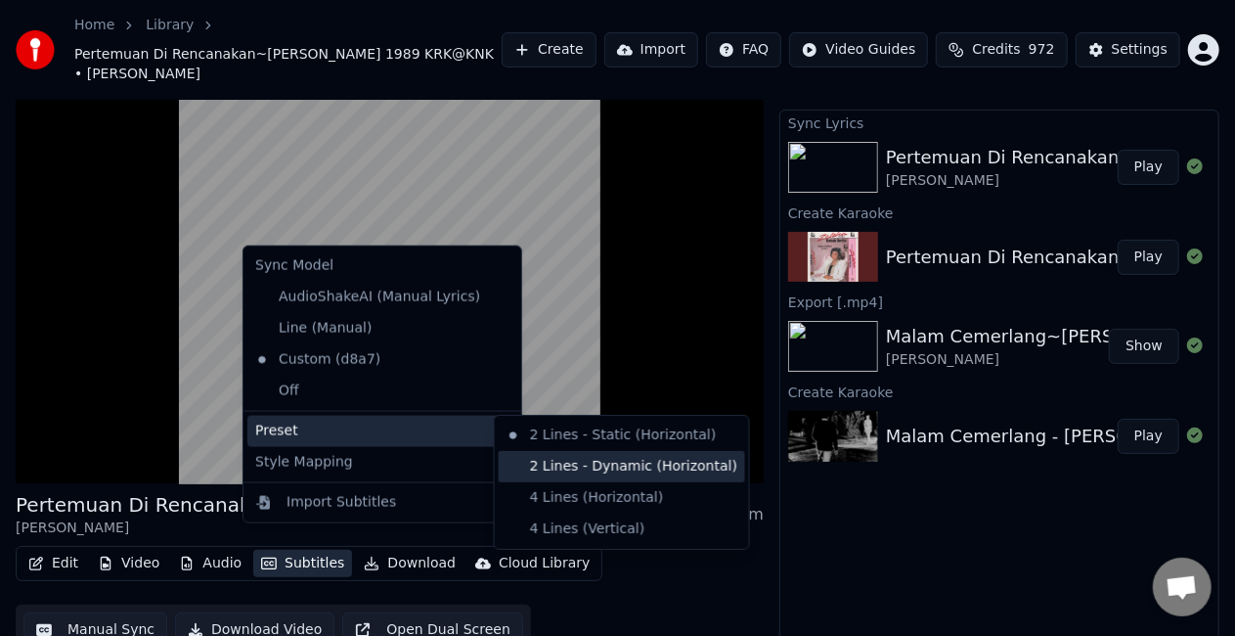
click at [562, 465] on div "2 Lines - Dynamic (Horizontal)" at bounding box center [622, 466] width 246 height 31
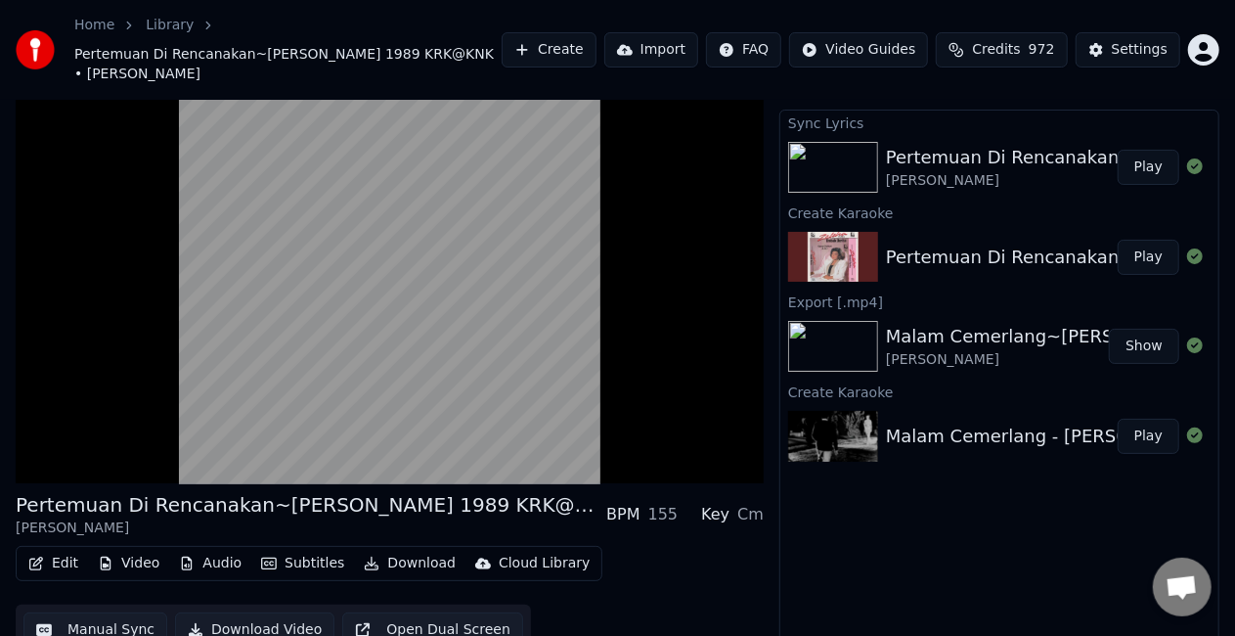
click at [309, 549] on button "Subtitles" at bounding box center [302, 562] width 99 height 27
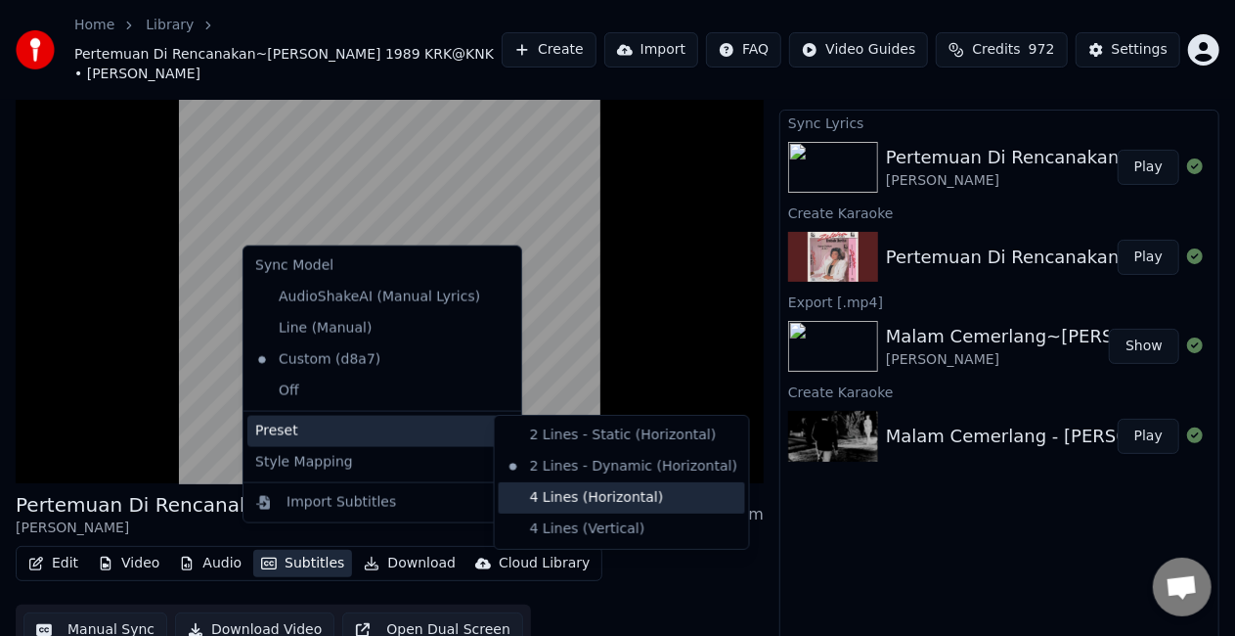
click at [583, 498] on div "4 Lines (Horizontal)" at bounding box center [622, 497] width 246 height 31
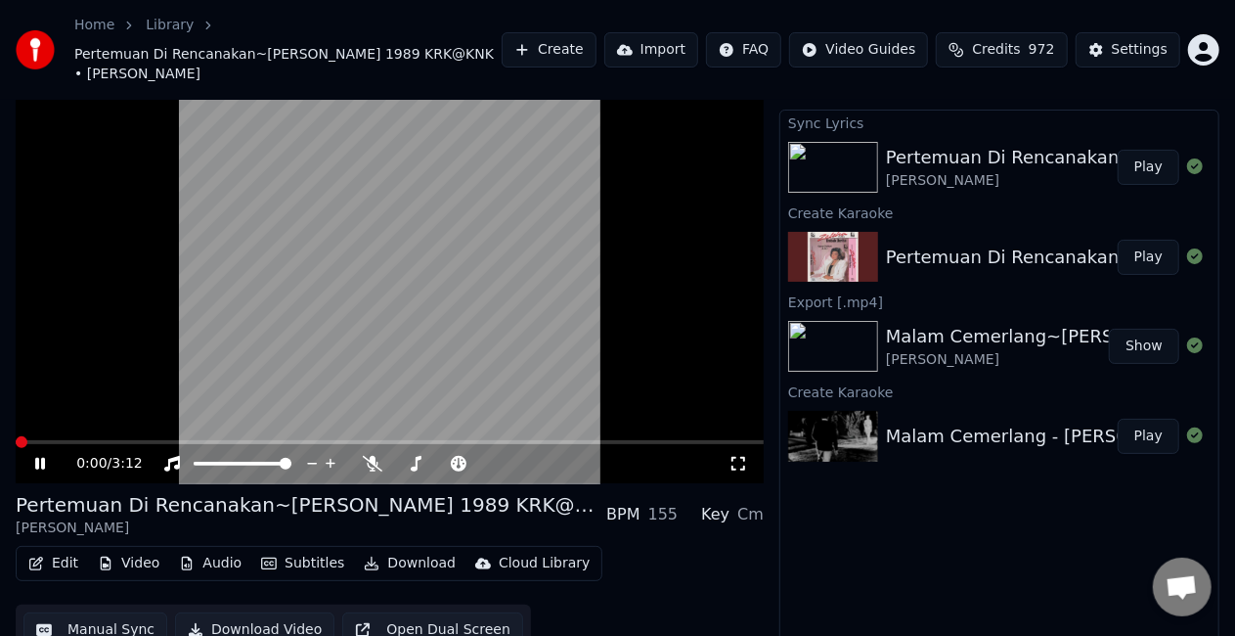
click at [16, 436] on span at bounding box center [22, 442] width 12 height 12
click at [50, 456] on icon at bounding box center [53, 464] width 45 height 16
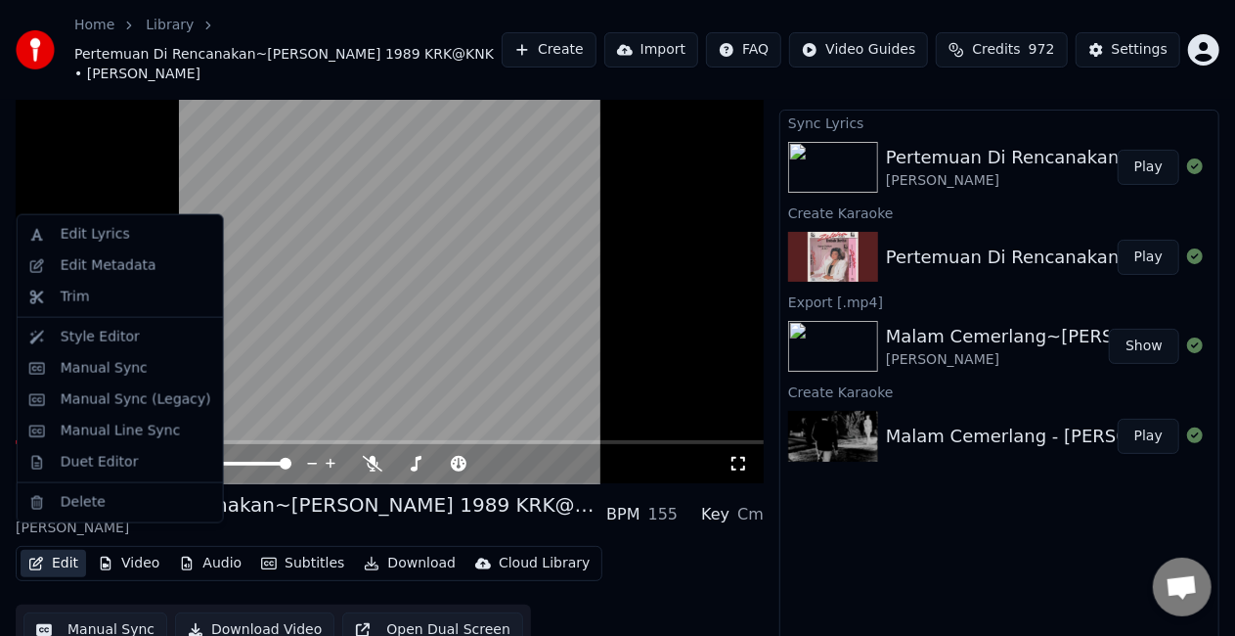
click at [66, 549] on button "Edit" at bounding box center [54, 562] width 66 height 27
click at [107, 343] on div "Style Editor" at bounding box center [100, 338] width 79 height 20
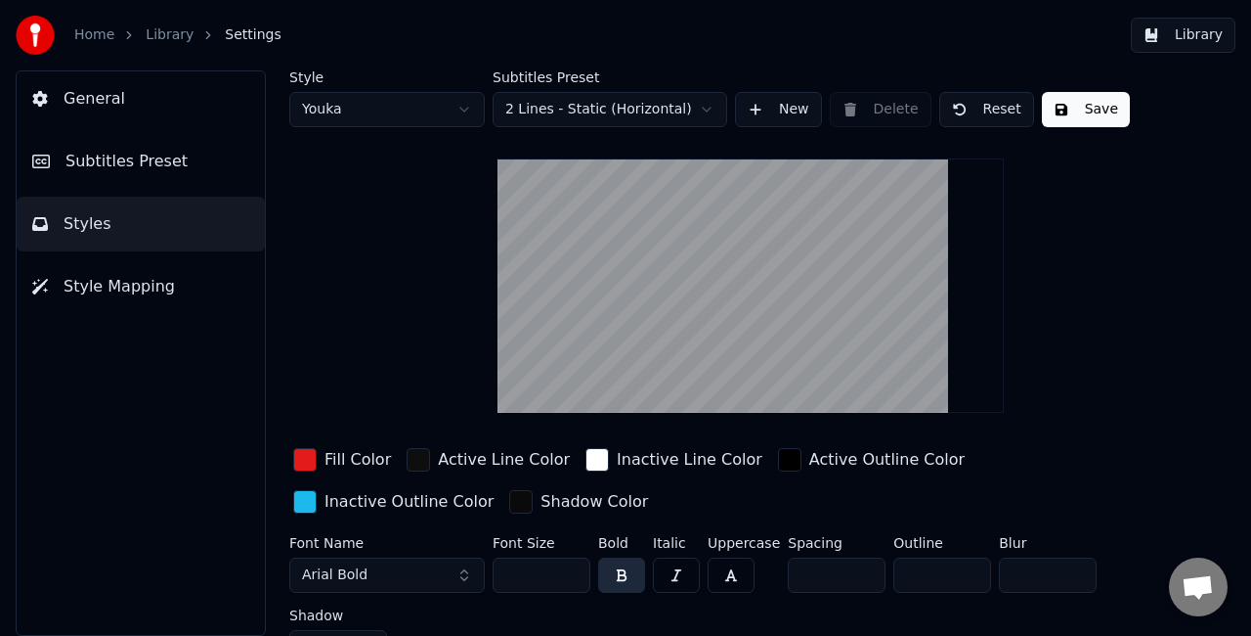
click at [587, 465] on div "button" at bounding box center [597, 459] width 23 height 23
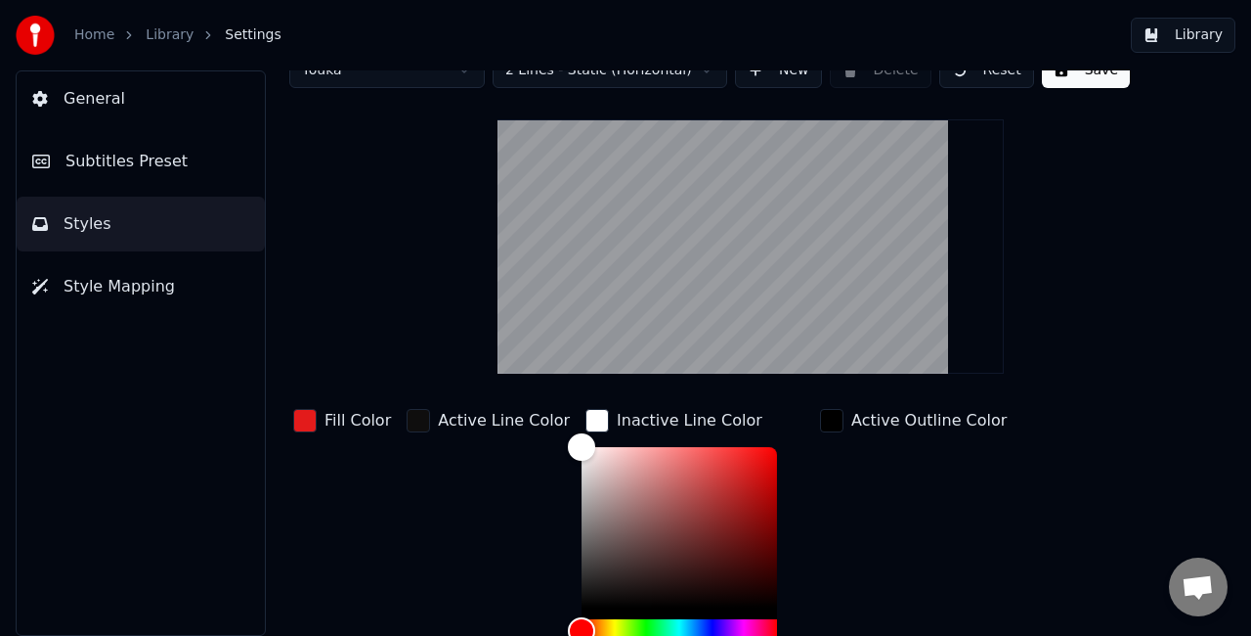
scroll to position [98, 0]
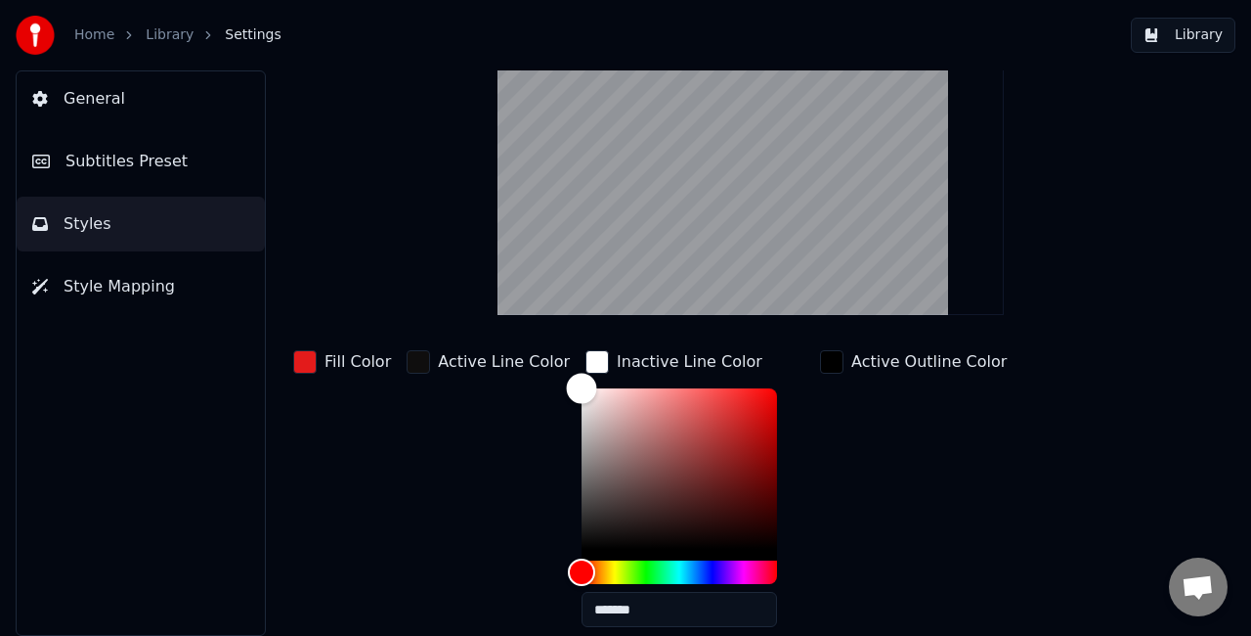
type input "*******"
click at [583, 540] on div "Color" at bounding box center [680, 468] width 196 height 160
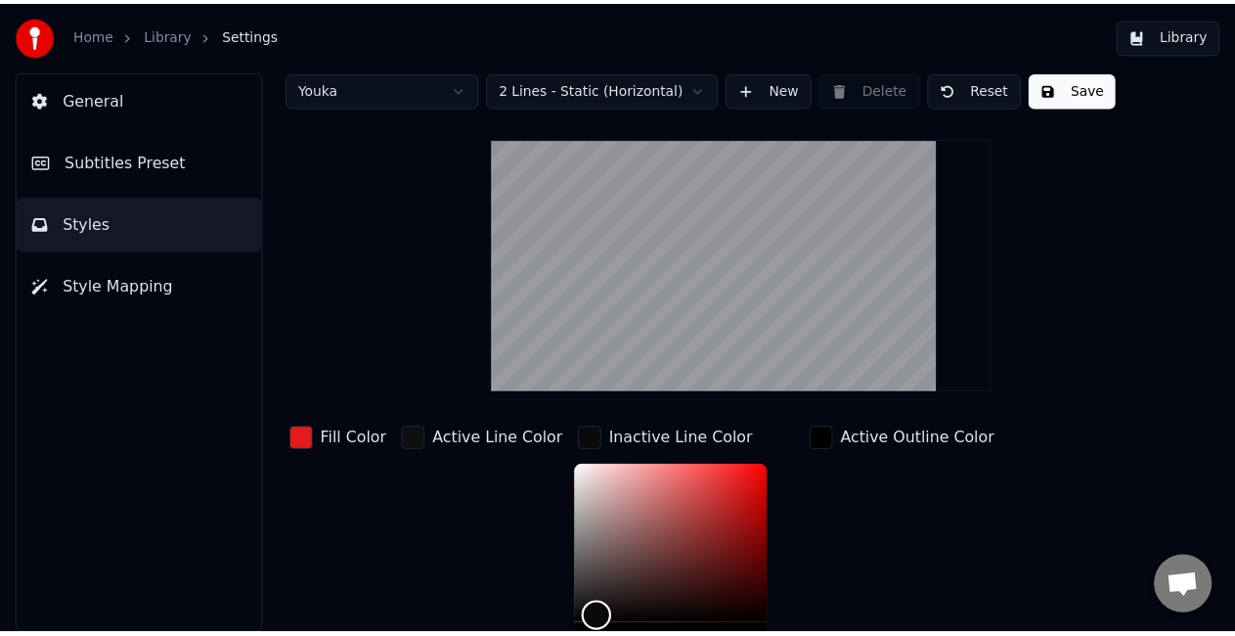
scroll to position [0, 0]
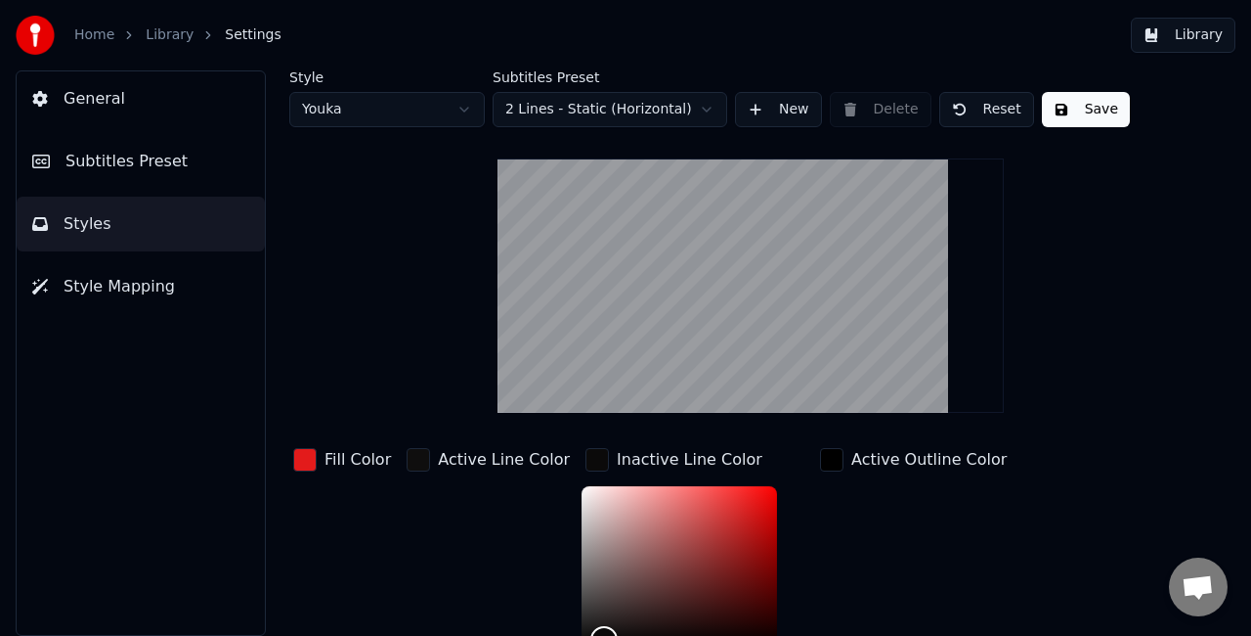
click at [1087, 107] on button "Save" at bounding box center [1086, 109] width 88 height 35
click at [1209, 35] on button "Library" at bounding box center [1183, 35] width 105 height 35
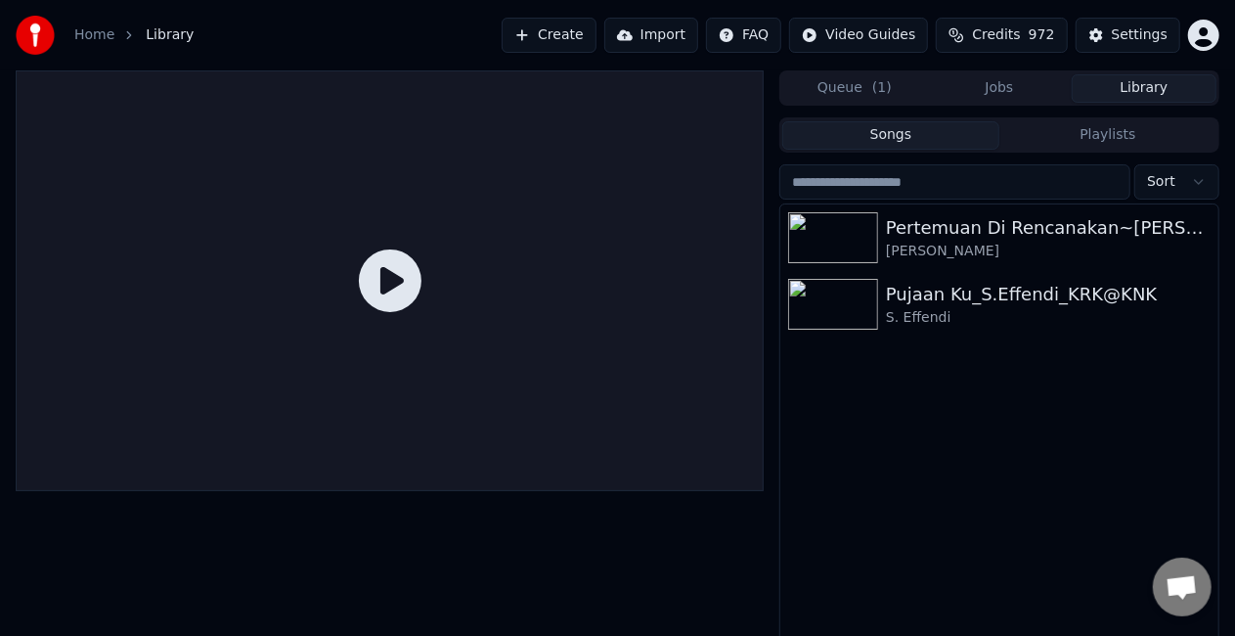
click at [1018, 92] on button "Jobs" at bounding box center [999, 88] width 145 height 28
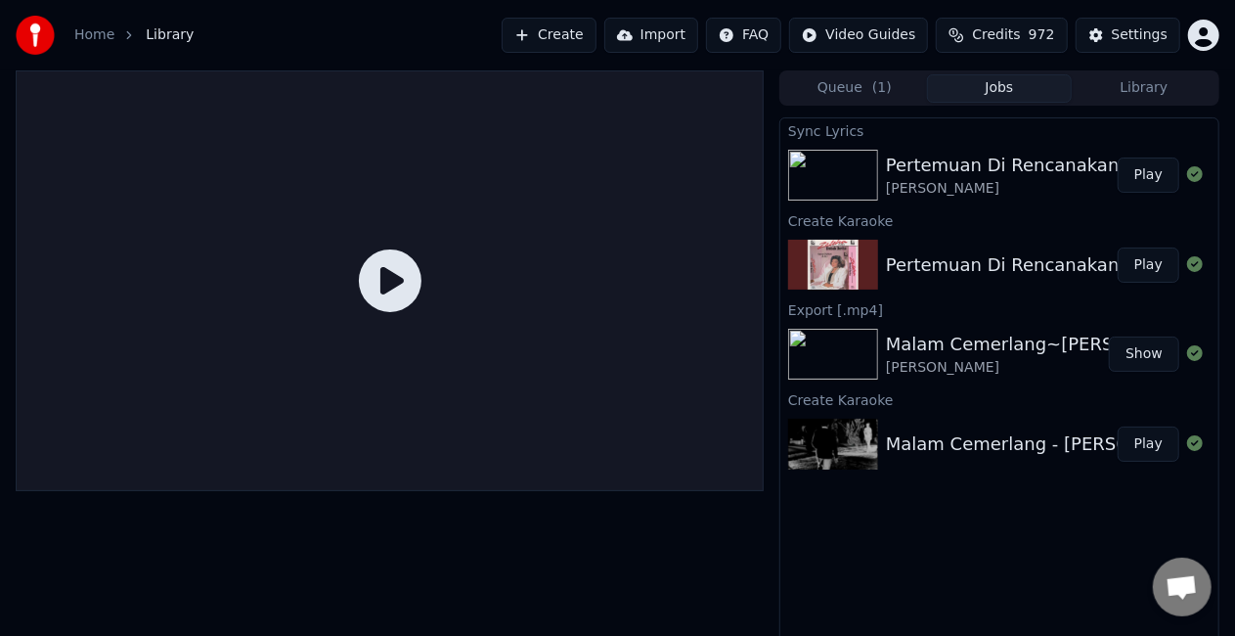
click at [1142, 168] on button "Play" at bounding box center [1149, 174] width 62 height 35
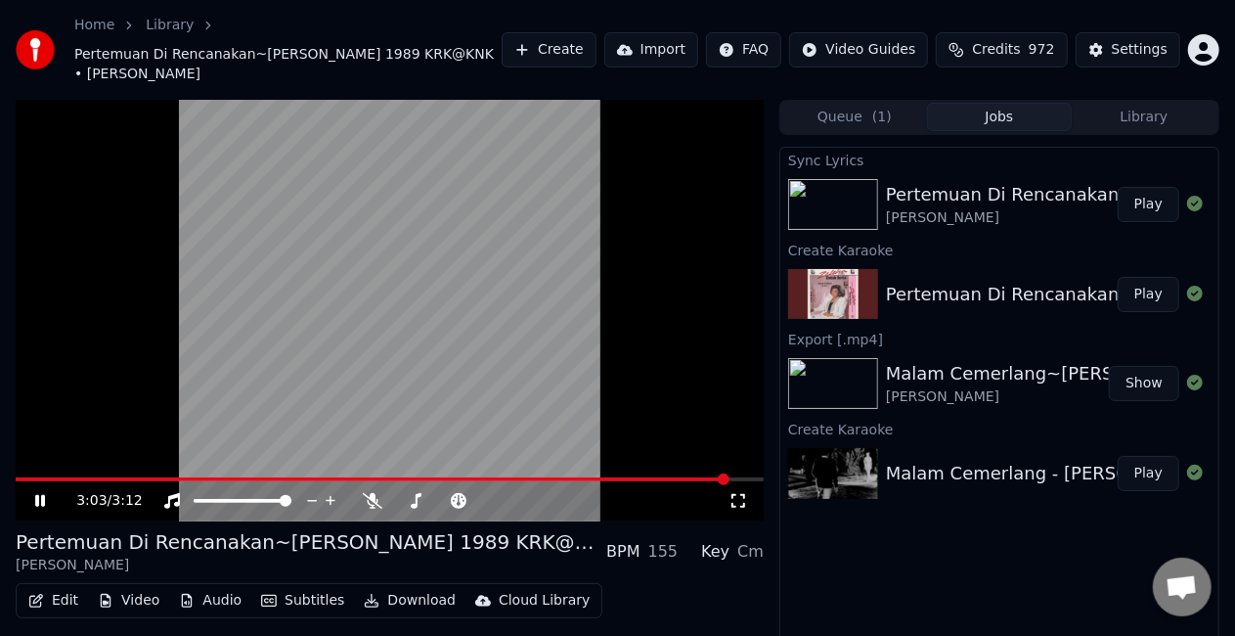
click at [46, 493] on icon at bounding box center [53, 501] width 45 height 16
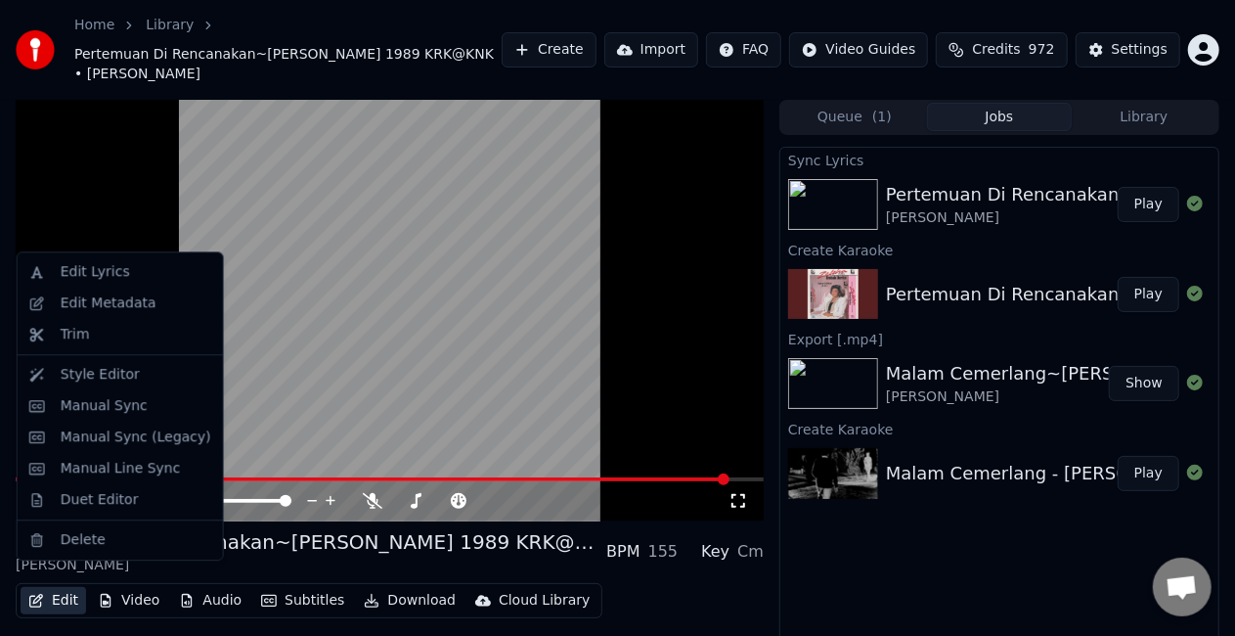
click at [65, 587] on button "Edit" at bounding box center [54, 600] width 66 height 27
click at [87, 548] on div "Delete" at bounding box center [83, 540] width 45 height 20
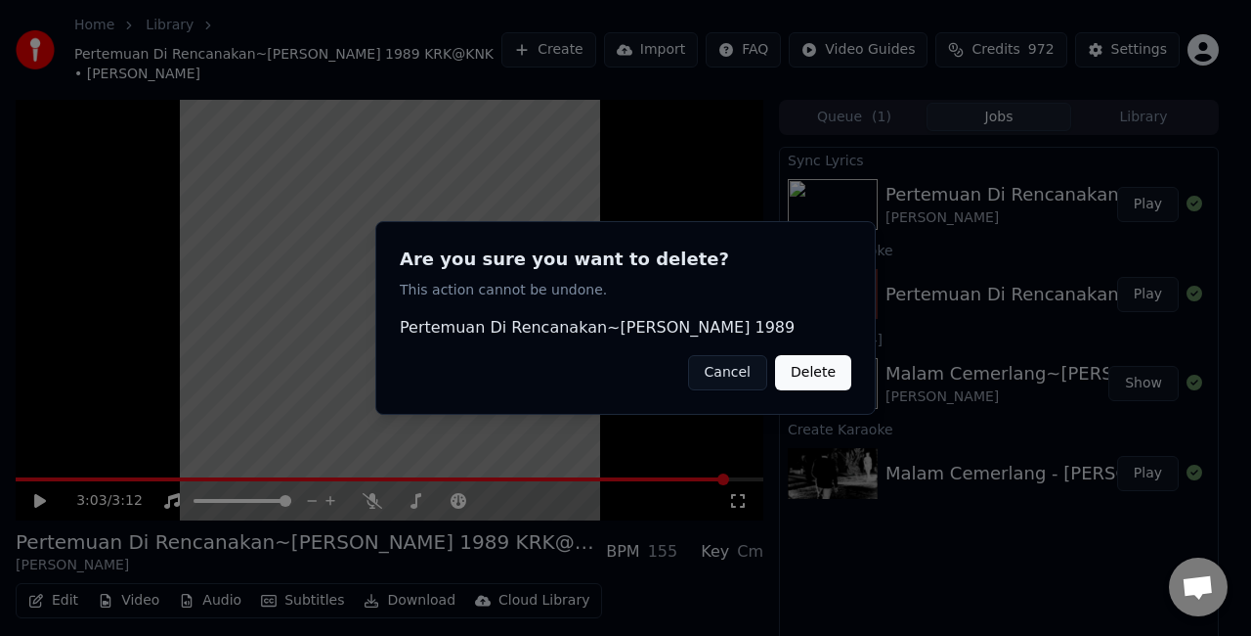
click at [805, 369] on button "Delete" at bounding box center [813, 372] width 76 height 35
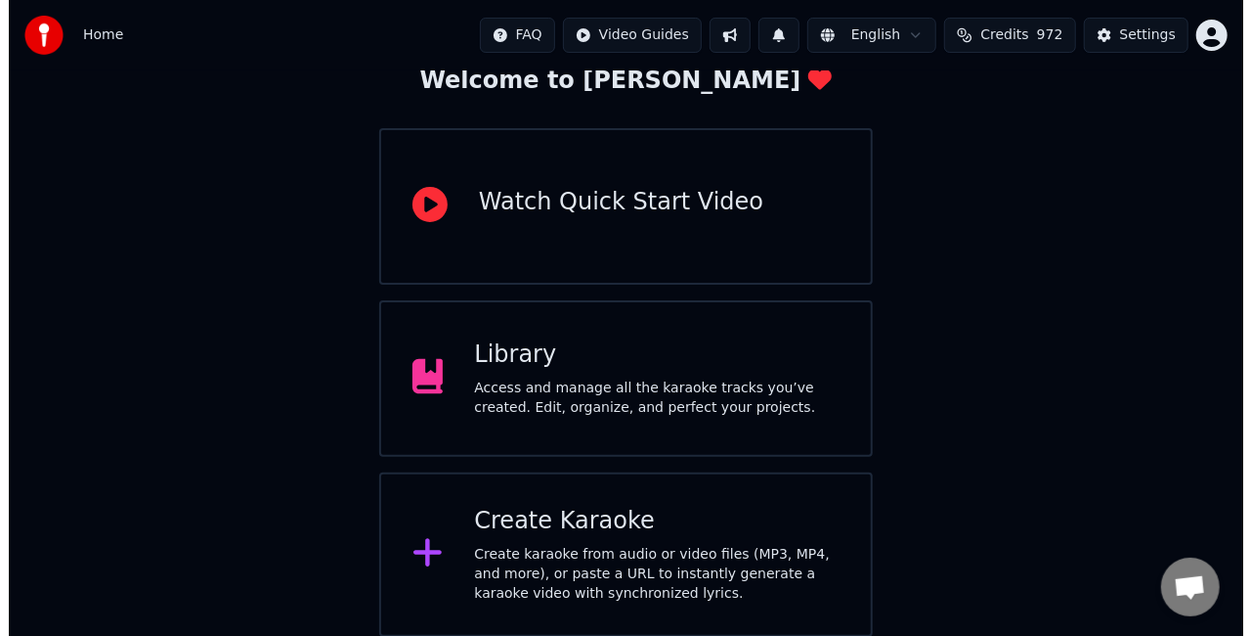
scroll to position [123, 0]
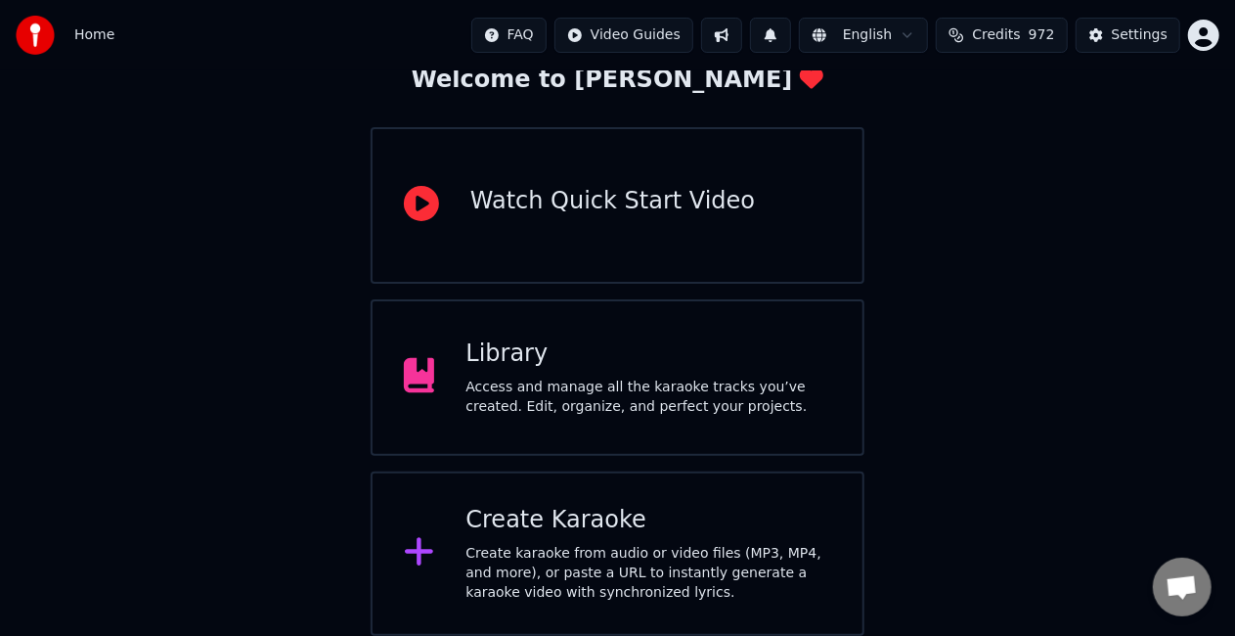
click at [590, 555] on div "Create karaoke from audio or video files (MP3, MP4, and more), or paste a URL t…" at bounding box center [648, 573] width 366 height 59
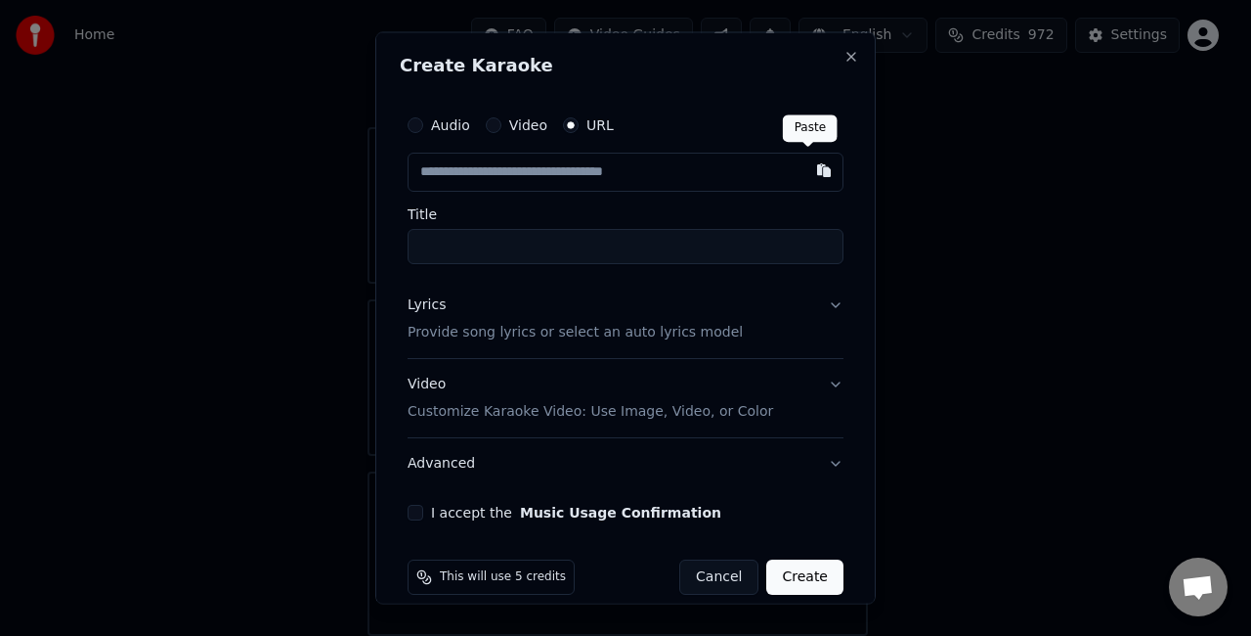
click at [810, 169] on button "button" at bounding box center [824, 170] width 39 height 35
type input "**********"
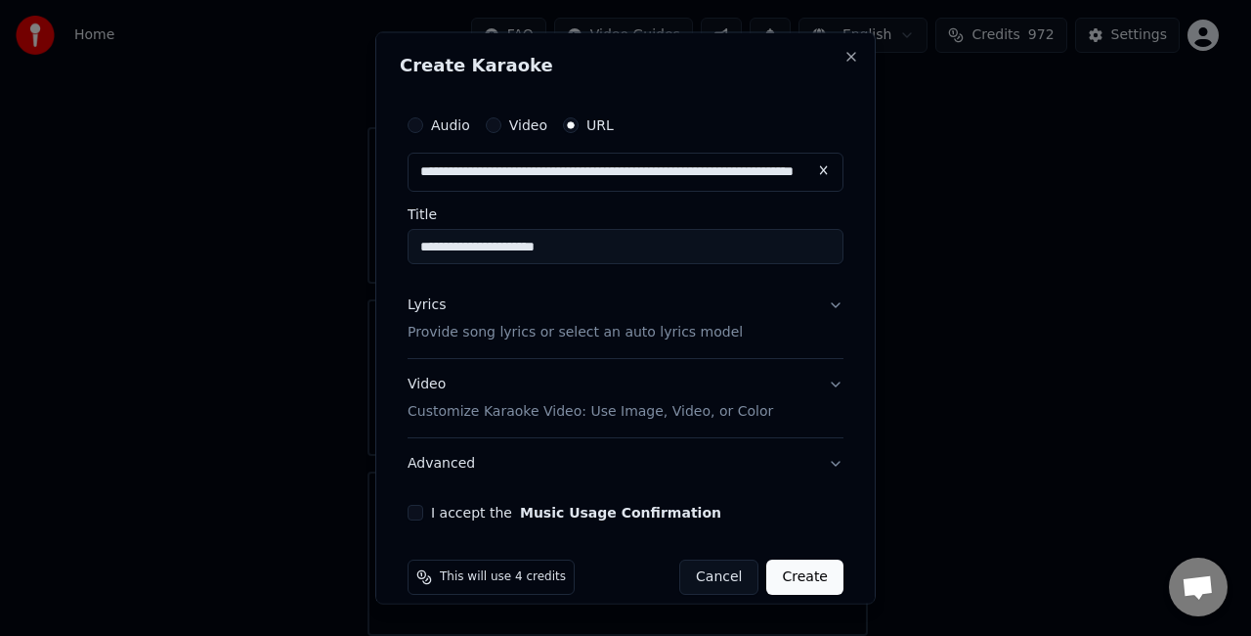
click at [699, 246] on input "**********" at bounding box center [626, 246] width 436 height 35
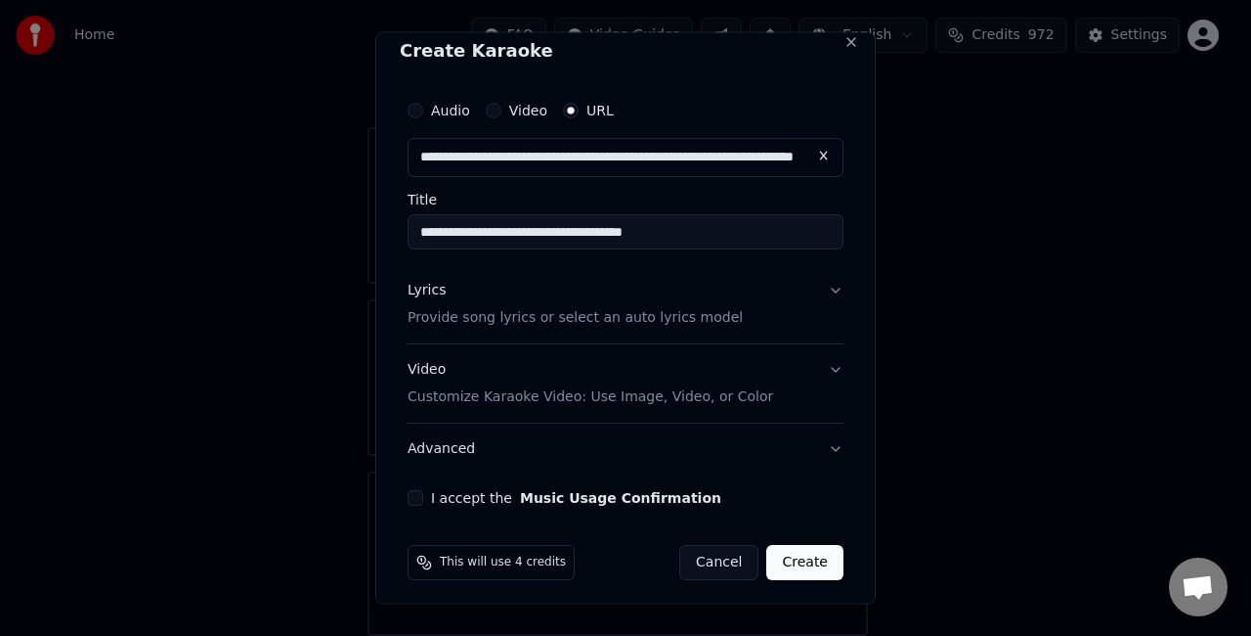
scroll to position [21, 0]
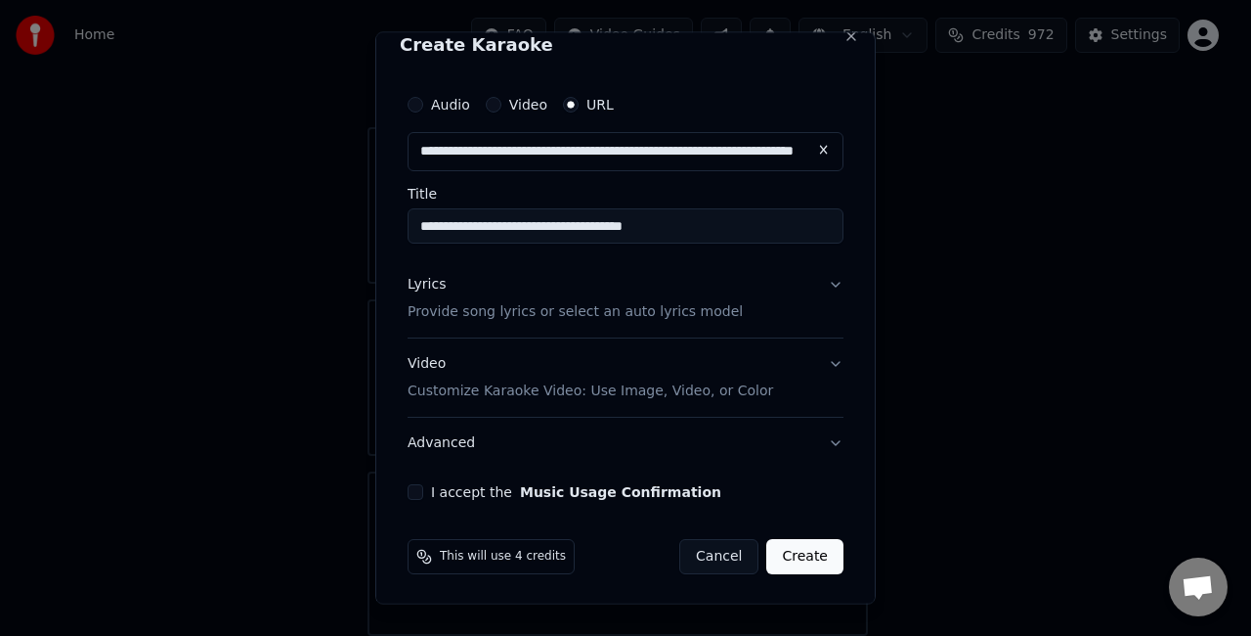
type input "**********"
click at [541, 295] on div "Lyrics Provide song lyrics or select an auto lyrics model" at bounding box center [575, 298] width 335 height 47
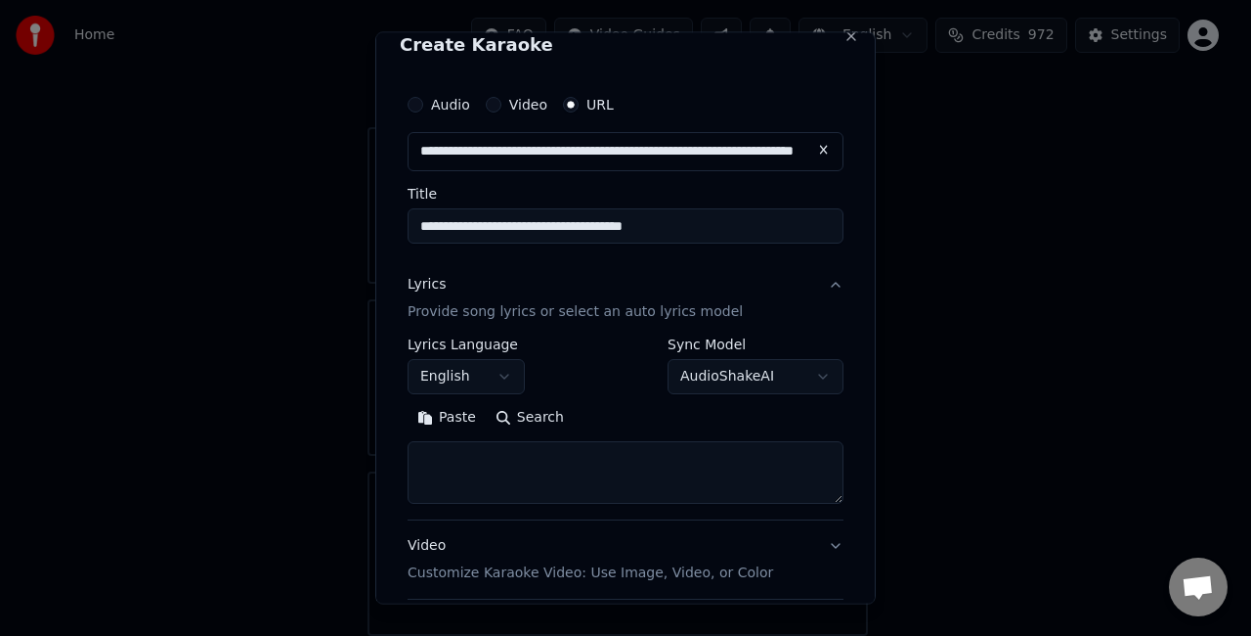
click at [430, 416] on button "Paste" at bounding box center [447, 416] width 78 height 31
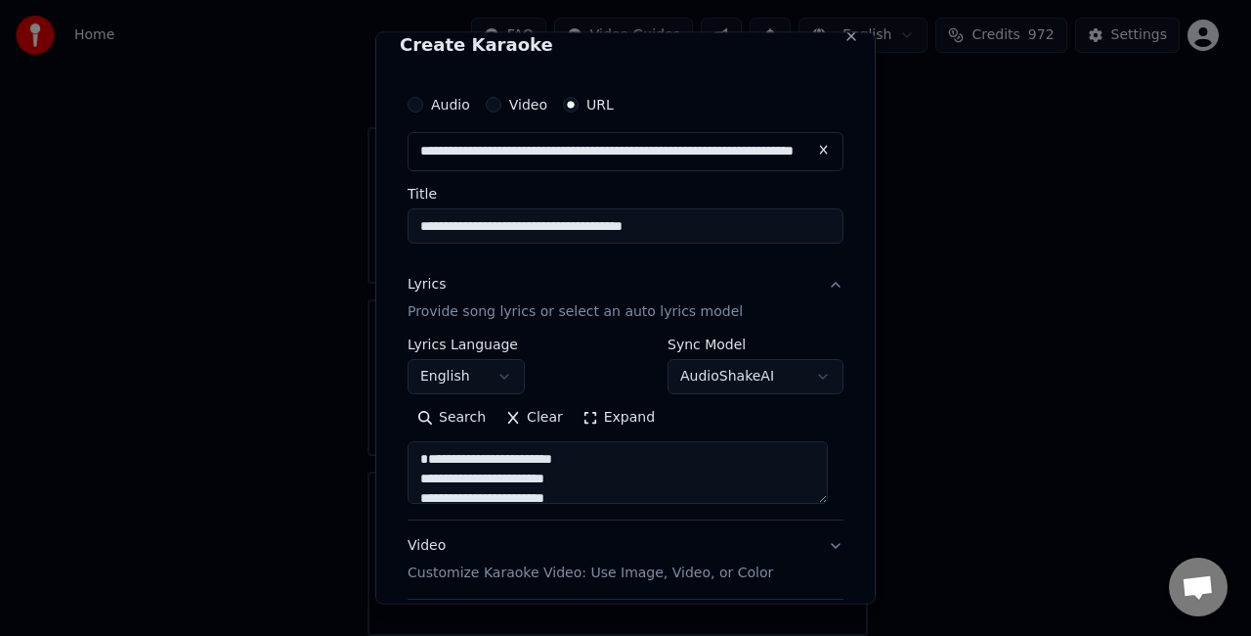
click at [419, 477] on textarea "**********" at bounding box center [618, 471] width 420 height 63
click at [586, 495] on textarea "**********" at bounding box center [618, 471] width 420 height 63
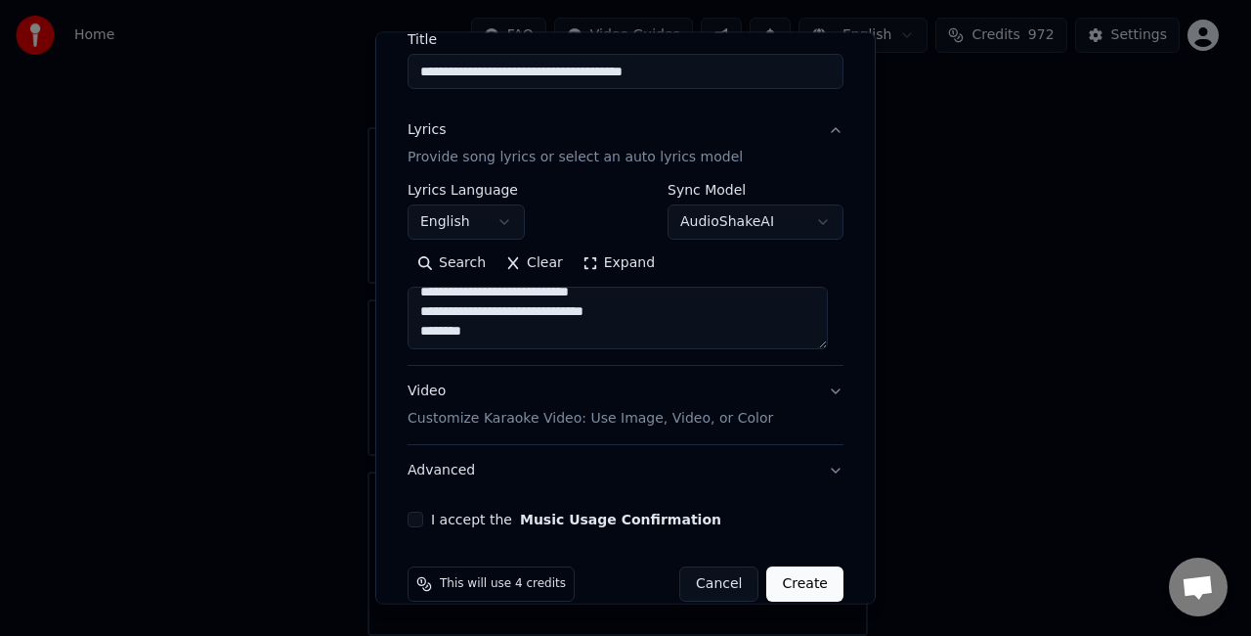
scroll to position [202, 0]
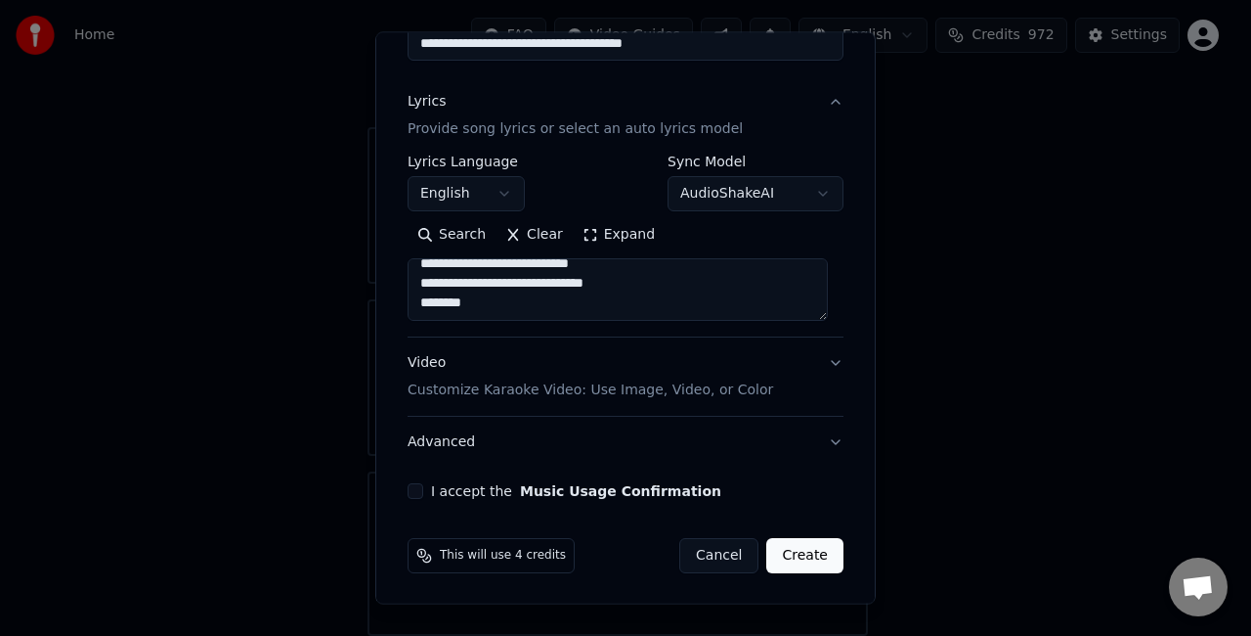
type textarea "**********"
click at [417, 490] on button "I accept the Music Usage Confirmation" at bounding box center [416, 491] width 16 height 16
click at [796, 553] on button "Create" at bounding box center [805, 555] width 77 height 35
select select "**"
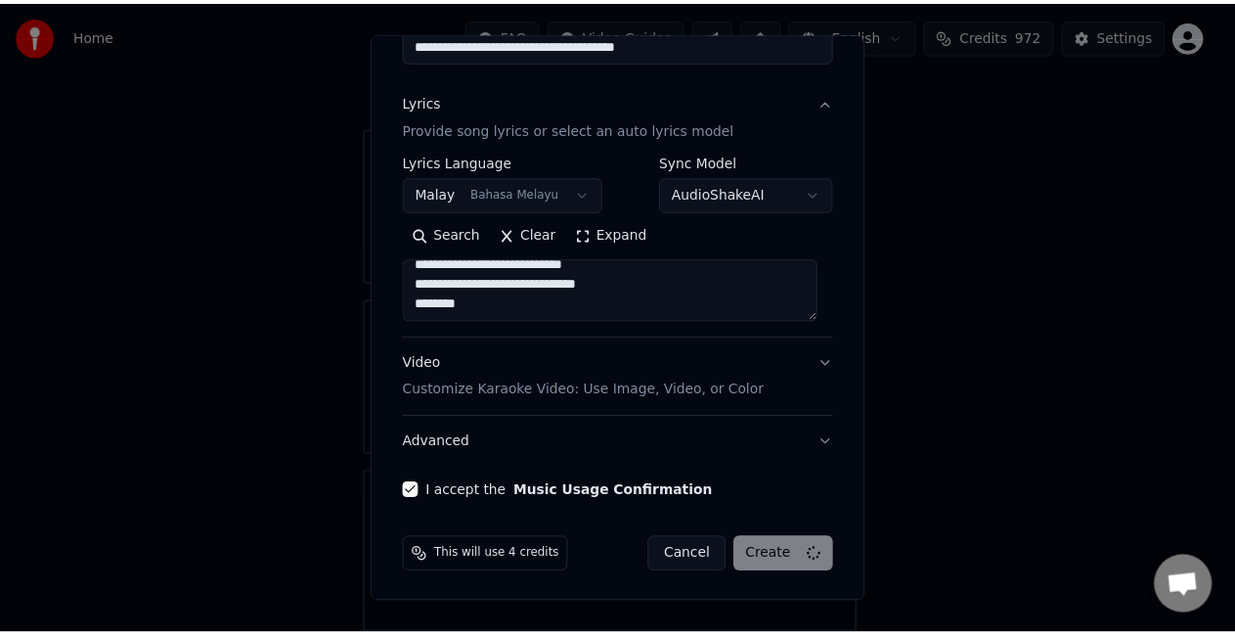
scroll to position [22, 0]
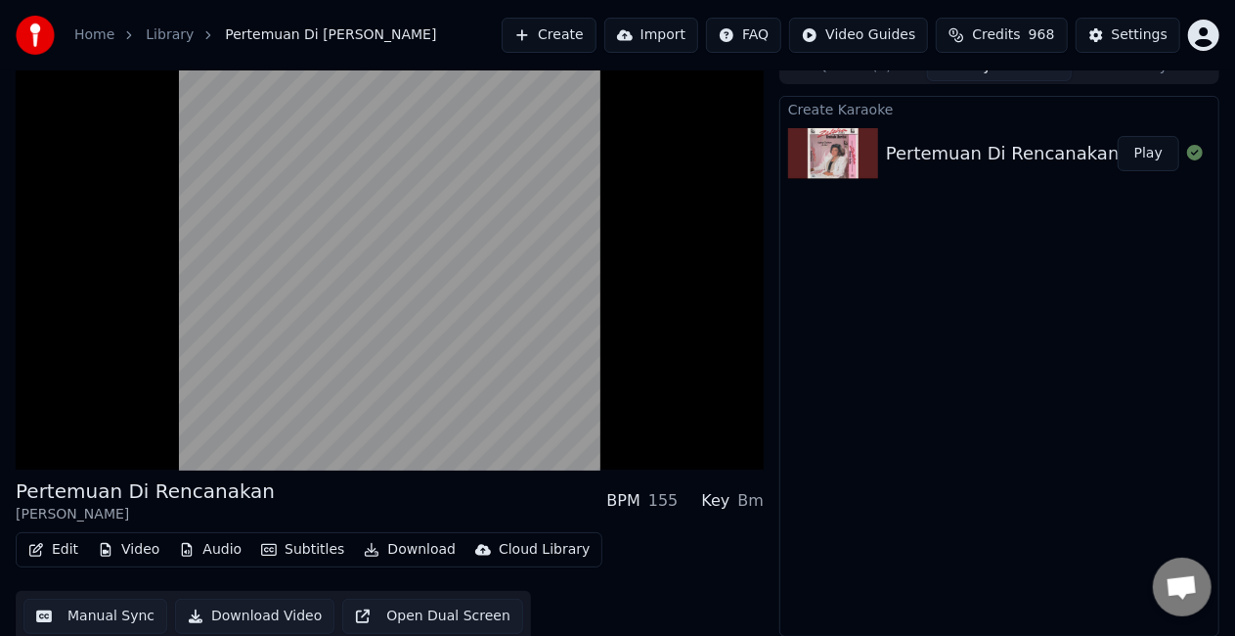
click at [295, 545] on button "Subtitles" at bounding box center [302, 549] width 99 height 27
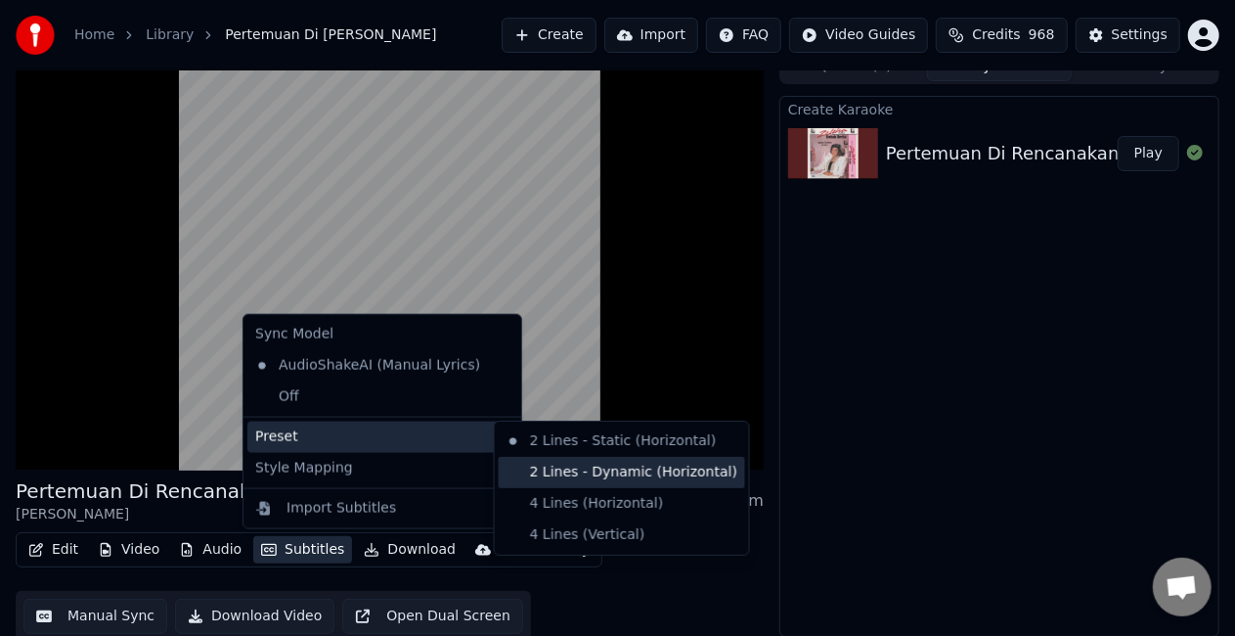
click at [533, 461] on div "2 Lines - Dynamic (Horizontal)" at bounding box center [622, 472] width 246 height 31
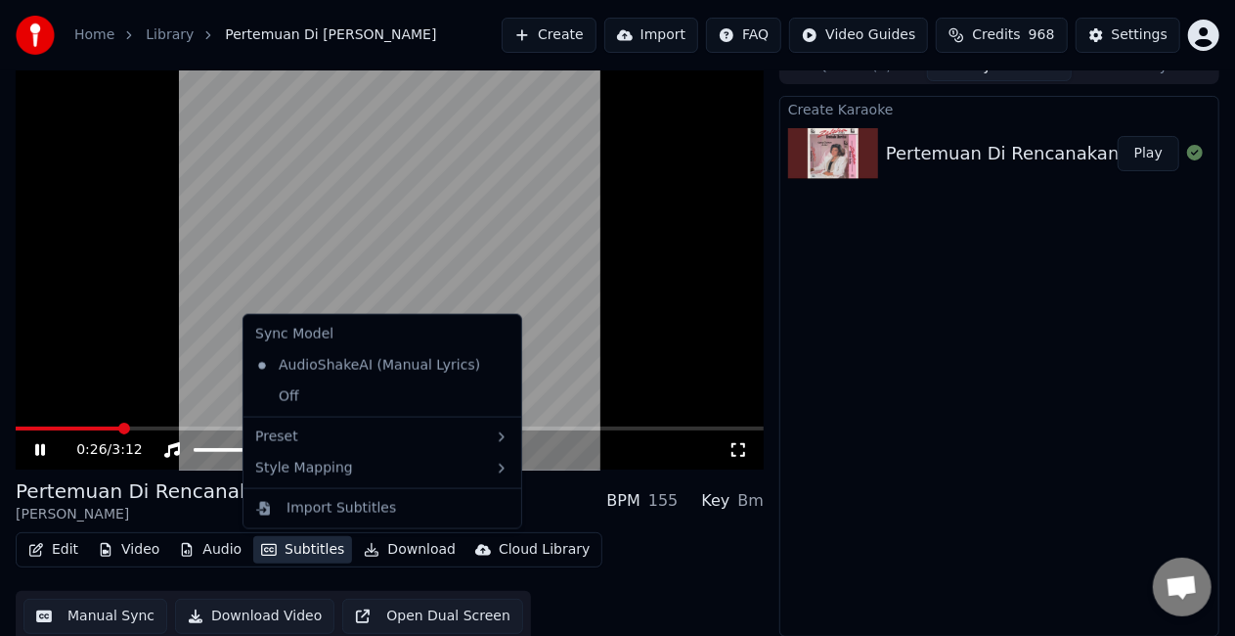
click at [290, 549] on button "Subtitles" at bounding box center [302, 549] width 99 height 27
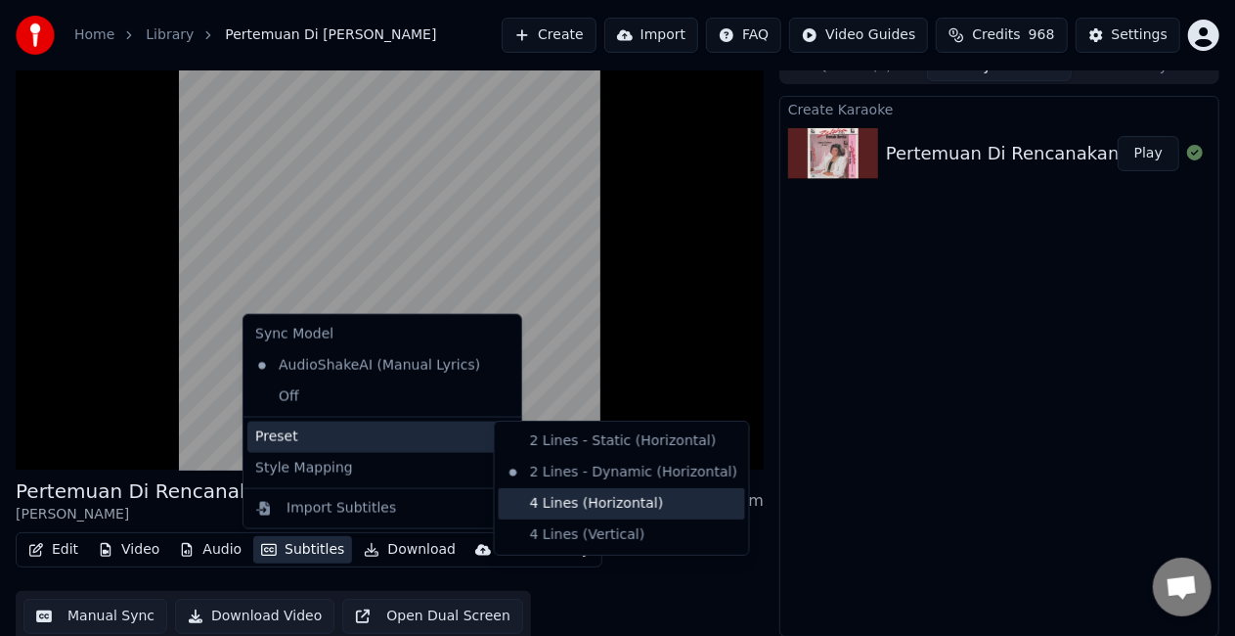
click at [534, 505] on div "4 Lines (Horizontal)" at bounding box center [622, 503] width 246 height 31
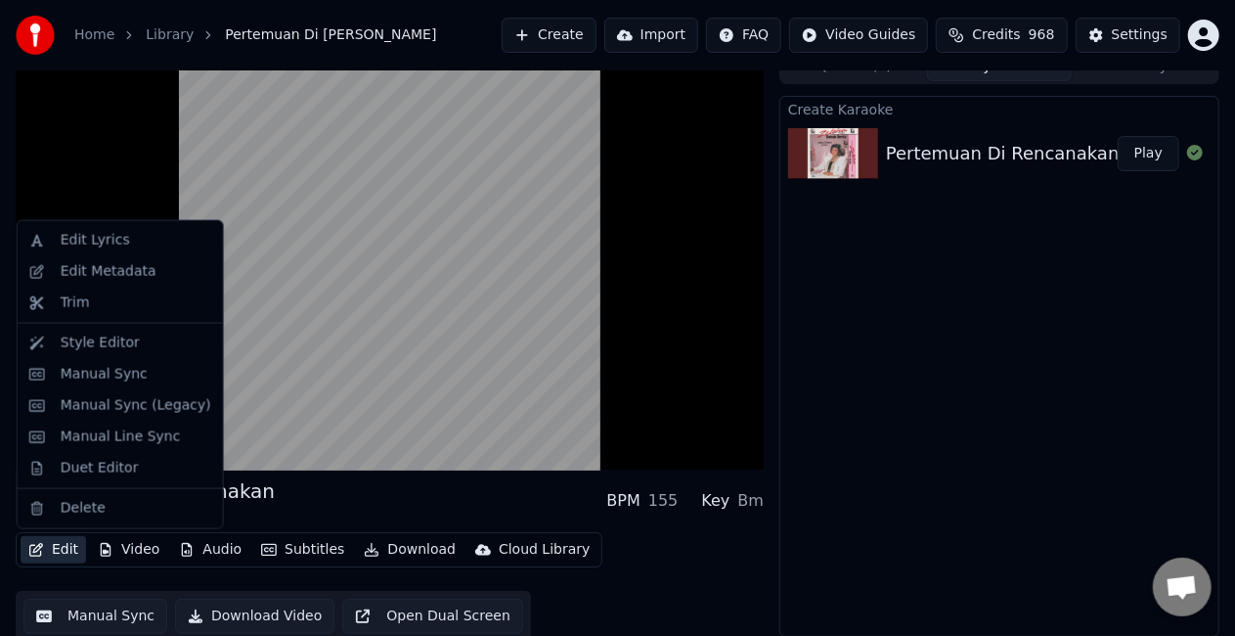
click at [73, 553] on button "Edit" at bounding box center [54, 549] width 66 height 27
click at [136, 270] on div "Edit Metadata" at bounding box center [109, 272] width 96 height 20
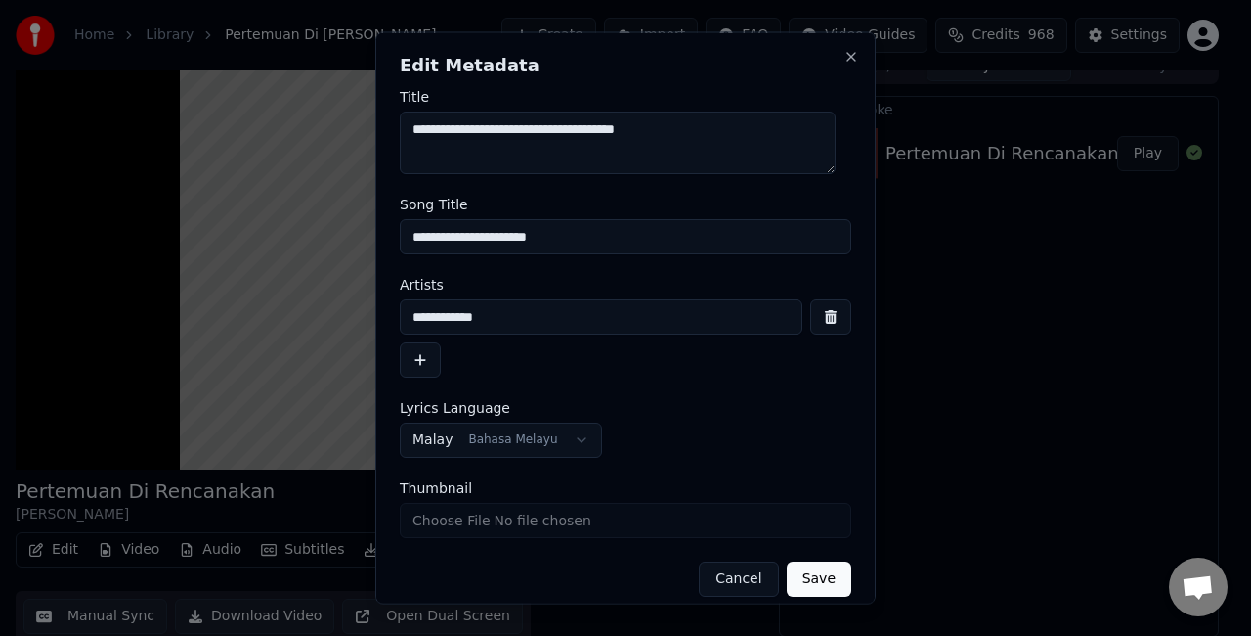
drag, startPoint x: 645, startPoint y: 231, endPoint x: 658, endPoint y: 231, distance: 12.7
click at [645, 231] on input "**********" at bounding box center [626, 236] width 452 height 35
type input "**********"
click at [812, 587] on button "Save" at bounding box center [819, 578] width 65 height 35
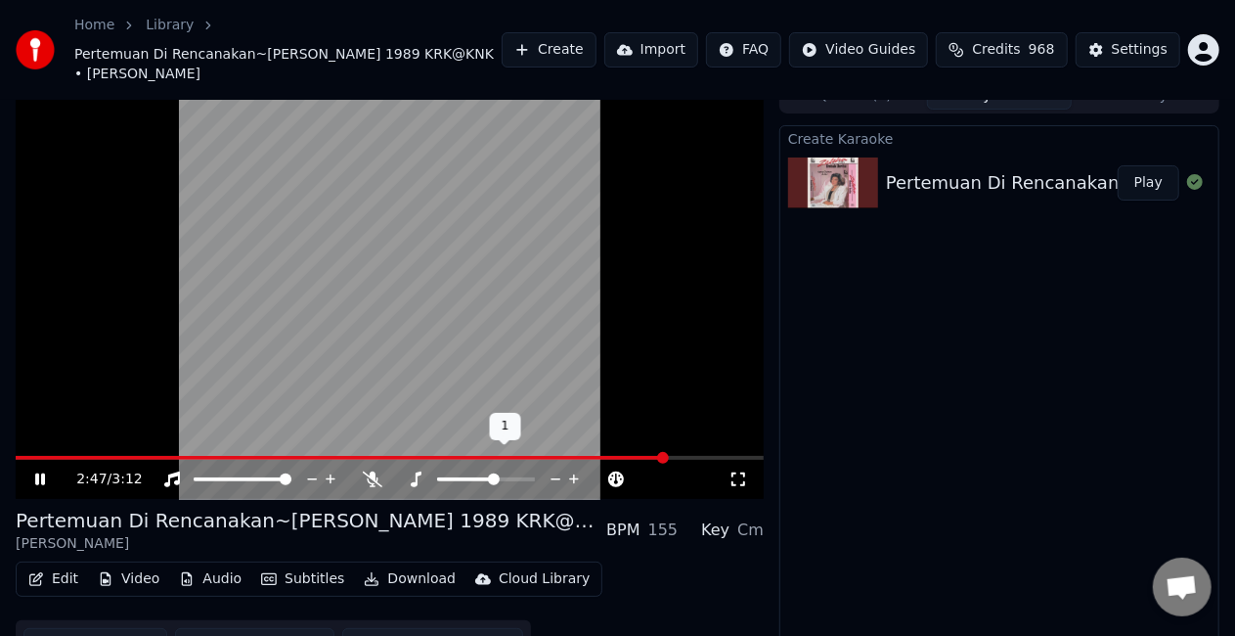
click at [497, 473] on span at bounding box center [494, 479] width 12 height 12
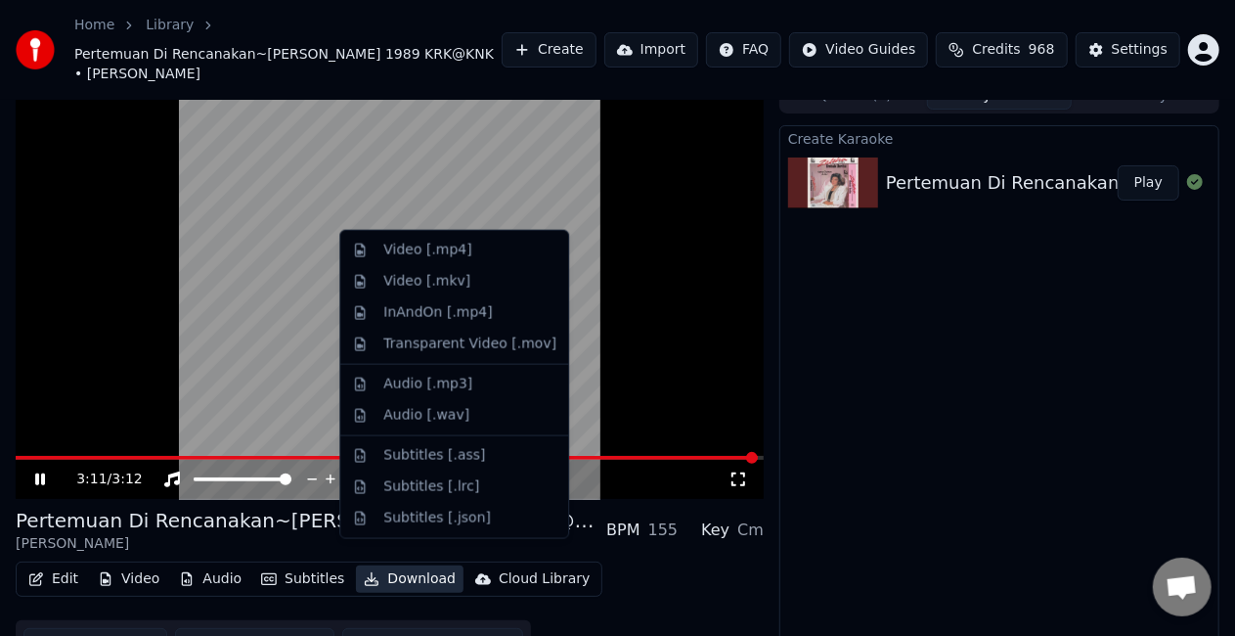
click at [381, 565] on button "Download" at bounding box center [410, 578] width 108 height 27
click at [435, 251] on div "Video [.mp4]" at bounding box center [427, 251] width 88 height 20
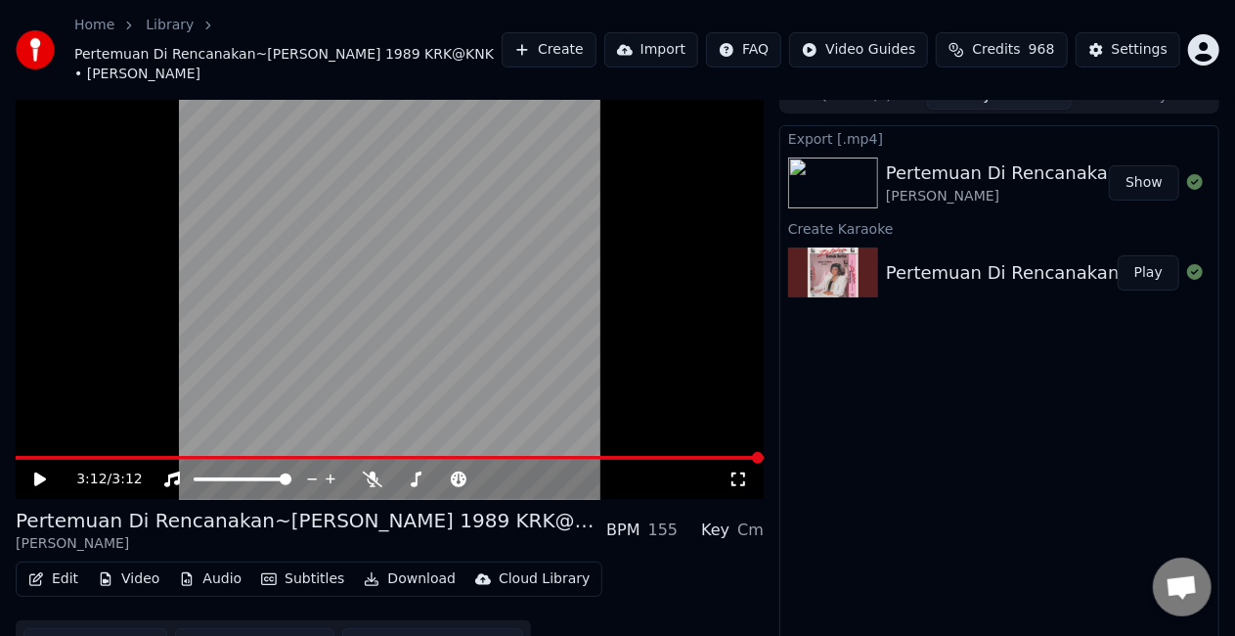
click at [1136, 409] on div "Export [.mp4] Pertemuan Di Rencanakan~Zaleha Hamid 1989 KRK@KNK Zaleha Hamid Sh…" at bounding box center [999, 395] width 440 height 541
click at [1160, 165] on button "Show" at bounding box center [1144, 182] width 70 height 35
